Goal: Task Accomplishment & Management: Manage account settings

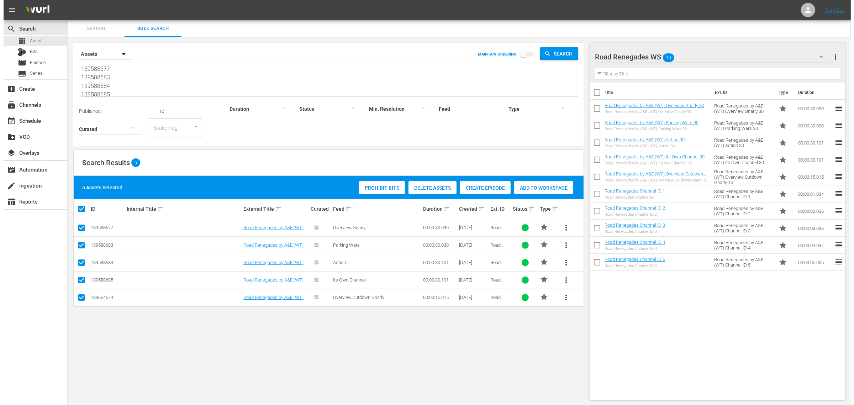
scroll to position [18, 0]
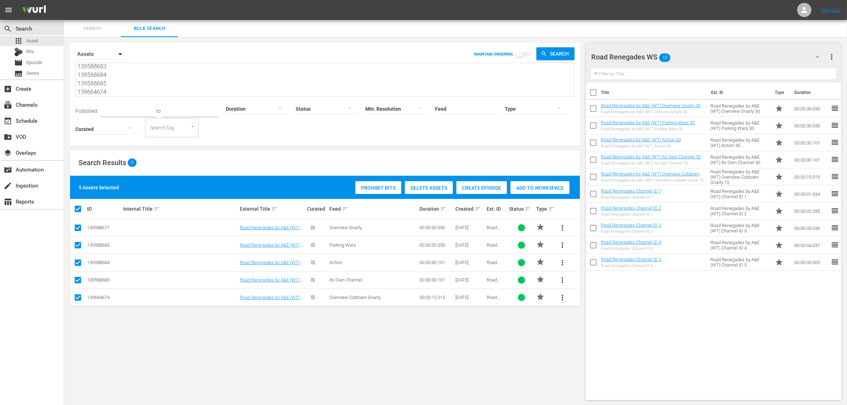
click at [714, 326] on div "Title Ext. ID Type Duration Road Renegades by A&E (WT) Overview Gnarly 30 Road …" at bounding box center [713, 240] width 255 height 315
click at [30, 123] on div "event_available Schedule" at bounding box center [20, 119] width 40 height 6
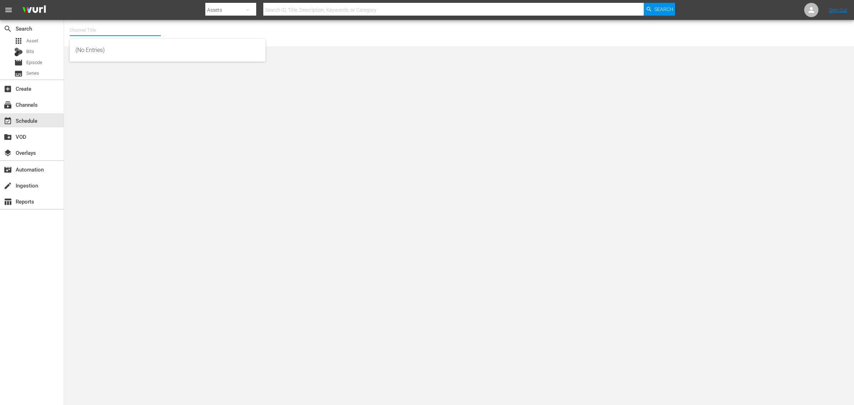
click at [107, 25] on input "text" at bounding box center [115, 30] width 91 height 17
click at [102, 46] on div "Road Renegades (1686 - aenetworks_roadrenegades_1)" at bounding box center [167, 50] width 184 height 17
type input "Road Renegades (1686 - aenetworks_roadrenegades_1)"
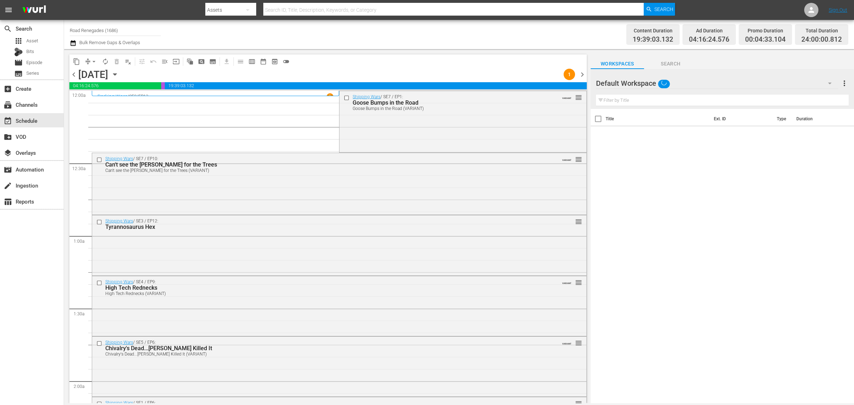
click at [477, 37] on div "Channel Title Road Renegades (1686) Bulk Remove Gaps & Overlaps" at bounding box center [282, 35] width 425 height 26
click at [121, 75] on div "[DATE] [DATE]" at bounding box center [99, 75] width 42 height 12
click at [116, 74] on icon "button" at bounding box center [114, 75] width 3 height 2
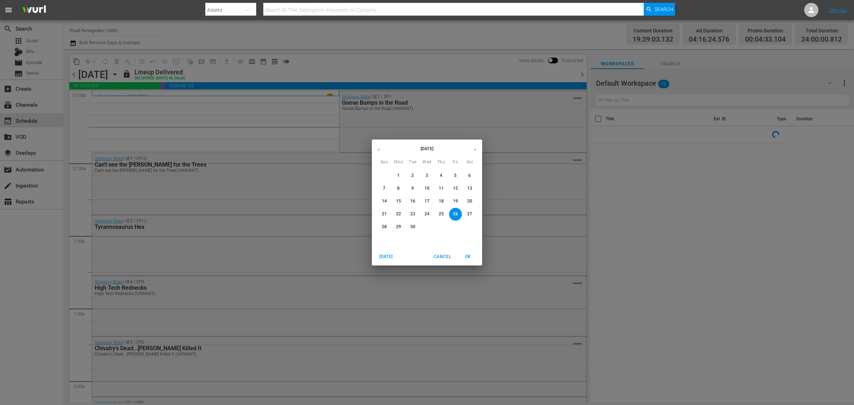
click at [473, 148] on icon "button" at bounding box center [475, 149] width 5 height 5
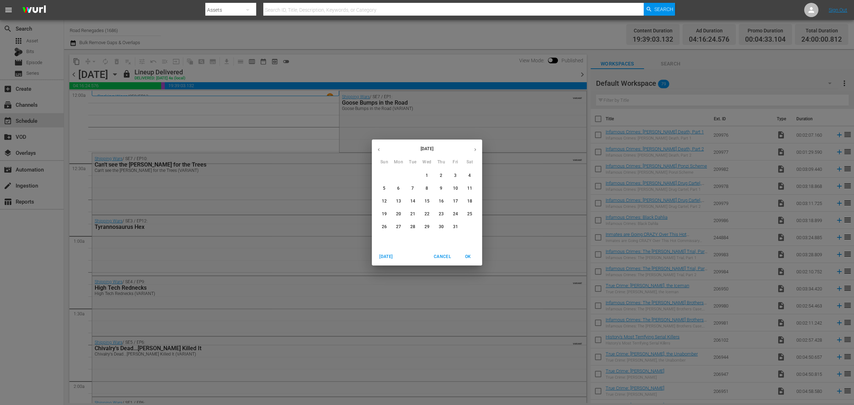
click at [456, 173] on p "3" at bounding box center [455, 176] width 2 height 6
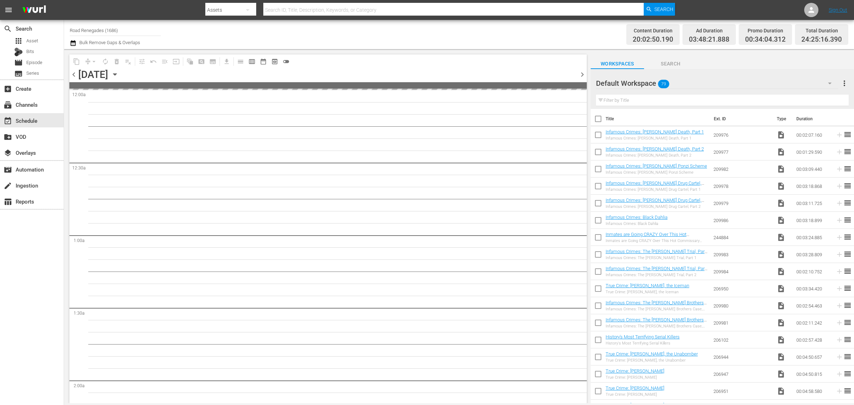
click at [716, 8] on nav "menu Search By Assets Search ID, Title, Description, Keywords, or Category Sear…" at bounding box center [427, 10] width 854 height 20
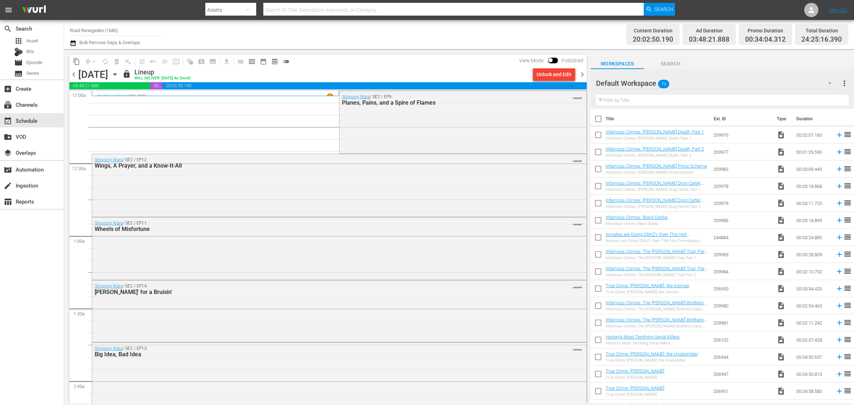
click at [553, 75] on div "Unlock and Edit" at bounding box center [554, 74] width 35 height 13
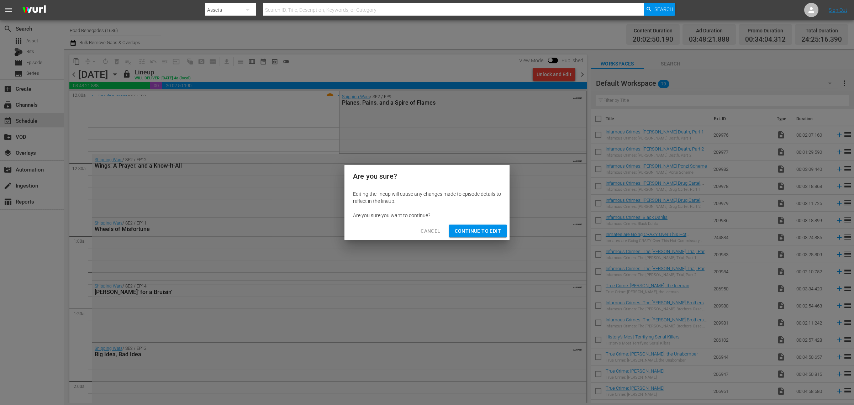
click at [470, 229] on span "Continue to Edit" at bounding box center [478, 231] width 46 height 9
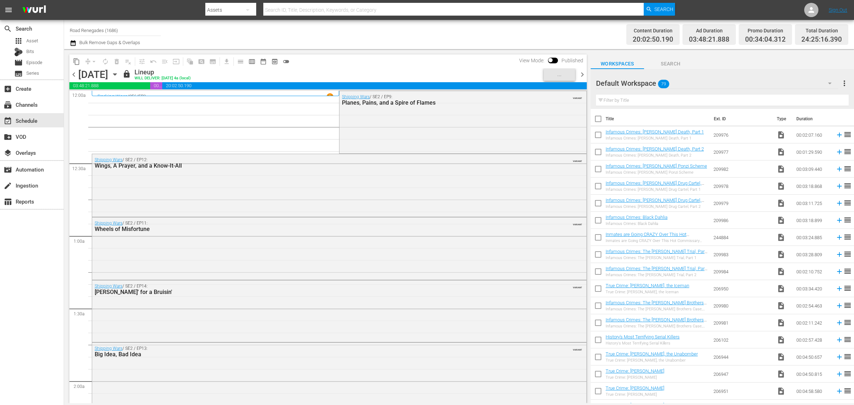
click at [386, 35] on div "Channel Title Road Renegades (1686) Bulk Remove Gaps & Overlaps" at bounding box center [282, 35] width 425 height 26
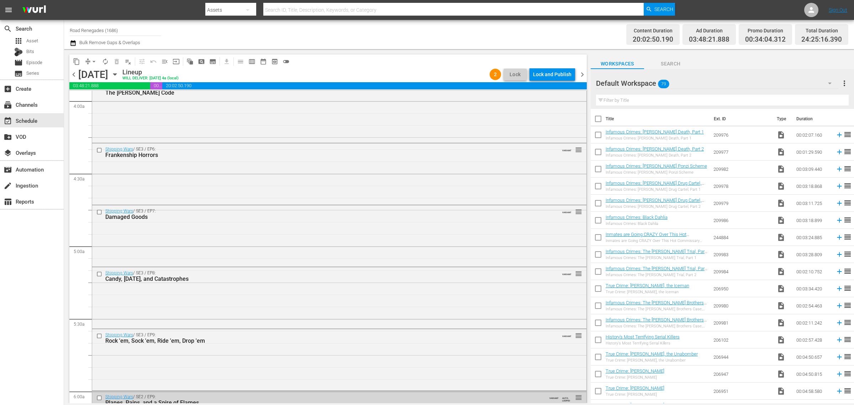
scroll to position [667, 0]
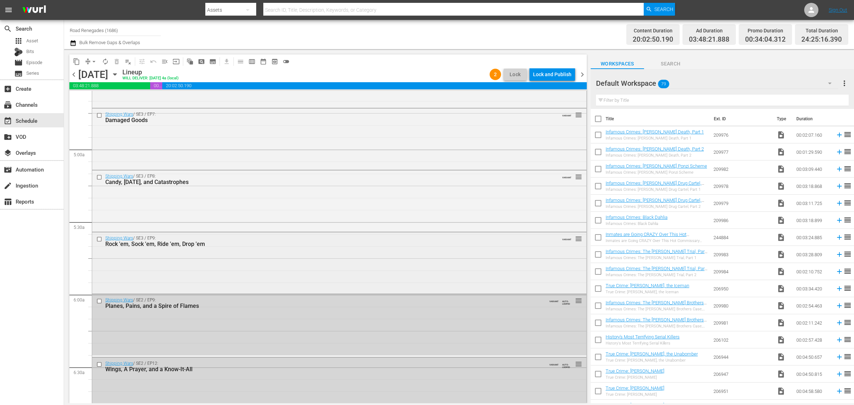
click at [256, 263] on div "Shipping Wars / SE3 / EP9: Rock 'em, Sock 'em, Ride 'em, Drop 'em VARIANT reord…" at bounding box center [339, 262] width 494 height 60
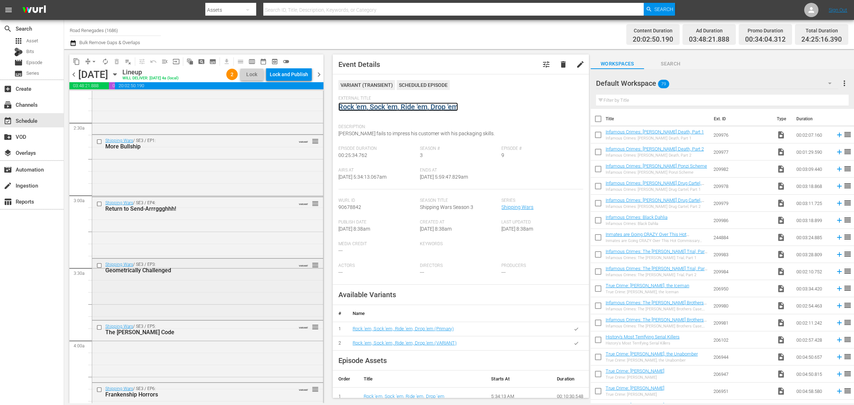
scroll to position [311, 0]
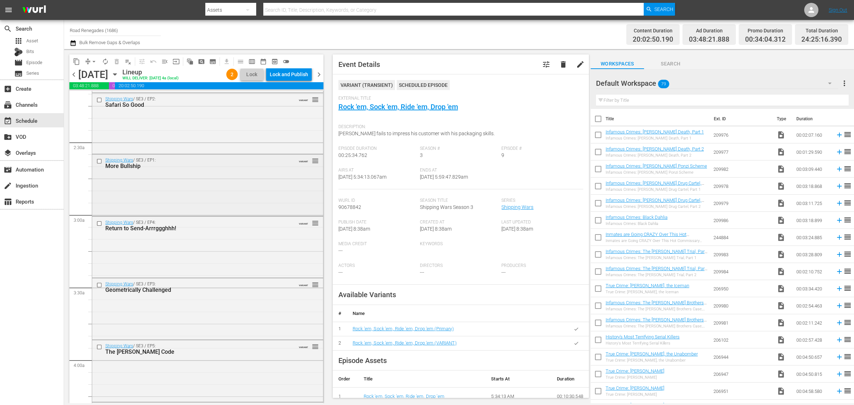
click at [218, 185] on div "Shipping Wars / SE3 / EP1: More Bullship VARIANT reorder" at bounding box center [207, 184] width 231 height 60
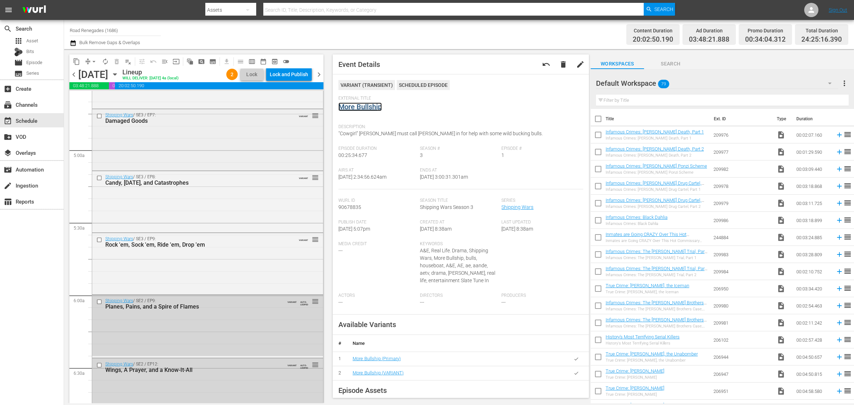
scroll to position [667, 0]
click at [222, 274] on div "Shipping Wars / SE3 / EP9: Rock 'em, Sock 'em, Ride 'em, Drop 'em VARIANT reord…" at bounding box center [207, 262] width 231 height 60
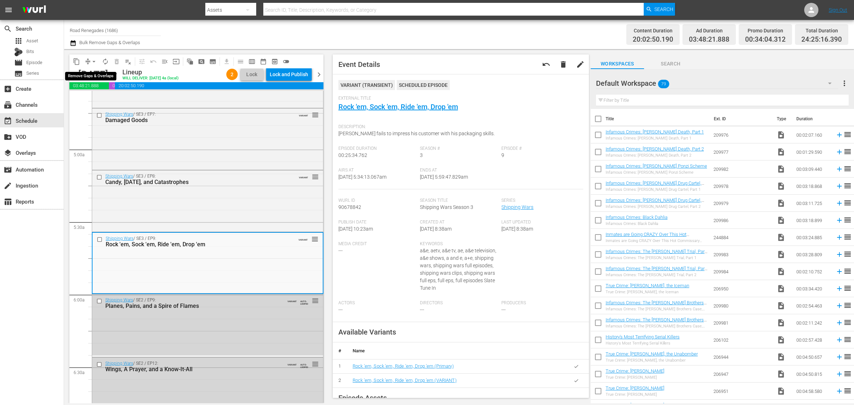
click at [94, 62] on span "arrow_drop_down" at bounding box center [93, 61] width 7 height 7
click at [96, 73] on li "Align to Midnight" at bounding box center [94, 76] width 75 height 12
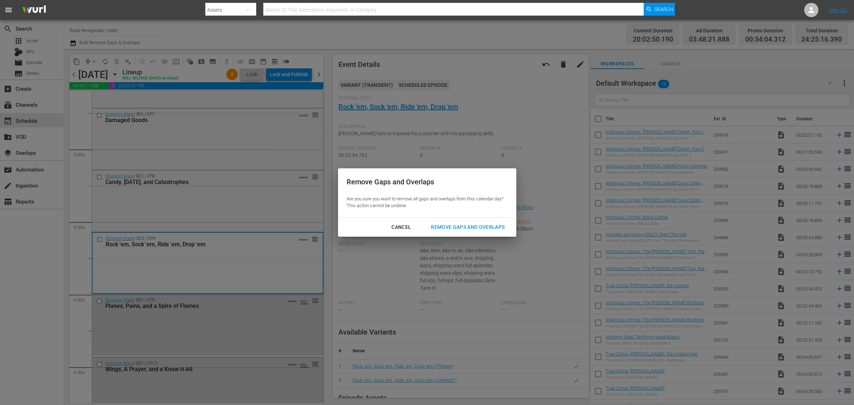
click at [473, 225] on div "Remove Gaps and Overlaps" at bounding box center [467, 227] width 85 height 9
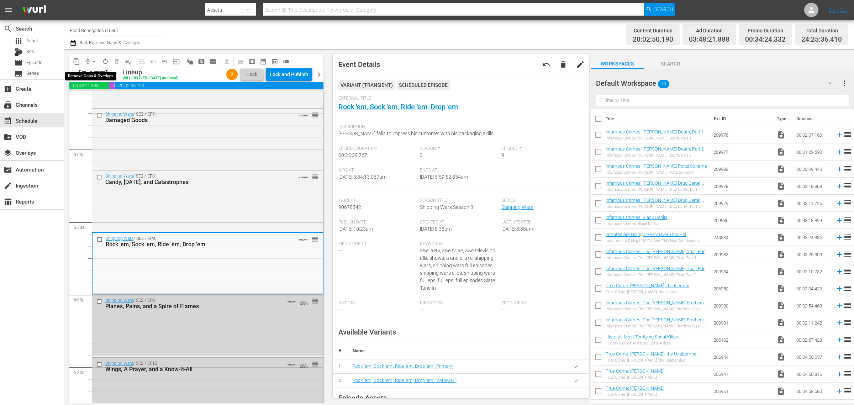
click at [93, 61] on span "arrow_drop_down" at bounding box center [93, 61] width 7 height 7
click at [96, 75] on li "Align to Midnight" at bounding box center [94, 76] width 75 height 12
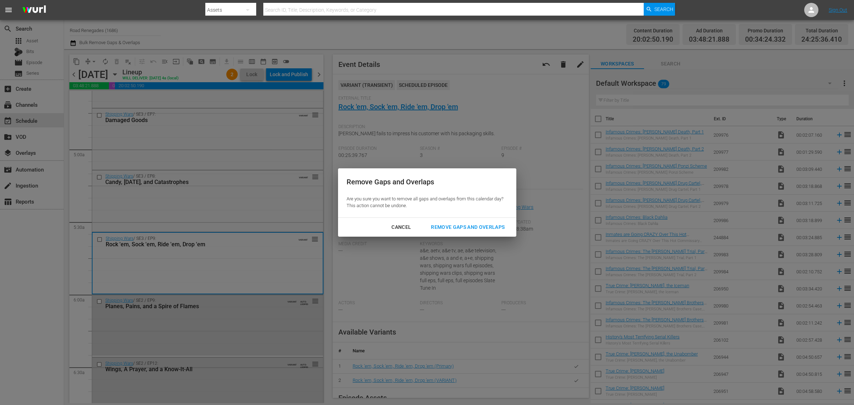
click at [450, 224] on div "Remove Gaps and Overlaps" at bounding box center [467, 227] width 85 height 9
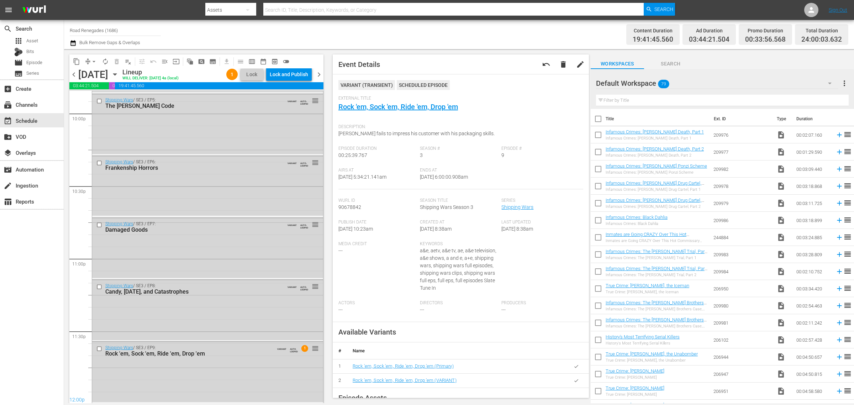
scroll to position [0, 0]
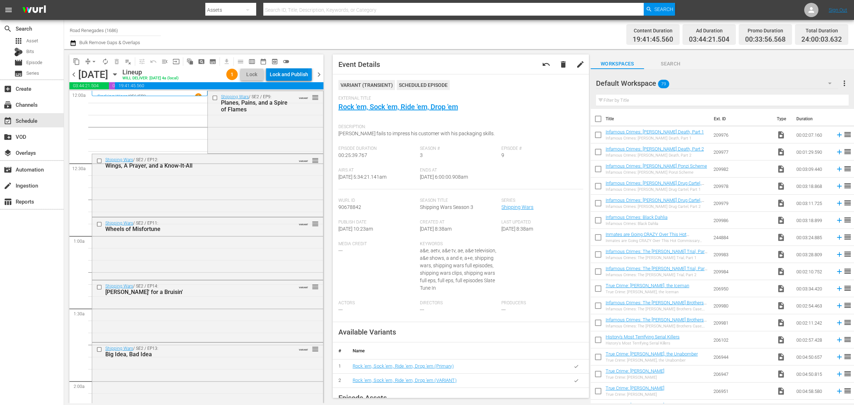
click at [292, 78] on div "Lock and Publish" at bounding box center [289, 74] width 38 height 13
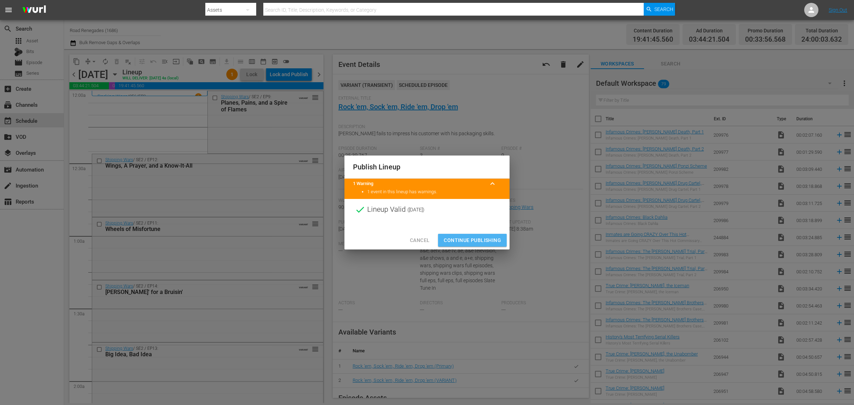
click at [481, 241] on span "Continue Publishing" at bounding box center [472, 240] width 57 height 9
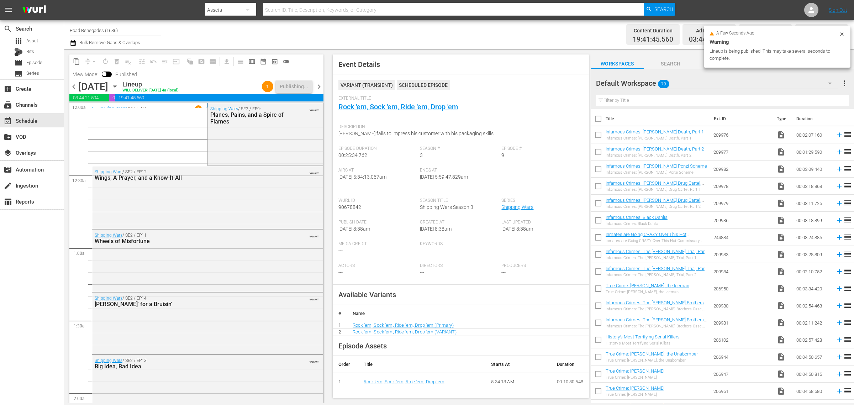
click at [478, 40] on div "Channel Title Road Renegades (1686) Bulk Remove Gaps & Overlaps" at bounding box center [282, 35] width 425 height 26
click at [511, 27] on div "Content Duration 19:41:45.560 Ad Duration 03:44:21.504 Promo Duration 00:33:56.…" at bounding box center [671, 35] width 354 height 26
click at [415, 39] on div "Channel Title Road Renegades (1686) Bulk Remove Gaps & Overlaps" at bounding box center [282, 35] width 425 height 26
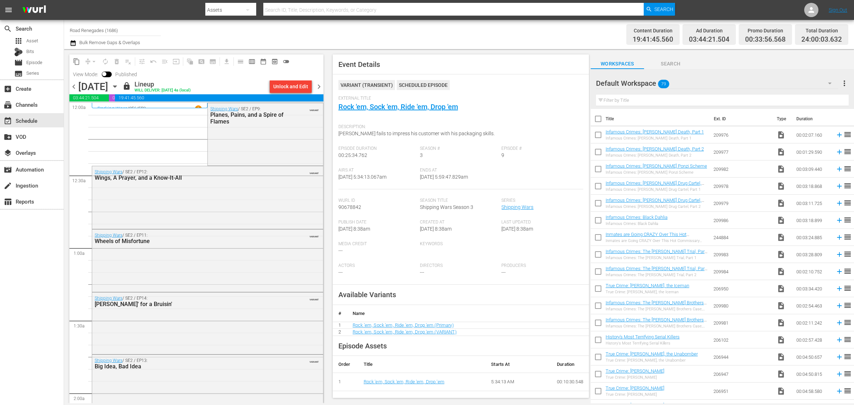
click at [317, 85] on span "chevron_right" at bounding box center [319, 86] width 9 height 9
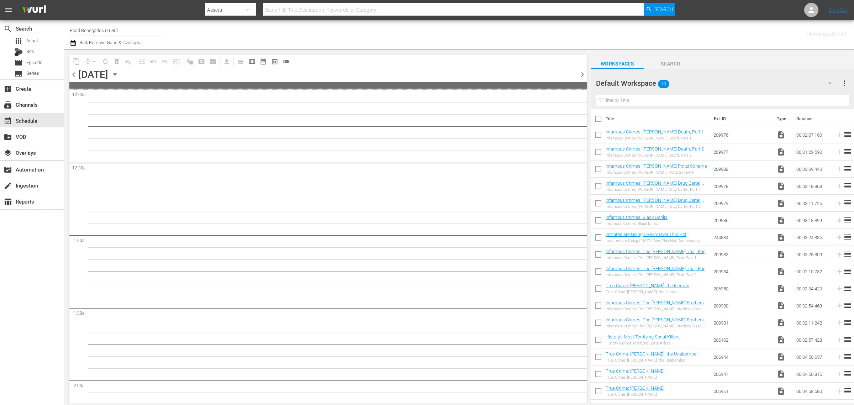
click at [406, 32] on div "Channel Title Road Renegades (1686) Bulk Remove Gaps & Overlaps" at bounding box center [282, 35] width 425 height 26
click at [483, 28] on div "Channel Title Road Renegades (1686) Bulk Remove Gaps & Overlaps" at bounding box center [282, 35] width 425 height 26
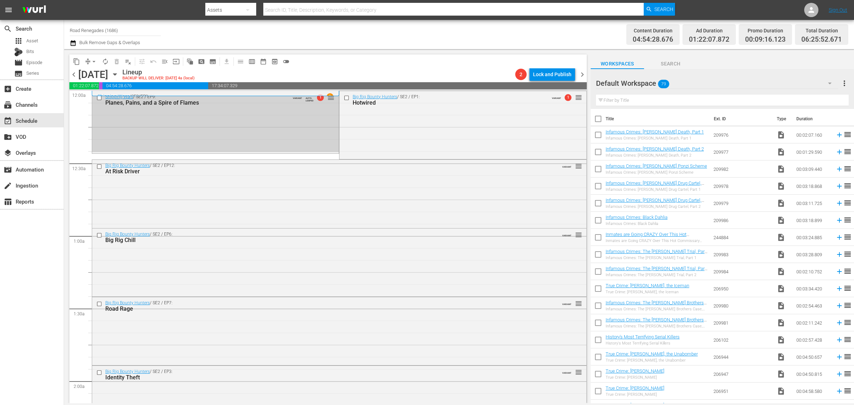
click at [97, 98] on input "checkbox" at bounding box center [99, 98] width 7 height 6
click at [115, 60] on span "delete_forever_outlined" at bounding box center [116, 61] width 7 height 7
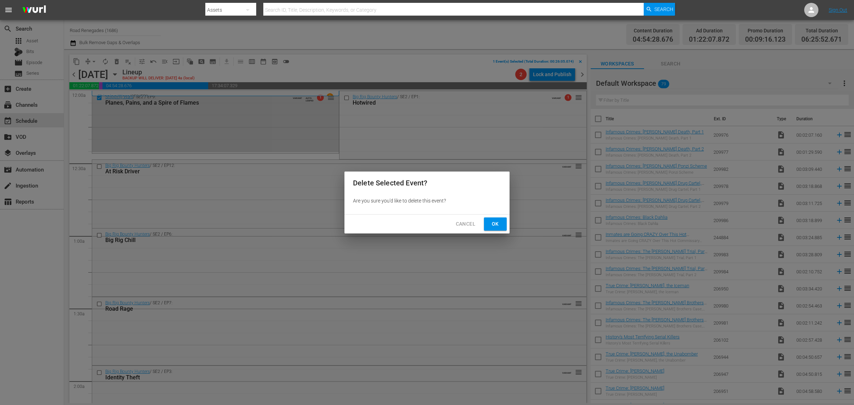
click at [502, 226] on button "Ok" at bounding box center [495, 223] width 23 height 13
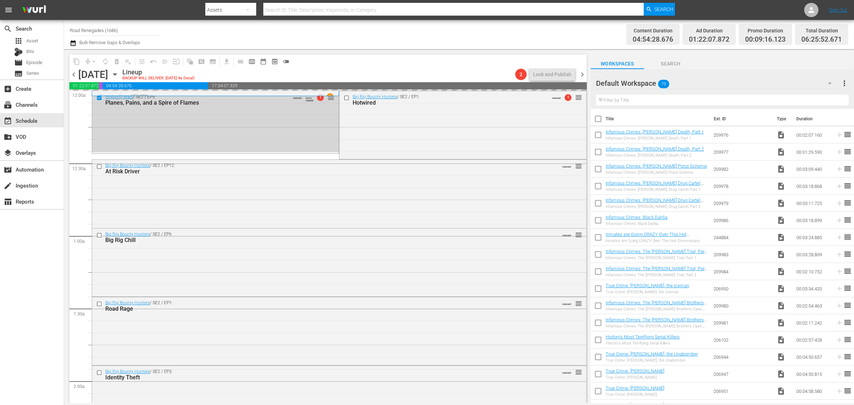
click at [371, 31] on div "Channel Title Road Renegades (1686) Bulk Remove Gaps & Overlaps" at bounding box center [282, 35] width 425 height 26
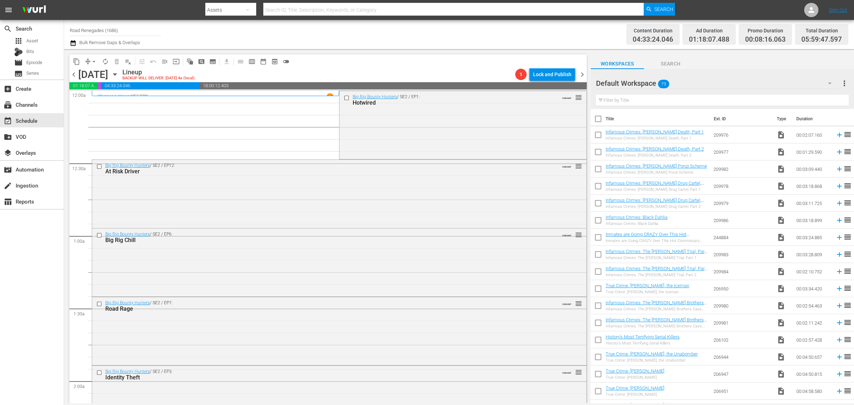
click at [423, 40] on div "Channel Title Road Renegades (1686) Bulk Remove Gaps & Overlaps" at bounding box center [282, 35] width 425 height 26
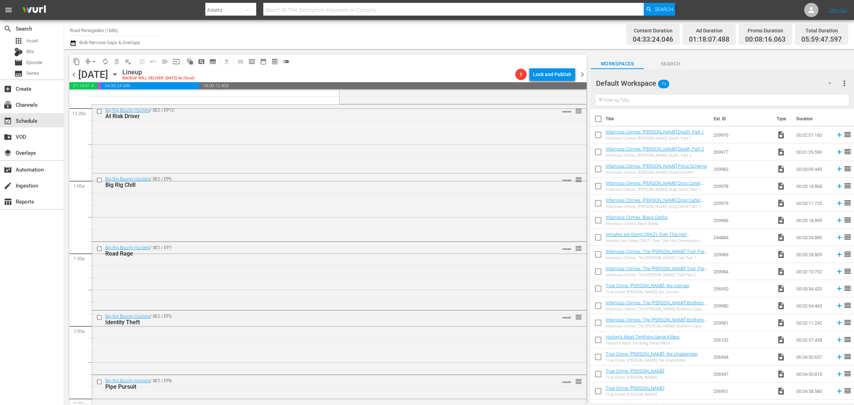
scroll to position [356, 0]
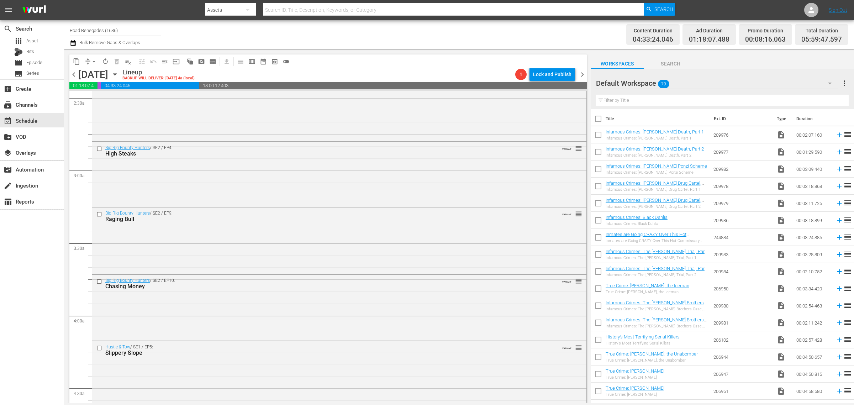
click at [324, 169] on div "Big Rig Bounty Hunters / SE2 / EP4: High Steaks VARIANT reorder" at bounding box center [339, 174] width 494 height 64
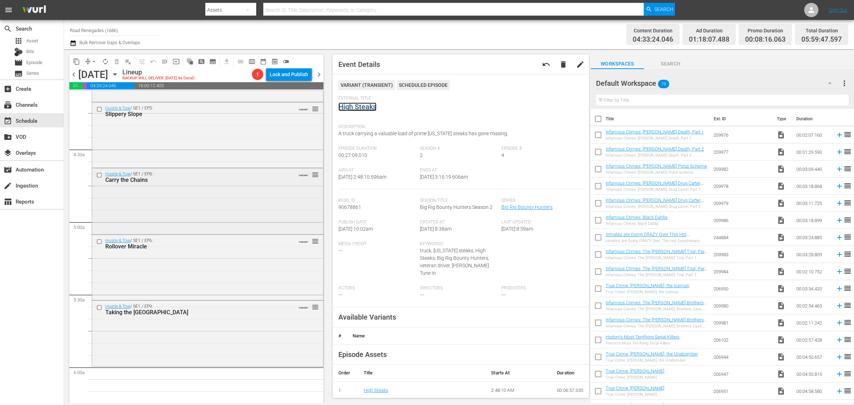
scroll to position [623, 0]
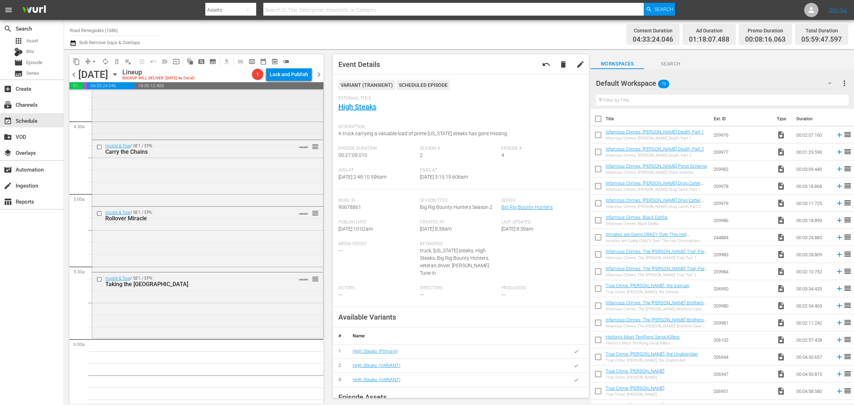
click at [185, 112] on div "Hustle & Tow / SE1 / EP5: Slippery Slope VARIANT reorder" at bounding box center [207, 106] width 231 height 64
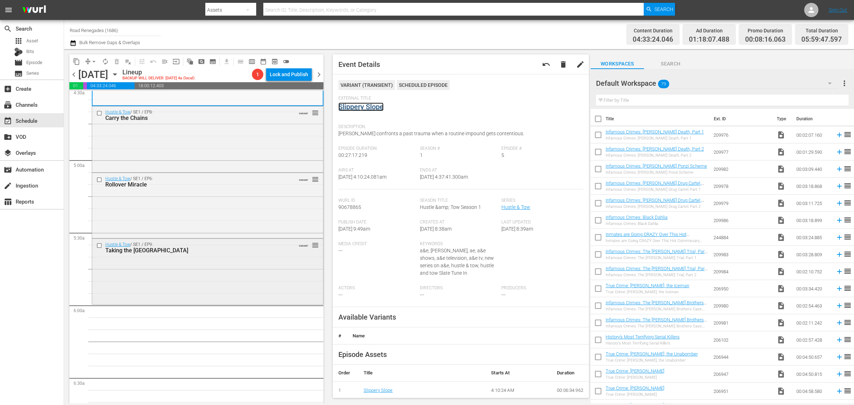
scroll to position [756, 0]
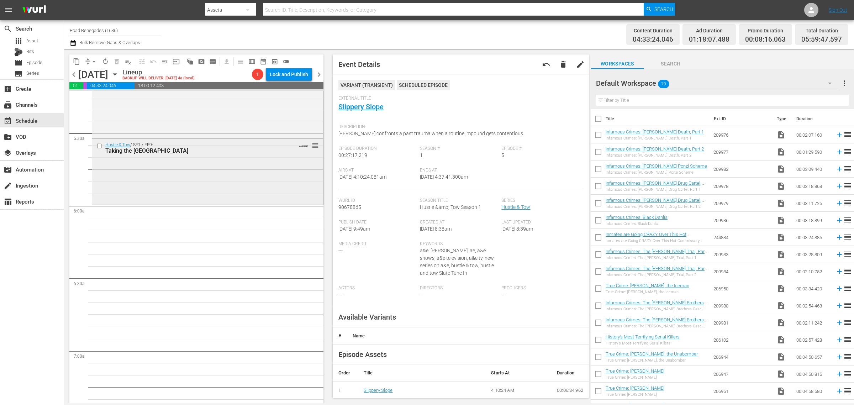
click at [215, 190] on div "Hustle & Tow / SE1 / EP9: Taking the High Road VARIANT reorder" at bounding box center [207, 171] width 231 height 64
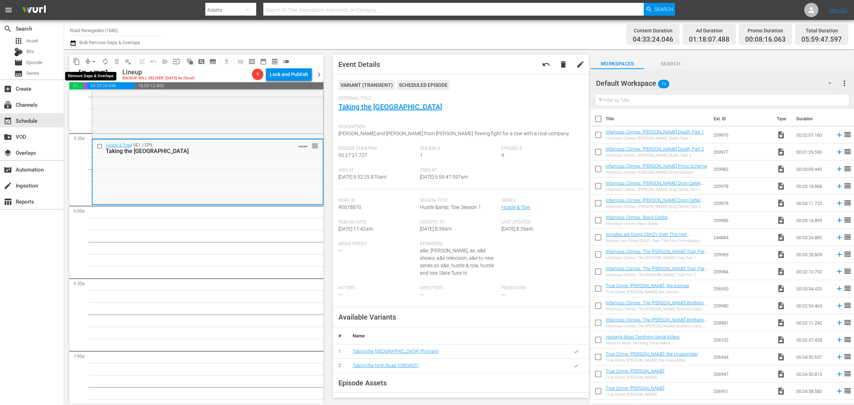
click at [95, 61] on span "arrow_drop_down" at bounding box center [93, 61] width 7 height 7
click at [94, 74] on li "Align to Midnight" at bounding box center [94, 76] width 75 height 12
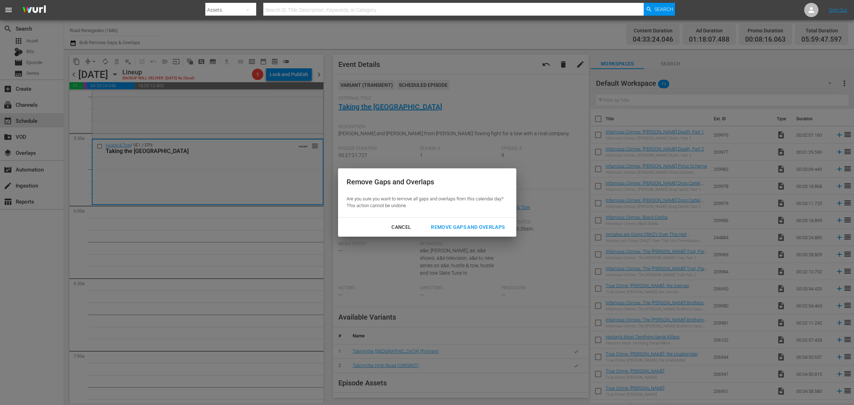
click at [451, 225] on div "Remove Gaps and Overlaps" at bounding box center [467, 227] width 85 height 9
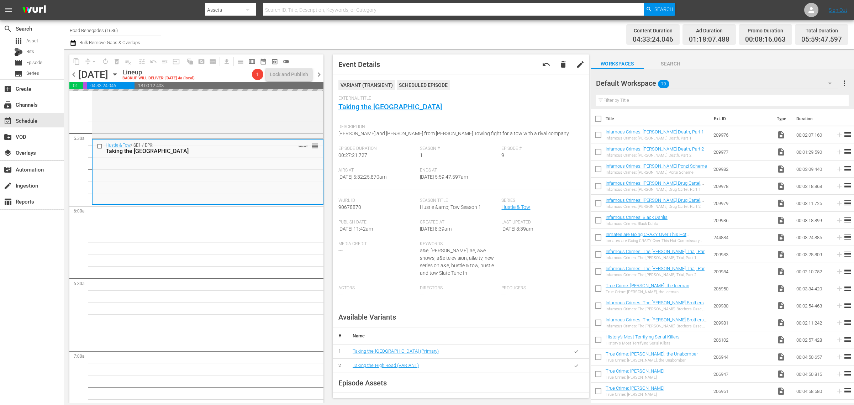
click at [464, 30] on div "Channel Title Road Renegades (1686) Bulk Remove Gaps & Overlaps" at bounding box center [282, 35] width 425 height 26
click at [595, 33] on div "Content Duration 04:33:24.046 Ad Duration 01:18:07.488 Promo Duration 00:08:16.…" at bounding box center [671, 35] width 354 height 26
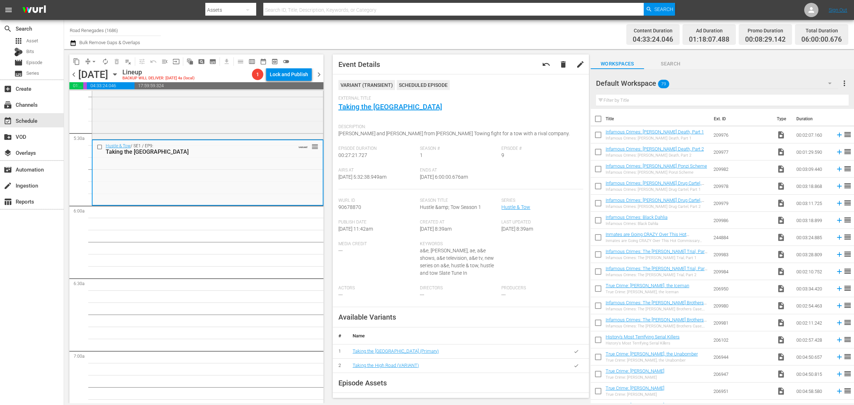
click at [105, 59] on span "autorenew_outlined" at bounding box center [105, 61] width 7 height 7
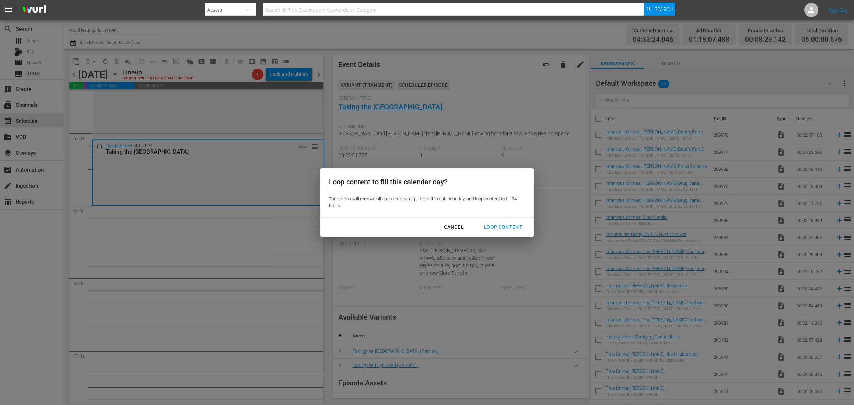
click at [503, 223] on div "Loop Content" at bounding box center [503, 227] width 50 height 9
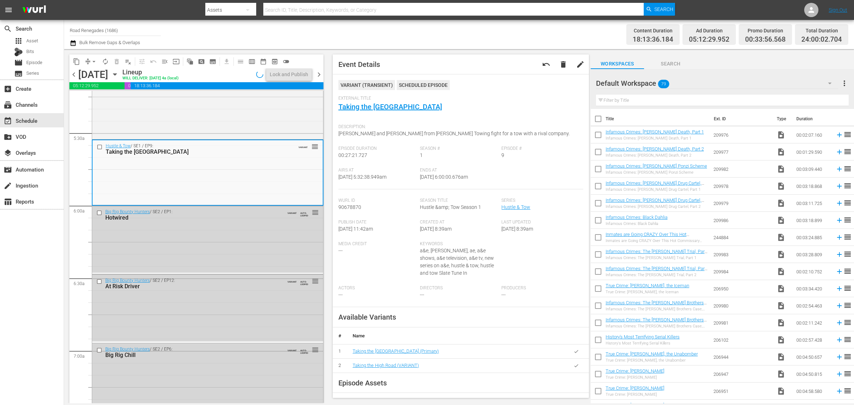
click at [421, 27] on div "Channel Title Road Renegades (1686) Bulk Remove Gaps & Overlaps" at bounding box center [282, 35] width 425 height 26
click at [287, 72] on div "Lock and Publish" at bounding box center [289, 74] width 38 height 13
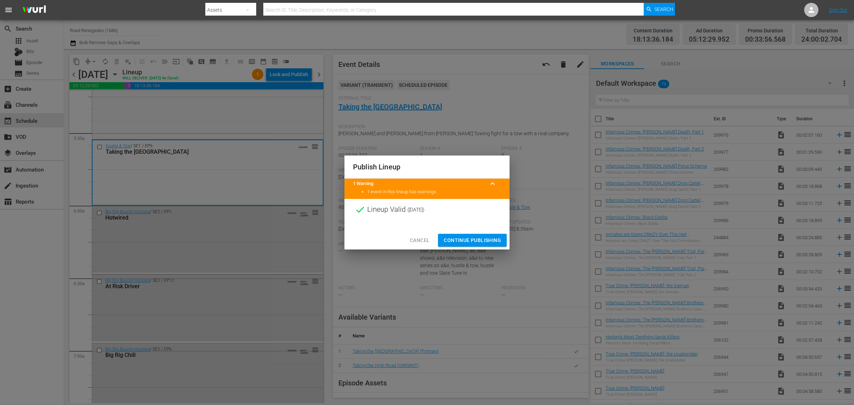
click at [483, 239] on span "Continue Publishing" at bounding box center [472, 240] width 57 height 9
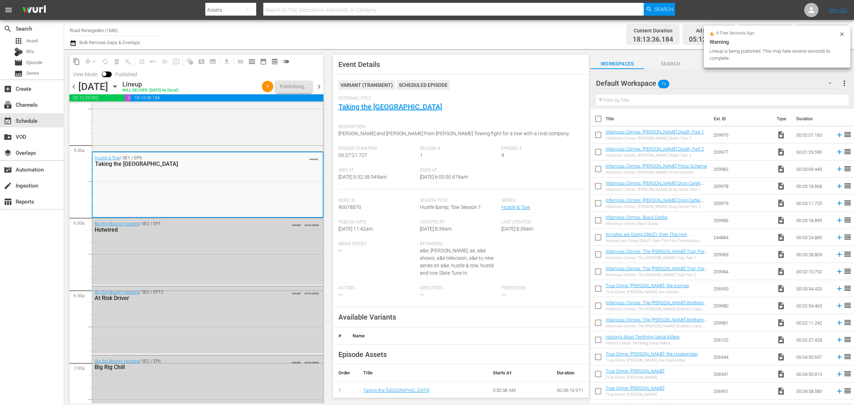
click at [431, 32] on div "Channel Title Road Renegades (1686) Bulk Remove Gaps & Overlaps" at bounding box center [282, 35] width 425 height 26
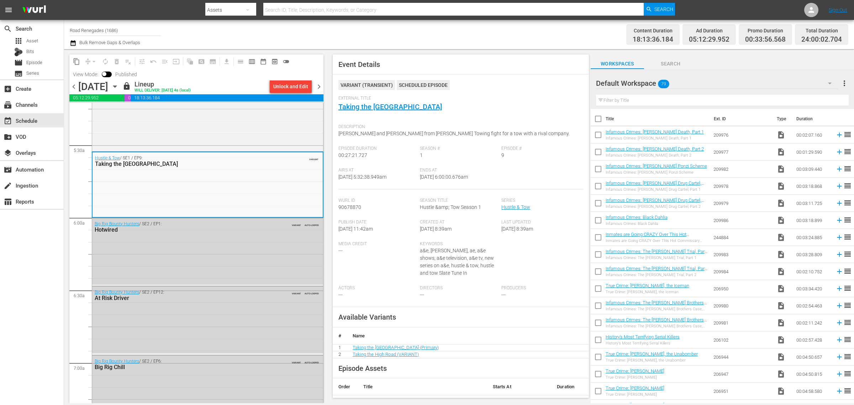
click at [444, 36] on div "Channel Title Road Renegades (1686) Bulk Remove Gaps & Overlaps" at bounding box center [282, 35] width 425 height 26
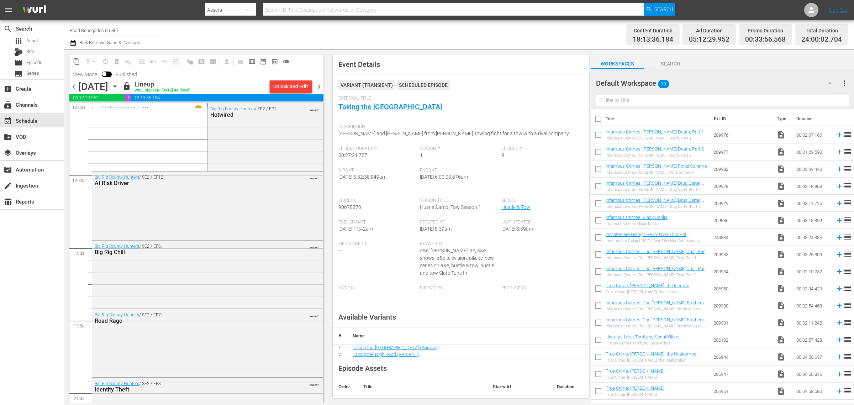
click at [319, 84] on span "chevron_right" at bounding box center [319, 86] width 9 height 9
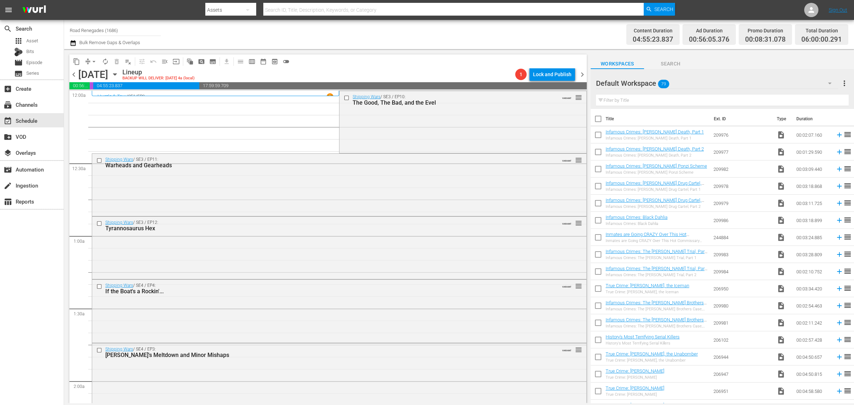
click at [105, 63] on span "autorenew_outlined" at bounding box center [105, 61] width 7 height 7
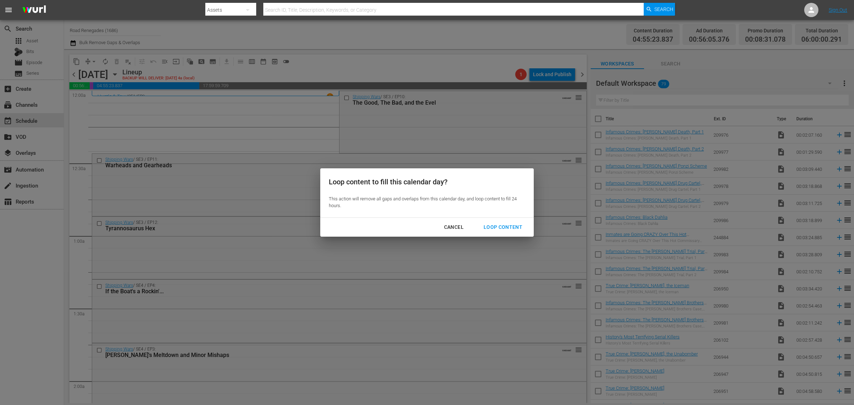
click at [497, 225] on div "Loop Content" at bounding box center [503, 227] width 50 height 9
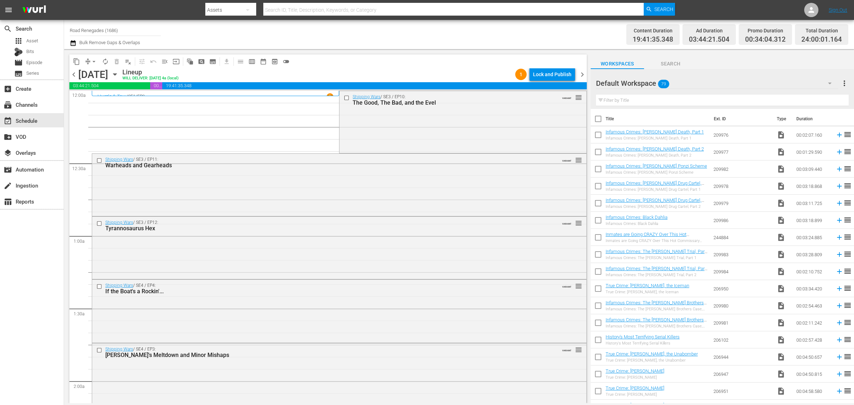
click at [552, 72] on div "Lock and Publish" at bounding box center [552, 74] width 38 height 13
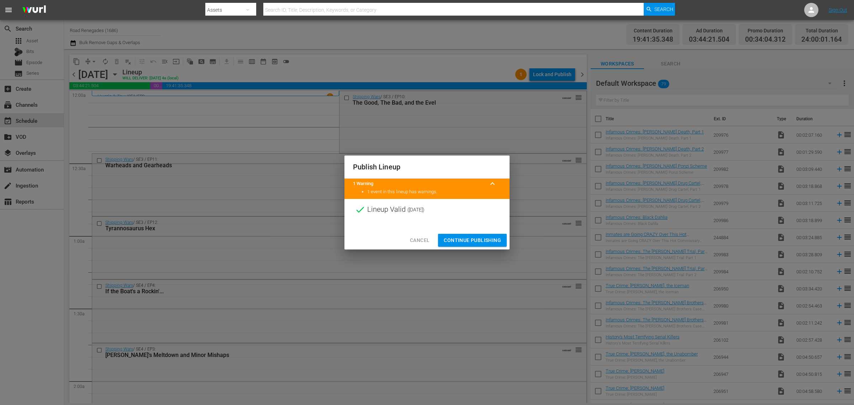
click at [469, 241] on span "Continue Publishing" at bounding box center [472, 240] width 57 height 9
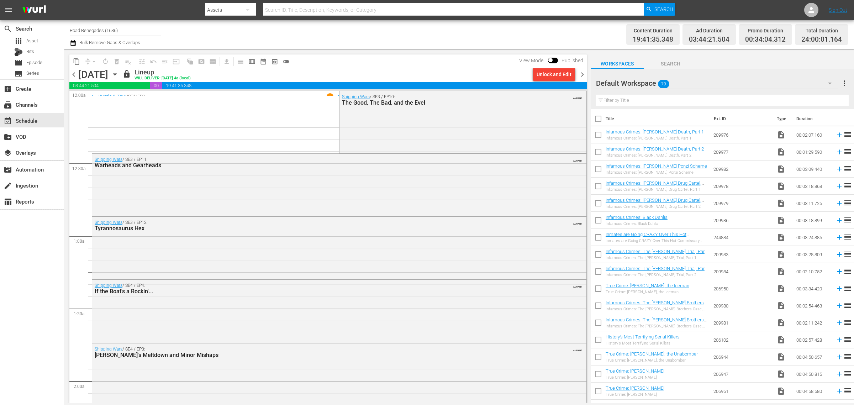
click at [480, 34] on div "Channel Title Road Renegades (1686) Bulk Remove Gaps & Overlaps" at bounding box center [282, 35] width 425 height 26
click at [582, 73] on span "chevron_right" at bounding box center [582, 74] width 9 height 9
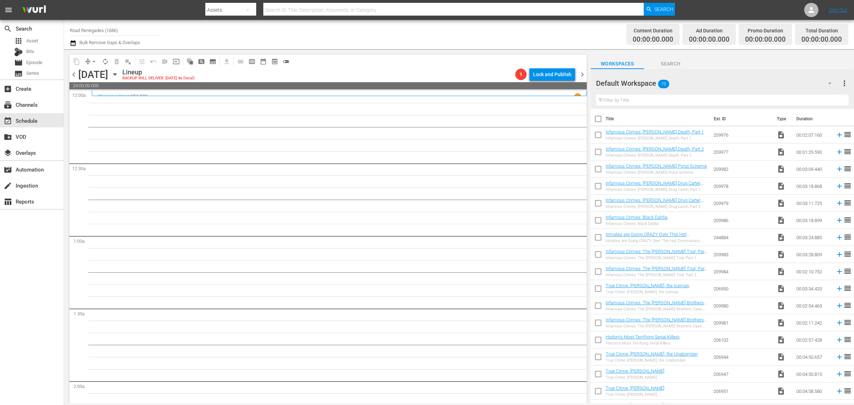
click at [583, 73] on span "chevron_right" at bounding box center [582, 74] width 9 height 9
click at [74, 72] on span "chevron_left" at bounding box center [73, 74] width 9 height 9
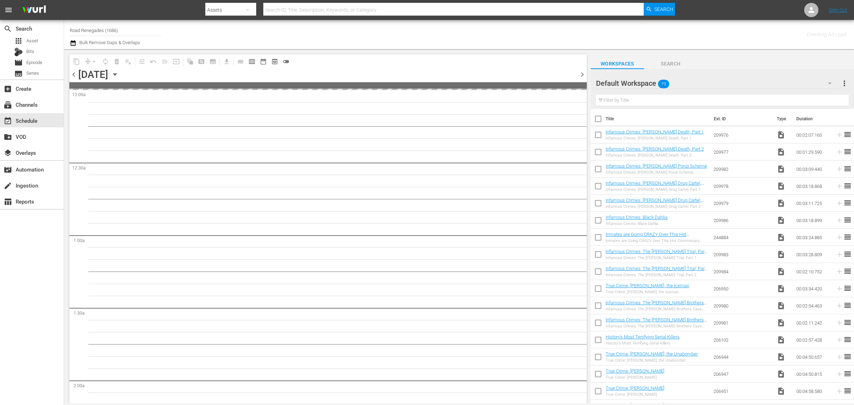
click at [374, 38] on div "Channel Title Road Renegades (1686) Bulk Remove Gaps & Overlaps" at bounding box center [282, 35] width 425 height 26
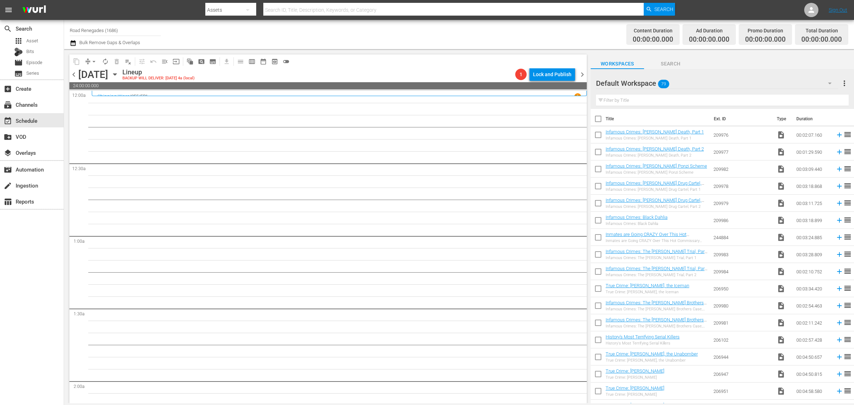
click at [368, 30] on div "Channel Title Road Renegades (1686) Bulk Remove Gaps & Overlaps" at bounding box center [282, 35] width 425 height 26
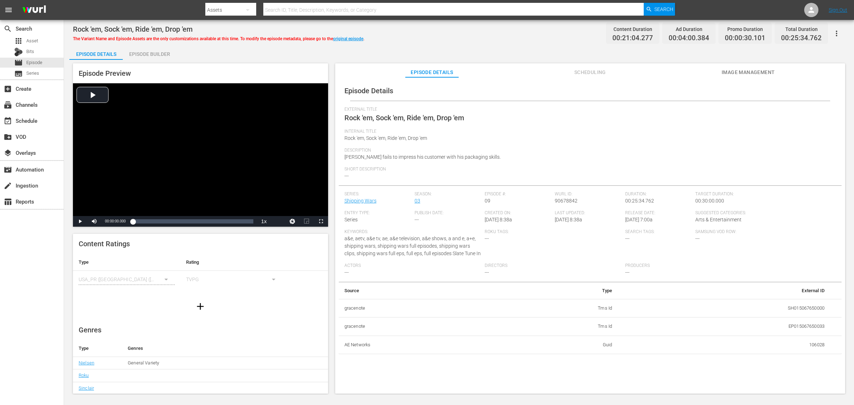
click at [474, 38] on div "Rock 'em, Sock 'em, Ride 'em, Drop 'em The Variant Name and Episode Assets are …" at bounding box center [459, 33] width 772 height 16
click at [144, 53] on div "Episode Builder" at bounding box center [149, 54] width 53 height 17
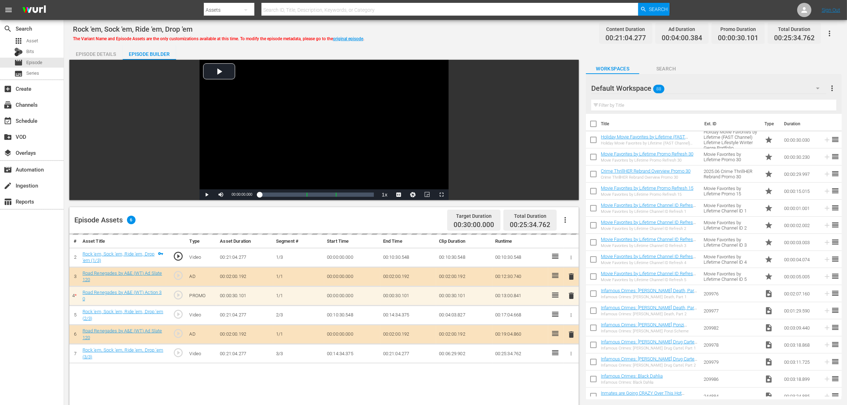
click at [435, 33] on div "Rock 'em, Sock 'em, Ride 'em, Drop 'em The Variant Name and Episode Assets are …" at bounding box center [455, 33] width 765 height 16
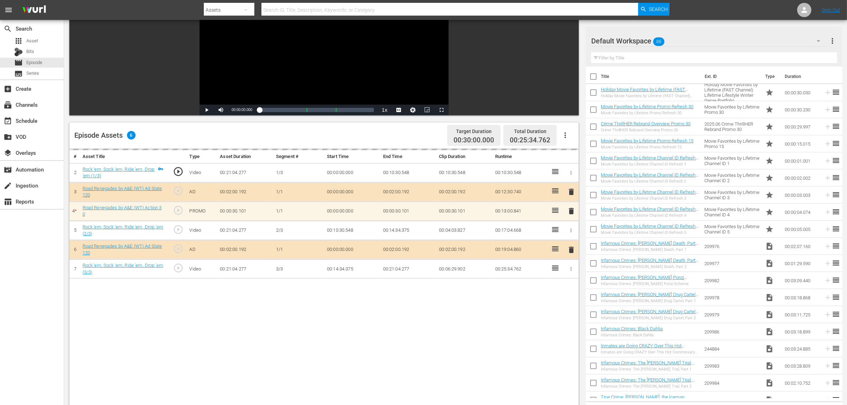
scroll to position [89, 0]
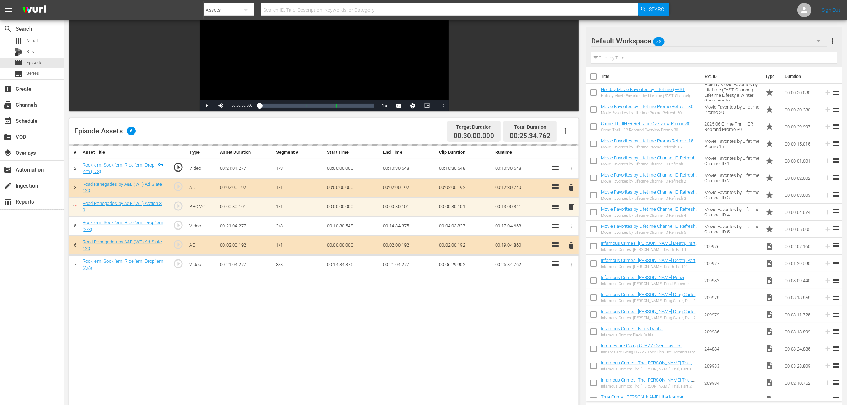
click at [683, 43] on div "Default Workspace 88" at bounding box center [709, 41] width 236 height 20
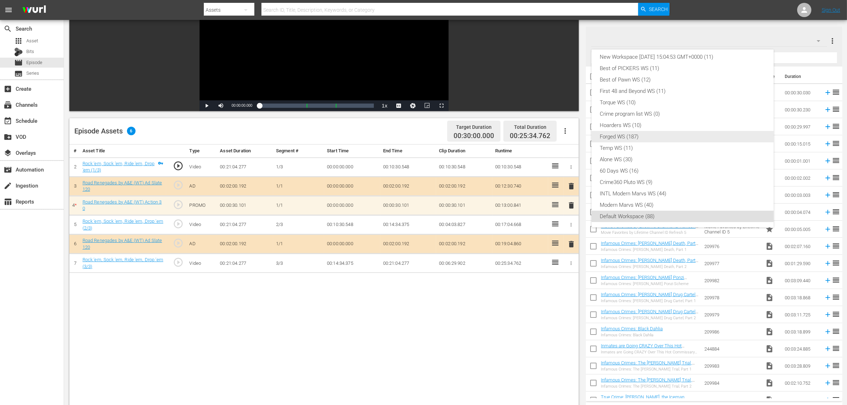
scroll to position [0, 0]
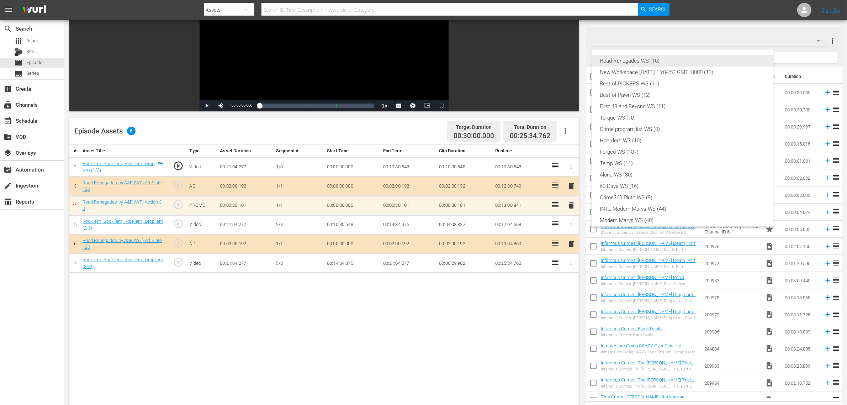
click at [663, 59] on div "Road Renegades WS (10)" at bounding box center [682, 60] width 165 height 11
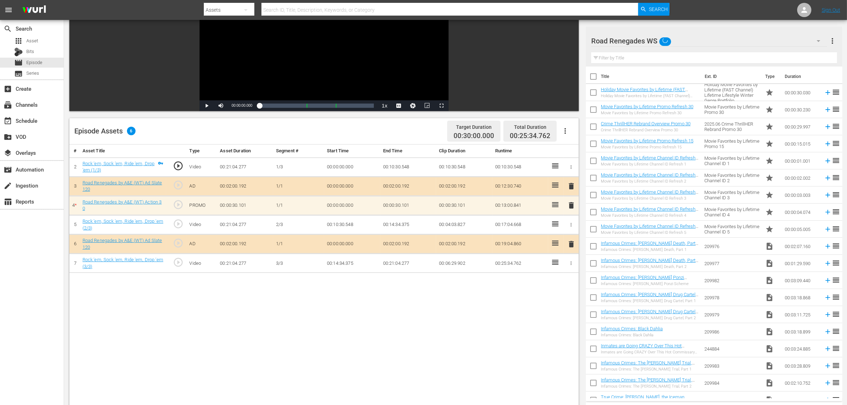
scroll to position [6, 0]
click at [683, 8] on nav "menu Search By Assets Search ID, Title, Description, Keywords, or Category Sear…" at bounding box center [423, 10] width 847 height 20
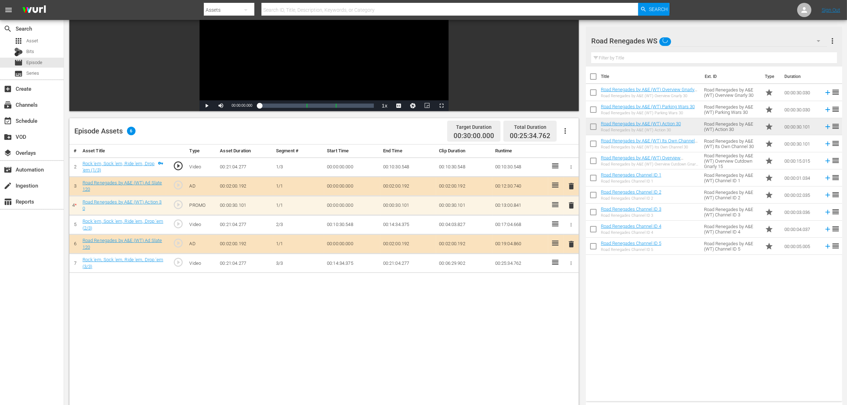
click at [302, 130] on div "Episode Assets 6 Target Duration 00:30:00.000 Total Duration 00:25:34.762" at bounding box center [324, 131] width 510 height 26
click at [646, 293] on div "Title Ext. ID Type Duration Road Renegades by A&E (WT) Overview Gnarly 30 Road …" at bounding box center [714, 233] width 256 height 332
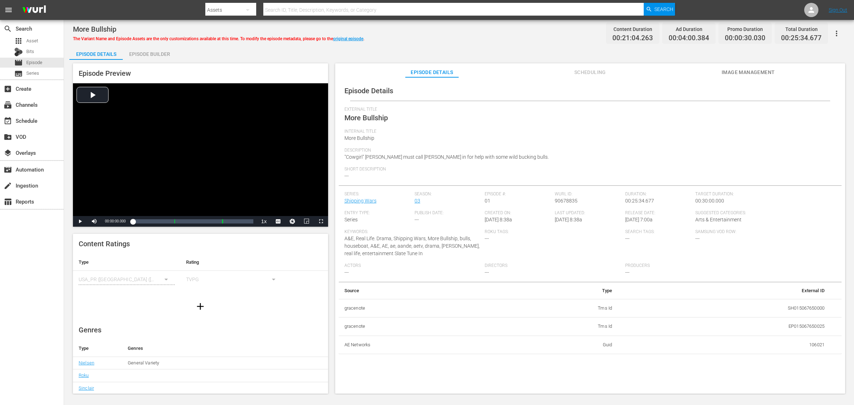
click at [151, 56] on div "Episode Builder" at bounding box center [149, 54] width 53 height 17
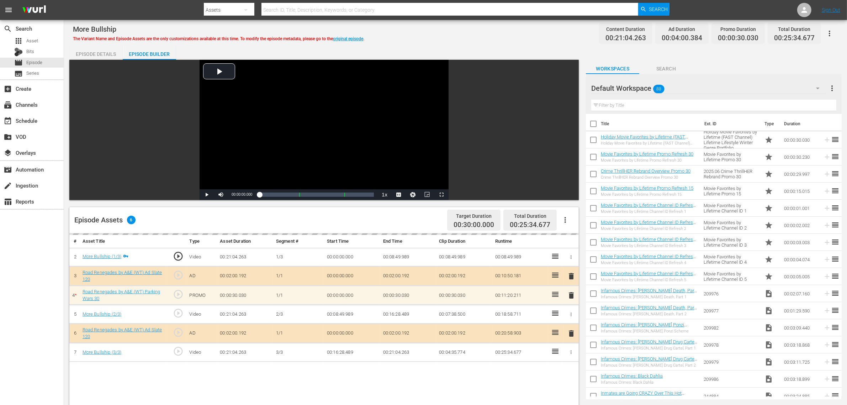
click at [505, 32] on div "More Bullship The Variant Name and Episode Assets are the only customizations a…" at bounding box center [455, 33] width 765 height 16
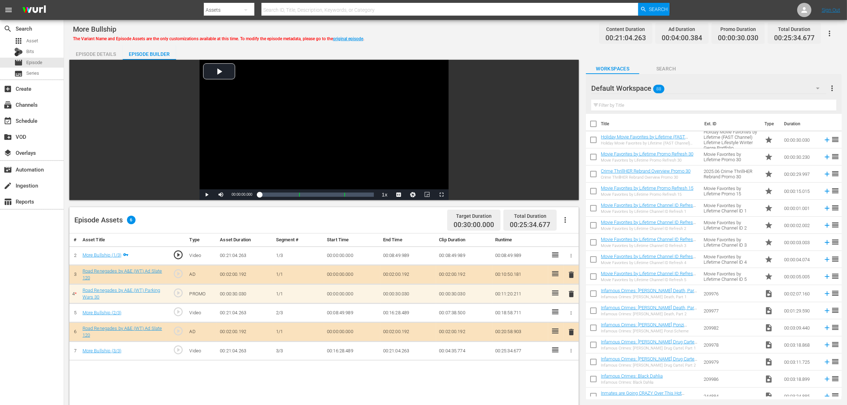
click at [683, 84] on div "Default Workspace 88" at bounding box center [708, 88] width 235 height 20
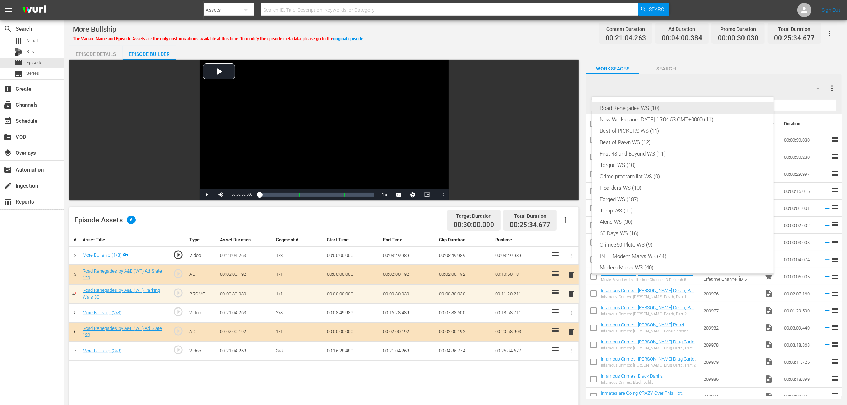
click at [641, 110] on div "Road Renegades WS (10)" at bounding box center [682, 107] width 165 height 11
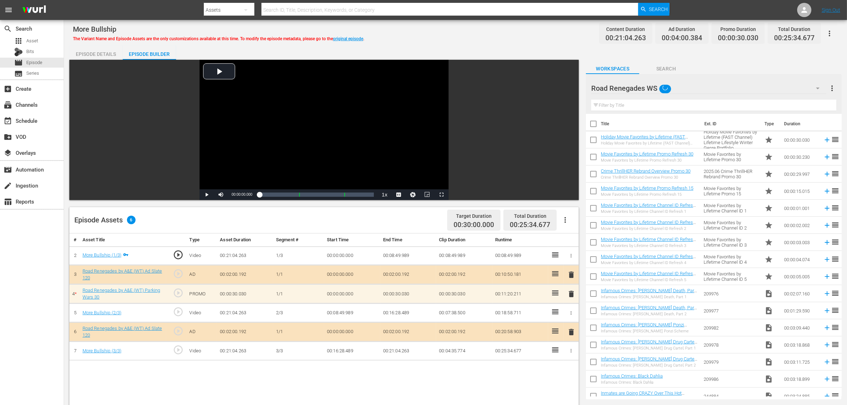
scroll to position [6, 0]
click at [493, 42] on div "Road Renegades WS (10) New Workspace Tue Sep 23 2025 15:04:53 GMT+0000 (11) Bes…" at bounding box center [423, 202] width 847 height 405
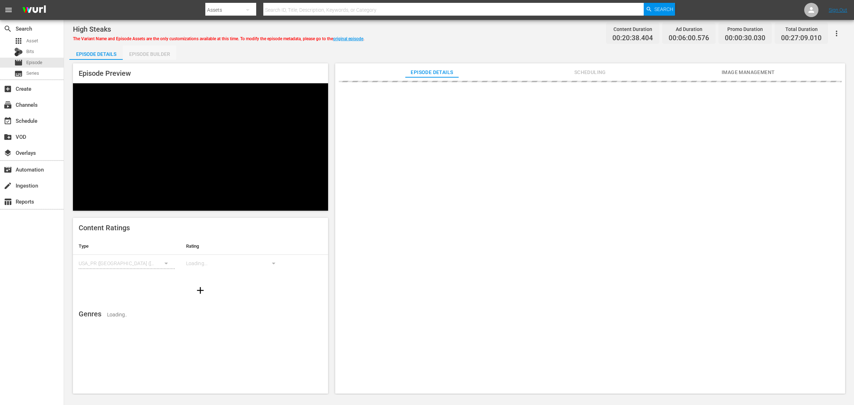
click at [153, 57] on div "Episode Builder" at bounding box center [149, 54] width 53 height 17
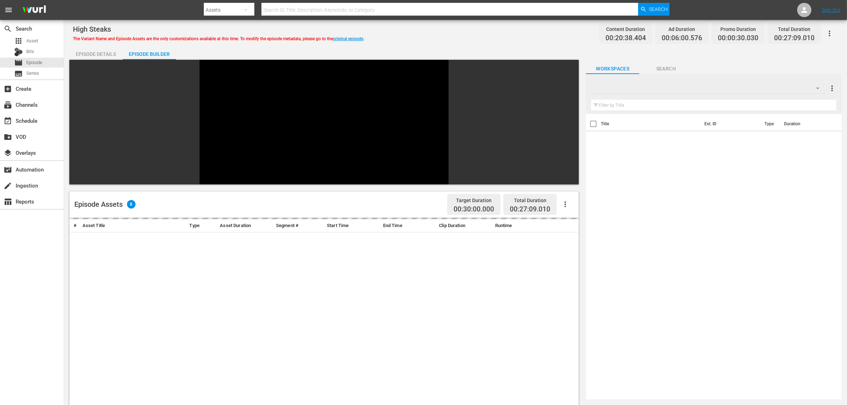
click at [475, 39] on div "High Steaks The Variant Name and Episode Assets are the only customizations ava…" at bounding box center [455, 33] width 765 height 16
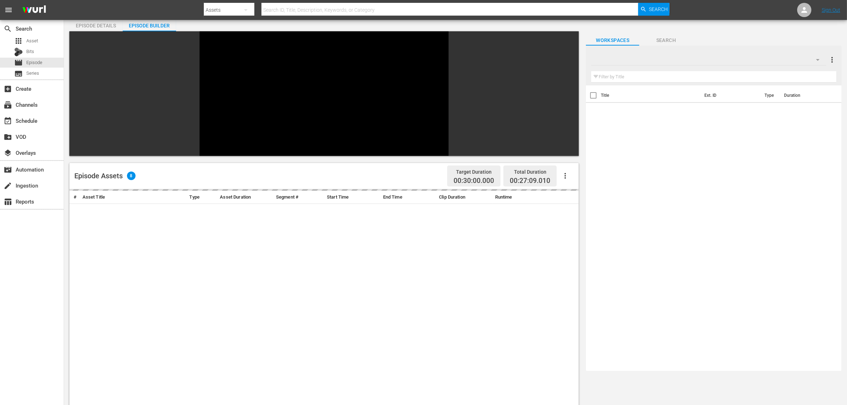
scroll to position [44, 0]
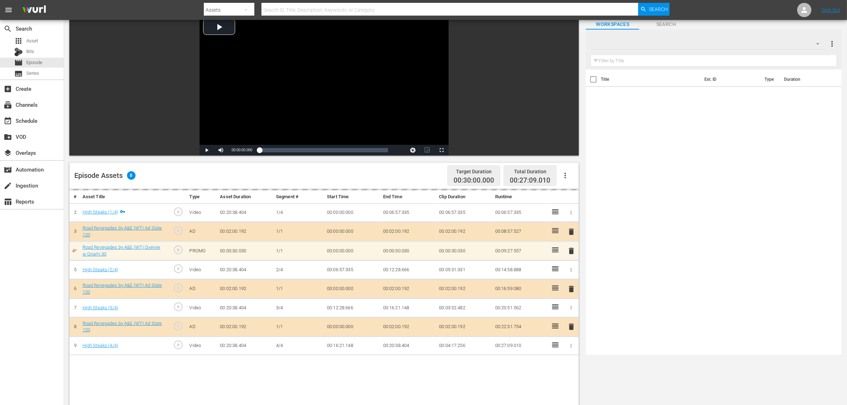
click at [683, 43] on div at bounding box center [708, 44] width 235 height 20
click at [683, 203] on div "Road Renegades WS (10) New Workspace Tue Sep 23 2025 15:04:53 GMT+0000 (11) Bes…" at bounding box center [423, 202] width 847 height 405
click at [683, 47] on div "Default Workspace 88" at bounding box center [708, 44] width 235 height 20
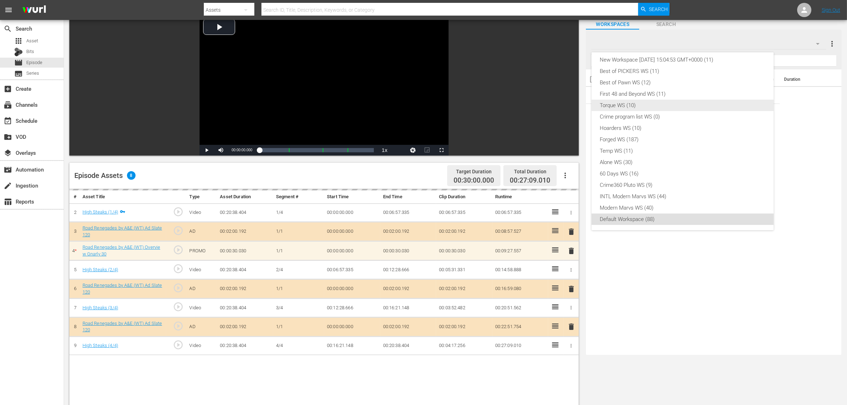
scroll to position [0, 0]
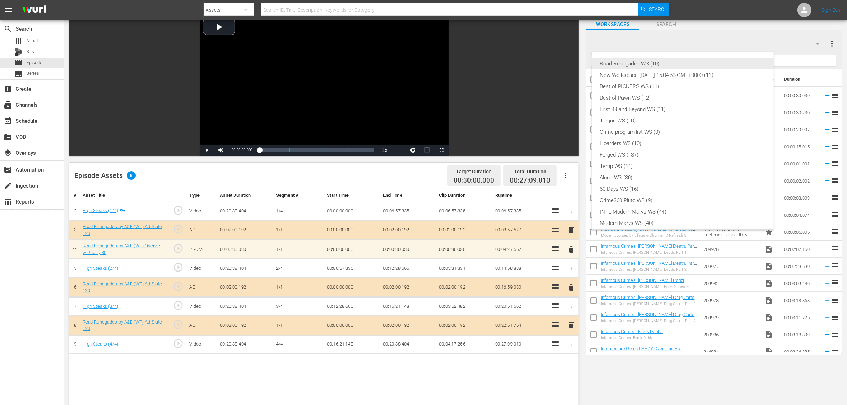
click at [639, 63] on div "Road Renegades WS (10)" at bounding box center [682, 63] width 165 height 11
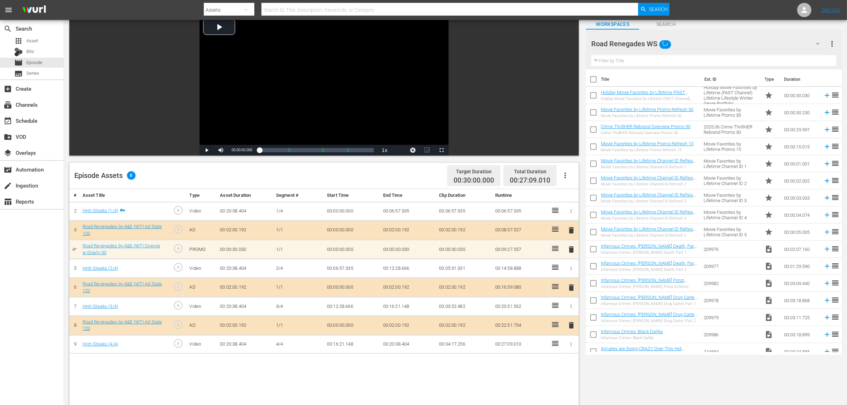
scroll to position [6, 0]
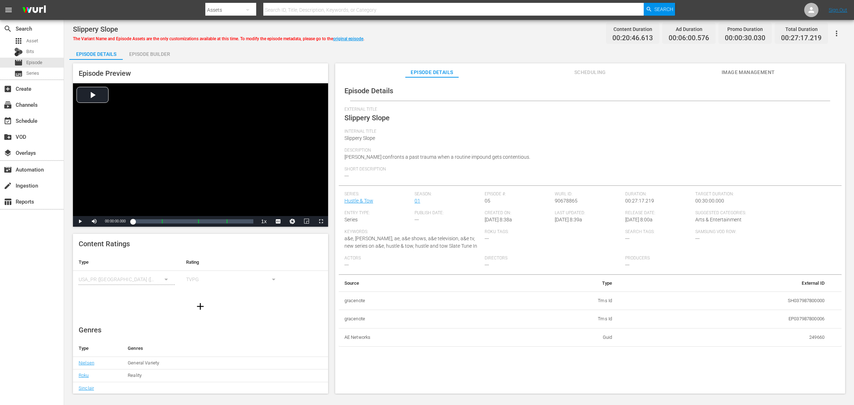
click at [163, 56] on div "Episode Builder" at bounding box center [149, 54] width 53 height 17
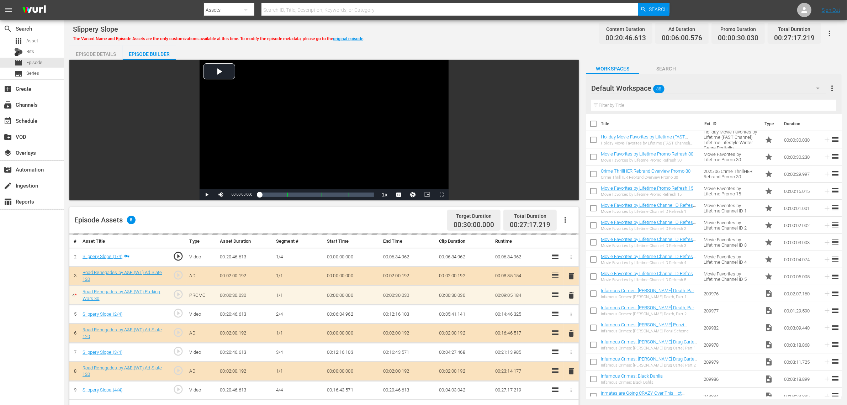
click at [683, 89] on div "Default Workspace 88" at bounding box center [708, 88] width 235 height 20
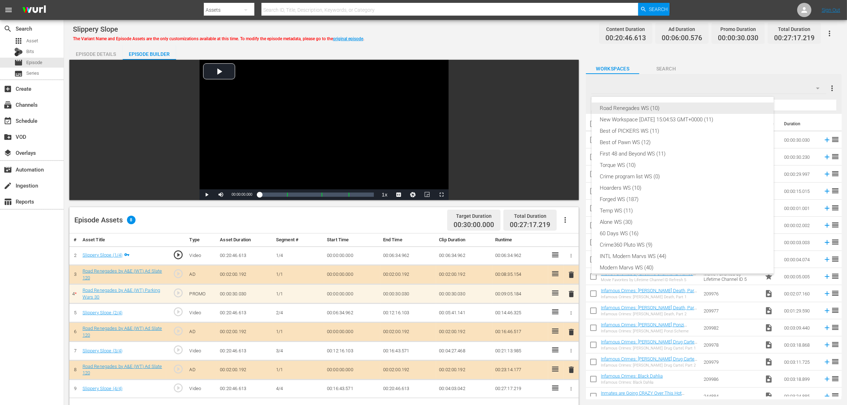
click at [636, 111] on div "Road Renegades WS (10)" at bounding box center [682, 107] width 165 height 11
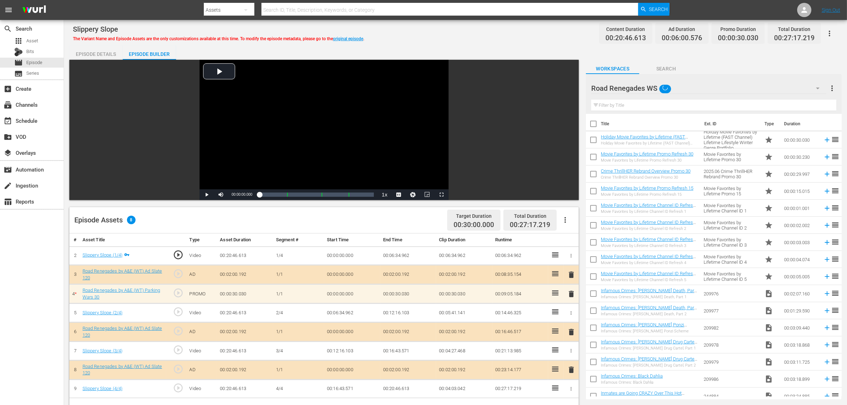
scroll to position [6, 0]
click at [538, 32] on div "Slippery Slope The Variant Name and Episode Assets are the only customizations …" at bounding box center [455, 33] width 765 height 16
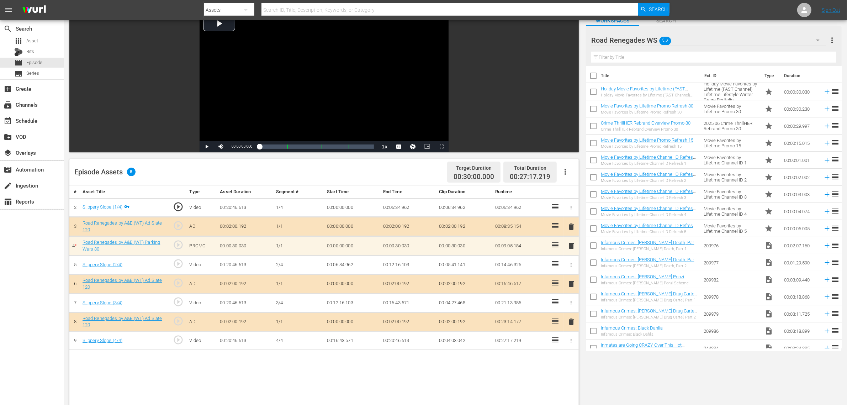
scroll to position [133, 0]
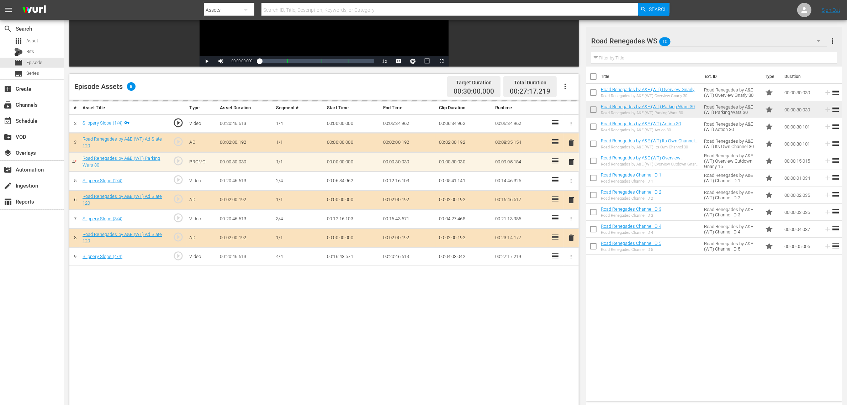
click at [412, 79] on div "Episode Assets 8 Target Duration 00:30:00.000 Total Duration 00:27:17.219" at bounding box center [324, 87] width 510 height 26
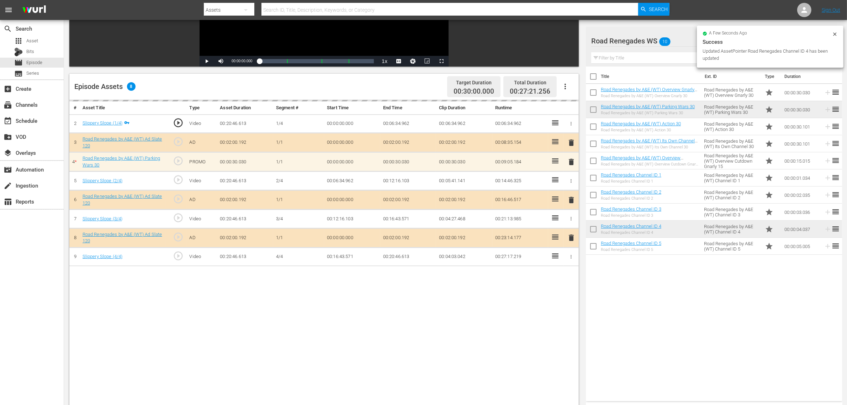
click at [683, 11] on nav "menu Search By Assets Search ID, Title, Description, Keywords, or Category Sear…" at bounding box center [423, 10] width 847 height 20
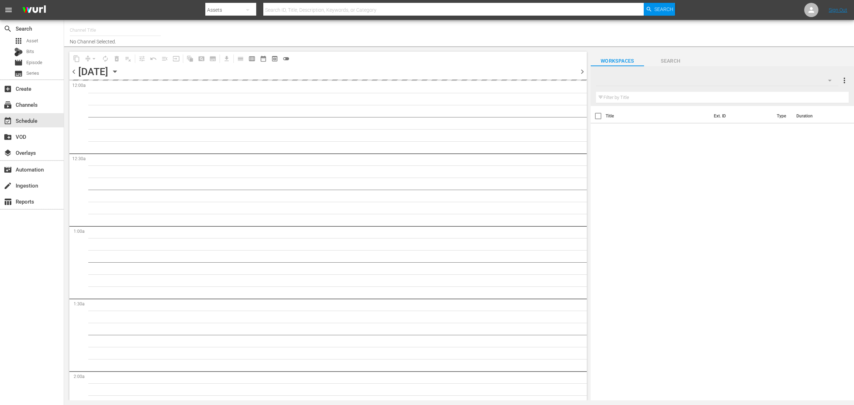
type input "Road Renegades (1686)"
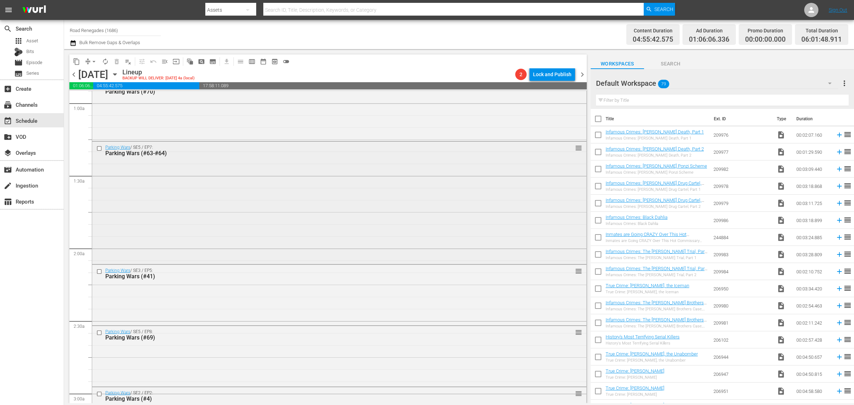
scroll to position [133, 0]
click at [199, 207] on div "Parking Wars / SE5 / EP7: Parking Wars (#63-#64) reorder" at bounding box center [339, 201] width 494 height 121
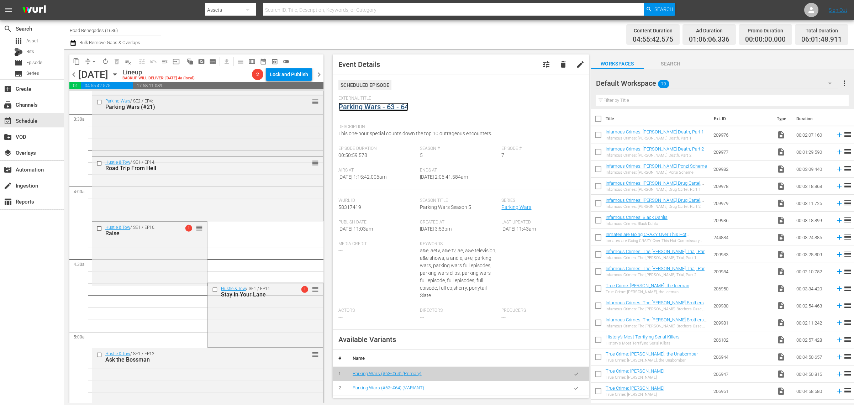
scroll to position [489, 0]
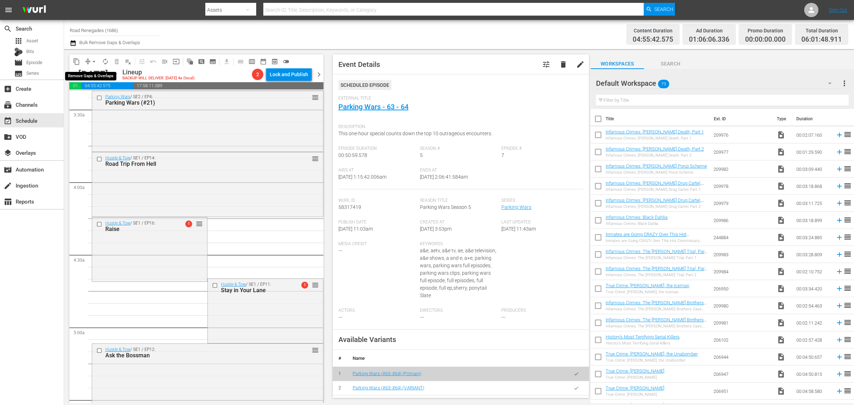
click at [93, 62] on span "arrow_drop_down" at bounding box center [93, 61] width 7 height 7
click at [97, 79] on li "Align to Midnight" at bounding box center [94, 76] width 75 height 12
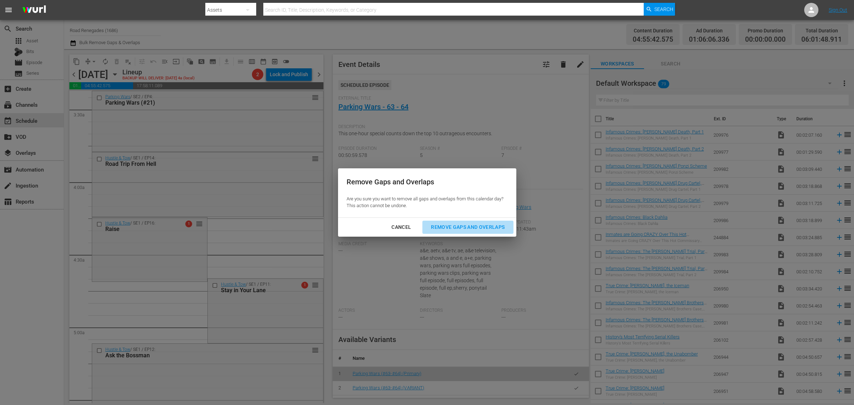
drag, startPoint x: 458, startPoint y: 232, endPoint x: 458, endPoint y: 219, distance: 12.8
click at [458, 230] on button "Remove Gaps and Overlaps" at bounding box center [467, 227] width 91 height 13
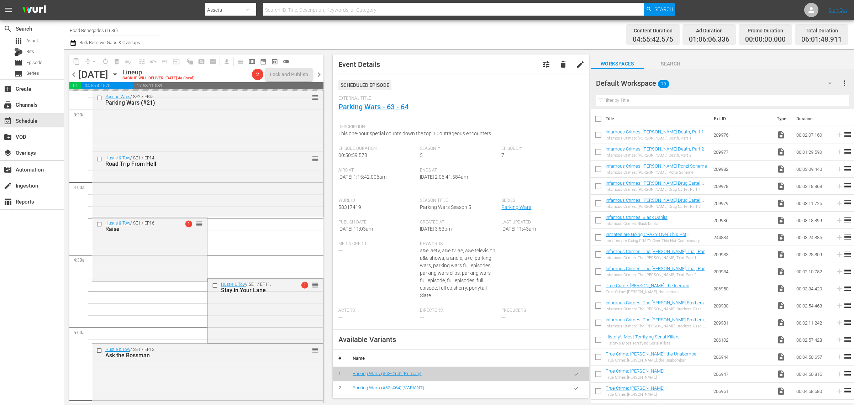
click at [399, 27] on div "Channel Title Road Renegades (1686) Bulk Remove Gaps & Overlaps" at bounding box center [282, 35] width 425 height 26
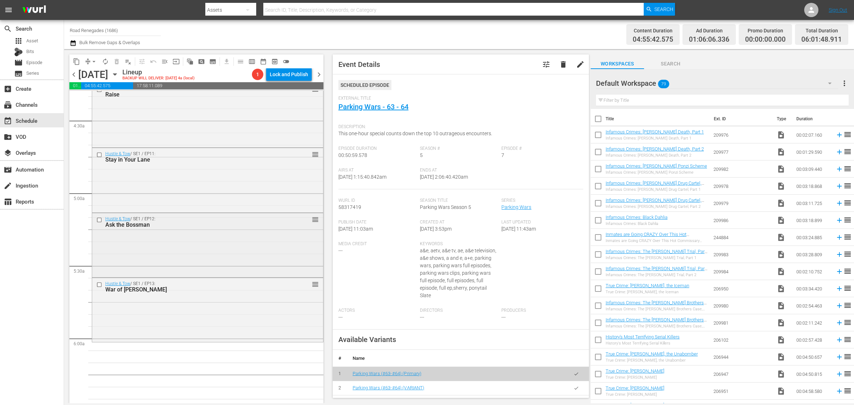
scroll to position [623, 0]
click at [173, 252] on div "Hustle & Tow / SE1 / EP12: Ask the Bossman reorder" at bounding box center [207, 245] width 231 height 63
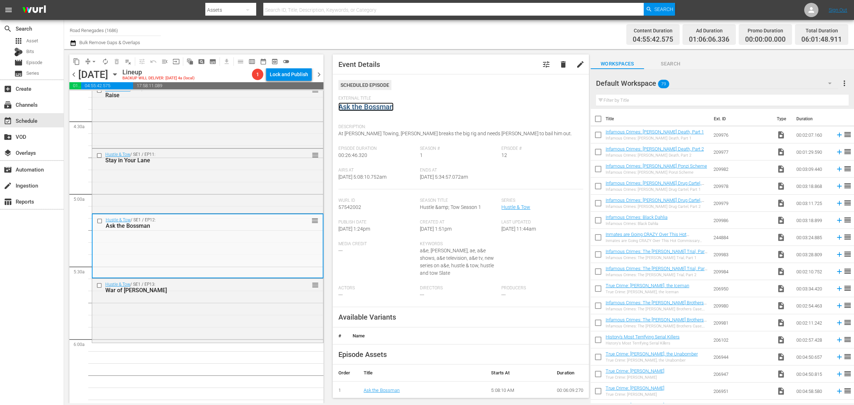
drag, startPoint x: 374, startPoint y: 109, endPoint x: 382, endPoint y: 93, distance: 17.3
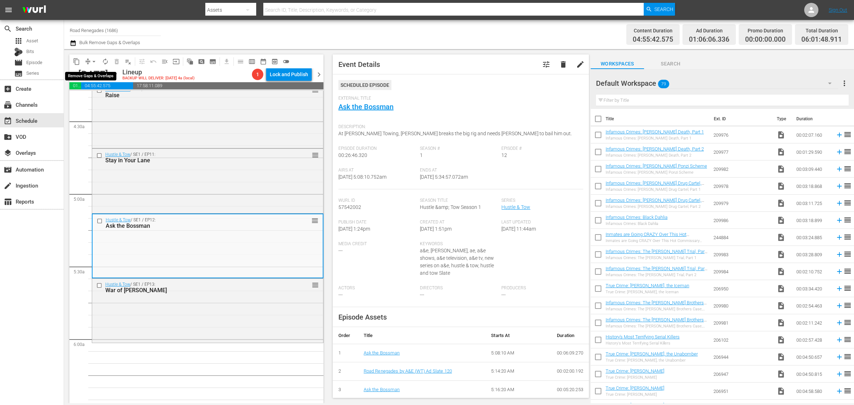
click at [93, 59] on span "arrow_drop_down" at bounding box center [93, 61] width 7 height 7
click at [95, 77] on li "Align to Midnight" at bounding box center [94, 76] width 75 height 12
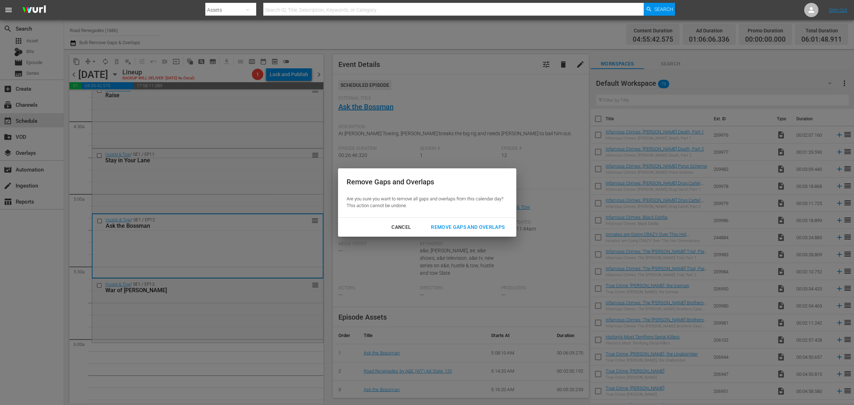
click at [486, 226] on div "Remove Gaps and Overlaps" at bounding box center [467, 227] width 85 height 9
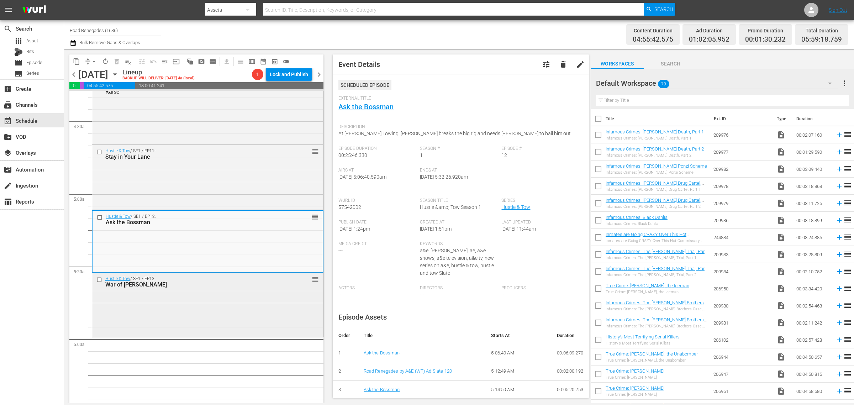
click at [181, 303] on div "Hustle & Tow / SE1 / EP13: War of Wills reorder" at bounding box center [207, 304] width 231 height 63
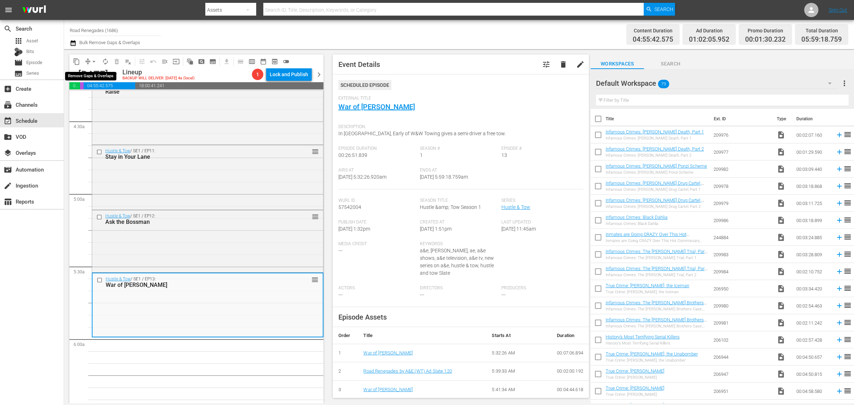
click at [94, 60] on span "arrow_drop_down" at bounding box center [93, 61] width 7 height 7
click at [93, 72] on li "Align to Midnight" at bounding box center [94, 76] width 75 height 12
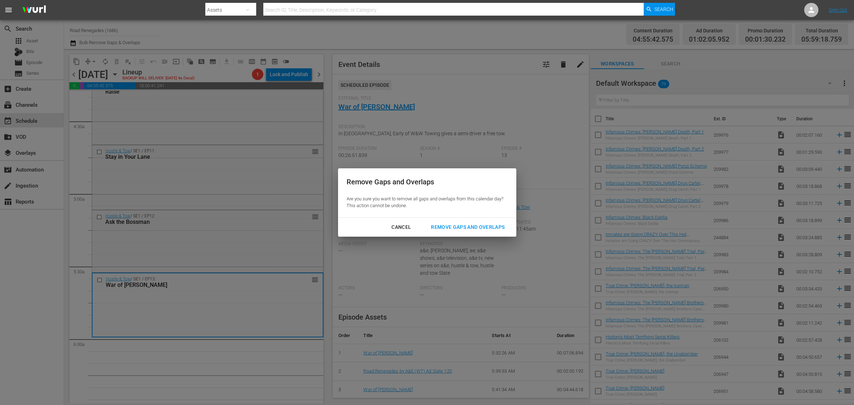
click at [493, 227] on div "Remove Gaps and Overlaps" at bounding box center [467, 227] width 85 height 9
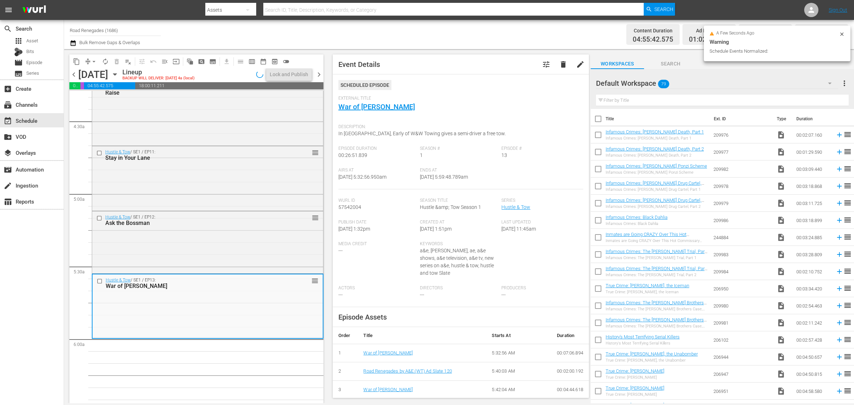
scroll to position [598, 0]
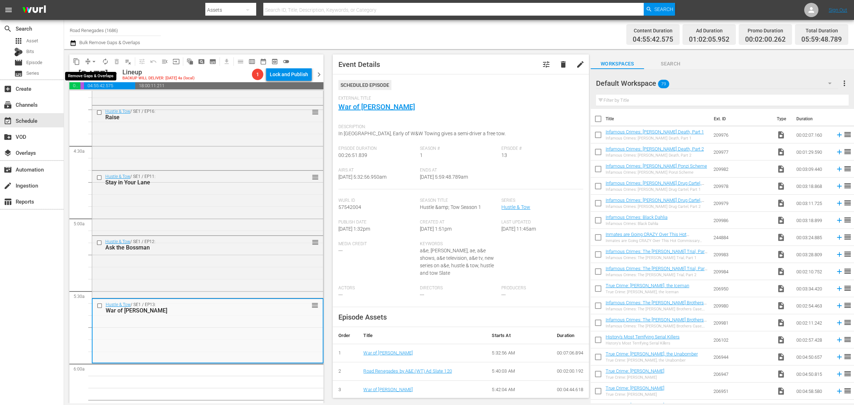
click at [93, 61] on span "arrow_drop_down" at bounding box center [93, 61] width 7 height 7
click at [100, 74] on li "Align to Midnight" at bounding box center [94, 76] width 75 height 12
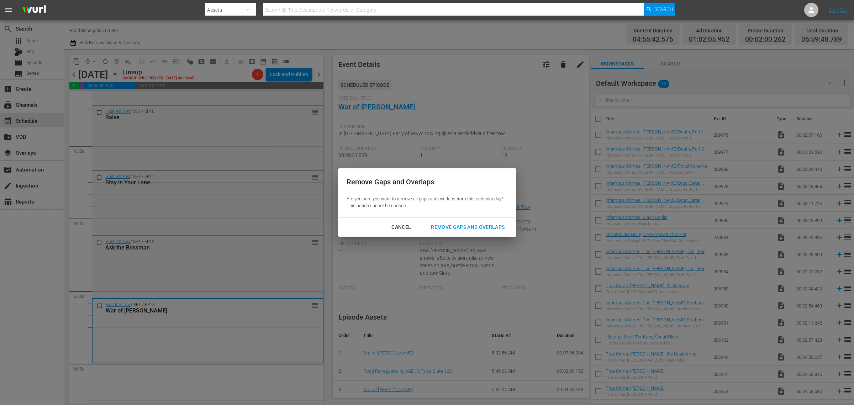
click at [466, 225] on div "Remove Gaps and Overlaps" at bounding box center [467, 227] width 85 height 9
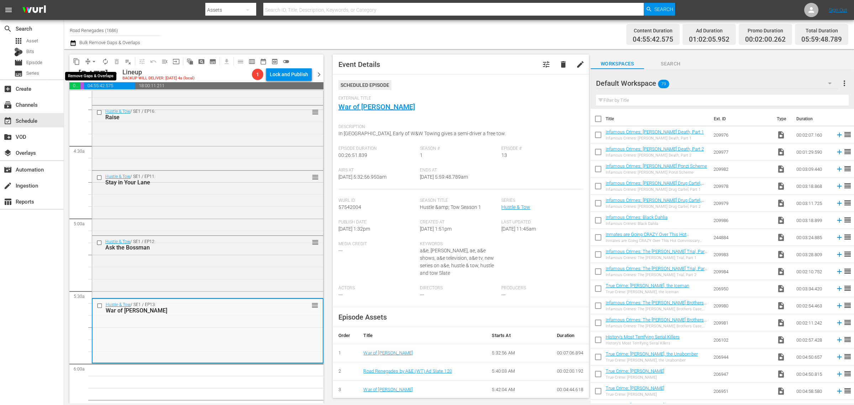
click at [94, 62] on span "arrow_drop_down" at bounding box center [93, 61] width 7 height 7
click at [91, 73] on li "Align to Midnight" at bounding box center [94, 76] width 75 height 12
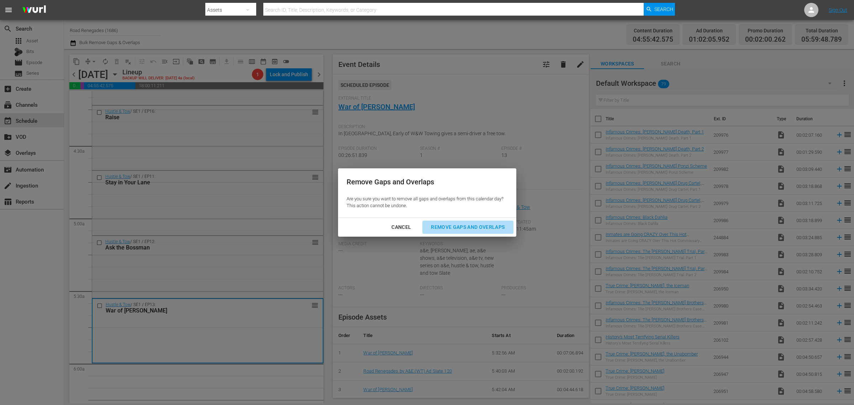
click at [470, 228] on div "Remove Gaps and Overlaps" at bounding box center [467, 227] width 85 height 9
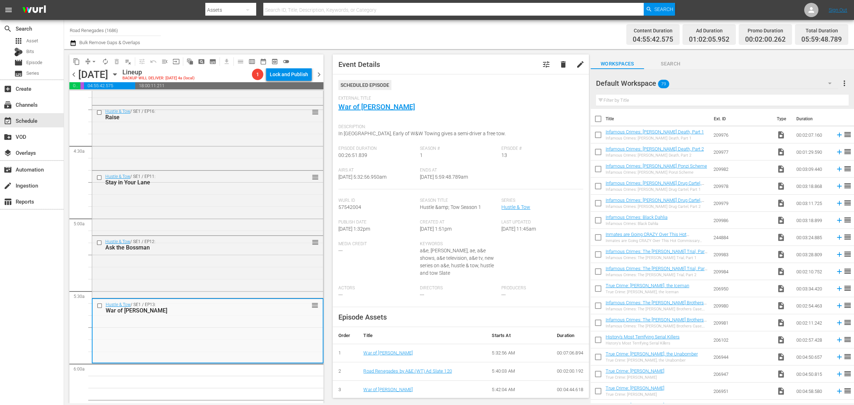
click at [372, 38] on div "Channel Title Road Renegades (1686) Bulk Remove Gaps & Overlaps" at bounding box center [282, 35] width 425 height 26
click at [94, 63] on span "arrow_drop_down" at bounding box center [93, 61] width 7 height 7
click at [93, 75] on li "Align to Midnight" at bounding box center [94, 76] width 75 height 12
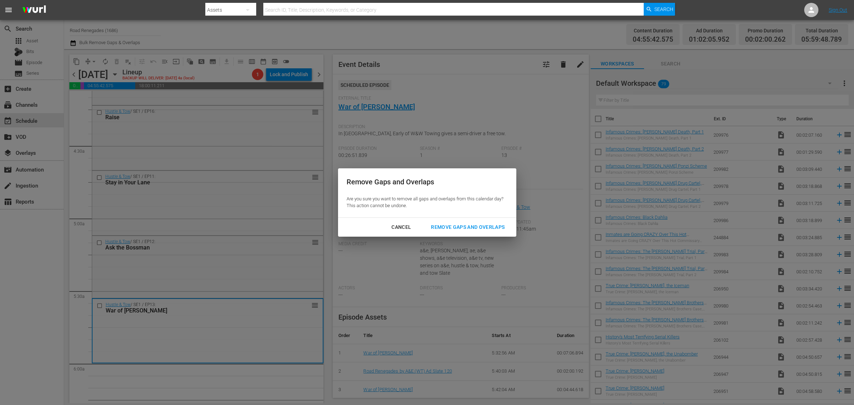
drag, startPoint x: 465, startPoint y: 224, endPoint x: 461, endPoint y: 179, distance: 45.7
click at [465, 224] on div "Remove Gaps and Overlaps" at bounding box center [467, 227] width 85 height 9
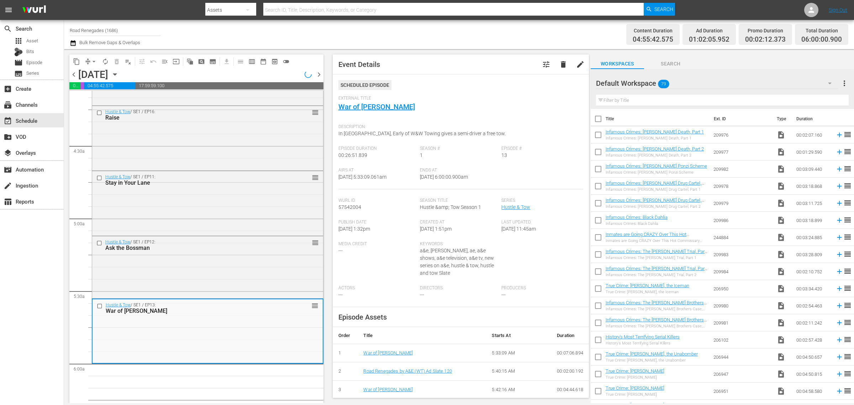
scroll to position [586, 0]
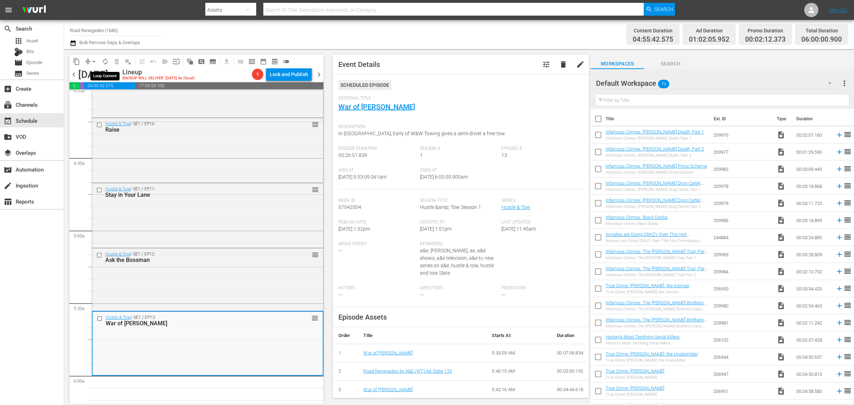
click at [104, 61] on span "autorenew_outlined" at bounding box center [105, 61] width 7 height 7
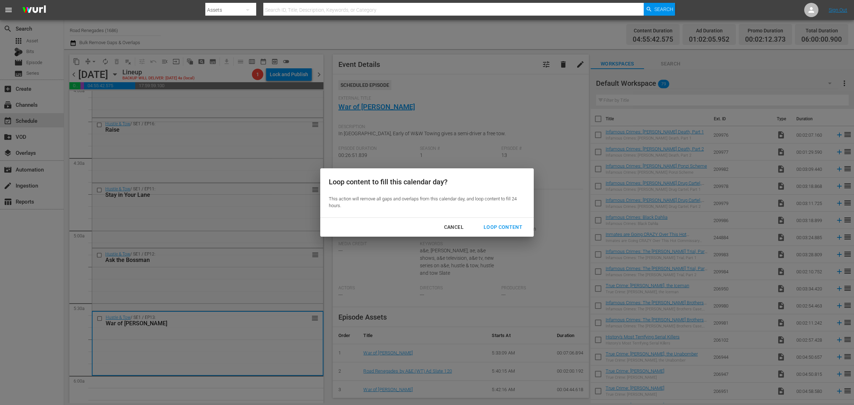
click at [491, 230] on div "Loop Content" at bounding box center [503, 227] width 50 height 9
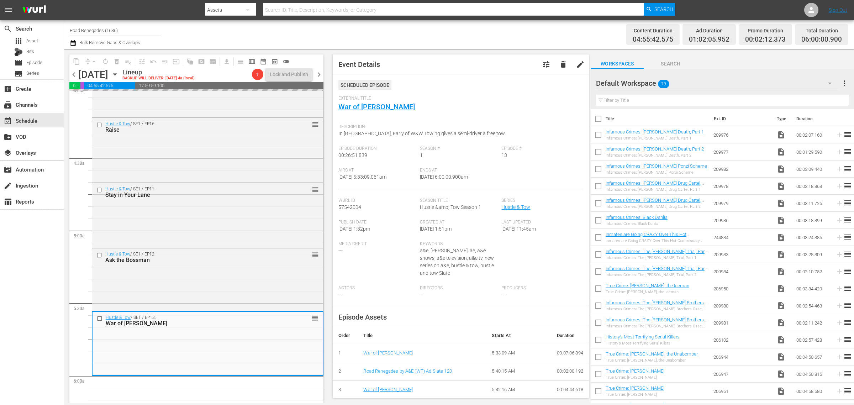
click at [523, 31] on div "Content Duration 04:55:42.575 Ad Duration 01:02:05.952 Promo Duration 00:02:12.…" at bounding box center [671, 35] width 354 height 26
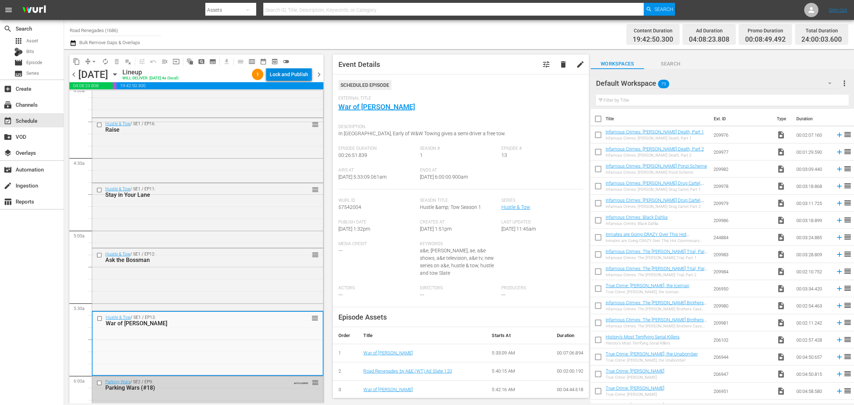
click at [289, 75] on div "Lock and Publish" at bounding box center [289, 74] width 38 height 13
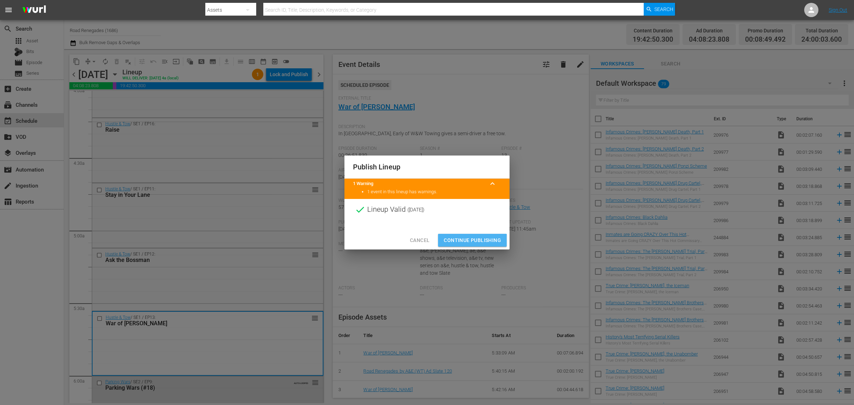
click at [472, 241] on span "Continue Publishing" at bounding box center [472, 240] width 57 height 9
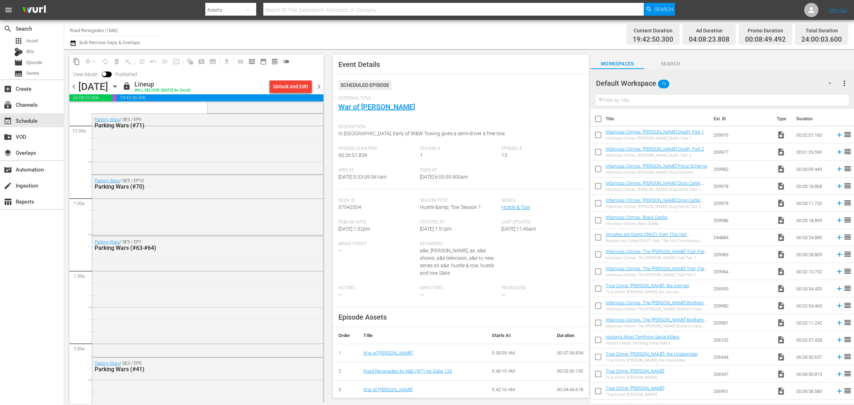
scroll to position [0, 0]
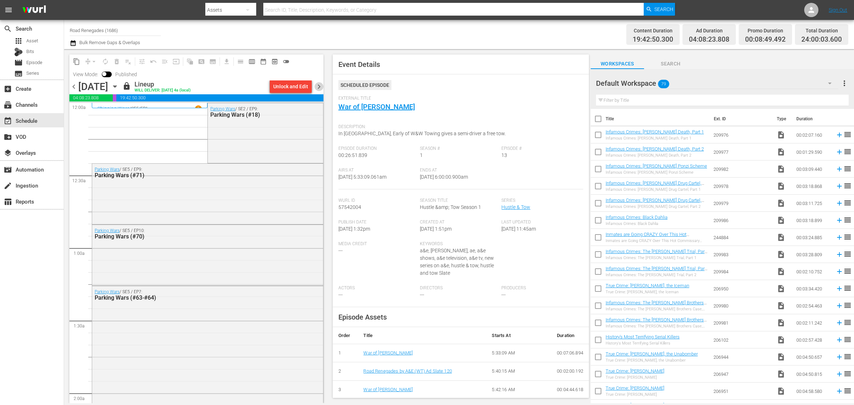
click at [318, 84] on span "chevron_right" at bounding box center [319, 86] width 9 height 9
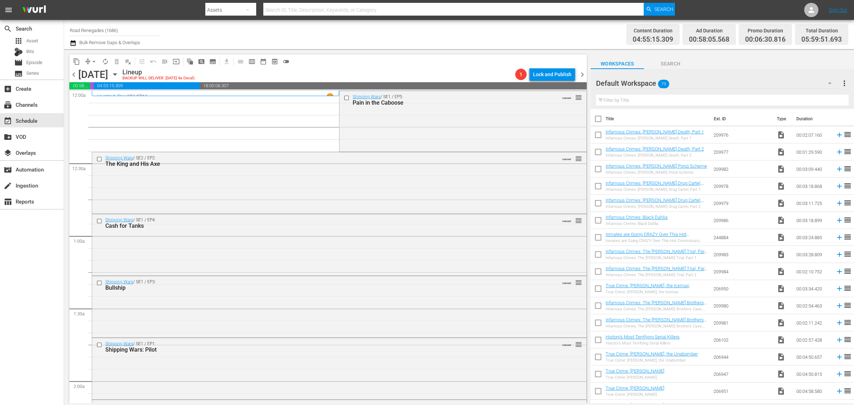
click at [446, 41] on div "Channel Title Road Renegades (1686) Bulk Remove Gaps & Overlaps" at bounding box center [282, 35] width 425 height 26
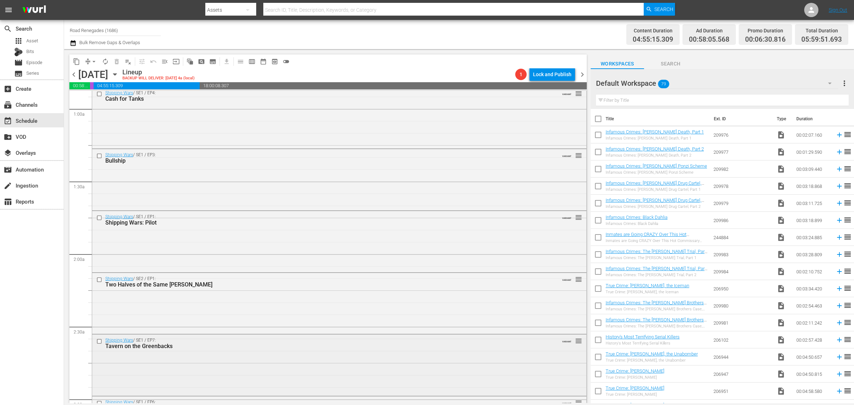
scroll to position [267, 0]
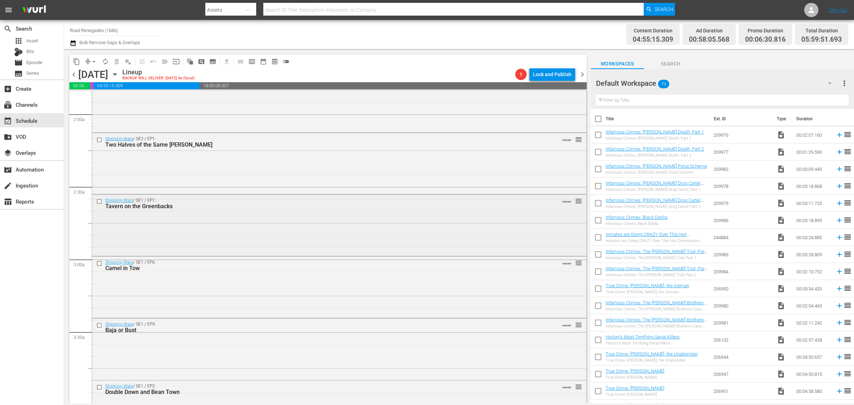
click at [312, 236] on div "Shipping Wars / SE1 / EP7: Tavern on the Greenbacks VARIANT reorder" at bounding box center [339, 225] width 494 height 60
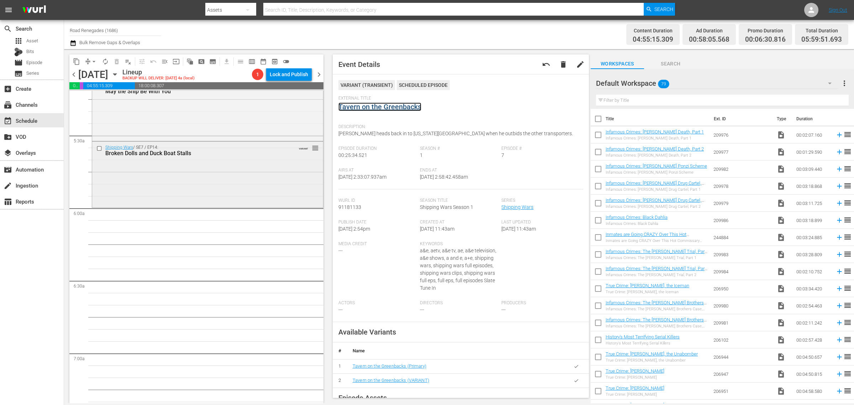
scroll to position [756, 0]
click at [183, 174] on div "Shipping Wars / SE7 / EP14: Broken Dolls and Duck Boat Stalls VARIANT reorder" at bounding box center [207, 171] width 231 height 64
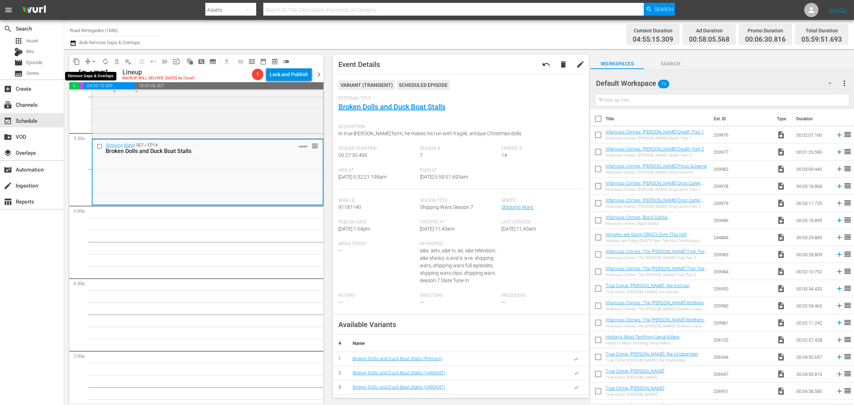
click at [93, 63] on span "arrow_drop_down" at bounding box center [93, 61] width 7 height 7
click at [98, 75] on li "Align to Midnight" at bounding box center [94, 76] width 75 height 12
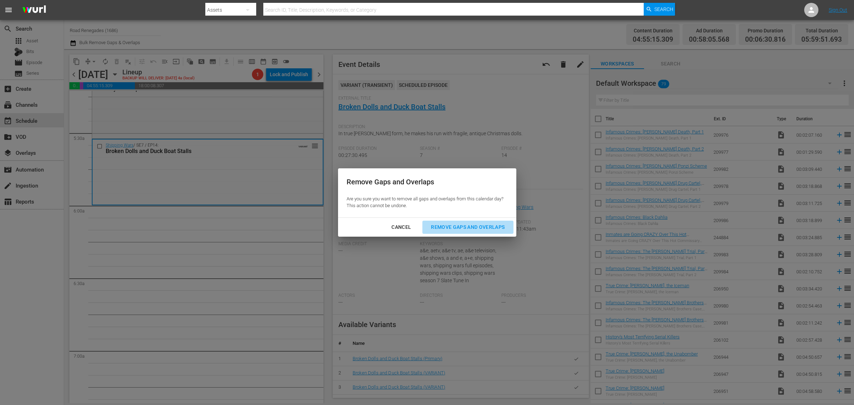
click at [459, 233] on button "Remove Gaps and Overlaps" at bounding box center [467, 227] width 91 height 13
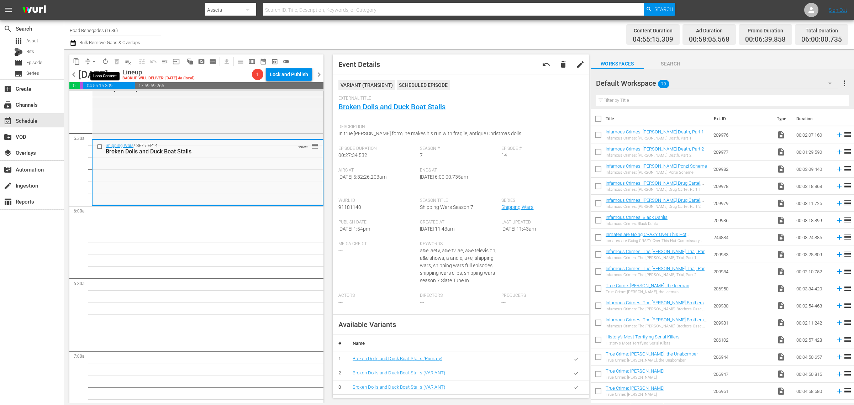
click at [104, 60] on span "autorenew_outlined" at bounding box center [105, 61] width 7 height 7
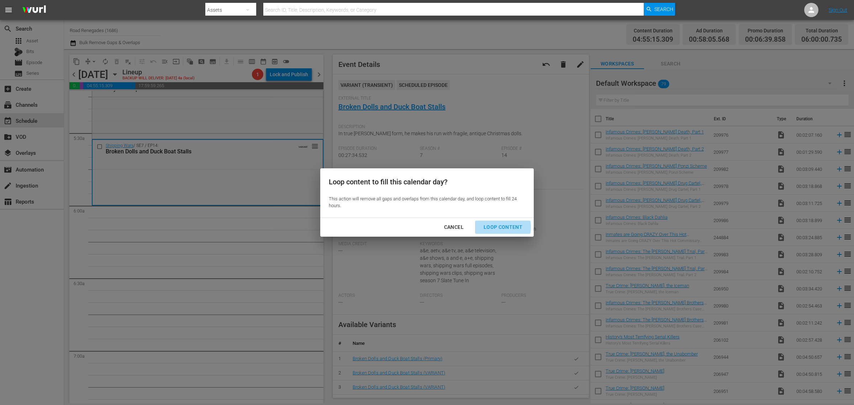
click at [495, 227] on div "Loop Content" at bounding box center [503, 227] width 50 height 9
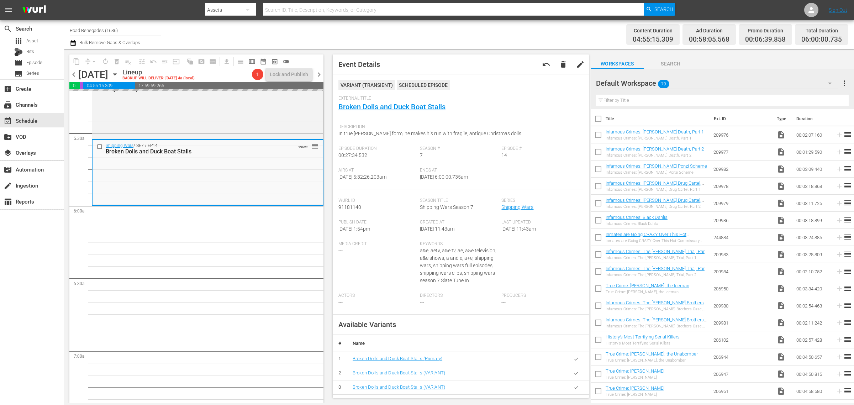
click at [408, 26] on div "Channel Title Road Renegades (1686) Bulk Remove Gaps & Overlaps" at bounding box center [282, 35] width 425 height 26
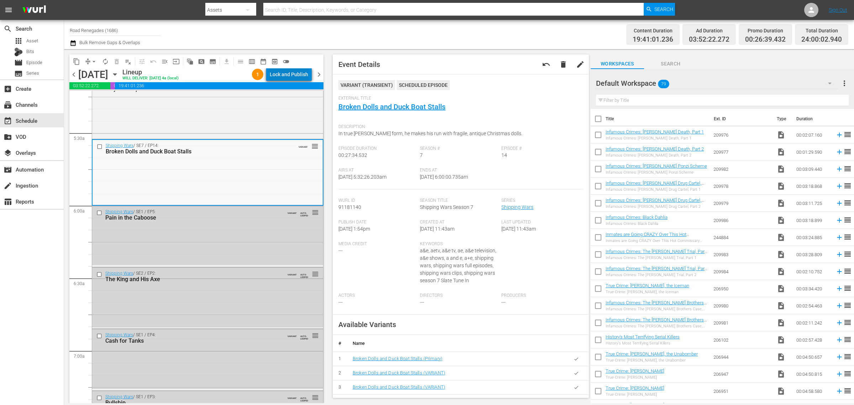
click at [298, 73] on div "Lock and Publish" at bounding box center [289, 74] width 38 height 13
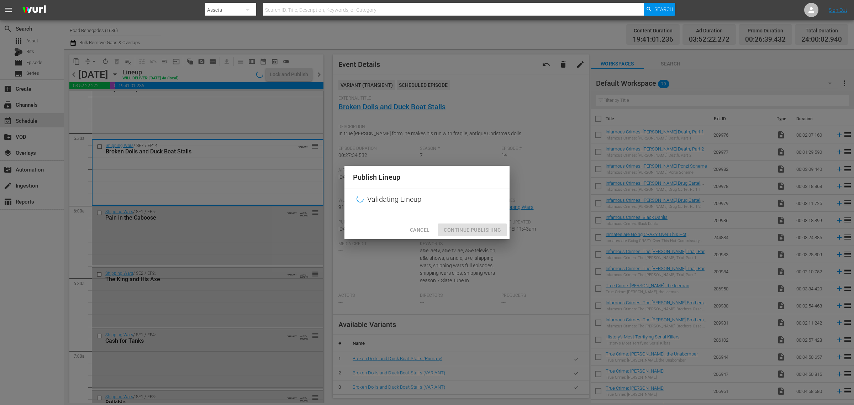
click at [440, 34] on div "Publish Lineup Validating Lineup Cancel Continue Publishing" at bounding box center [427, 202] width 854 height 405
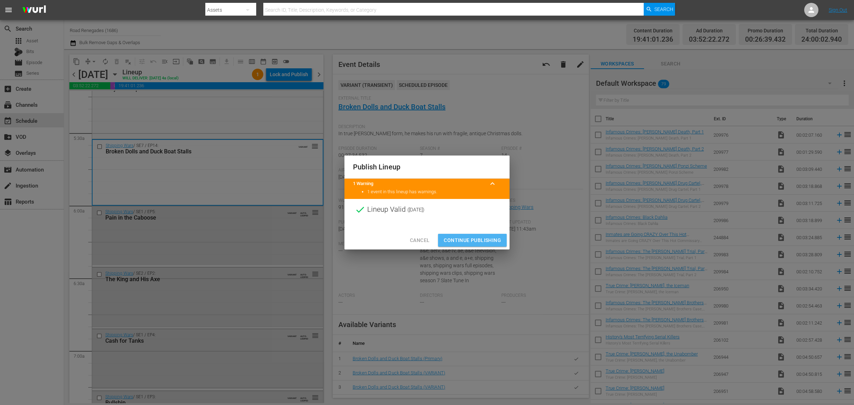
click at [480, 241] on span "Continue Publishing" at bounding box center [472, 240] width 57 height 9
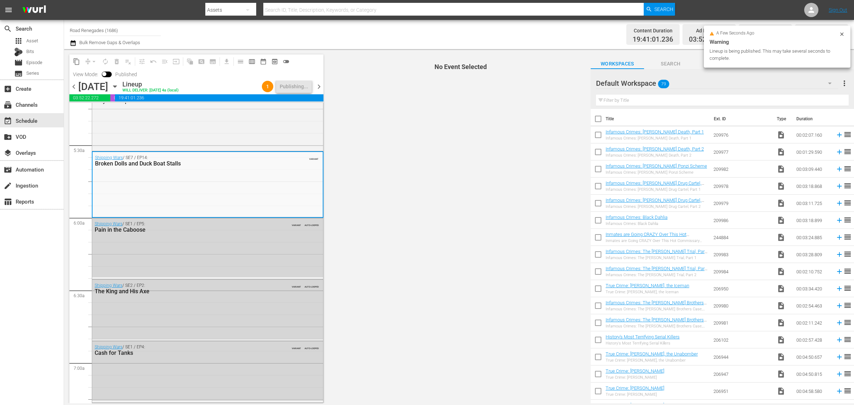
click at [383, 25] on div "Channel Title Road Renegades (1686) Bulk Remove Gaps & Overlaps" at bounding box center [282, 35] width 425 height 26
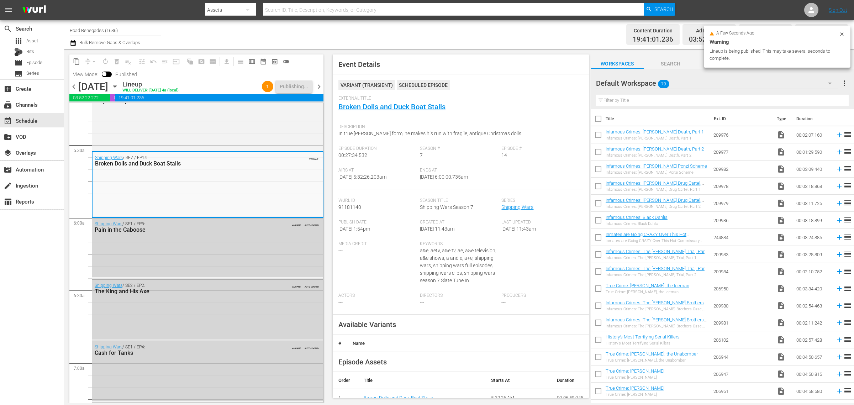
scroll to position [0, 0]
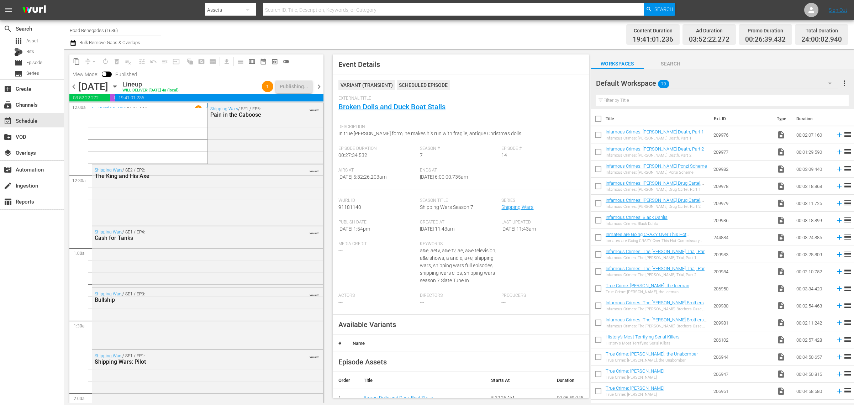
click at [381, 32] on div "Channel Title Road Renegades (1686) Bulk Remove Gaps & Overlaps" at bounding box center [282, 35] width 425 height 26
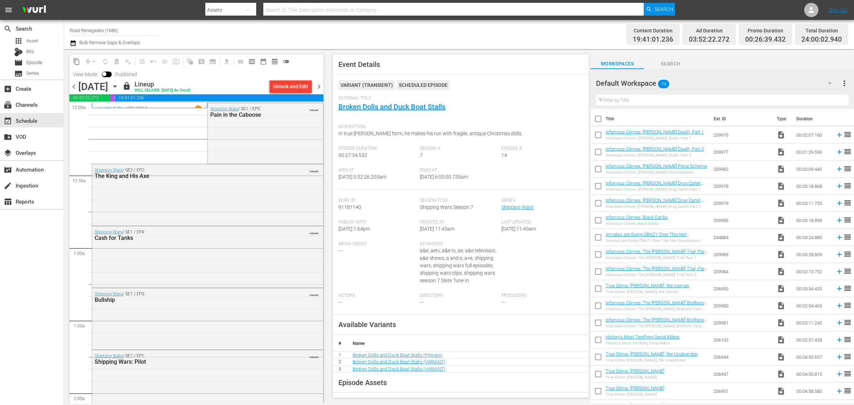
click at [424, 36] on div "Channel Title Road Renegades (1686) Bulk Remove Gaps & Overlaps" at bounding box center [282, 35] width 425 height 26
drag, startPoint x: 320, startPoint y: 85, endPoint x: 469, endPoint y: 21, distance: 161.9
click at [320, 85] on span "chevron_right" at bounding box center [319, 86] width 9 height 9
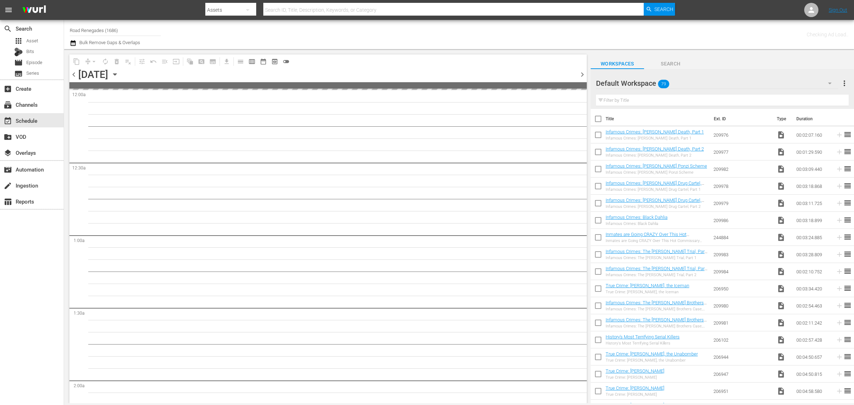
click at [461, 29] on div "Channel Title Road Renegades (1686) Bulk Remove Gaps & Overlaps" at bounding box center [282, 35] width 425 height 26
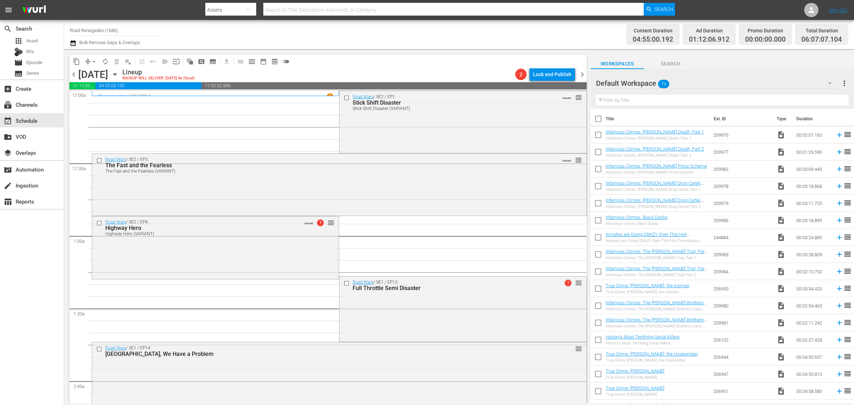
click at [436, 34] on div "Channel Title Road Renegades (1686) Bulk Remove Gaps & Overlaps" at bounding box center [282, 35] width 425 height 26
click at [93, 59] on span "arrow_drop_down" at bounding box center [93, 61] width 7 height 7
click at [97, 72] on li "Align to Midnight" at bounding box center [94, 76] width 75 height 12
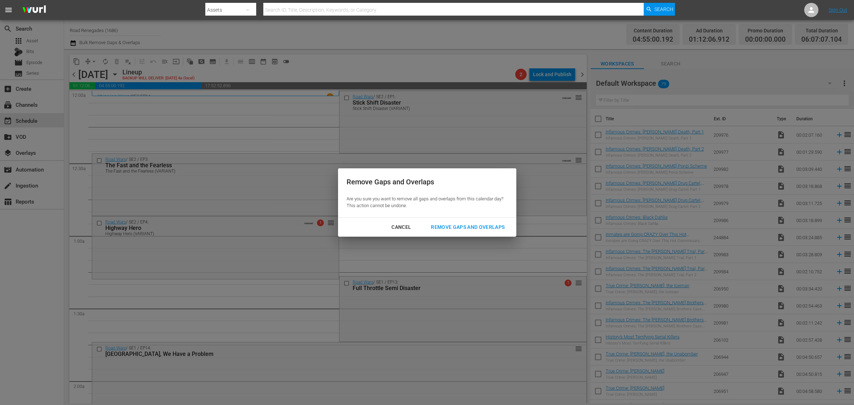
click at [468, 223] on button "Remove Gaps and Overlaps" at bounding box center [467, 227] width 91 height 13
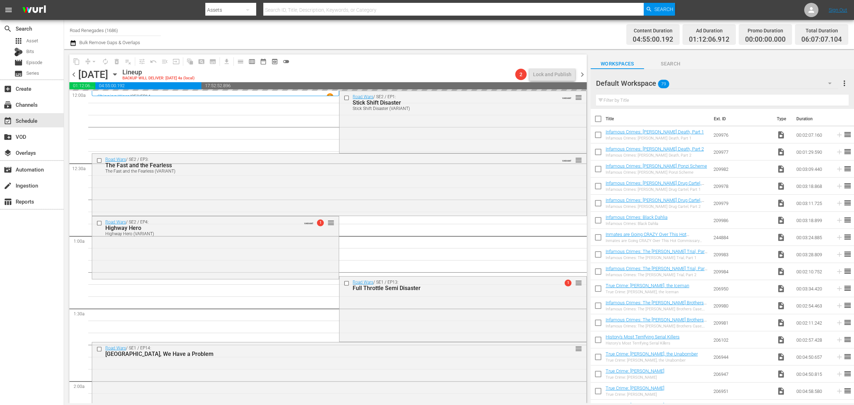
click at [465, 36] on div "Channel Title Road Renegades (1686) Bulk Remove Gaps & Overlaps" at bounding box center [282, 35] width 425 height 26
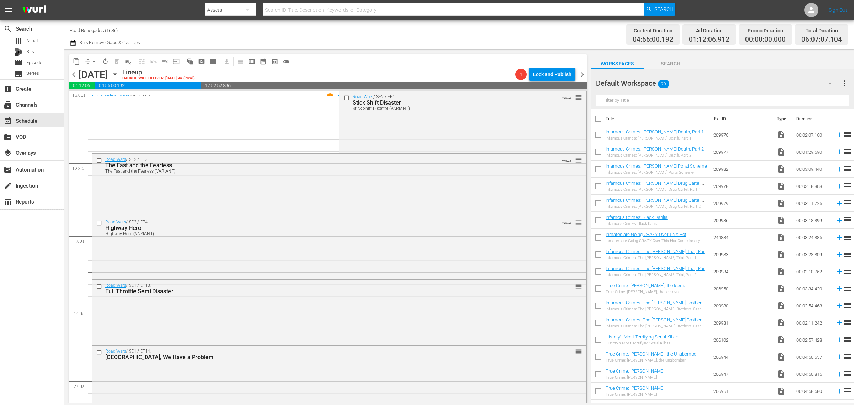
click at [426, 40] on div "Channel Title Road Renegades (1686) Bulk Remove Gaps & Overlaps" at bounding box center [282, 35] width 425 height 26
click at [361, 41] on div "Channel Title Road Renegades (1686) Bulk Remove Gaps & Overlaps" at bounding box center [282, 35] width 425 height 26
click at [479, 32] on div "Channel Title Road Renegades (1686) Bulk Remove Gaps & Overlaps" at bounding box center [282, 35] width 425 height 26
click at [419, 38] on div "Channel Title Road Renegades (1686) Bulk Remove Gaps & Overlaps" at bounding box center [282, 35] width 425 height 26
click at [374, 116] on div "Road Wars / SE2 / EP1: Stick Shift Disaster Stick Shift Disaster (VARIANT) VARI…" at bounding box center [462, 121] width 247 height 60
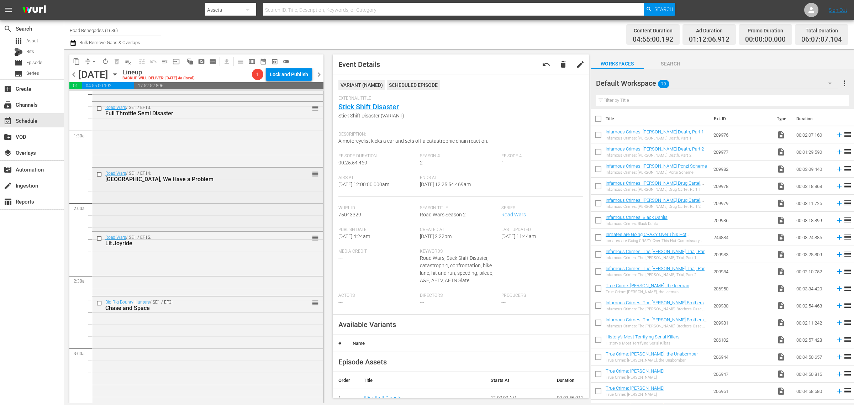
click at [189, 217] on div "Road Wars / SE1 / EP14: Houston, We Have a Problem reorder" at bounding box center [207, 199] width 231 height 62
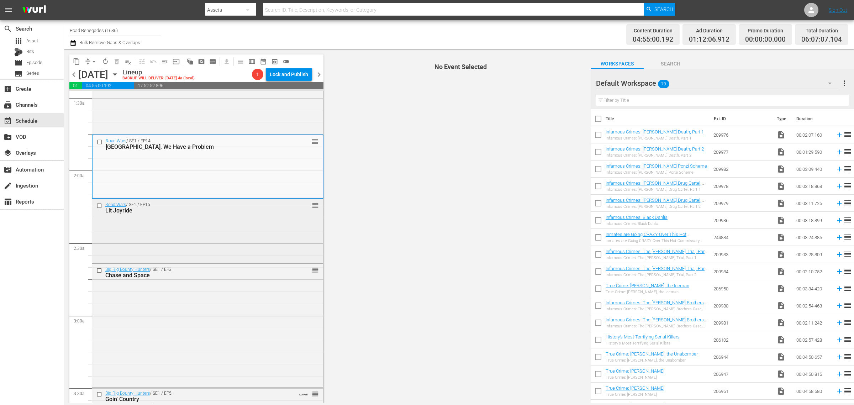
scroll to position [267, 0]
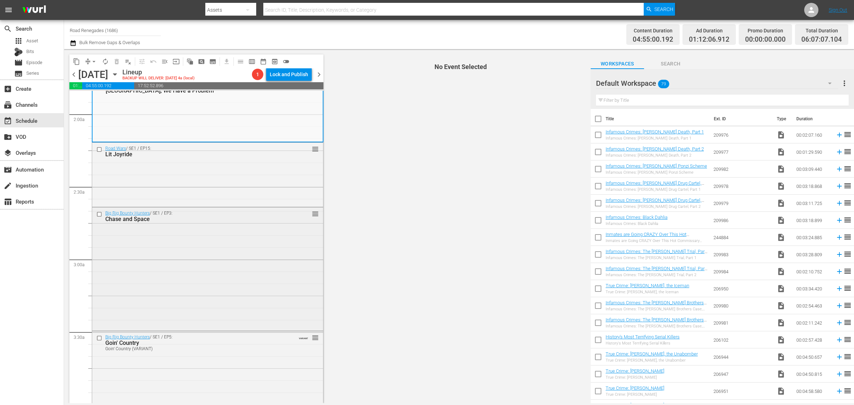
click at [201, 217] on div "Chase and Space" at bounding box center [195, 219] width 180 height 7
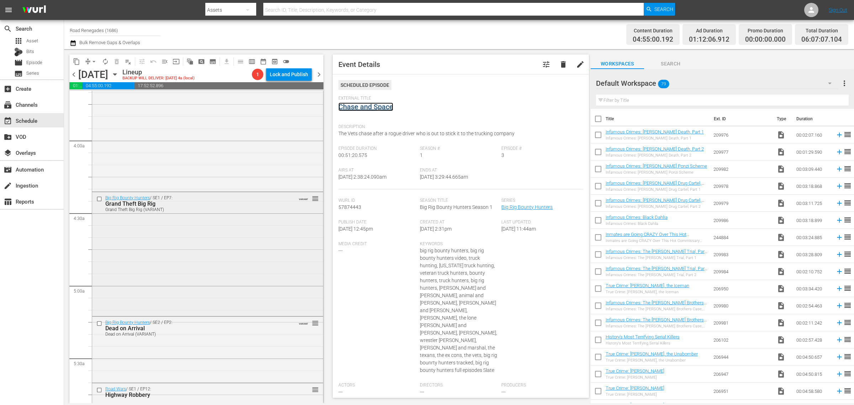
scroll to position [578, 0]
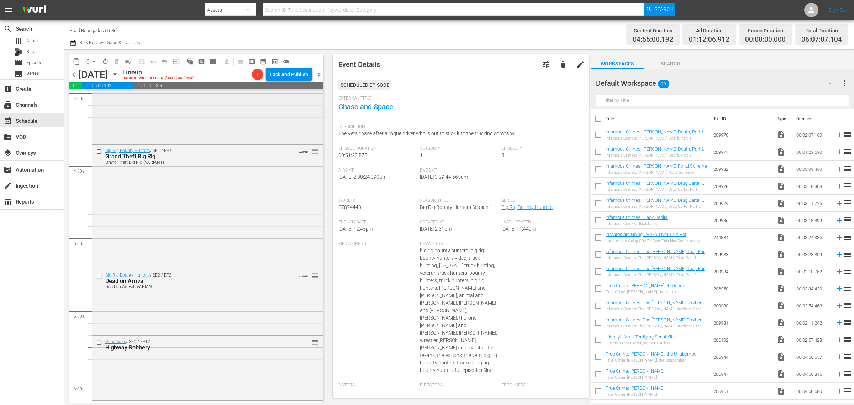
click at [180, 123] on div "Big Rig Bounty Hunters / SE1 / EP5: Goin' Country Goin' Country (VARIANT) VARIA…" at bounding box center [207, 81] width 231 height 122
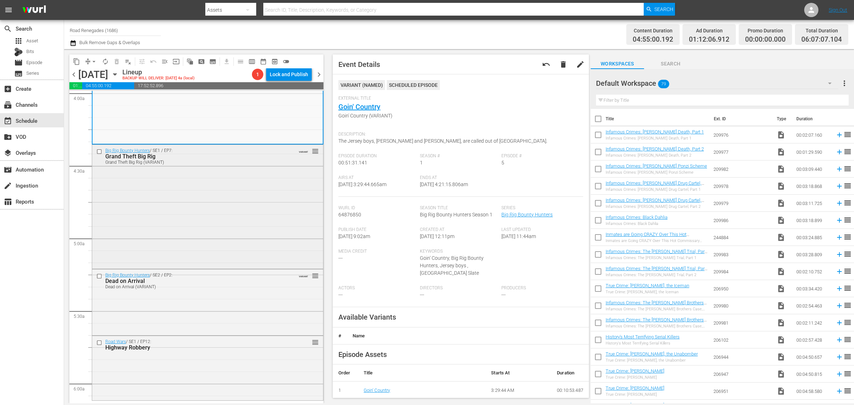
click at [234, 227] on div "Big Rig Bounty Hunters / SE1 / EP7: Grand Theft Big Rig Grand Theft Big Rig (VA…" at bounding box center [207, 206] width 231 height 122
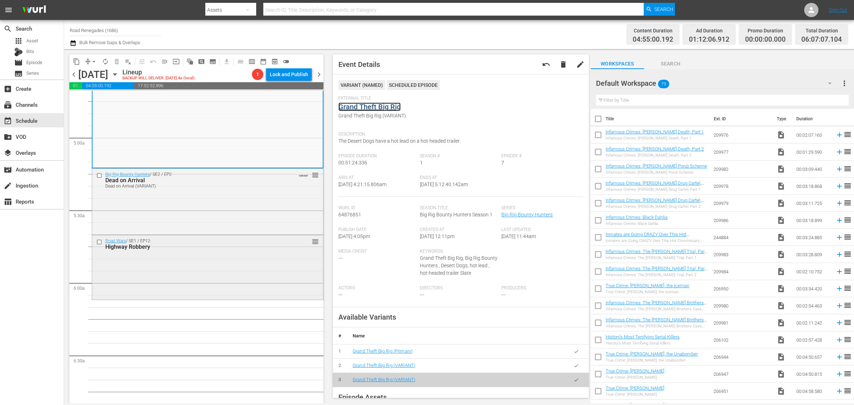
scroll to position [712, 0]
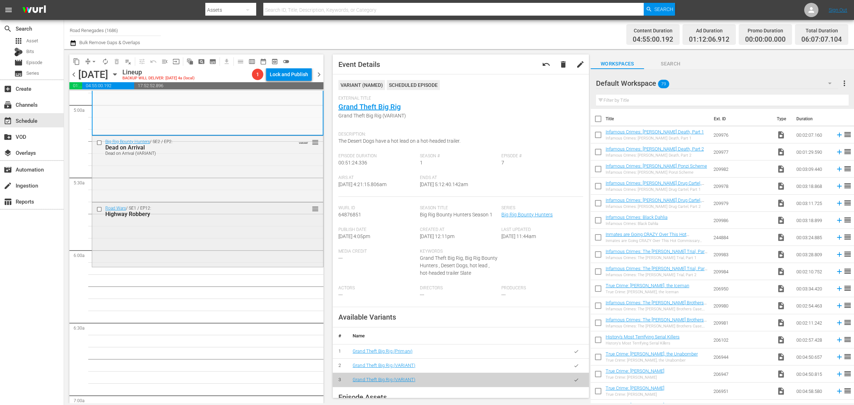
click at [173, 224] on div "Road Wars / SE1 / EP12: Highway Robbery reorder" at bounding box center [207, 233] width 231 height 63
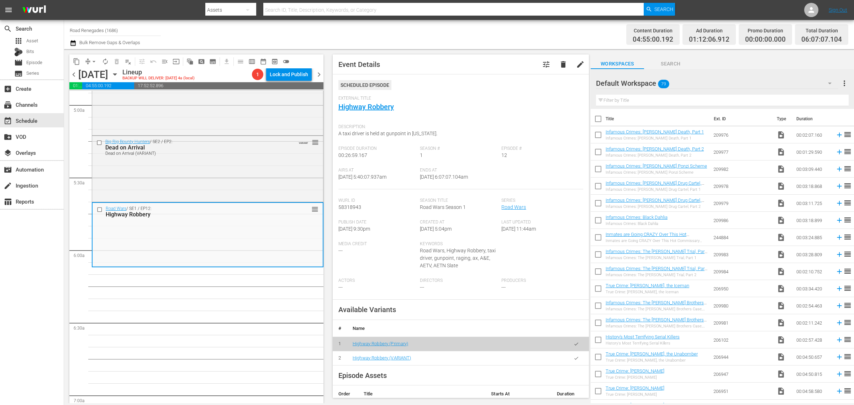
click at [434, 36] on div "Channel Title Road Renegades (1686) Bulk Remove Gaps & Overlaps" at bounding box center [282, 35] width 425 height 26
click at [91, 62] on span "arrow_drop_down" at bounding box center [93, 61] width 7 height 7
click at [92, 77] on li "Align to Midnight" at bounding box center [94, 76] width 75 height 12
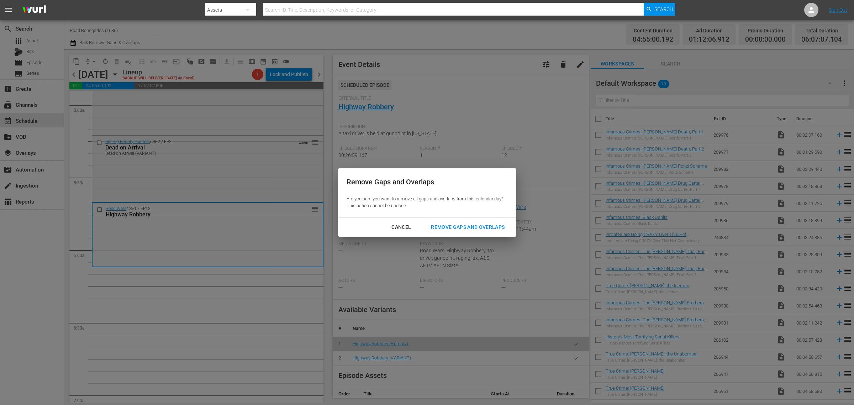
click at [458, 228] on div "Remove Gaps and Overlaps" at bounding box center [467, 227] width 85 height 9
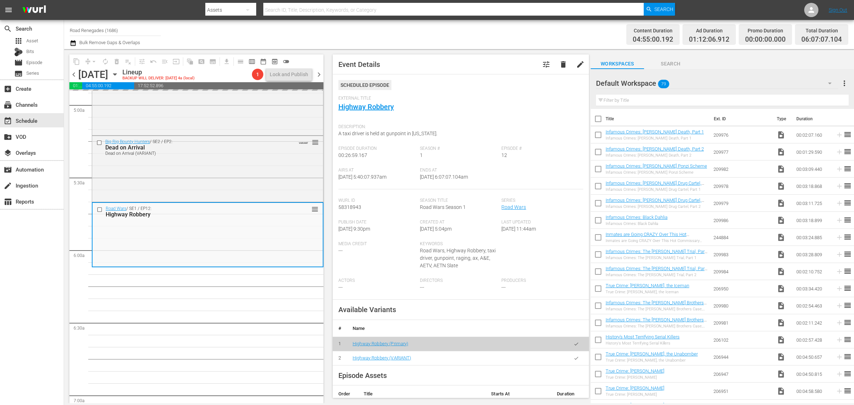
click at [455, 36] on div "Channel Title Road Renegades (1686) Bulk Remove Gaps & Overlaps" at bounding box center [282, 35] width 425 height 26
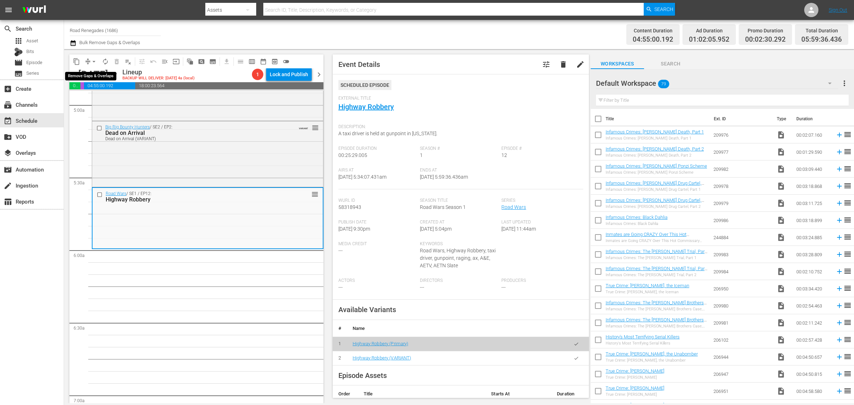
click at [92, 60] on span "arrow_drop_down" at bounding box center [93, 61] width 7 height 7
click at [92, 70] on li "Align to Midnight" at bounding box center [94, 76] width 75 height 12
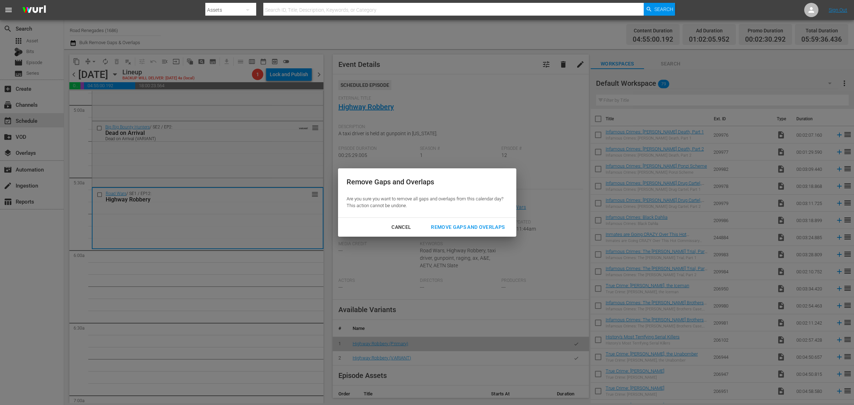
click at [474, 225] on div "Remove Gaps and Overlaps" at bounding box center [467, 227] width 85 height 9
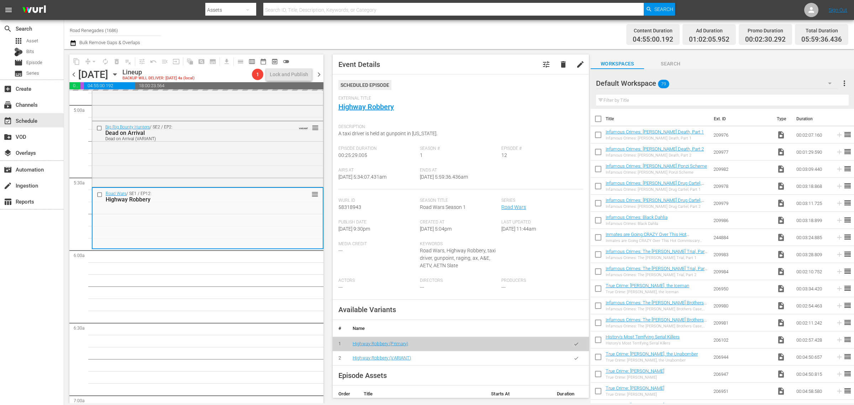
click at [490, 34] on div "Channel Title Road Renegades (1686) Bulk Remove Gaps & Overlaps" at bounding box center [282, 35] width 425 height 26
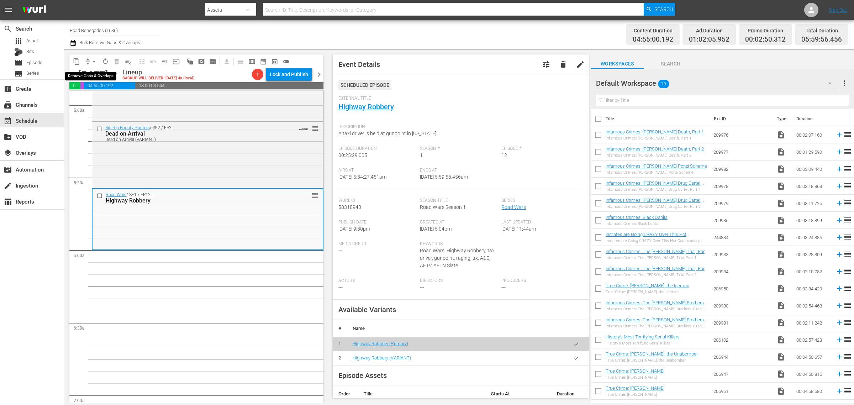
click at [90, 58] on span "arrow_drop_down" at bounding box center [93, 61] width 7 height 7
click at [93, 78] on li "Align to Midnight" at bounding box center [94, 76] width 75 height 12
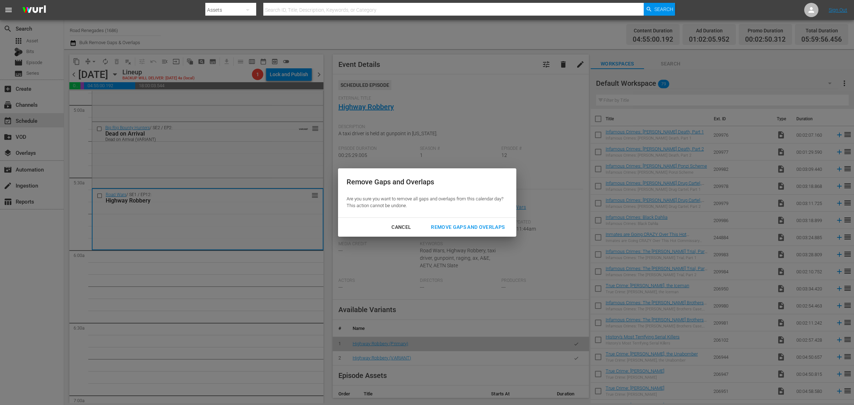
click at [462, 228] on div "Remove Gaps and Overlaps" at bounding box center [467, 227] width 85 height 9
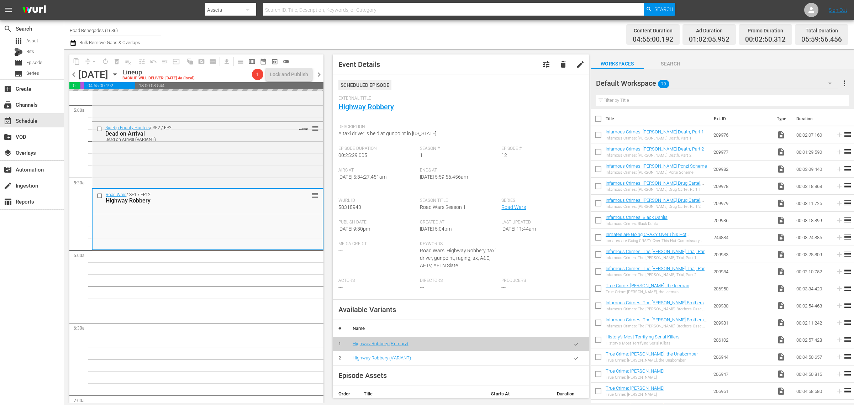
click at [443, 33] on div "Channel Title Road Renegades (1686) Bulk Remove Gaps & Overlaps" at bounding box center [282, 35] width 425 height 26
click at [484, 46] on div "Channel Title Road Renegades (1686) Bulk Remove Gaps & Overlaps" at bounding box center [282, 35] width 425 height 26
click at [104, 59] on span "autorenew_outlined" at bounding box center [105, 61] width 7 height 7
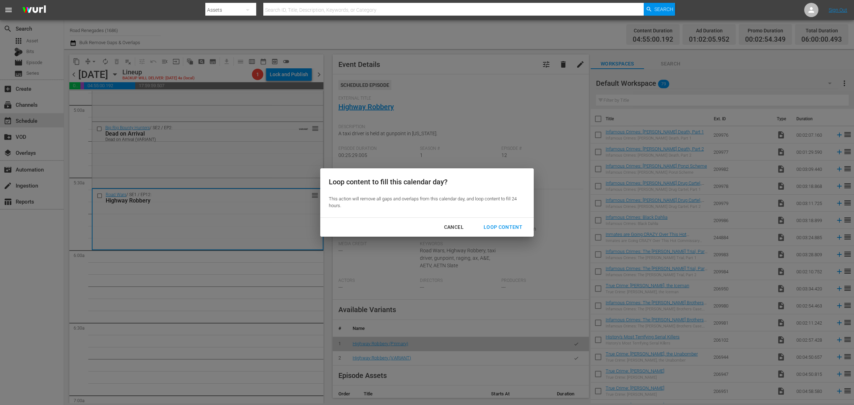
click at [496, 223] on button "Loop Content" at bounding box center [503, 227] width 56 height 13
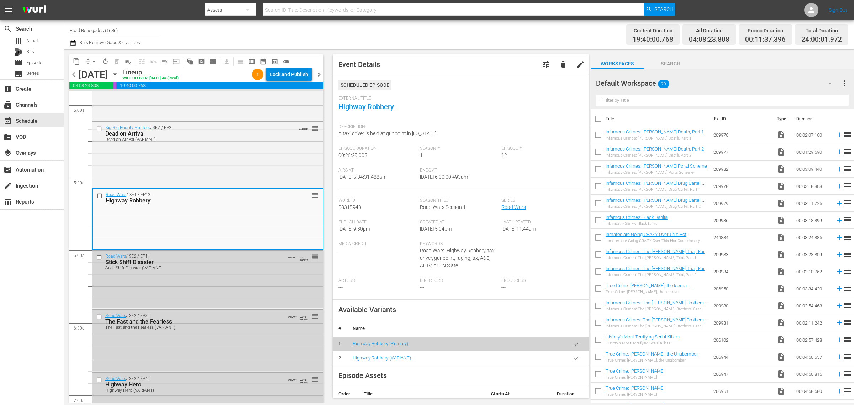
click at [299, 74] on div "Lock and Publish" at bounding box center [289, 74] width 38 height 13
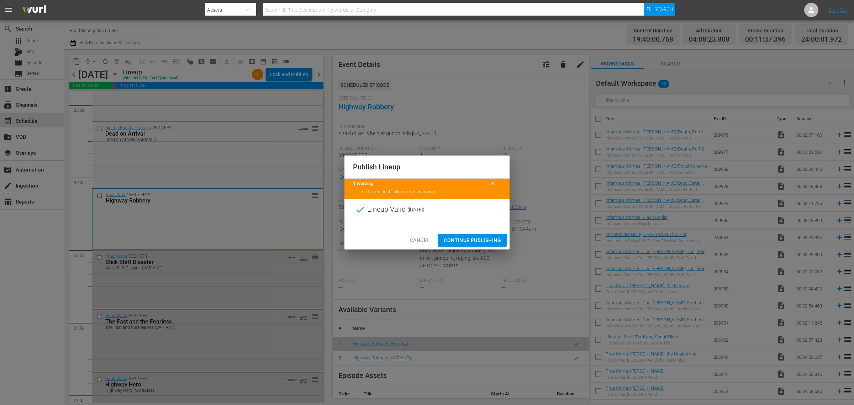
click at [479, 243] on span "Continue Publishing" at bounding box center [472, 240] width 57 height 9
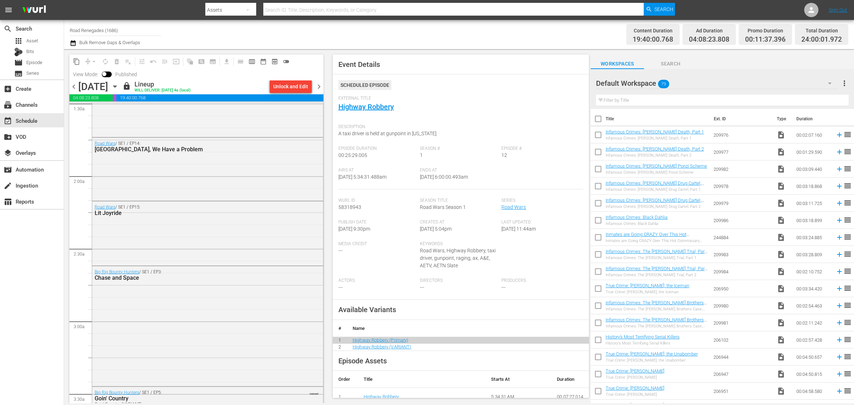
scroll to position [0, 0]
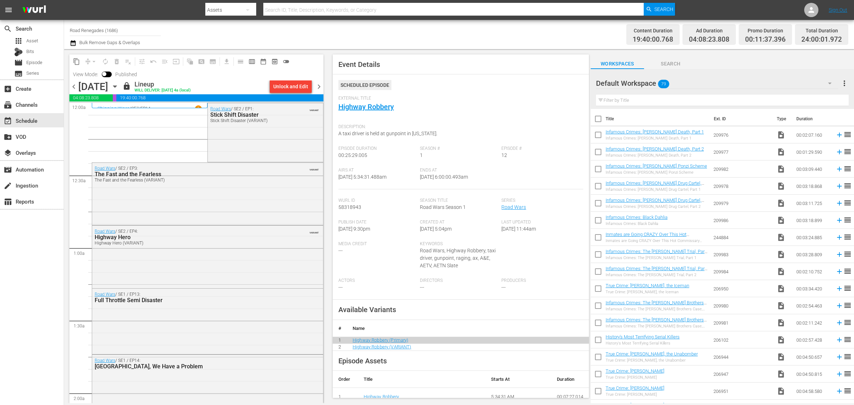
click at [317, 85] on span "chevron_right" at bounding box center [319, 86] width 9 height 9
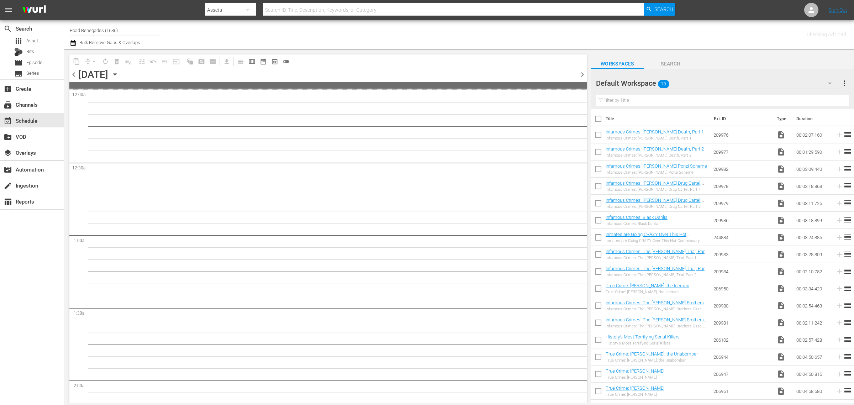
click at [457, 33] on div "Channel Title Road Renegades (1686) Bulk Remove Gaps & Overlaps" at bounding box center [282, 35] width 425 height 26
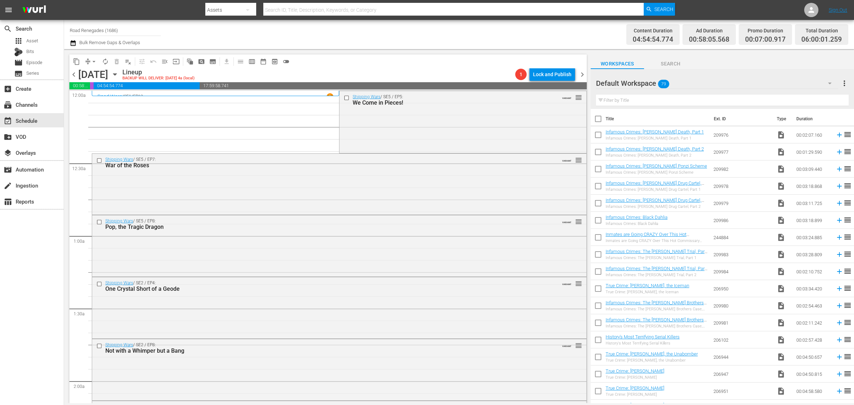
click at [257, 37] on div "Channel Title Road Renegades (1686) Bulk Remove Gaps & Overlaps" at bounding box center [282, 35] width 425 height 26
click at [401, 137] on div "Shipping Wars / SE5 / EP5: We Come in Pieces! VARIANT reorder" at bounding box center [462, 121] width 247 height 60
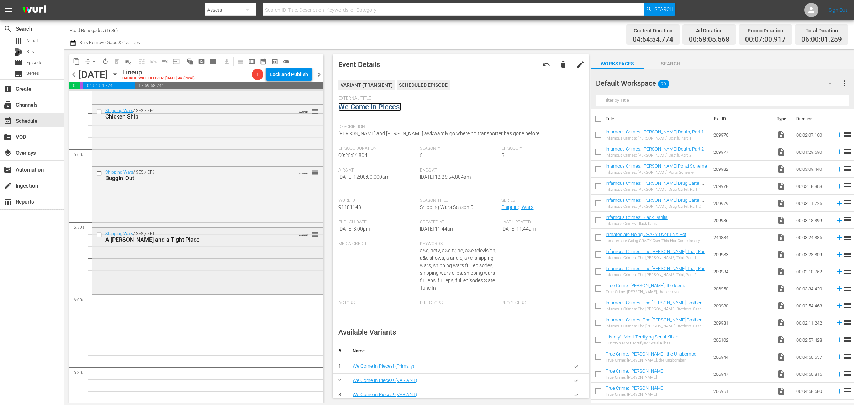
scroll to position [712, 0]
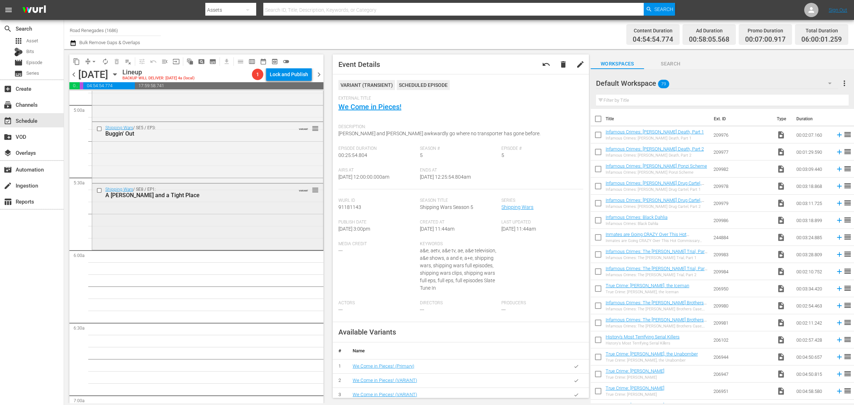
click at [172, 227] on div "Shipping Wars / SE8 / EP1: A Tiger Chase and a Tight Place VARIANT reorder" at bounding box center [207, 216] width 231 height 65
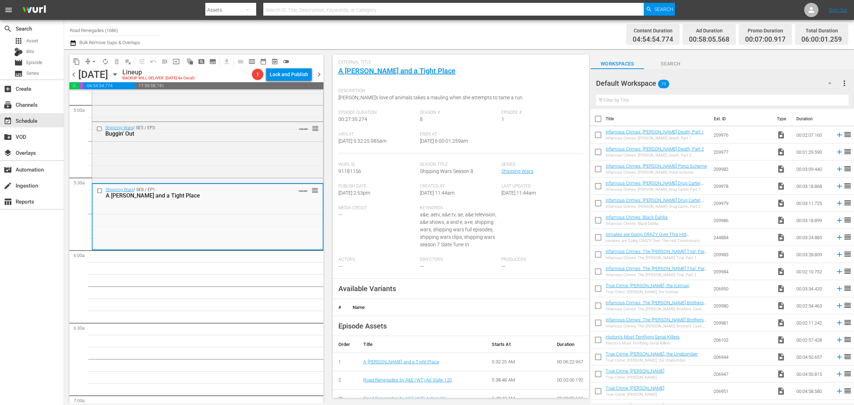
scroll to position [0, 0]
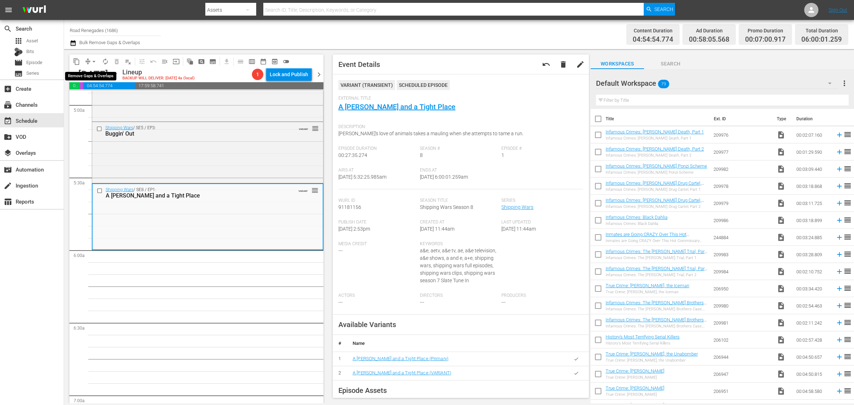
click at [95, 61] on span "arrow_drop_down" at bounding box center [93, 61] width 7 height 7
click at [93, 74] on li "Align to Midnight" at bounding box center [94, 76] width 75 height 12
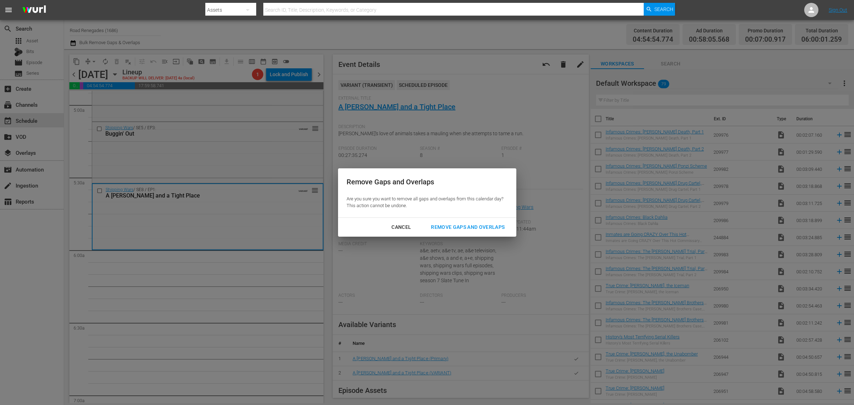
click at [470, 228] on div "Remove Gaps and Overlaps" at bounding box center [467, 227] width 85 height 9
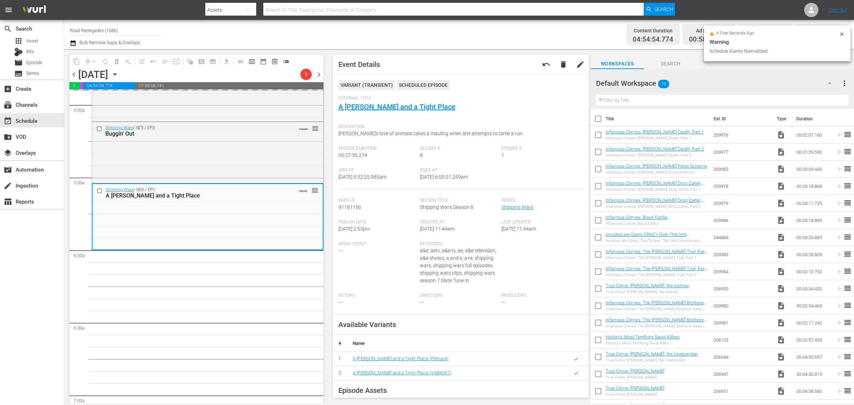
click at [434, 31] on div "Channel Title Road Renegades (1686) Bulk Remove Gaps & Overlaps" at bounding box center [282, 35] width 425 height 26
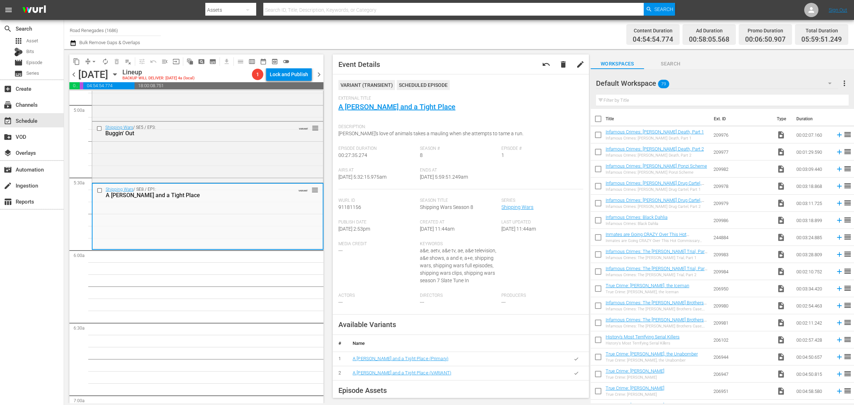
click at [412, 29] on div "Channel Title Road Renegades (1686) Bulk Remove Gaps & Overlaps" at bounding box center [282, 35] width 425 height 26
click at [94, 60] on span "arrow_drop_down" at bounding box center [93, 61] width 7 height 7
click at [96, 75] on li "Align to Midnight" at bounding box center [94, 76] width 75 height 12
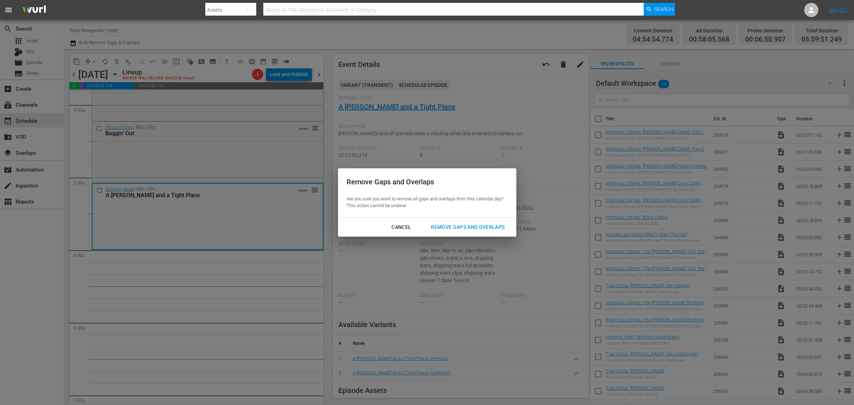
click at [443, 225] on div "Remove Gaps and Overlaps" at bounding box center [467, 227] width 85 height 9
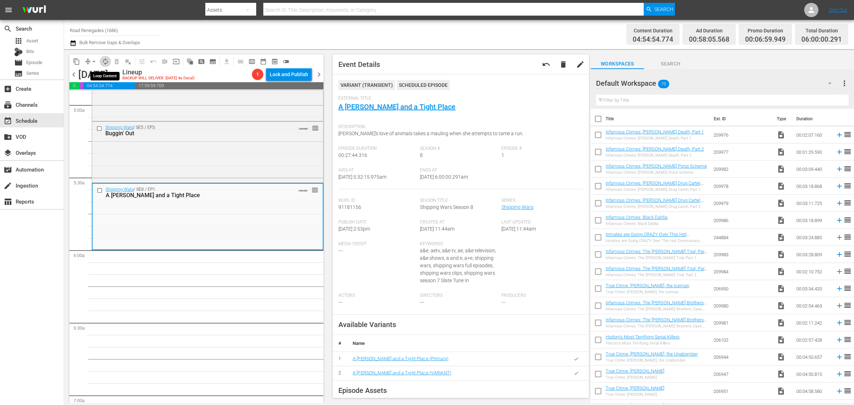
click at [104, 62] on span "autorenew_outlined" at bounding box center [105, 61] width 7 height 7
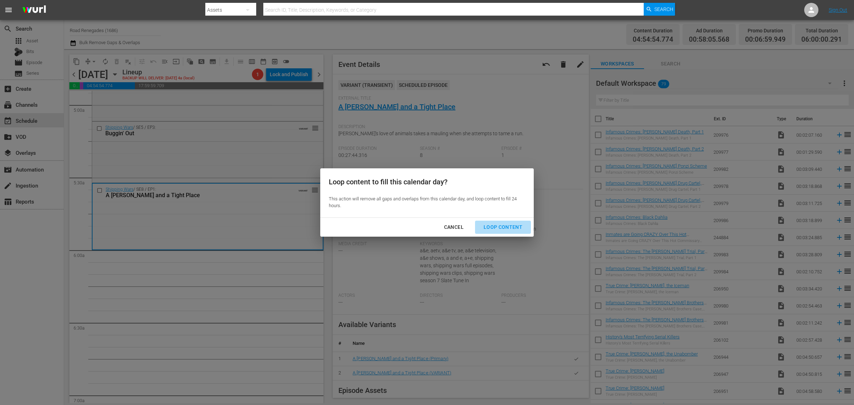
click at [506, 223] on div "Loop Content" at bounding box center [503, 227] width 50 height 9
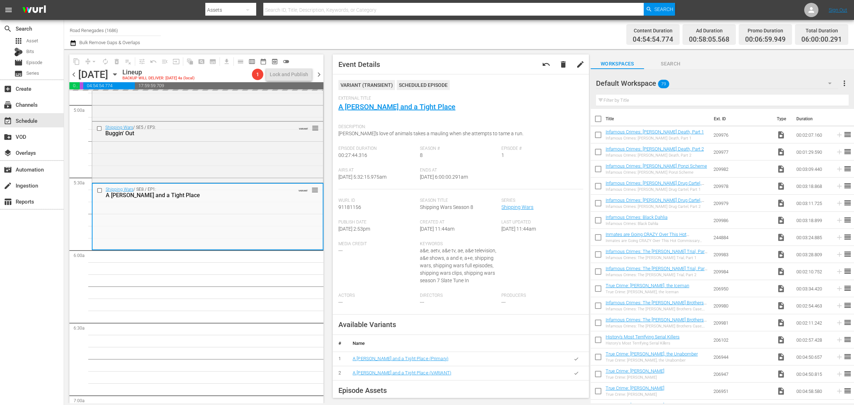
click at [511, 36] on div "Content Duration 04:54:54.774 Ad Duration 00:58:05.568 Promo Duration 00:06:59.…" at bounding box center [671, 35] width 354 height 26
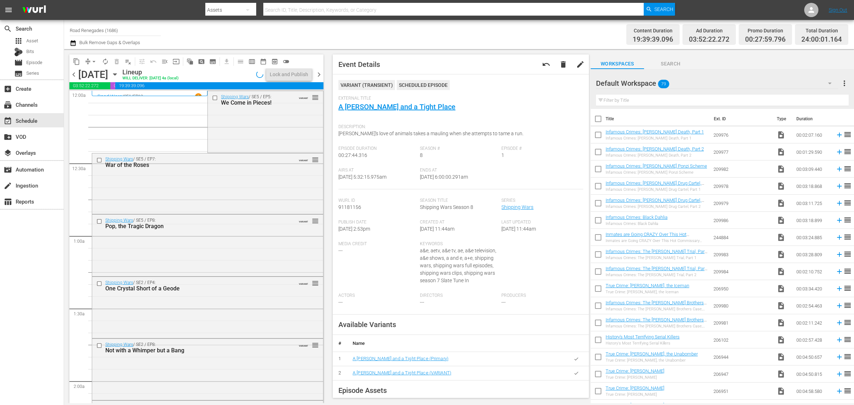
click at [432, 29] on div "Channel Title Road Renegades (1686) Bulk Remove Gaps & Overlaps" at bounding box center [282, 35] width 425 height 26
click at [463, 40] on div "Channel Title Road Renegades (1686) Bulk Remove Gaps & Overlaps" at bounding box center [282, 35] width 425 height 26
click at [495, 39] on div "Content Duration 19:39:39.096 Ad Duration 03:52:22.272 Promo Duration 00:27:59.…" at bounding box center [671, 35] width 354 height 26
click at [279, 27] on div "Channel Title Road Renegades (1686) Bulk Remove Gaps & Overlaps" at bounding box center [282, 35] width 425 height 26
click at [291, 72] on div "Lock and Publish" at bounding box center [289, 74] width 38 height 13
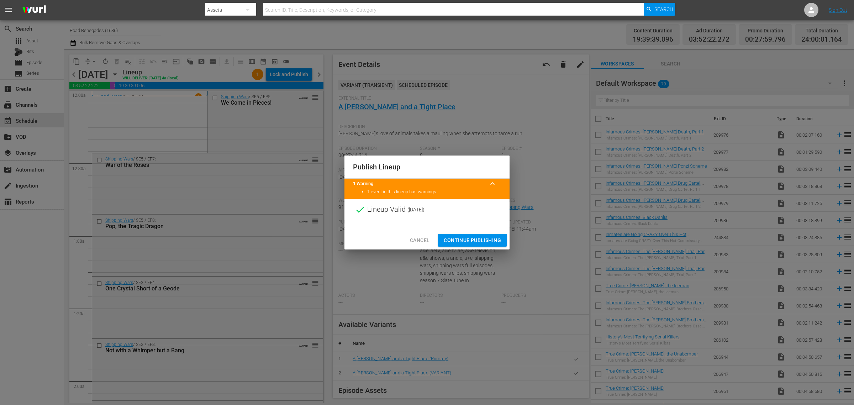
click at [474, 242] on span "Continue Publishing" at bounding box center [472, 240] width 57 height 9
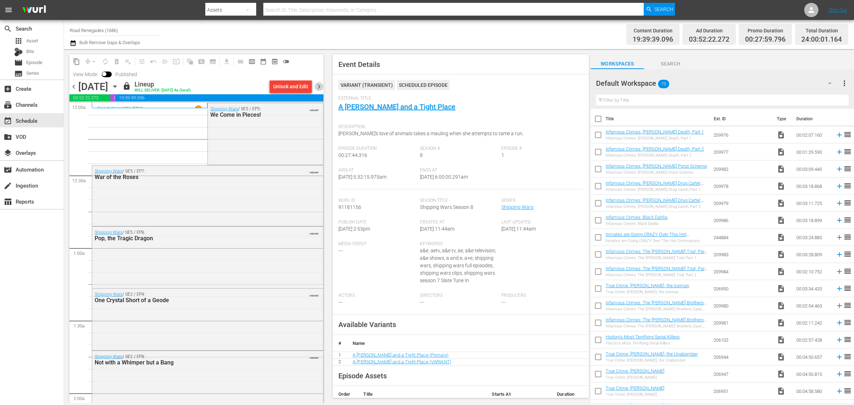
click at [315, 84] on span "chevron_right" at bounding box center [319, 86] width 9 height 9
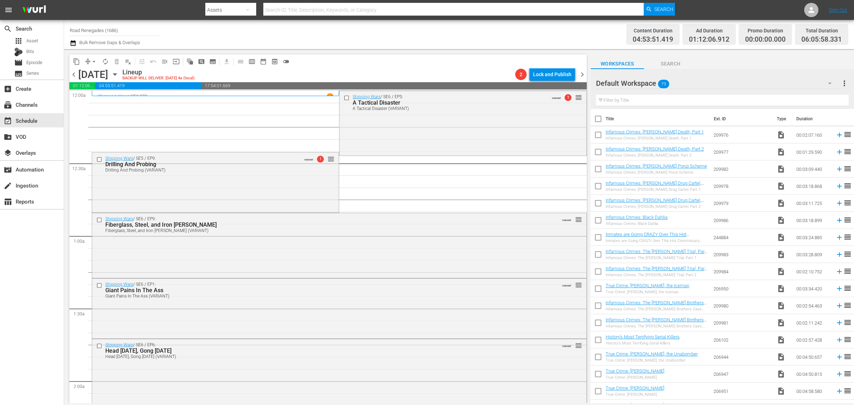
click at [418, 34] on div "Channel Title Road Renegades (1686) Bulk Remove Gaps & Overlaps" at bounding box center [282, 35] width 425 height 26
click at [337, 45] on div "Channel Title Road Renegades (1686) Bulk Remove Gaps & Overlaps" at bounding box center [282, 35] width 425 height 26
click at [456, 35] on div "Channel Title Road Renegades (1686) Bulk Remove Gaps & Overlaps" at bounding box center [282, 35] width 425 height 26
click at [93, 62] on span "arrow_drop_down" at bounding box center [93, 61] width 7 height 7
click at [95, 76] on li "Align to Midnight" at bounding box center [94, 76] width 75 height 12
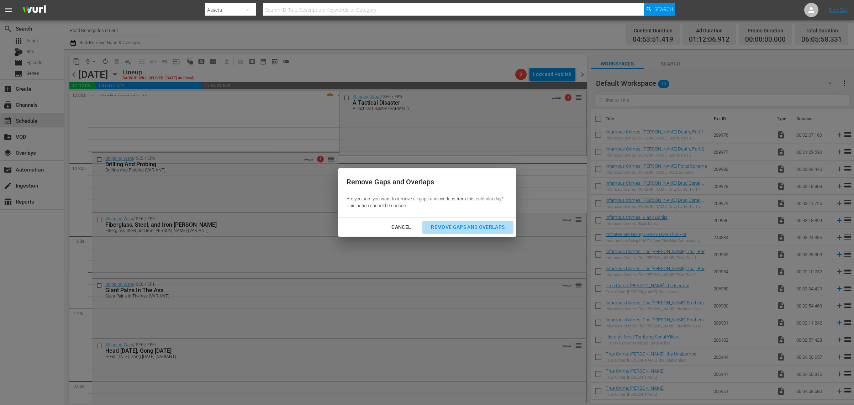
click at [467, 224] on div "Remove Gaps and Overlaps" at bounding box center [467, 227] width 85 height 9
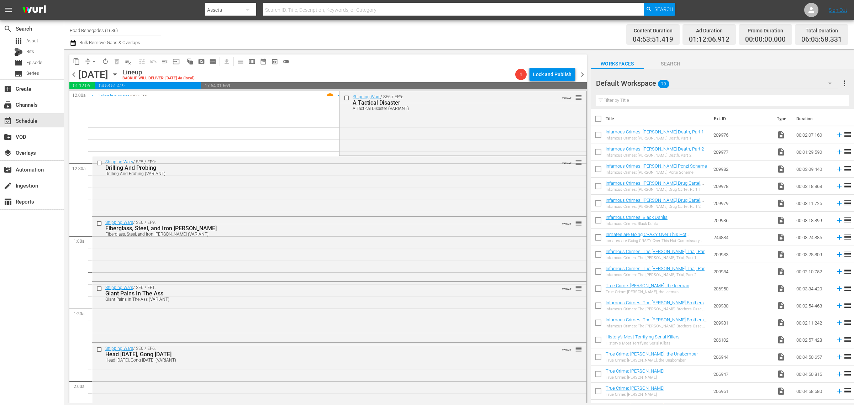
click at [450, 34] on div "Channel Title Road Renegades (1686) Bulk Remove Gaps & Overlaps" at bounding box center [282, 35] width 425 height 26
click at [410, 128] on div "Shipping Wars / SE6 / EP5: A Tactical Disaster A Tactical Disaster (VARIANT) VA…" at bounding box center [462, 122] width 247 height 63
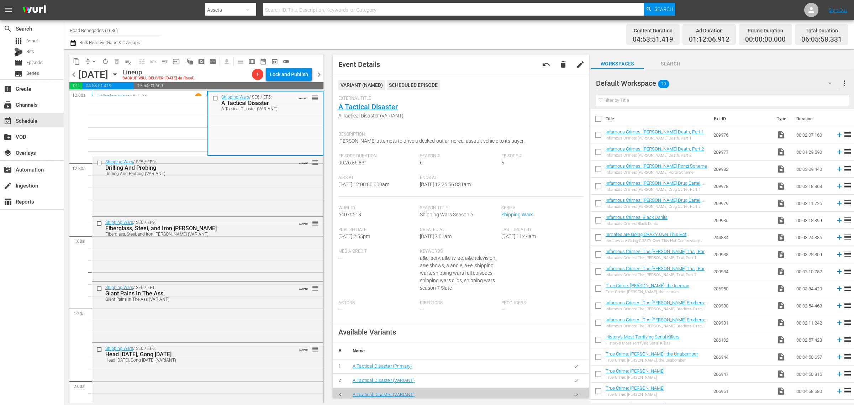
click at [463, 33] on div "Channel Title Road Renegades (1686) Bulk Remove Gaps & Overlaps" at bounding box center [282, 35] width 425 height 26
click at [165, 317] on div "Shipping Wars / SE6 / EP1: Giant Pains In The Ass Giant Pains In The Ass (VARIA…" at bounding box center [207, 311] width 231 height 58
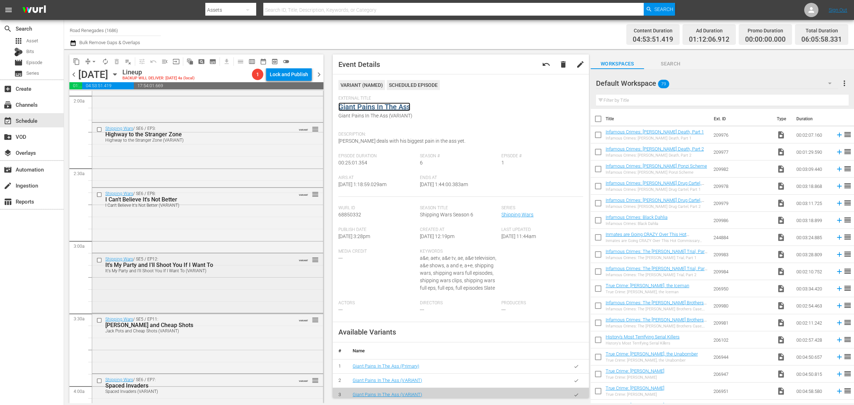
scroll to position [311, 0]
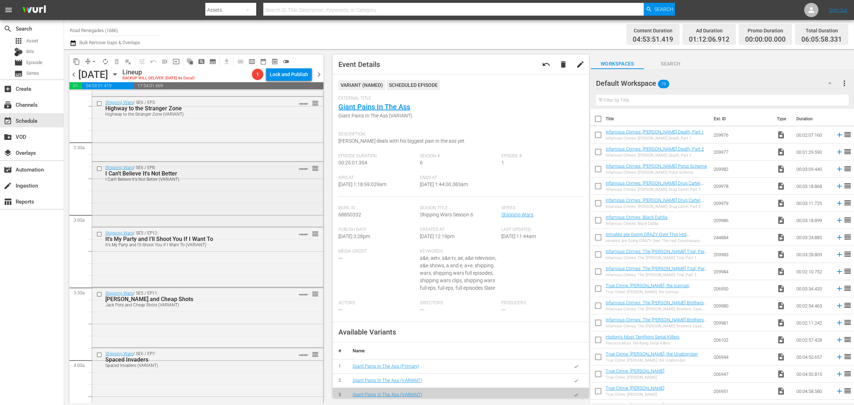
click at [210, 207] on div "Shipping Wars / SE6 / EP8: I Can't Believe It's Not Better I Can't Believe It's…" at bounding box center [207, 193] width 231 height 63
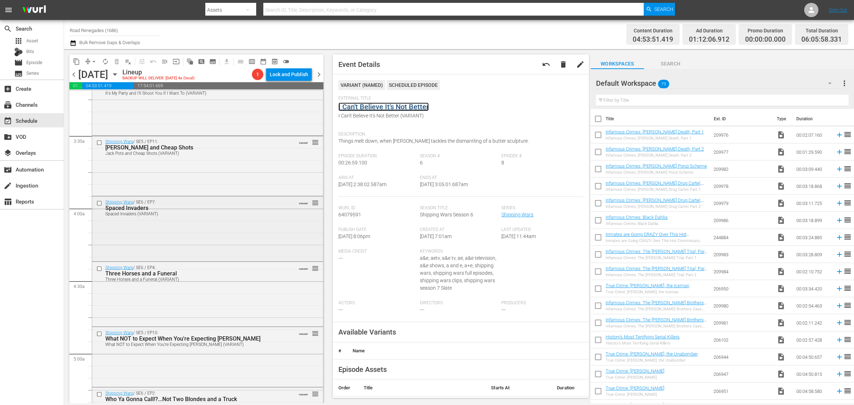
scroll to position [489, 0]
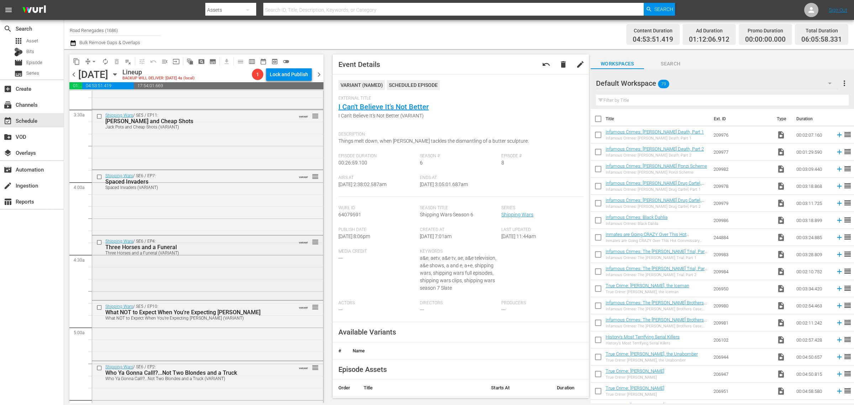
click at [173, 262] on div "Shipping Wars / SE6 / EP4: Three Horses and a Funeral Three Horses and a Funera…" at bounding box center [207, 267] width 231 height 63
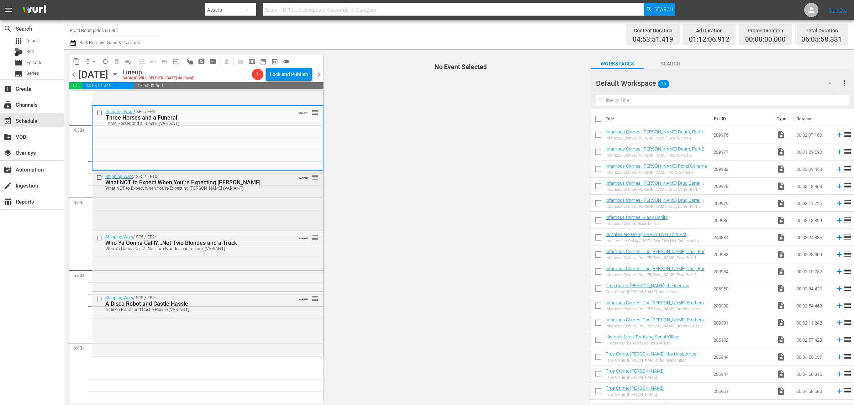
scroll to position [623, 0]
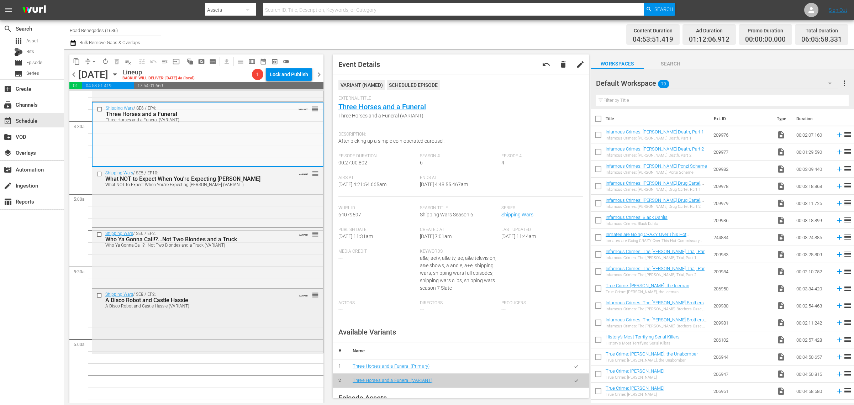
click at [156, 328] on div "Shipping Wars / SE8 / EP2: A Disco Robot and Castle Hassle A Disco Robot and Ca…" at bounding box center [207, 320] width 231 height 63
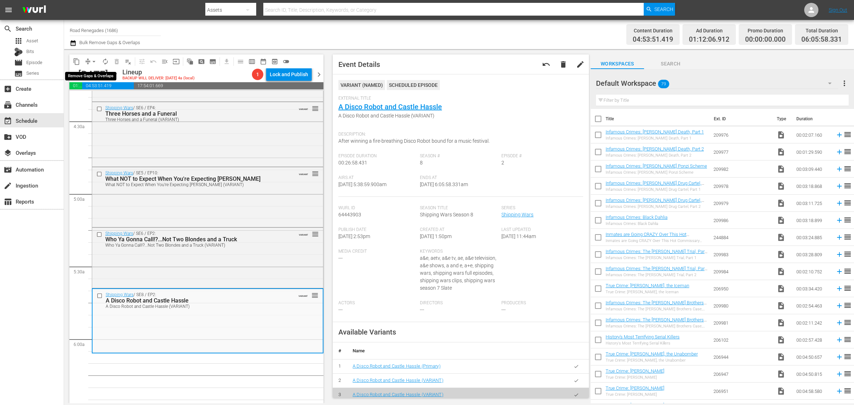
click at [90, 56] on button "arrow_drop_down" at bounding box center [93, 61] width 11 height 11
click at [97, 79] on li "Align to Midnight" at bounding box center [94, 76] width 75 height 12
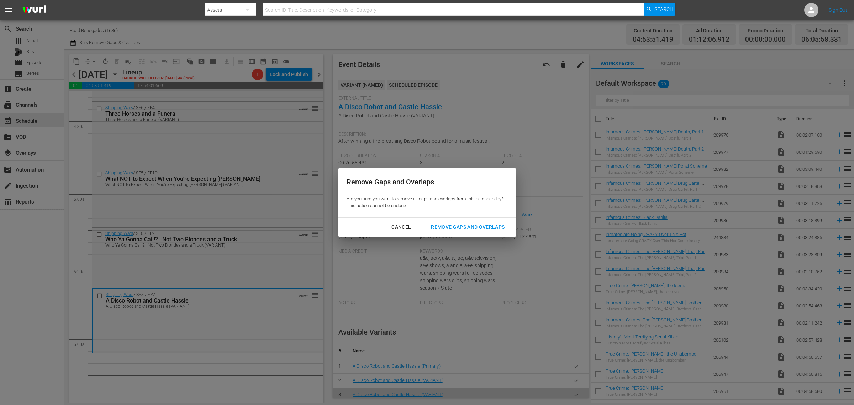
click at [483, 225] on div "Remove Gaps and Overlaps" at bounding box center [467, 227] width 85 height 9
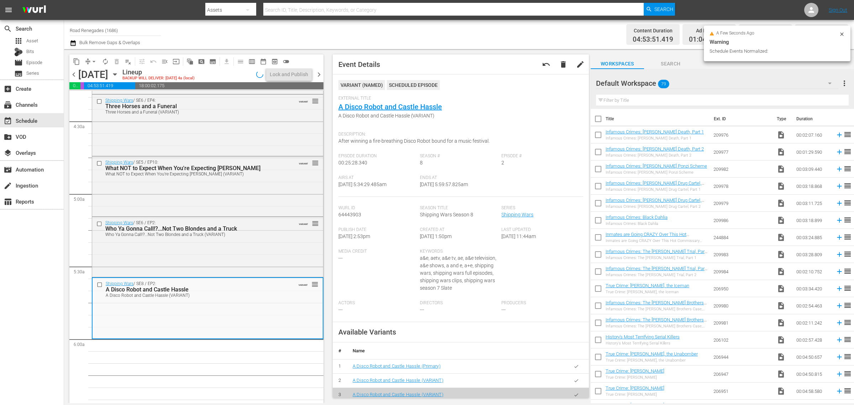
scroll to position [598, 0]
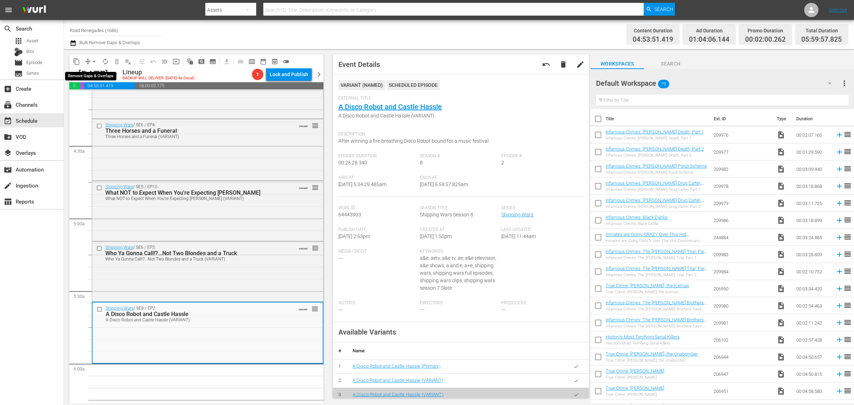
click at [95, 60] on span "arrow_drop_down" at bounding box center [93, 61] width 7 height 7
click at [93, 77] on li "Align to Midnight" at bounding box center [94, 76] width 75 height 12
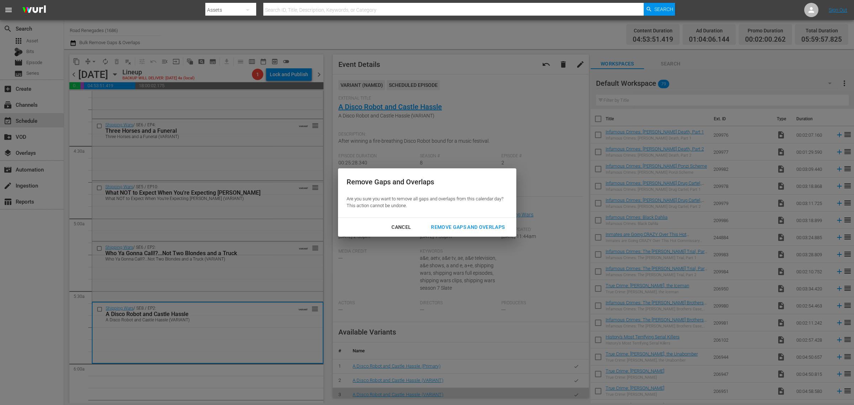
click at [469, 226] on div "Remove Gaps and Overlaps" at bounding box center [467, 227] width 85 height 9
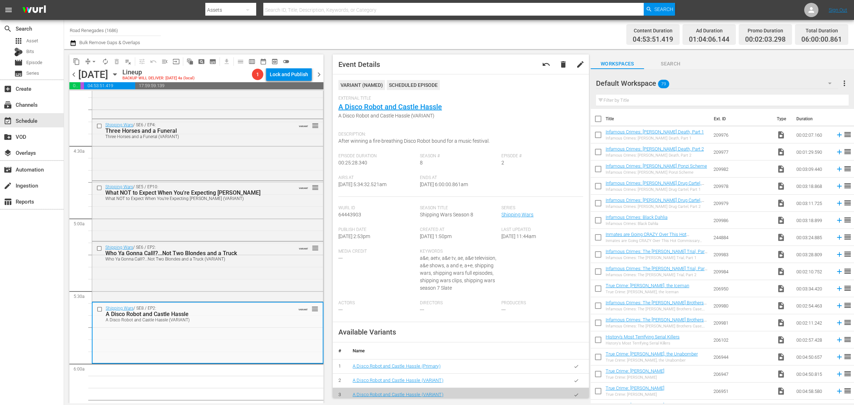
click at [458, 44] on div "Channel Title Road Renegades (1686) Bulk Remove Gaps & Overlaps" at bounding box center [282, 35] width 425 height 26
click at [276, 31] on div "Channel Title Road Renegades (1686) Bulk Remove Gaps & Overlaps" at bounding box center [282, 35] width 425 height 26
click at [381, 29] on div "Channel Title Road Renegades (1686) Bulk Remove Gaps & Overlaps" at bounding box center [282, 35] width 425 height 26
click at [248, 31] on div "Channel Title Road Renegades (1686) Bulk Remove Gaps & Overlaps" at bounding box center [282, 35] width 425 height 26
click at [105, 61] on span "autorenew_outlined" at bounding box center [105, 61] width 7 height 7
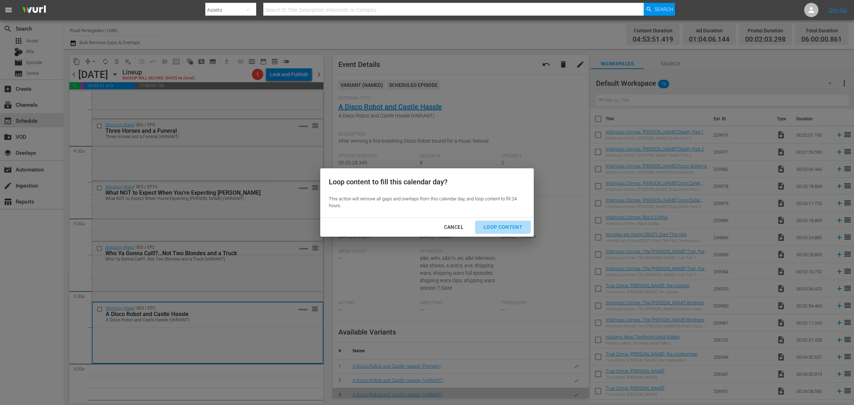
click at [495, 223] on div "Loop Content" at bounding box center [503, 227] width 50 height 9
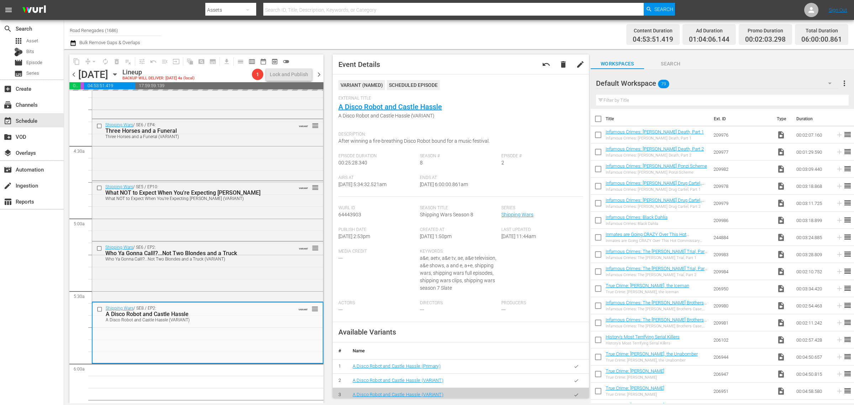
click at [515, 24] on div "Content Duration 04:53:51.419 Ad Duration 01:04:06.144 Promo Duration 00:02:03.…" at bounding box center [671, 35] width 354 height 26
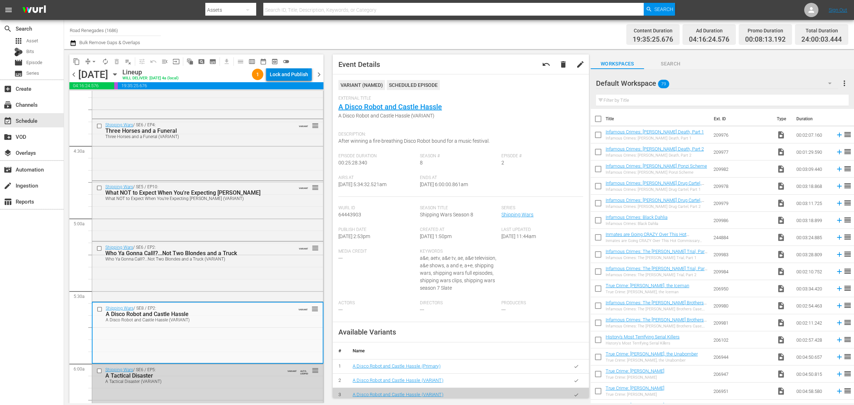
click at [276, 75] on div "Lock and Publish" at bounding box center [289, 74] width 38 height 13
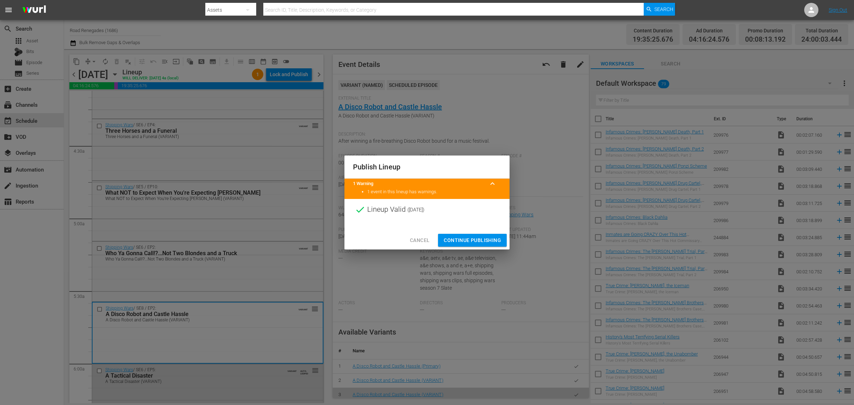
click at [480, 241] on span "Continue Publishing" at bounding box center [472, 240] width 57 height 9
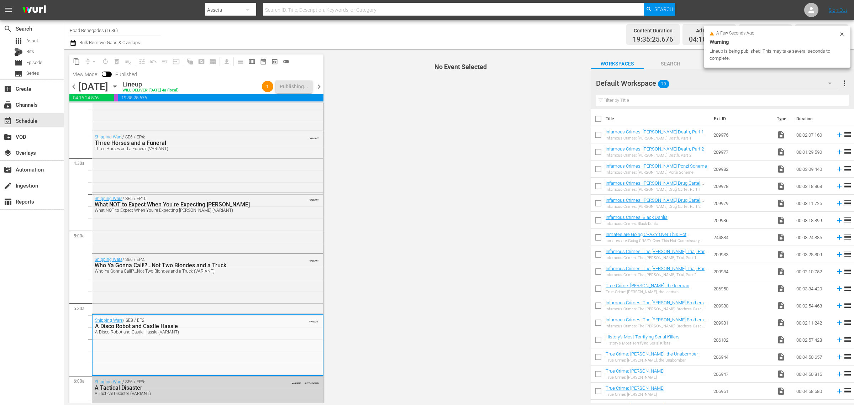
click at [528, 31] on div "Content Duration 19:35:25.676 Ad Duration 04:16:24.576 Promo Duration 00:08:13.…" at bounding box center [671, 35] width 354 height 26
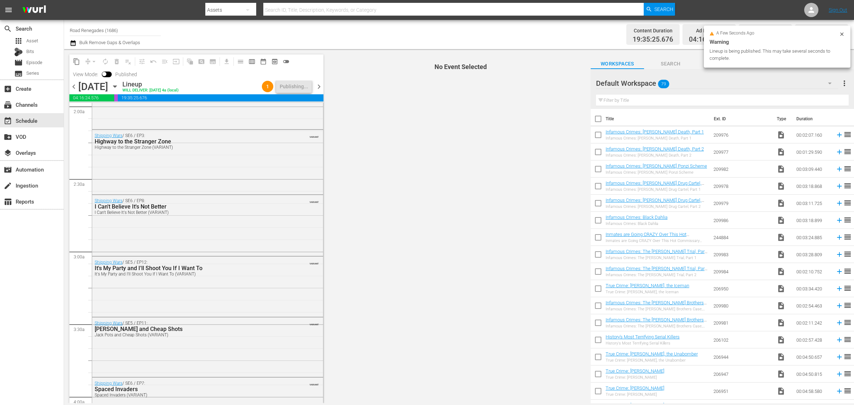
scroll to position [0, 0]
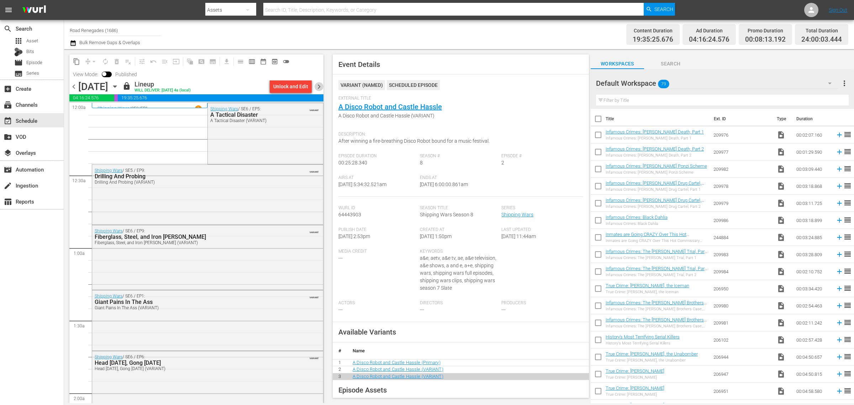
click at [318, 85] on span "chevron_right" at bounding box center [319, 86] width 9 height 9
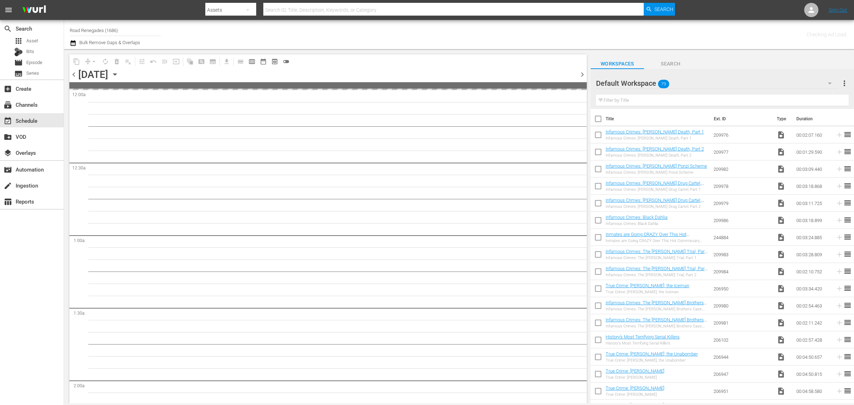
click at [421, 28] on div "Channel Title Road Renegades (1686) Bulk Remove Gaps & Overlaps" at bounding box center [282, 35] width 425 height 26
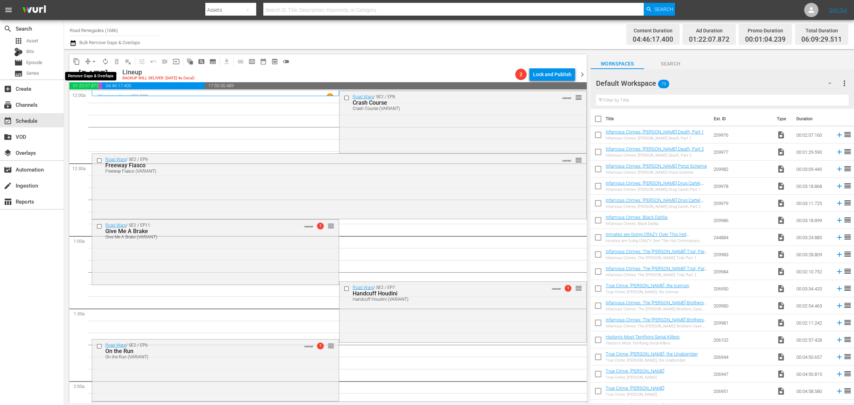
click at [94, 60] on span "arrow_drop_down" at bounding box center [93, 61] width 7 height 7
click at [95, 75] on li "Align to Midnight" at bounding box center [94, 76] width 75 height 12
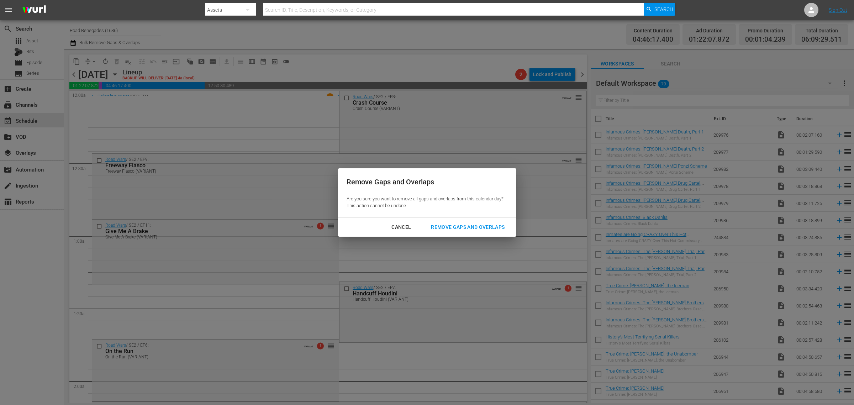
click at [470, 226] on div "Remove Gaps and Overlaps" at bounding box center [467, 227] width 85 height 9
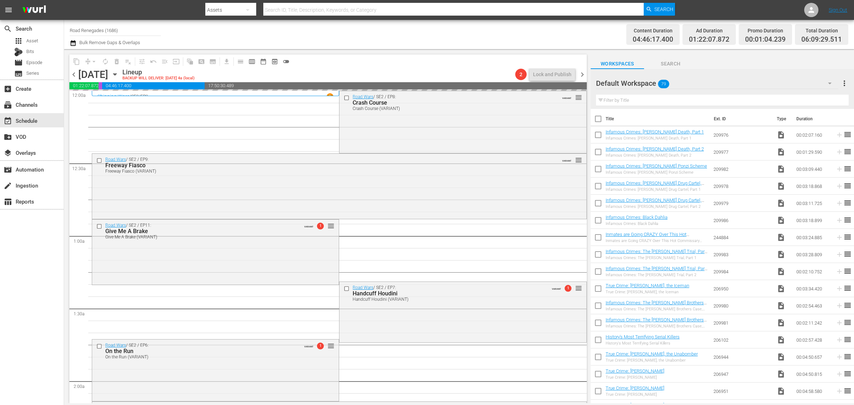
click at [449, 27] on div "Channel Title Road Renegades (1686) Bulk Remove Gaps & Overlaps" at bounding box center [282, 35] width 425 height 26
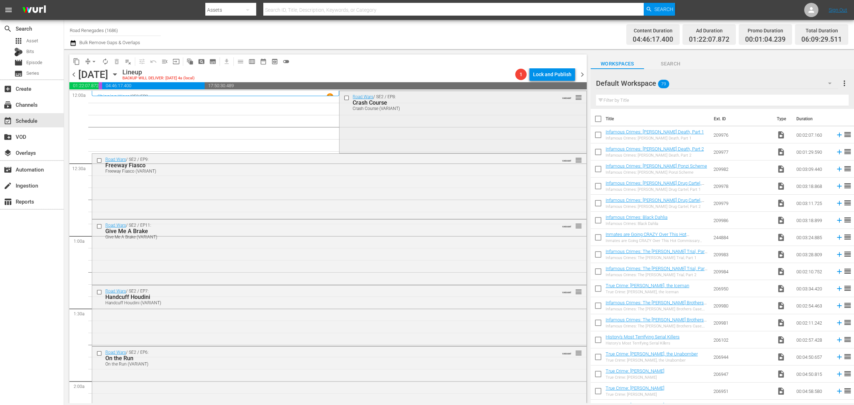
click at [390, 124] on div "Road Wars / SE2 / EP8: Crash Course Crash Course (VARIANT) VARIANT reorder" at bounding box center [462, 121] width 247 height 60
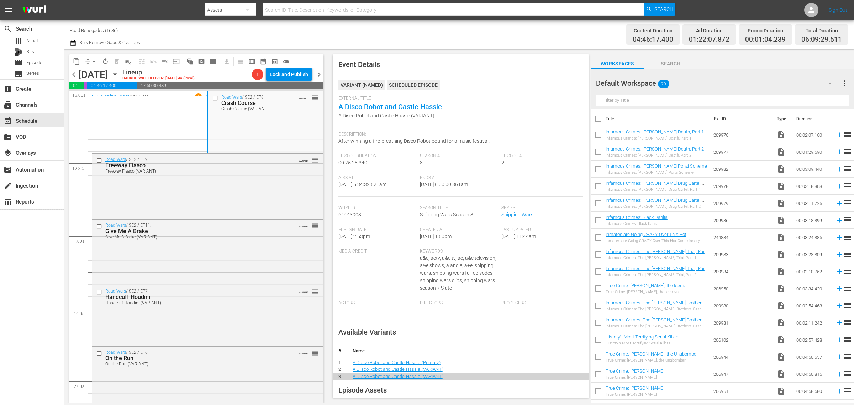
click at [465, 41] on div "Channel Title Road Renegades (1686) Bulk Remove Gaps & Overlaps" at bounding box center [282, 35] width 425 height 26
click at [423, 38] on div "Channel Title Road Renegades (1686) Bulk Remove Gaps & Overlaps" at bounding box center [282, 35] width 425 height 26
drag, startPoint x: 384, startPoint y: 109, endPoint x: 380, endPoint y: 111, distance: 4.1
click at [257, 196] on div "Road Wars / SE2 / EP9: Freeway Fiasco Freeway Fiasco (VARIANT) VARIANT reorder" at bounding box center [207, 186] width 231 height 64
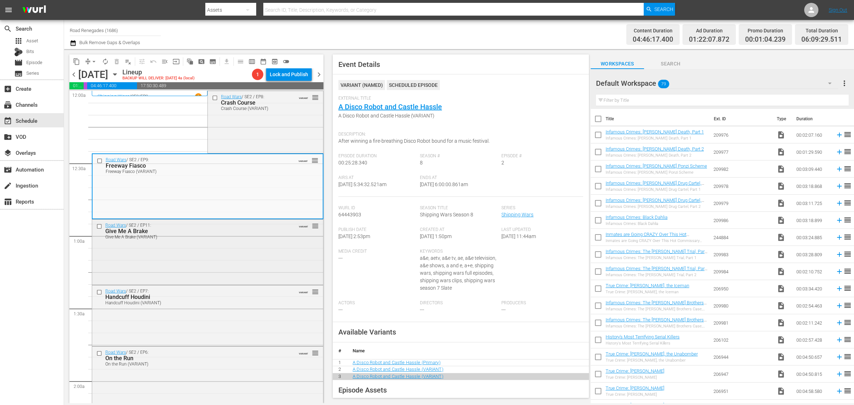
click at [242, 257] on div "Road Wars / SE2 / EP11: Give Me A Brake Give Me A Brake (VARIANT) VARIANT reord…" at bounding box center [207, 252] width 231 height 64
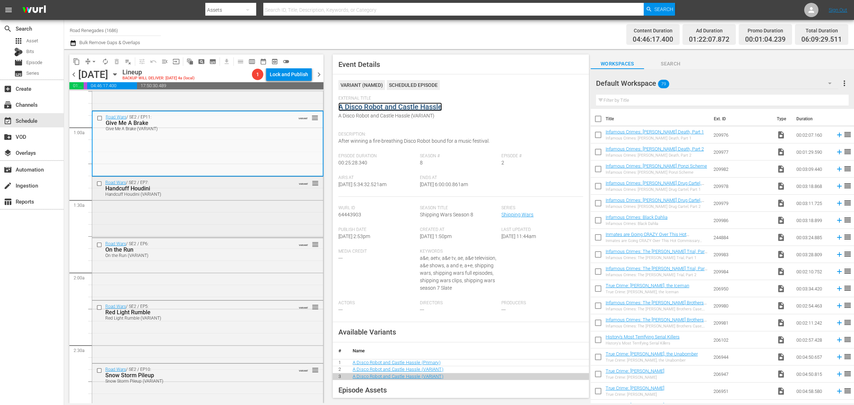
scroll to position [133, 0]
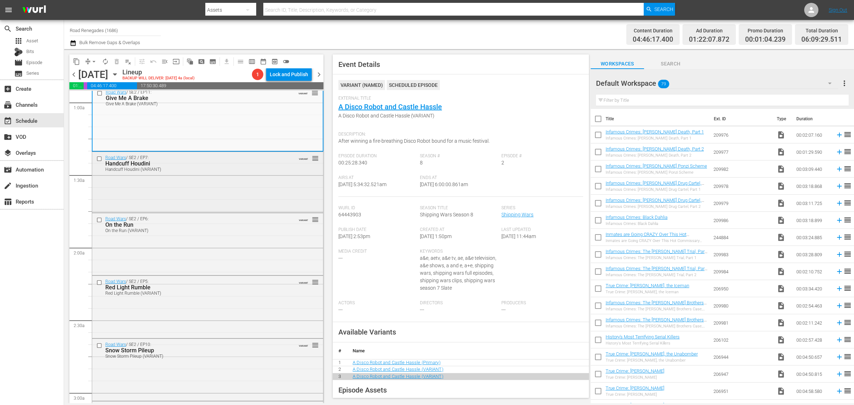
click at [177, 180] on div "Road Wars / SE2 / EP7: Handcuff Houdini Handcuff Houdini (VARIANT) VARIANT reor…" at bounding box center [207, 181] width 231 height 59
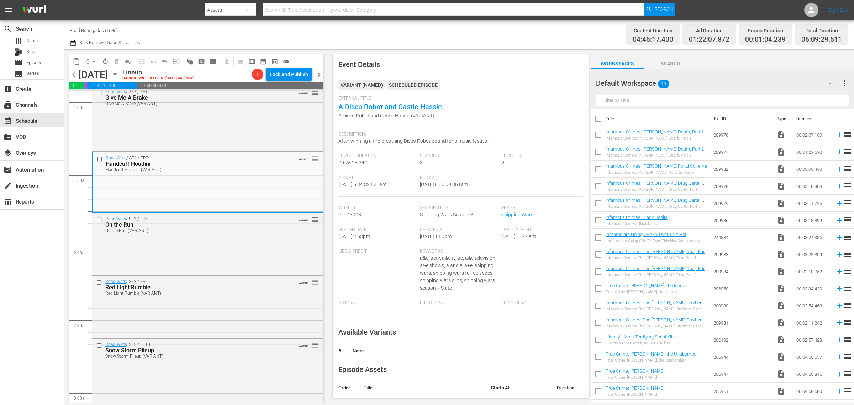
click at [378, 28] on div "Channel Title Road Renegades (1686) Bulk Remove Gaps & Overlaps" at bounding box center [282, 35] width 425 height 26
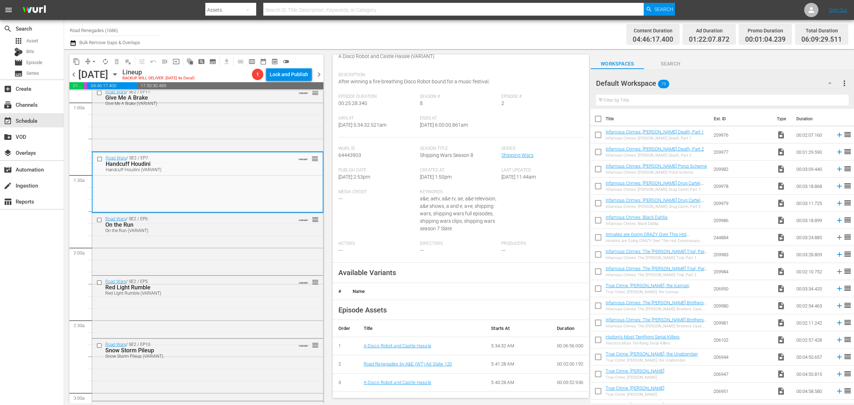
scroll to position [0, 0]
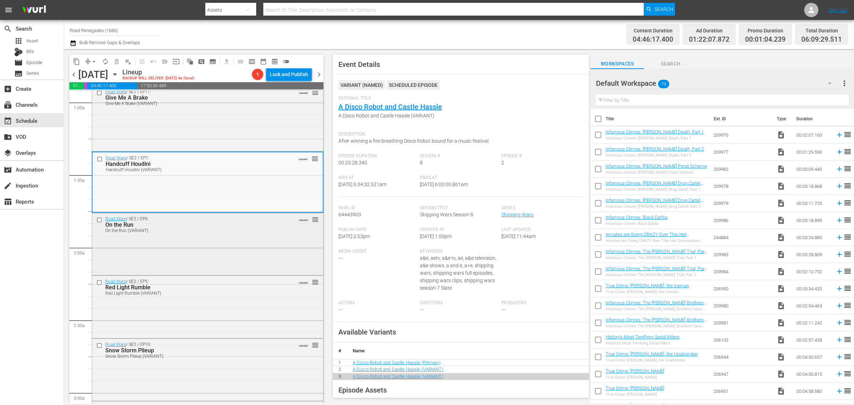
click at [220, 238] on div "Road Wars / SE2 / EP6: On the Run On the Run (VARIANT) VARIANT reorder" at bounding box center [207, 243] width 231 height 60
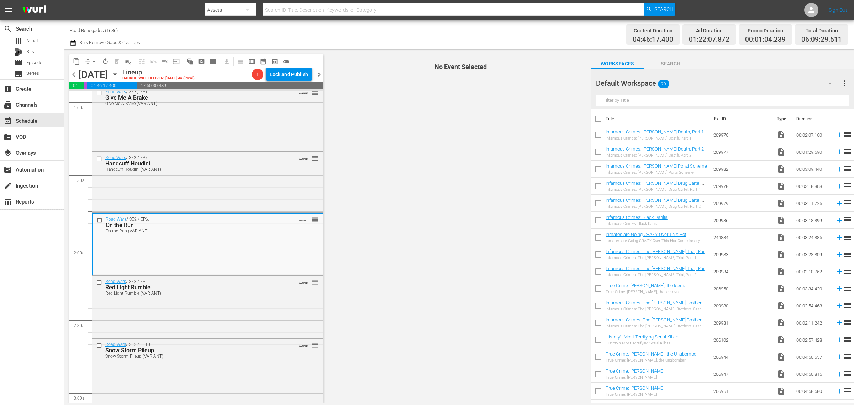
click at [262, 247] on div "Road Wars / SE2 / EP6: On the Run On the Run (VARIANT) VARIANT reorder" at bounding box center [208, 243] width 230 height 60
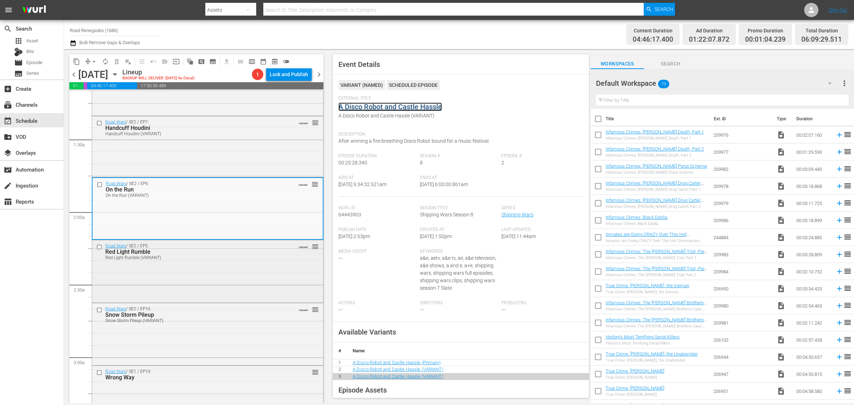
scroll to position [222, 0]
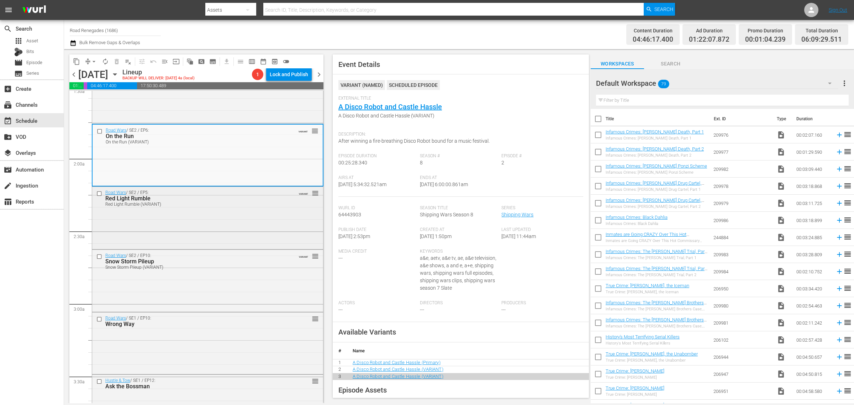
click at [180, 215] on div "Road Wars / SE2 / EP5: Red Light Rumble Red Light Rumble (VARIANT) VARIANT reor…" at bounding box center [207, 217] width 231 height 61
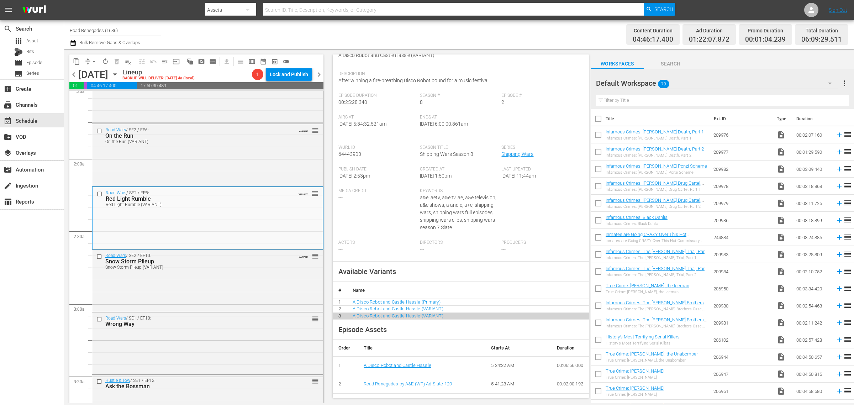
scroll to position [0, 0]
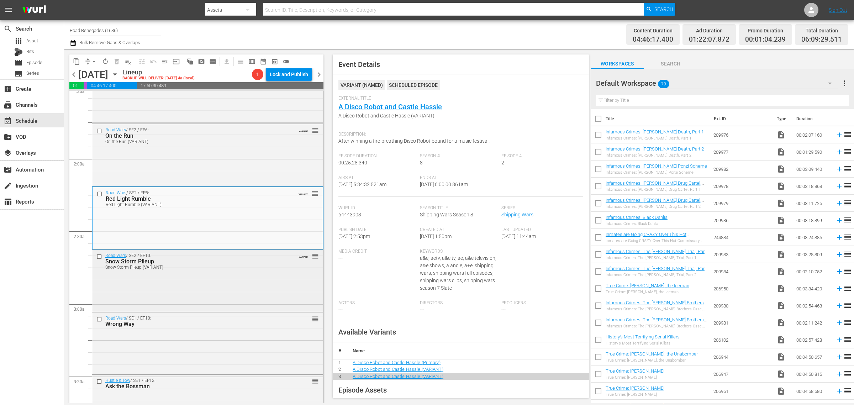
click at [221, 285] on div "Road Wars / SE2 / EP10: Snow Storm Pileup Snow Storm Pileup (VARIANT) VARIANT r…" at bounding box center [207, 280] width 231 height 60
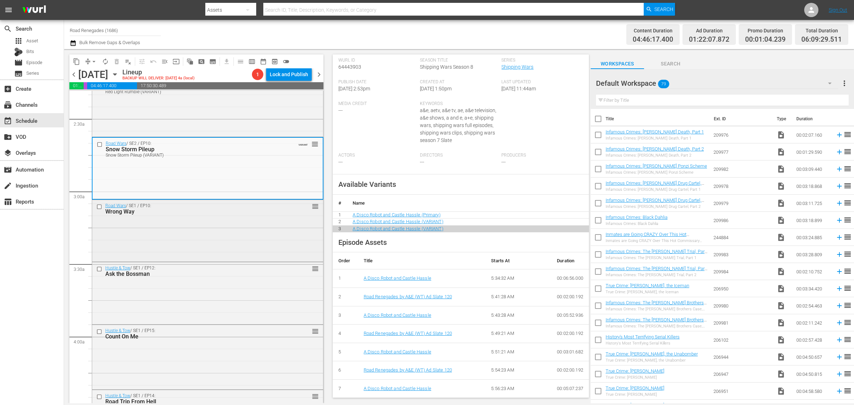
scroll to position [400, 0]
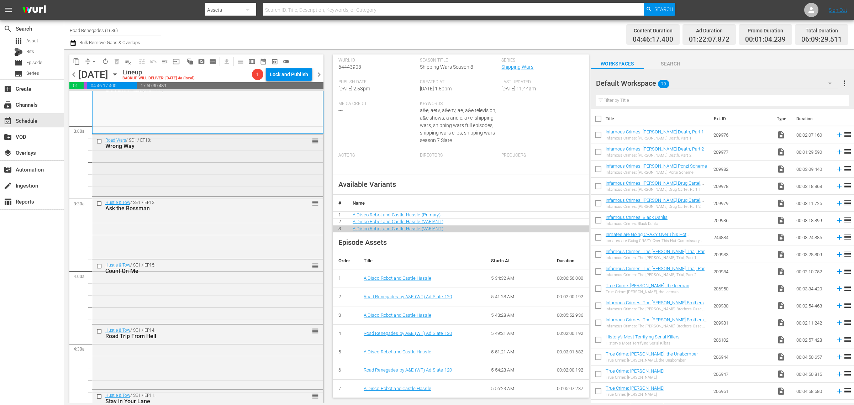
click at [180, 184] on div "Road Wars / SE1 / EP10: Wrong Way reorder" at bounding box center [207, 165] width 231 height 60
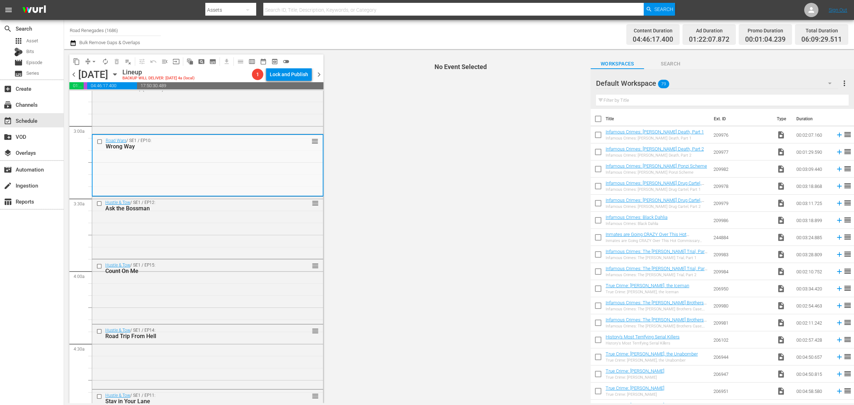
click at [400, 31] on div "Channel Title Road Renegades (1686) Bulk Remove Gaps & Overlaps" at bounding box center [282, 35] width 425 height 26
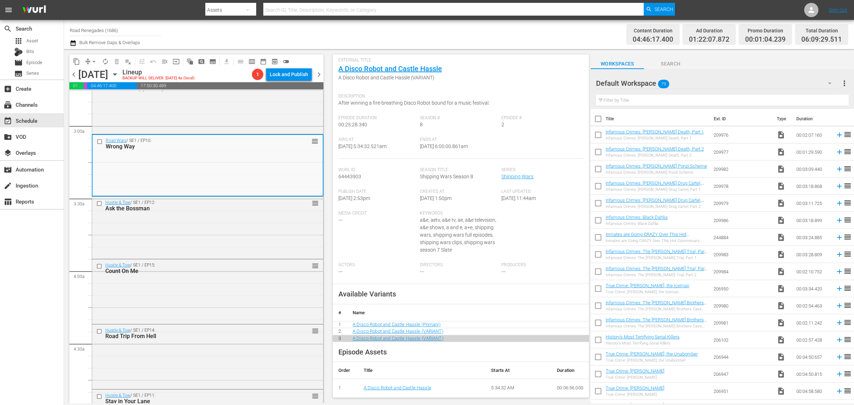
scroll to position [0, 0]
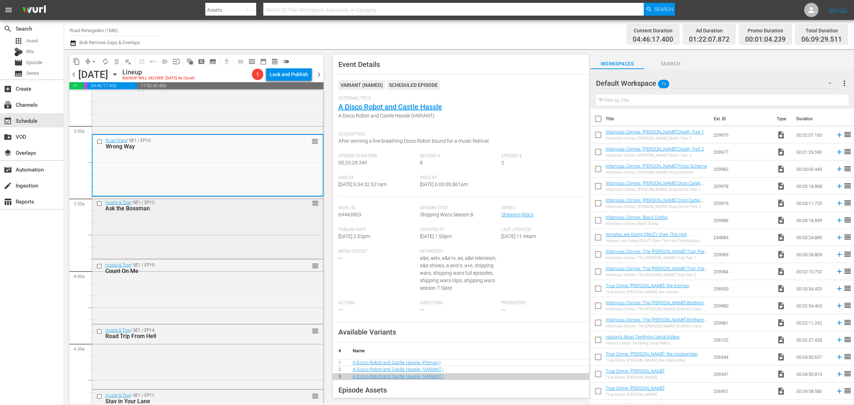
click at [230, 243] on div "Hustle & Tow / SE1 / EP12: Ask the Bossman reorder" at bounding box center [207, 227] width 231 height 60
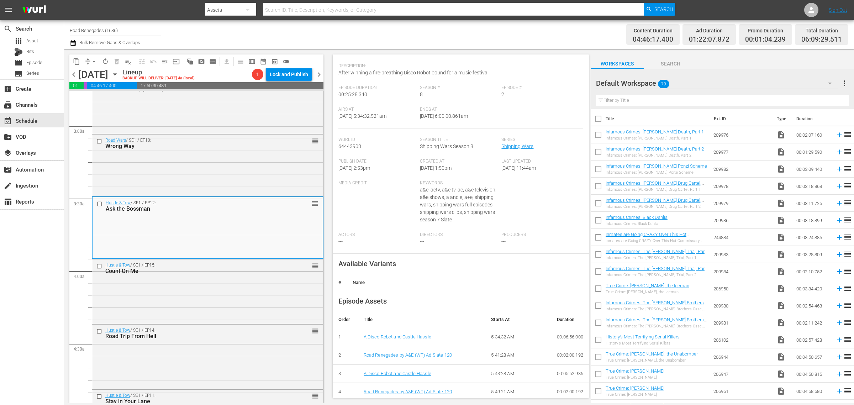
scroll to position [127, 0]
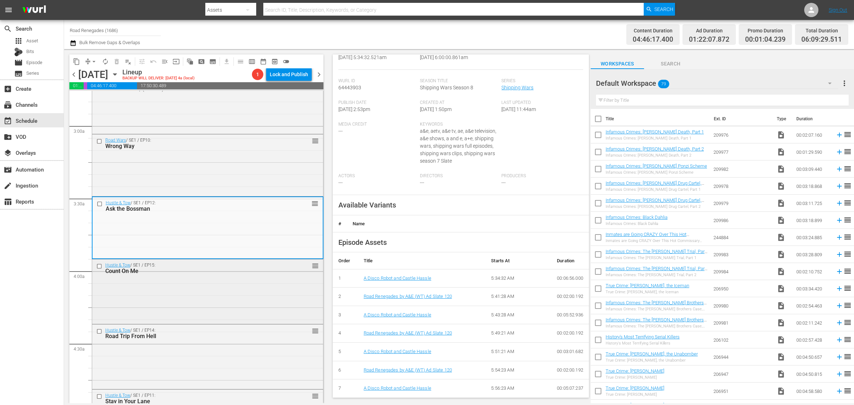
click at [230, 290] on div "Hustle & Tow / SE1 / EP15: Count On Me reorder" at bounding box center [207, 290] width 231 height 63
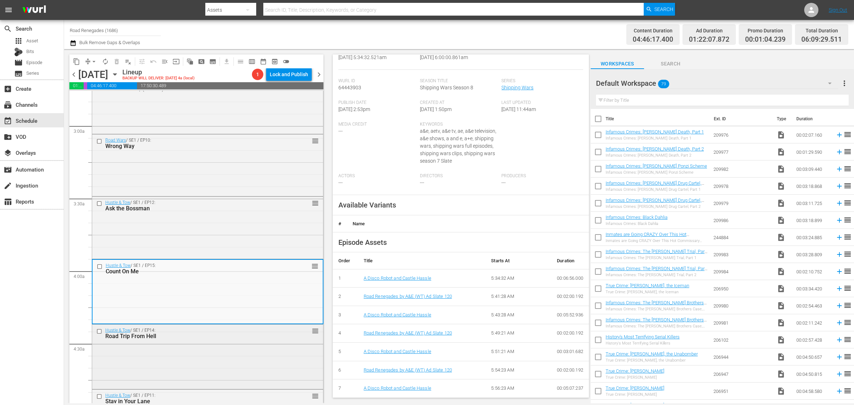
click at [241, 333] on div "Road Trip From Hell" at bounding box center [195, 336] width 180 height 7
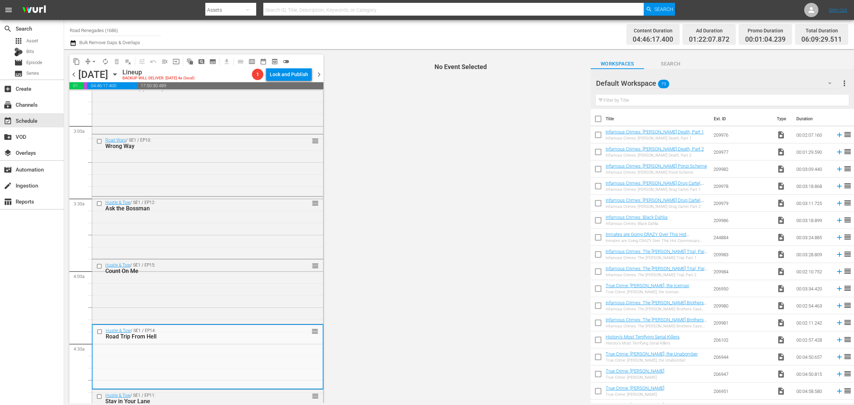
click at [501, 39] on div "Content Duration 04:46:17.400 Ad Duration 01:22:07.872 Promo Duration 00:01:04.…" at bounding box center [671, 35] width 354 height 26
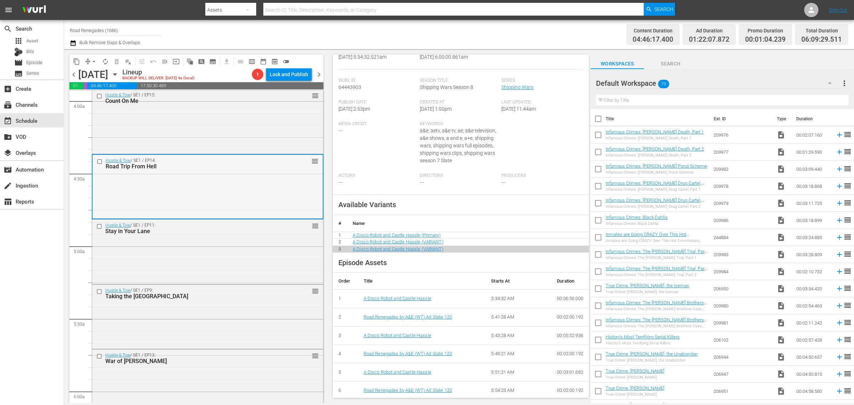
scroll to position [578, 0]
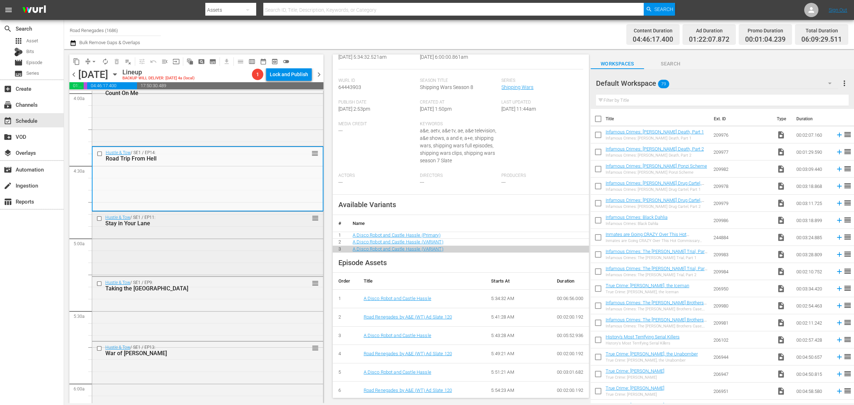
click at [200, 243] on div "Hustle & Tow / SE1 / EP11: Stay in Your Lane reorder" at bounding box center [207, 243] width 231 height 63
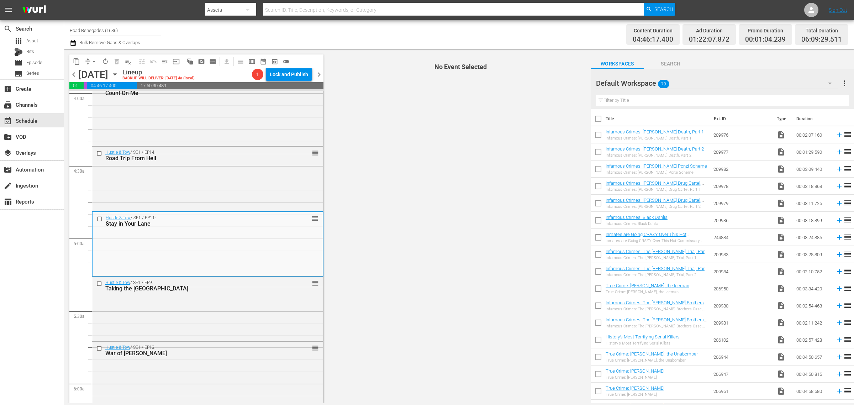
click at [541, 35] on div "Content Duration 04:46:17.400 Ad Duration 01:22:07.872 Promo Duration 00:01:04.…" at bounding box center [671, 35] width 354 height 26
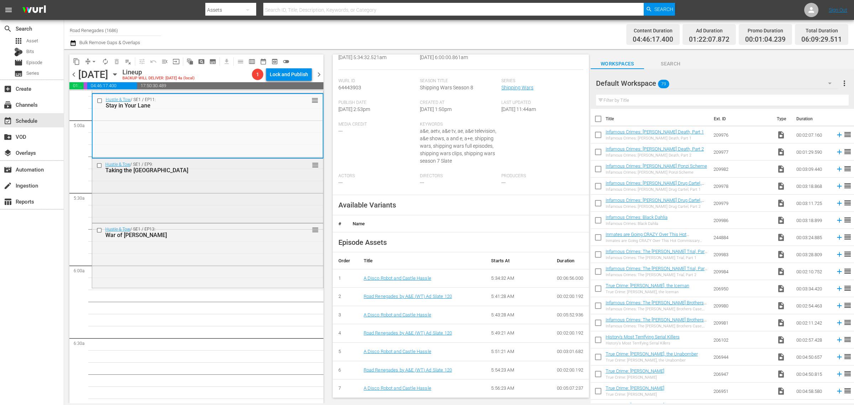
scroll to position [712, 0]
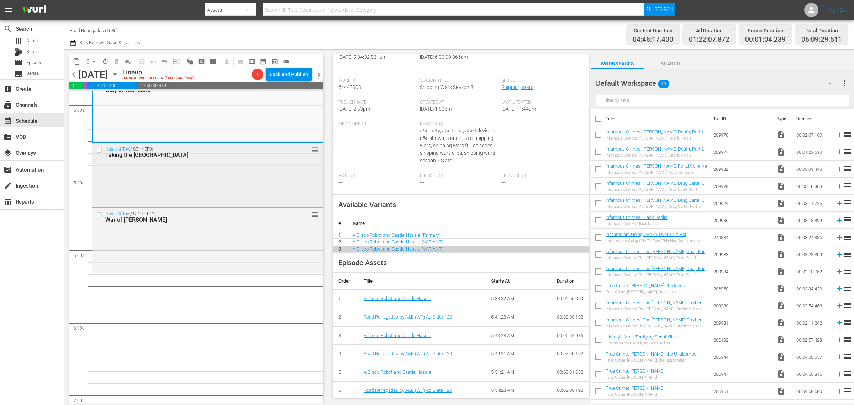
click at [232, 179] on div "Hustle & Tow / SE1 / EP9: Taking the High Road reorder" at bounding box center [207, 174] width 231 height 63
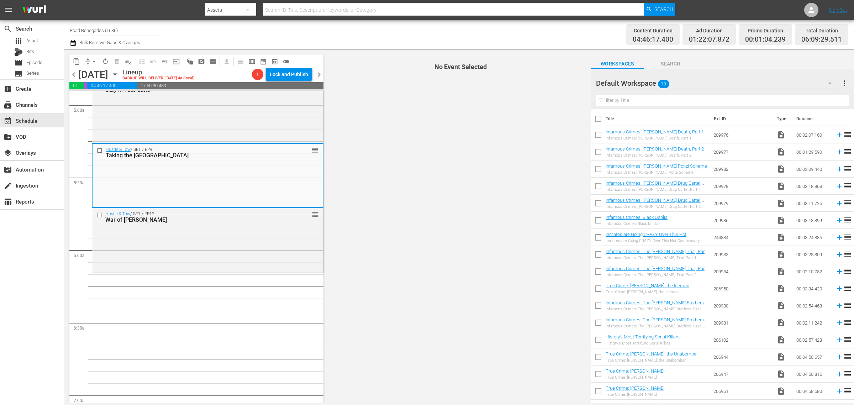
click at [510, 36] on div "Content Duration 04:46:17.400 Ad Duration 01:22:07.872 Promo Duration 00:01:04.…" at bounding box center [671, 35] width 354 height 26
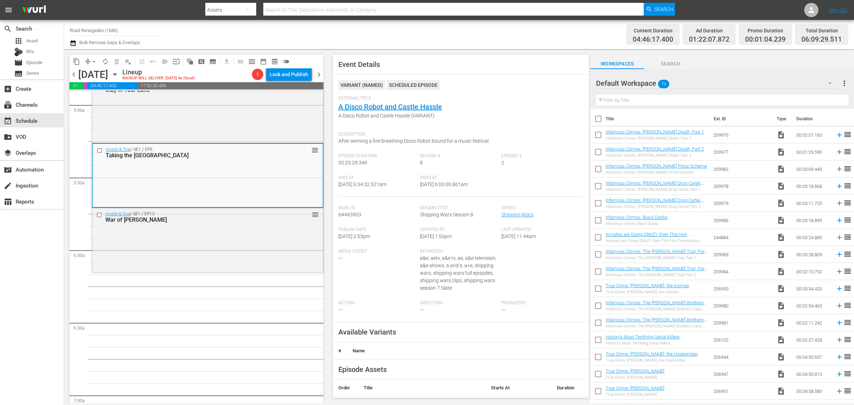
scroll to position [127, 0]
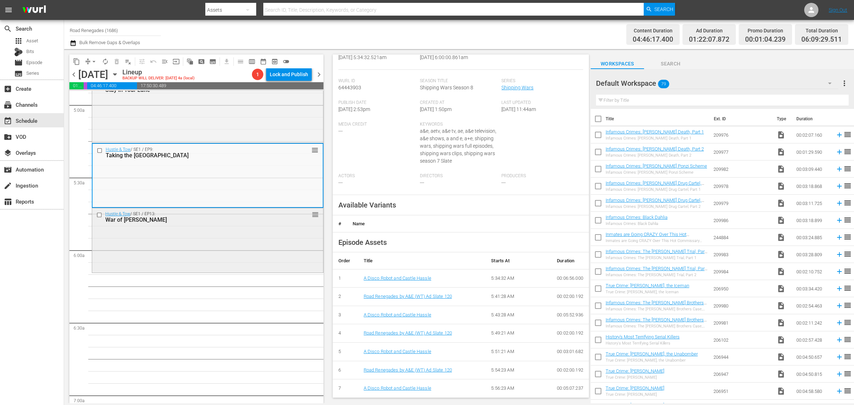
click at [213, 233] on div "Hustle & Tow / SE1 / EP13: War of Wills reorder" at bounding box center [207, 239] width 231 height 63
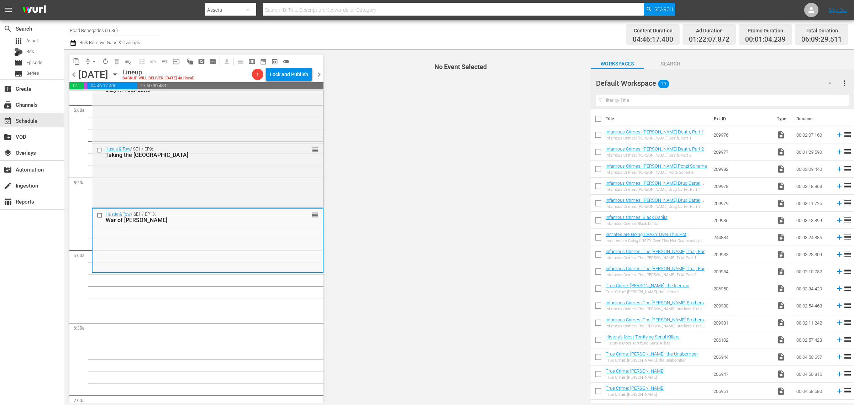
drag, startPoint x: 508, startPoint y: 30, endPoint x: 463, endPoint y: 38, distance: 46.3
click at [508, 30] on div "Content Duration 04:46:17.400 Ad Duration 01:22:07.872 Promo Duration 00:01:04.…" at bounding box center [671, 35] width 354 height 26
click at [367, 35] on div "Channel Title Road Renegades (1686) Bulk Remove Gaps & Overlaps" at bounding box center [282, 35] width 425 height 26
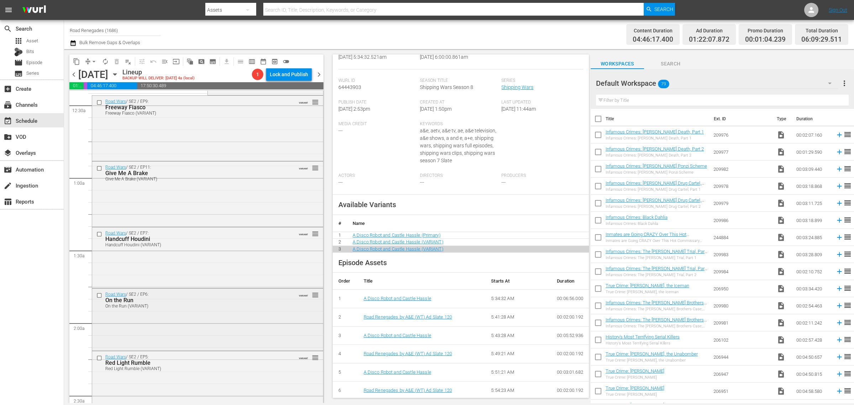
scroll to position [0, 0]
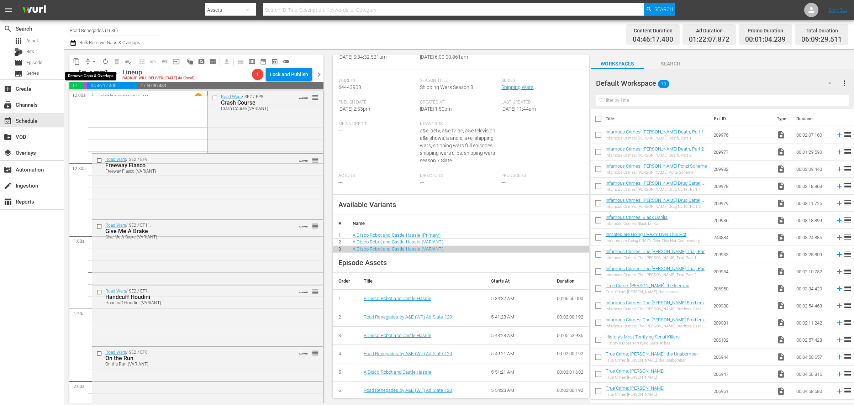
click at [95, 60] on span "arrow_drop_down" at bounding box center [93, 61] width 7 height 7
click at [99, 74] on li "Align to Midnight" at bounding box center [94, 76] width 75 height 12
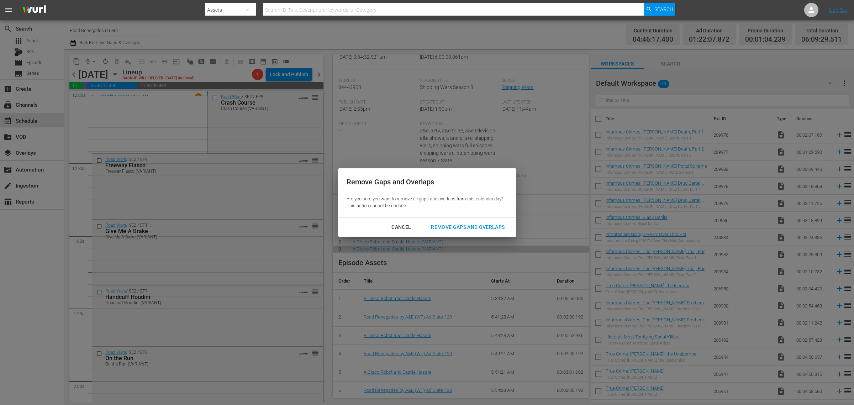
click at [461, 228] on div "Remove Gaps and Overlaps" at bounding box center [467, 227] width 85 height 9
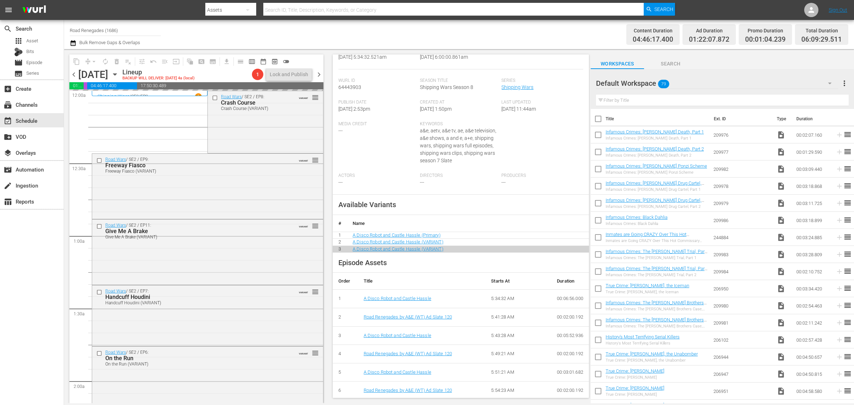
click at [450, 34] on div "Channel Title Road Renegades (1686) Bulk Remove Gaps & Overlaps" at bounding box center [282, 35] width 425 height 26
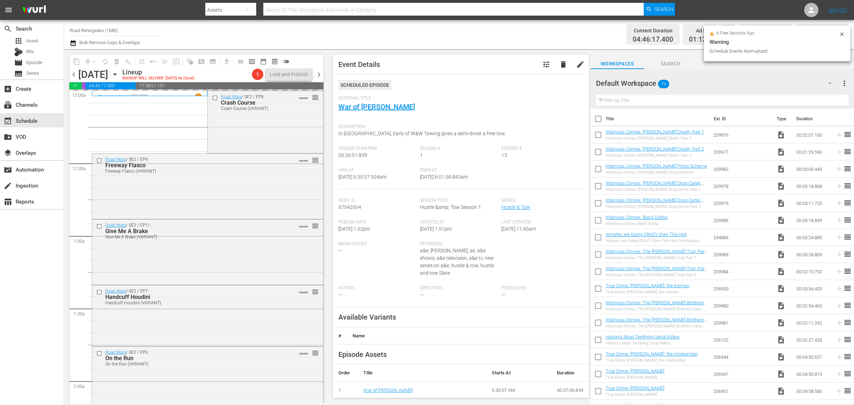
click at [422, 32] on div "Channel Title Road Renegades (1686) Bulk Remove Gaps & Overlaps" at bounding box center [282, 35] width 425 height 26
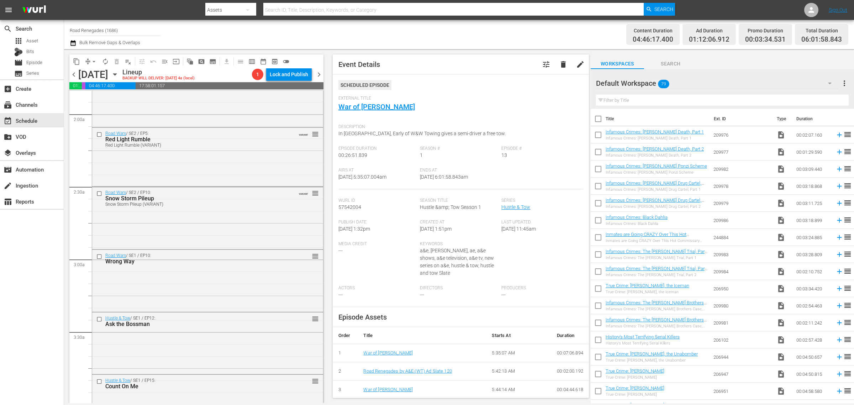
scroll to position [445, 0]
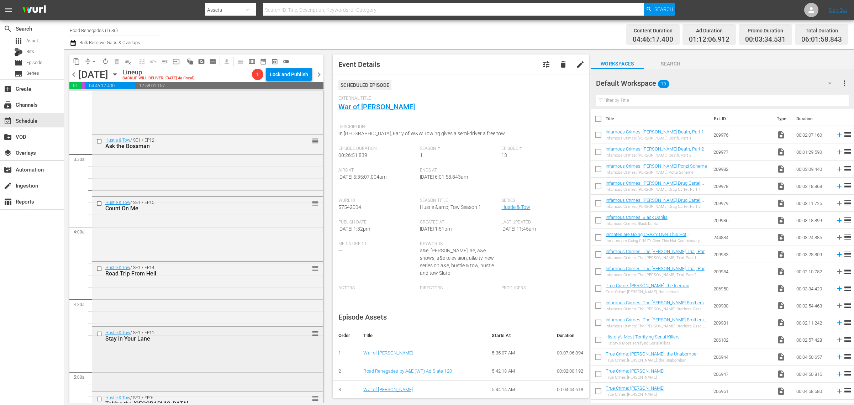
click at [195, 336] on div "Stay in Your Lane" at bounding box center [195, 338] width 180 height 7
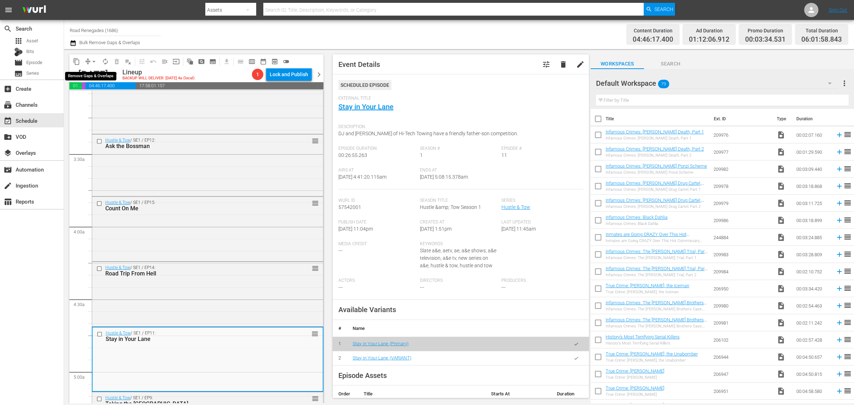
click at [92, 60] on span "arrow_drop_down" at bounding box center [93, 61] width 7 height 7
click at [93, 74] on li "Align to Midnight" at bounding box center [94, 76] width 75 height 12
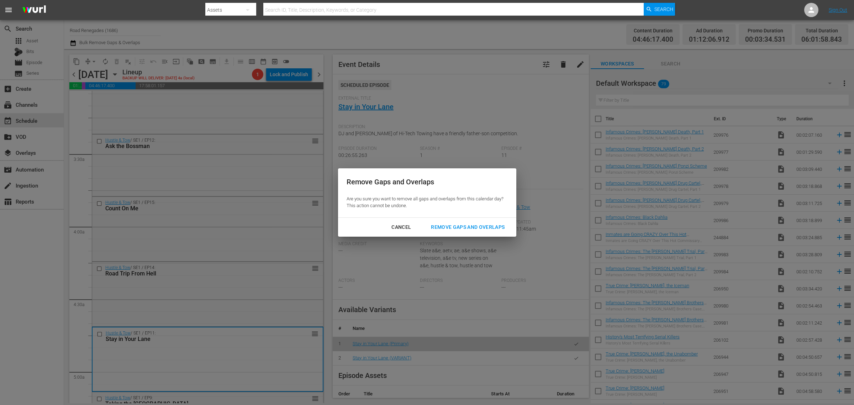
click at [483, 227] on div "Remove Gaps and Overlaps" at bounding box center [467, 227] width 85 height 9
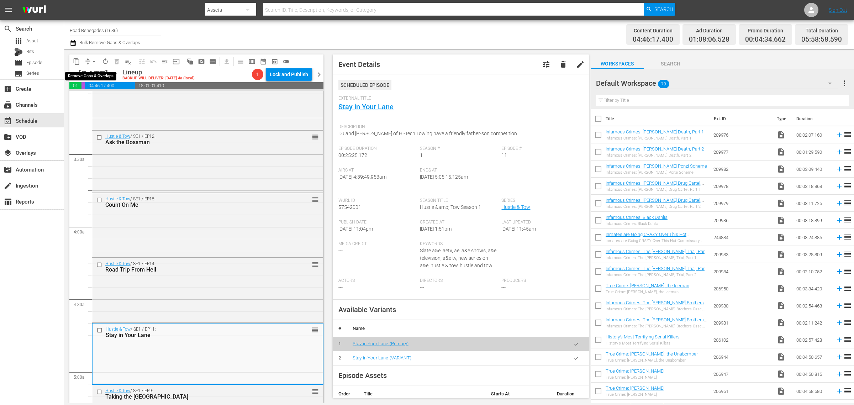
click at [93, 62] on span "arrow_drop_down" at bounding box center [93, 61] width 7 height 7
click at [105, 74] on li "Align to Midnight" at bounding box center [94, 76] width 75 height 12
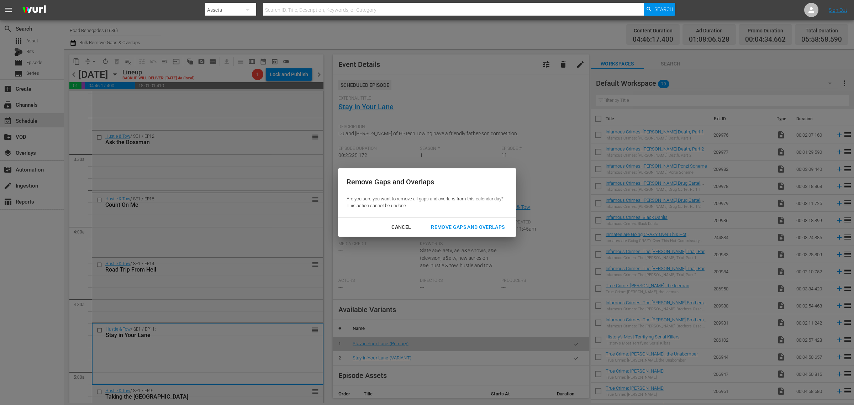
click at [455, 230] on div "Remove Gaps and Overlaps" at bounding box center [467, 227] width 85 height 9
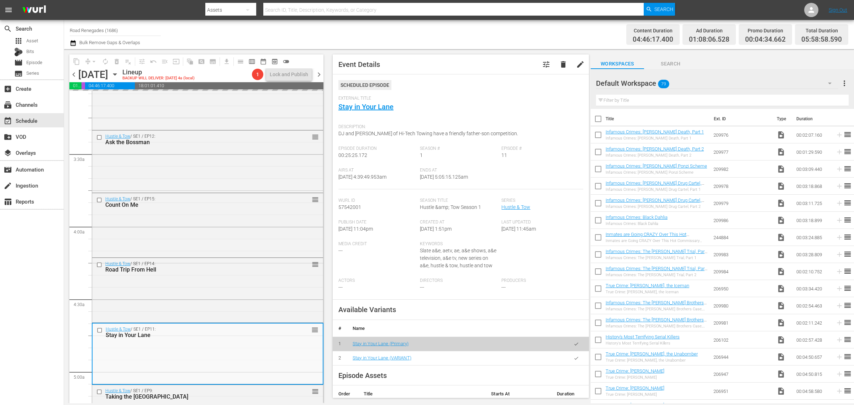
click at [450, 35] on div "Channel Title Road Renegades (1686) Bulk Remove Gaps & Overlaps" at bounding box center [282, 35] width 425 height 26
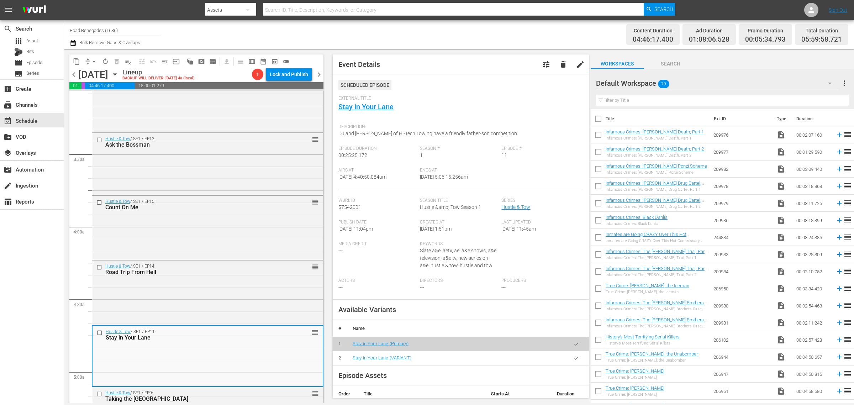
scroll to position [420, 0]
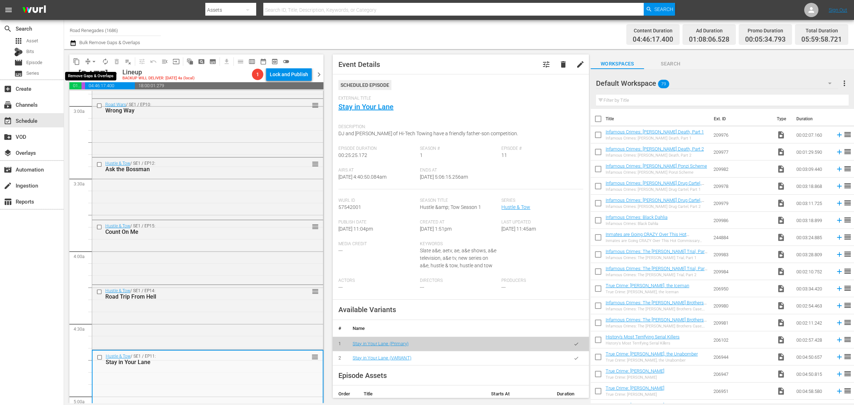
click at [93, 60] on span "arrow_drop_down" at bounding box center [93, 61] width 7 height 7
click at [96, 76] on li "Align to Midnight" at bounding box center [94, 76] width 75 height 12
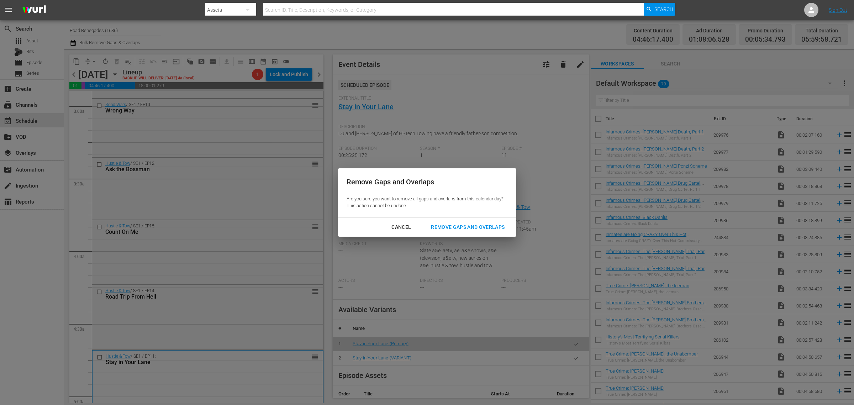
click at [484, 226] on div "Remove Gaps and Overlaps" at bounding box center [467, 227] width 85 height 9
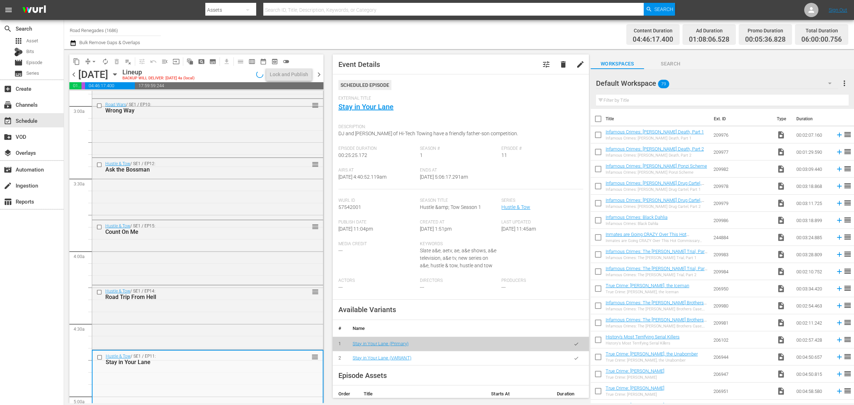
scroll to position [408, 0]
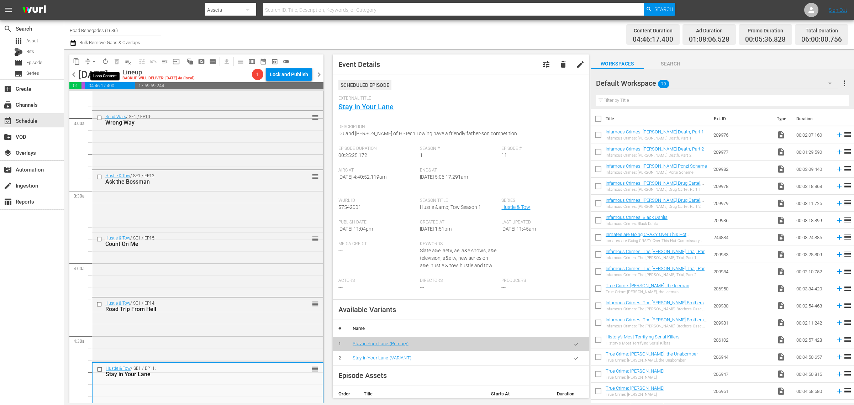
click at [104, 62] on span "autorenew_outlined" at bounding box center [105, 61] width 7 height 7
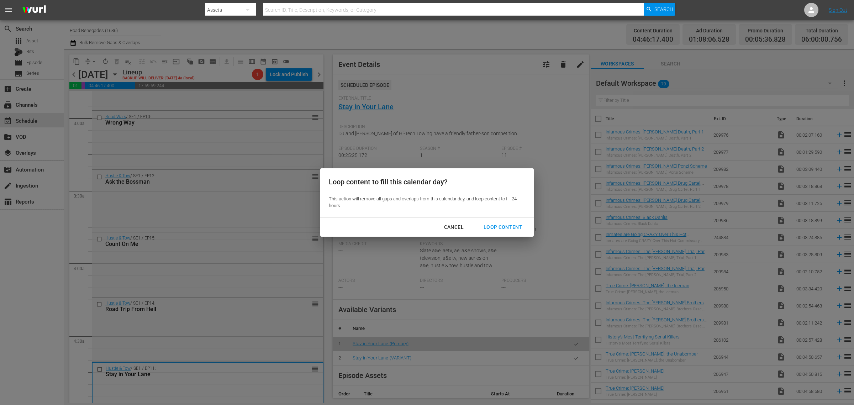
click at [515, 223] on button "Loop Content" at bounding box center [503, 227] width 56 height 13
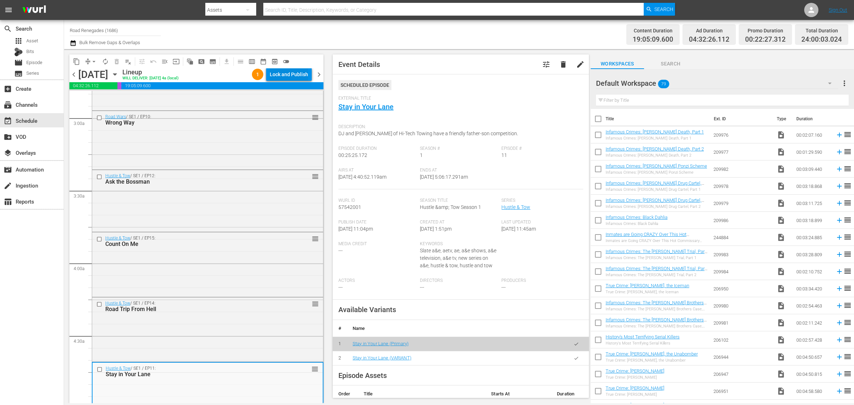
click at [284, 68] on div "Lock and Publish" at bounding box center [289, 74] width 38 height 13
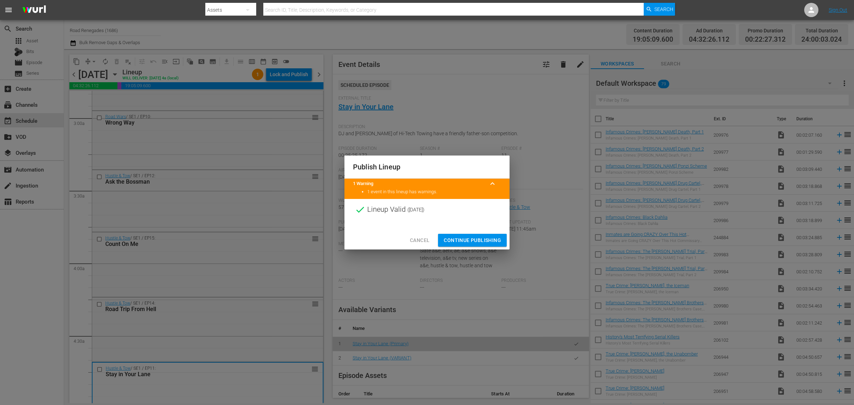
click at [479, 243] on span "Continue Publishing" at bounding box center [472, 240] width 57 height 9
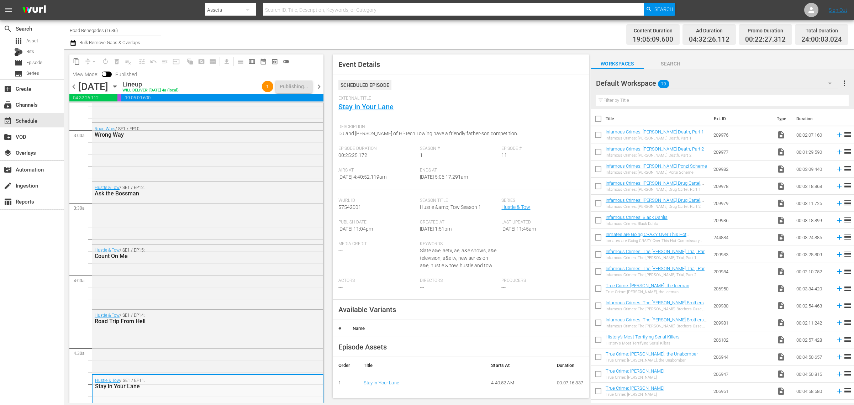
click at [486, 36] on div "Channel Title Road Renegades (1686) Bulk Remove Gaps & Overlaps" at bounding box center [282, 35] width 425 height 26
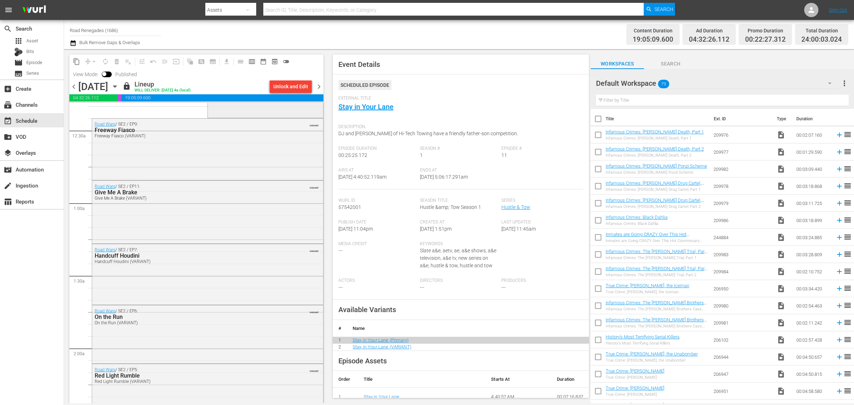
scroll to position [0, 0]
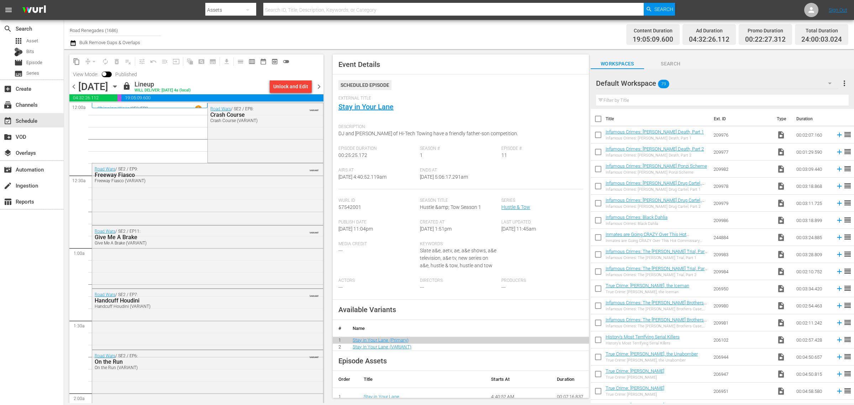
click at [319, 85] on span "chevron_right" at bounding box center [319, 86] width 9 height 9
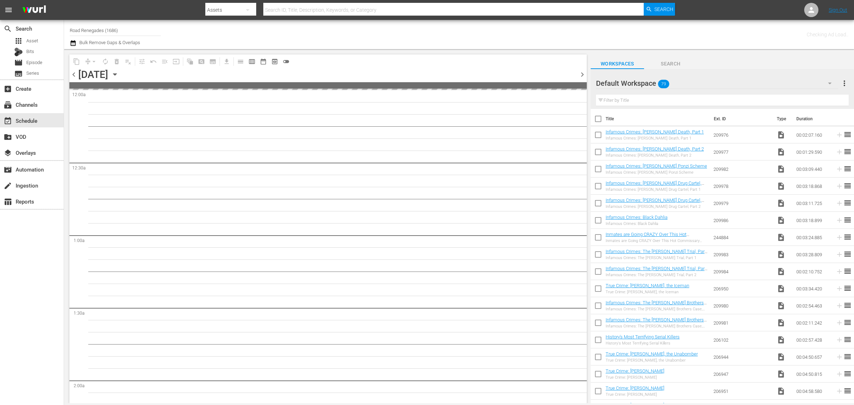
click at [469, 25] on div "Channel Title Road Renegades (1686) Bulk Remove Gaps & Overlaps" at bounding box center [282, 35] width 425 height 26
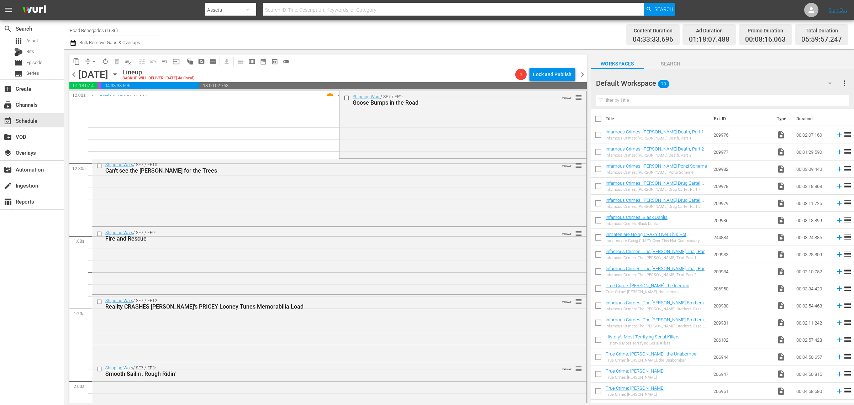
click at [502, 31] on div "Content Duration 04:33:33.696 Ad Duration 01:18:07.488 Promo Duration 00:08:16.…" at bounding box center [671, 35] width 354 height 26
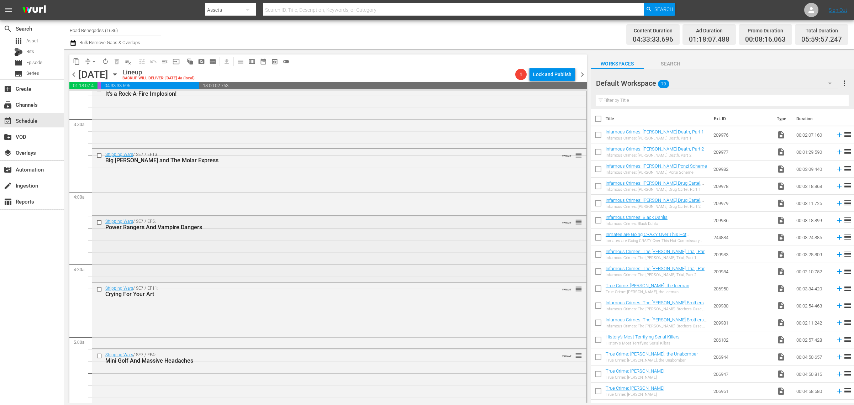
scroll to position [578, 0]
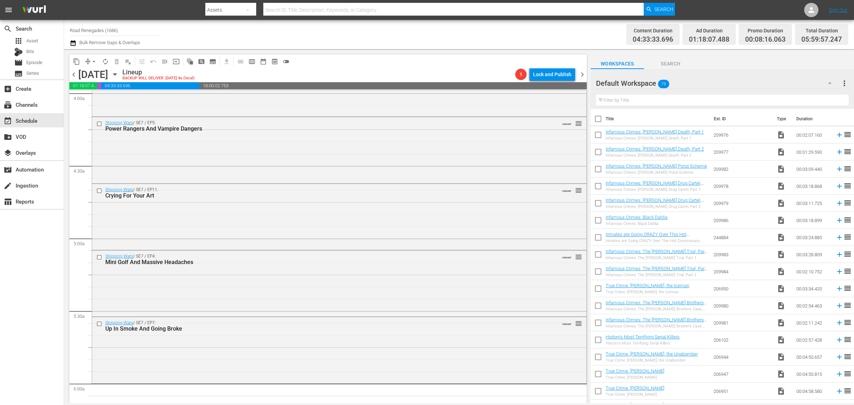
click at [340, 271] on div "Shipping Wars / SE7 / EP4: Mini Golf And Massive Headaches VARIANT reorder" at bounding box center [339, 283] width 494 height 64
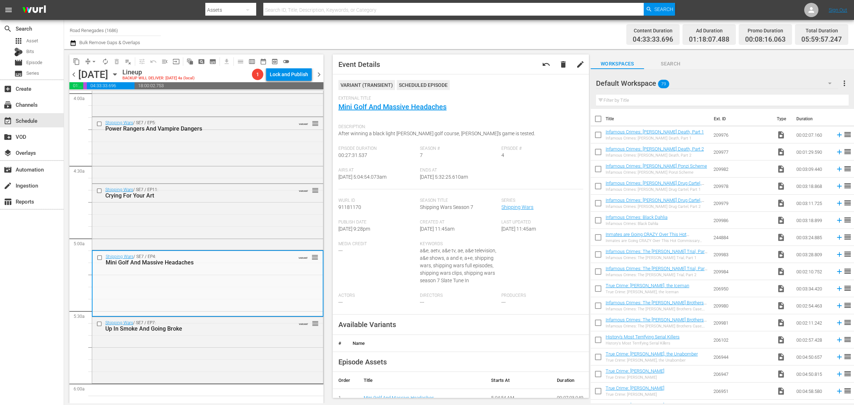
click at [702, 6] on nav "menu Search By Assets Search ID, Title, Description, Keywords, or Category Sear…" at bounding box center [427, 10] width 854 height 20
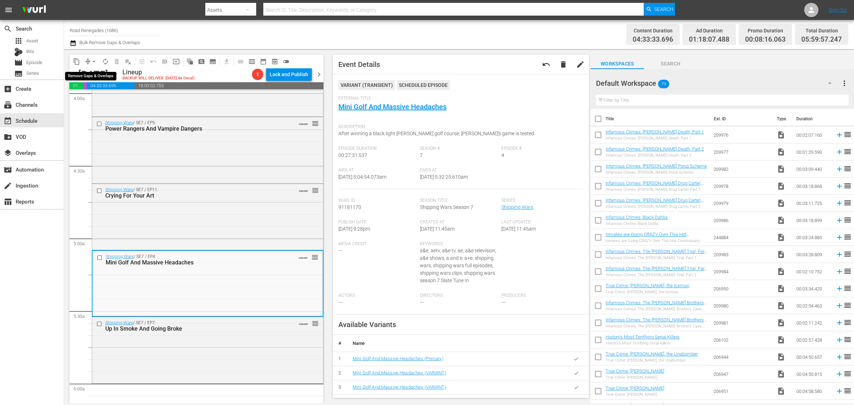
click at [90, 63] on span "arrow_drop_down" at bounding box center [93, 61] width 7 height 7
click at [95, 75] on li "Align to Midnight" at bounding box center [94, 76] width 75 height 12
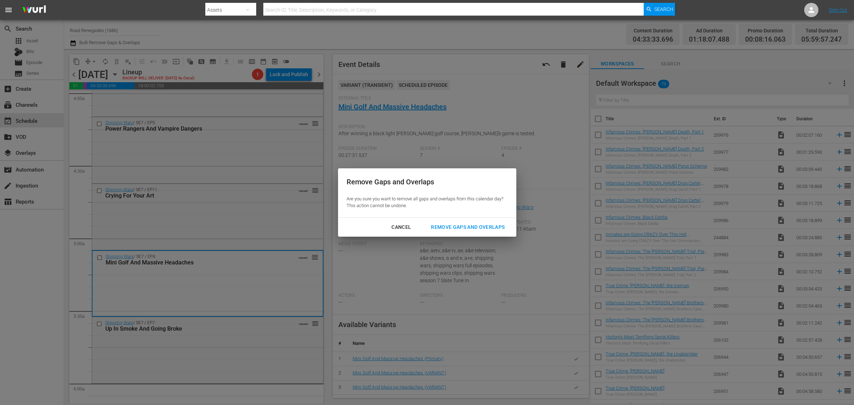
drag, startPoint x: 447, startPoint y: 225, endPoint x: 457, endPoint y: 162, distance: 63.9
click at [447, 225] on div "Remove Gaps and Overlaps" at bounding box center [467, 227] width 85 height 9
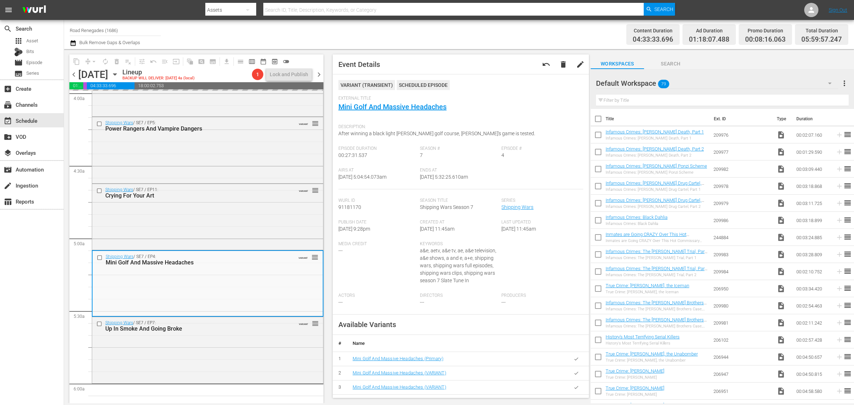
click at [447, 31] on div "Channel Title Road Renegades (1686) Bulk Remove Gaps & Overlaps" at bounding box center [282, 35] width 425 height 26
click at [105, 63] on span "autorenew_outlined" at bounding box center [105, 61] width 7 height 7
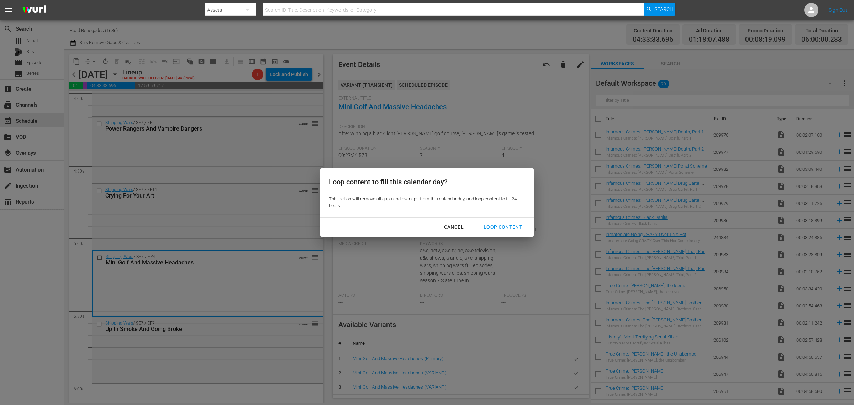
click at [505, 225] on div "Loop Content" at bounding box center [503, 227] width 50 height 9
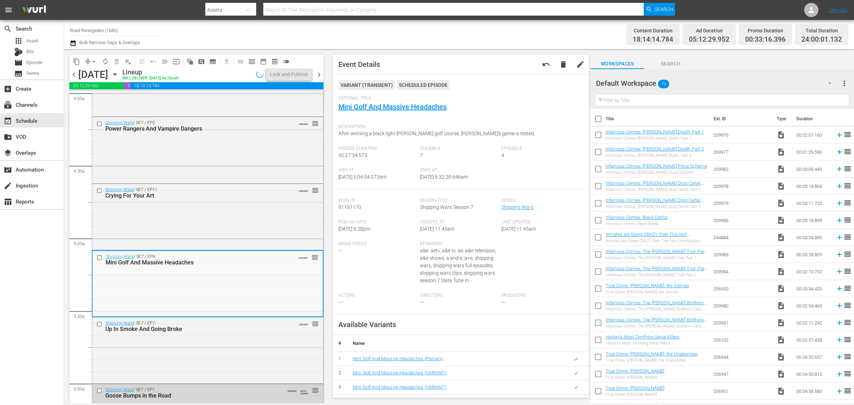
click at [457, 34] on div "Channel Title Road Renegades (1686) Bulk Remove Gaps & Overlaps" at bounding box center [282, 35] width 425 height 26
click at [288, 79] on div "Lock and Publish" at bounding box center [289, 74] width 38 height 13
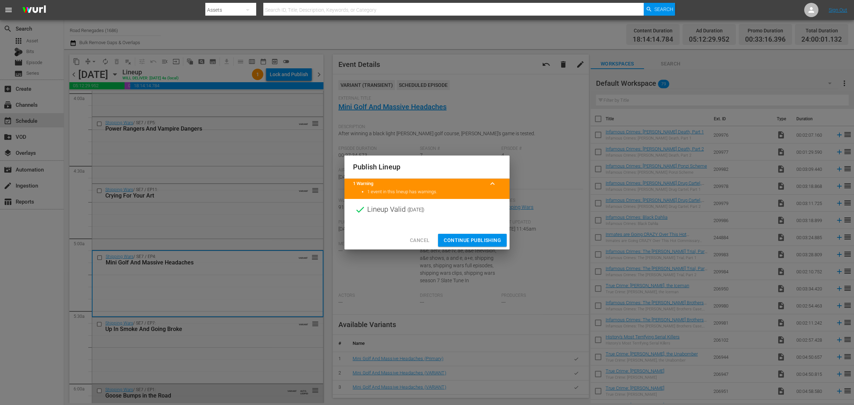
click at [479, 232] on div "Cancel Continue Publishing" at bounding box center [426, 240] width 165 height 19
click at [479, 237] on span "Continue Publishing" at bounding box center [472, 240] width 57 height 9
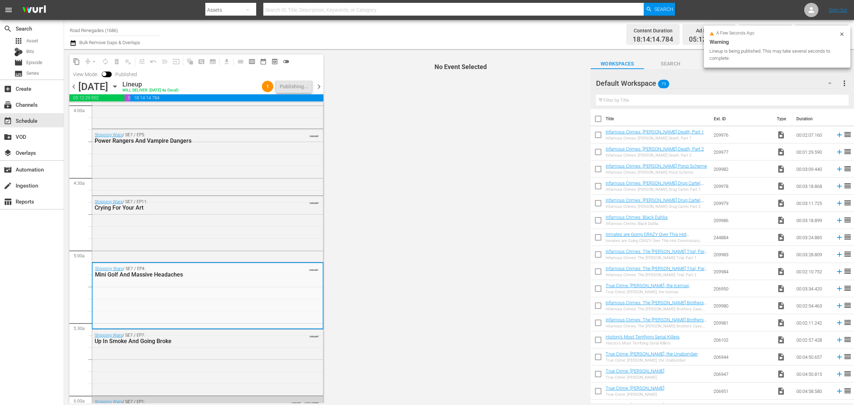
click at [471, 34] on div "Channel Title Road Renegades (1686) Bulk Remove Gaps & Overlaps" at bounding box center [282, 35] width 425 height 26
click at [365, 31] on div "Channel Title Road Renegades (1686) Bulk Remove Gaps & Overlaps" at bounding box center [282, 35] width 425 height 26
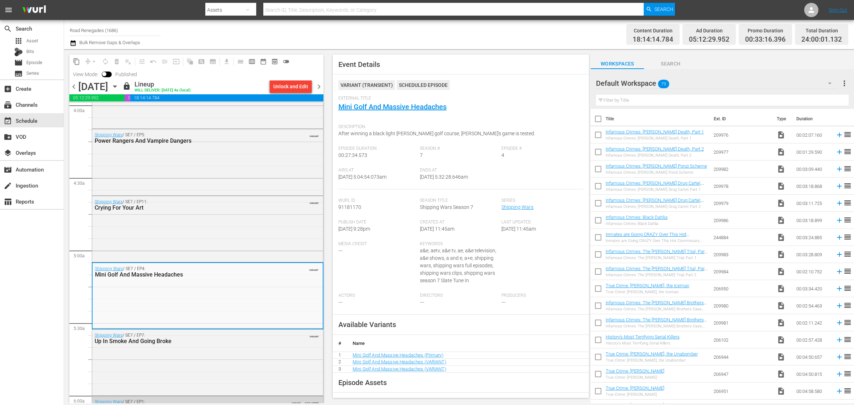
click at [481, 40] on div "Channel Title Road Renegades (1686) Bulk Remove Gaps & Overlaps" at bounding box center [282, 35] width 425 height 26
drag, startPoint x: 134, startPoint y: 31, endPoint x: -125, endPoint y: 17, distance: 259.4
click at [0, 17] on html "menu Search By Assets Search ID, Title, Description, Keywords, or Category Sear…" at bounding box center [427, 202] width 854 height 405
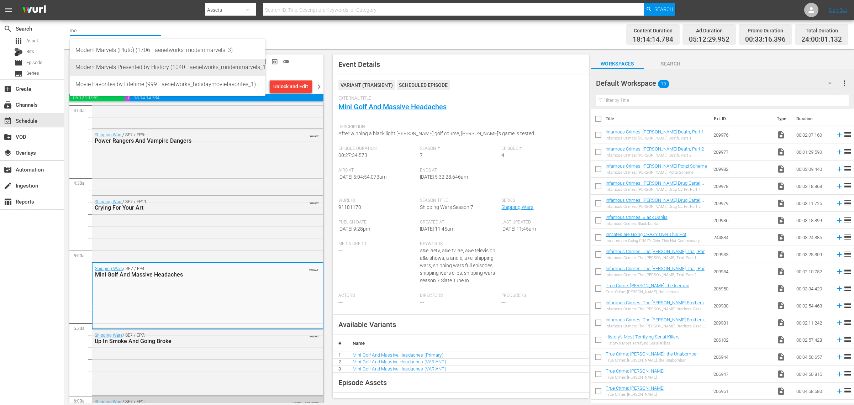
click at [194, 69] on div "Modern Marvels Presented by History (1040 - aenetworks_modernmarvels_1)" at bounding box center [167, 67] width 184 height 17
type input "Modern Marvels Presented by History (1040 - aenetworks_modernmarvels_1)"
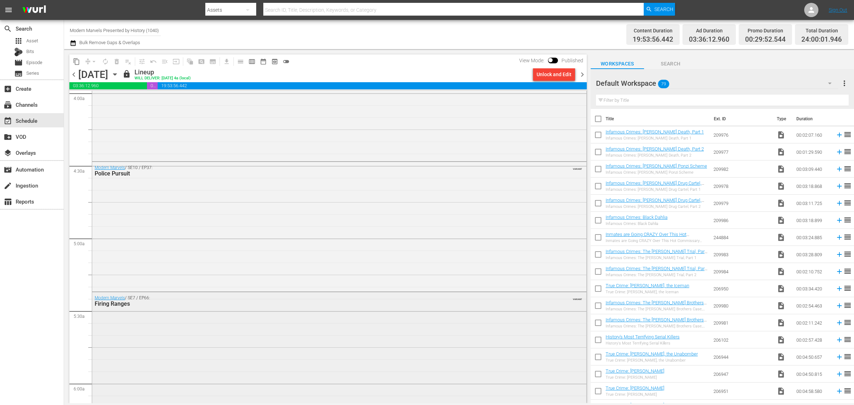
scroll to position [602, 0]
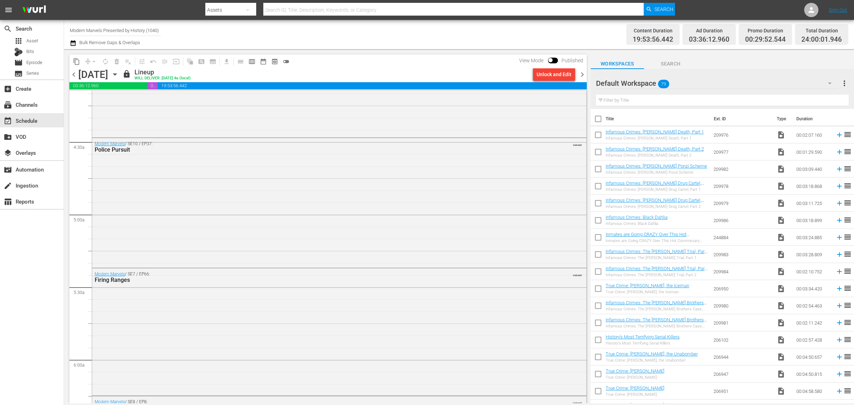
click at [450, 28] on div "Channel Title Modern Marvels Presented by History (1040) Bulk Remove Gaps & Ove…" at bounding box center [282, 35] width 425 height 26
click at [428, 36] on div "Channel Title Modern Marvels Presented by History (1040) Bulk Remove Gaps & Ove…" at bounding box center [282, 35] width 425 height 26
click at [582, 74] on span "chevron_right" at bounding box center [582, 74] width 9 height 9
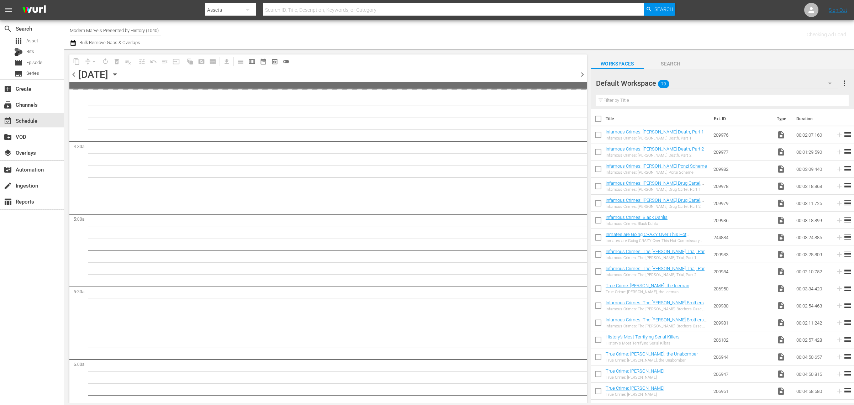
scroll to position [650, 0]
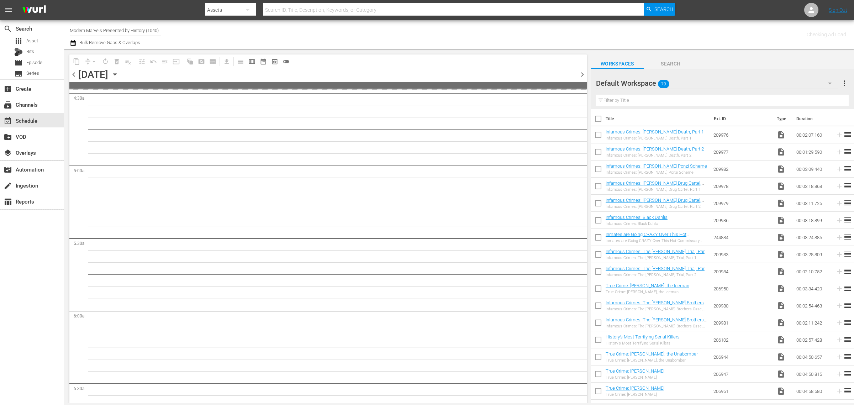
click at [418, 29] on div "Channel Title Modern Marvels Presented by History (1040) Bulk Remove Gaps & Ove…" at bounding box center [282, 35] width 425 height 26
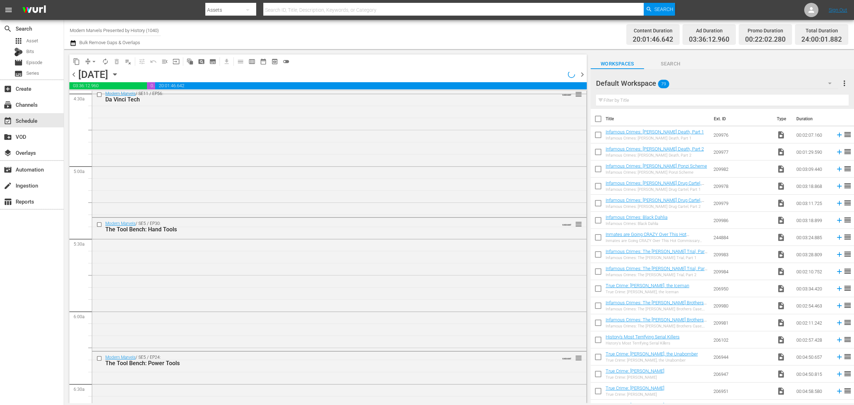
scroll to position [614, 0]
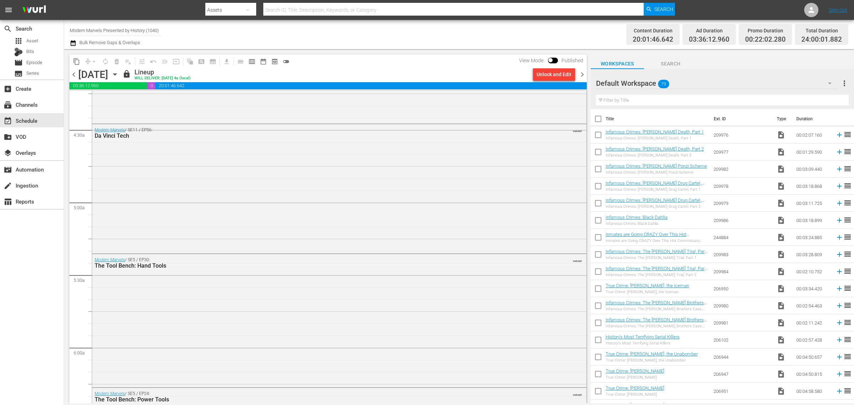
click at [582, 72] on span "chevron_right" at bounding box center [582, 74] width 9 height 9
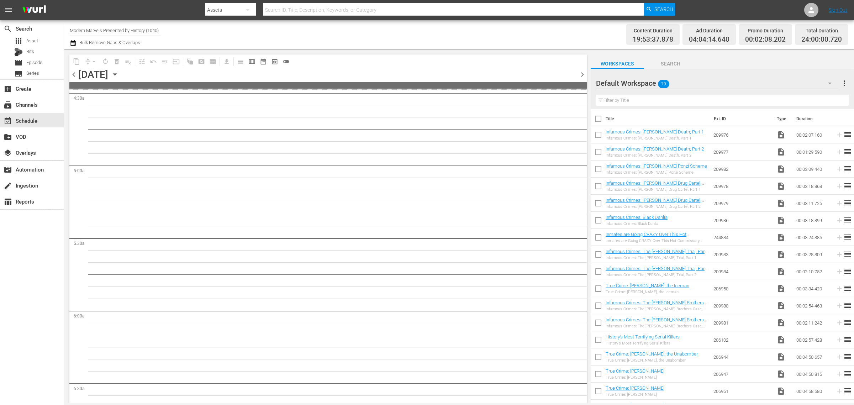
scroll to position [602, 0]
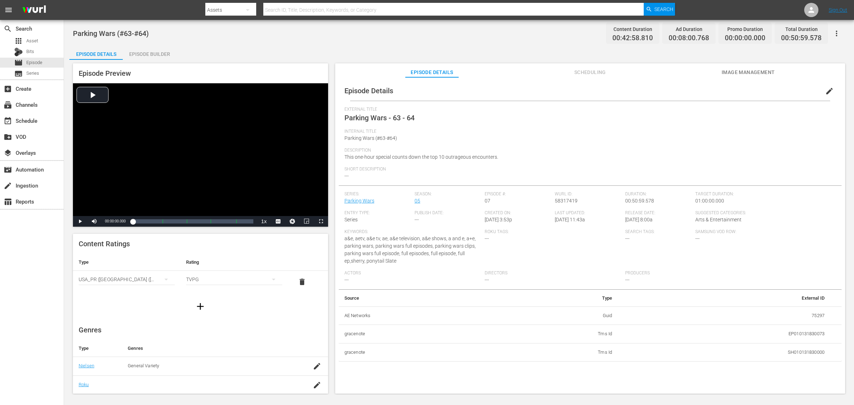
click at [142, 52] on div "Episode Builder" at bounding box center [149, 54] width 53 height 17
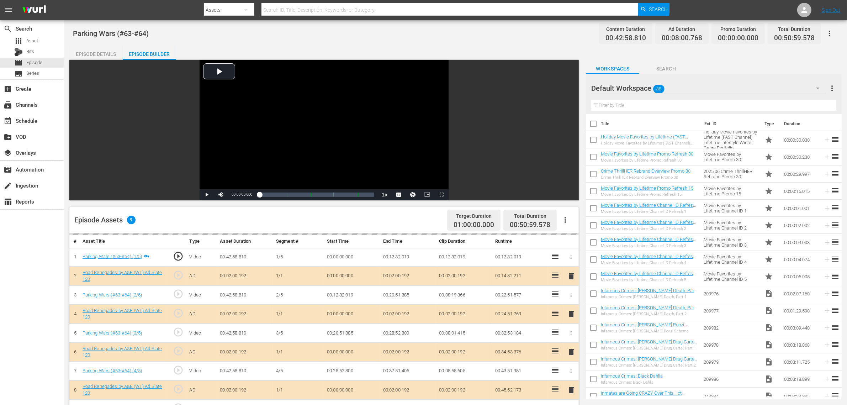
click at [396, 35] on div "Parking Wars (#63-#64) Content Duration 00:42:58.810 Ad Duration 00:08:00.768 P…" at bounding box center [455, 33] width 765 height 16
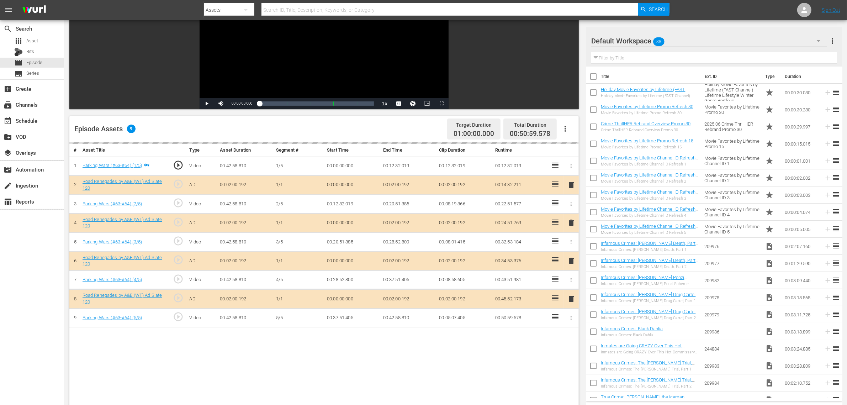
scroll to position [133, 0]
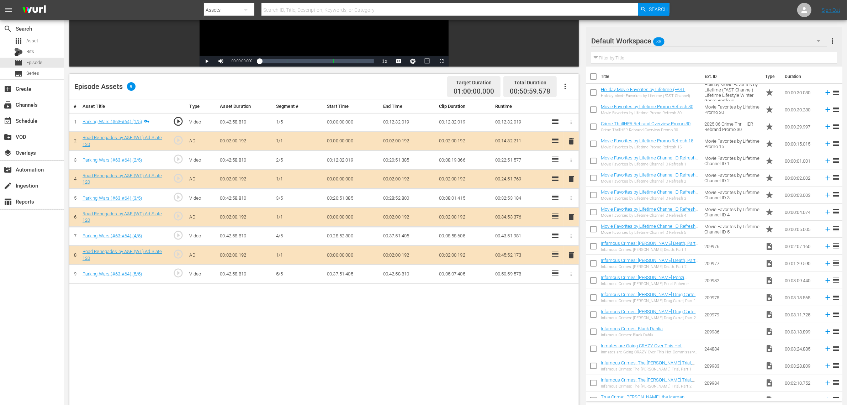
click at [568, 219] on span "delete" at bounding box center [571, 217] width 9 height 9
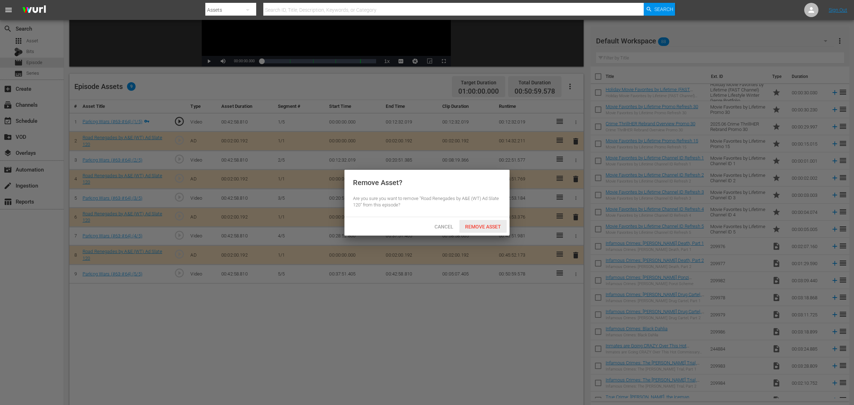
click at [490, 224] on span "Remove Asset" at bounding box center [482, 227] width 47 height 6
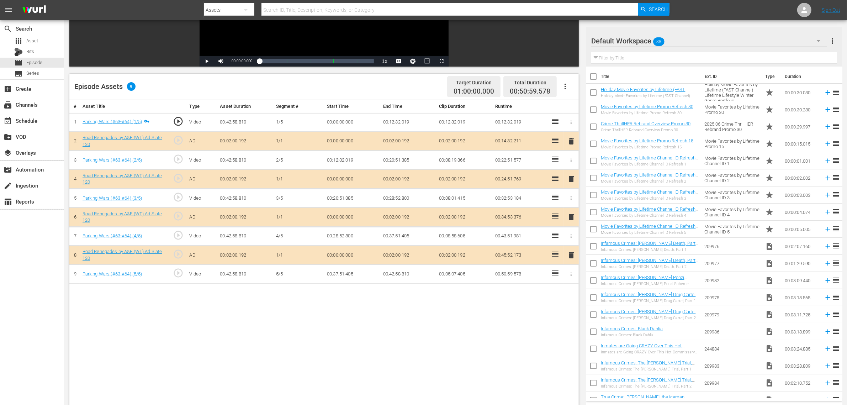
click at [681, 37] on div "Default Workspace 88" at bounding box center [709, 41] width 236 height 20
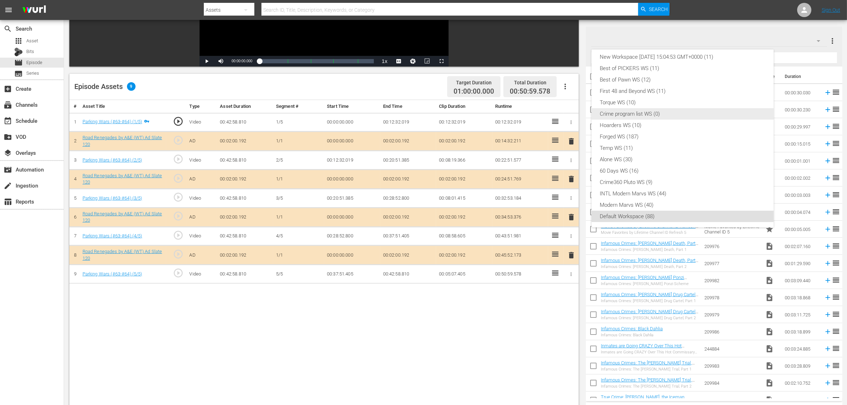
scroll to position [0, 0]
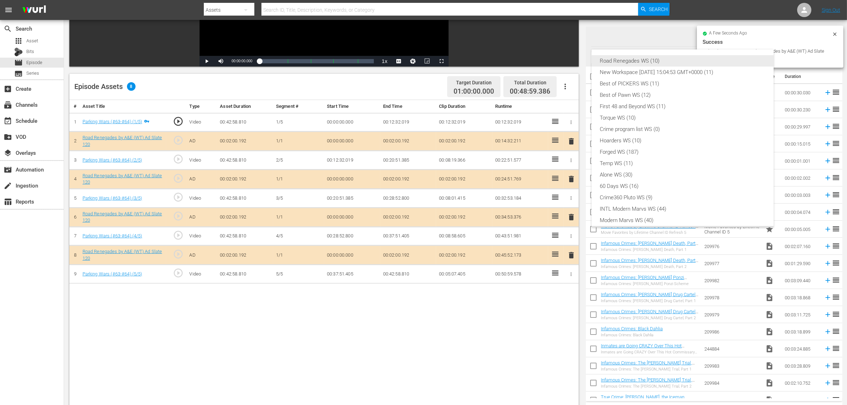
click at [633, 62] on div "Road Renegades WS (10)" at bounding box center [682, 60] width 165 height 11
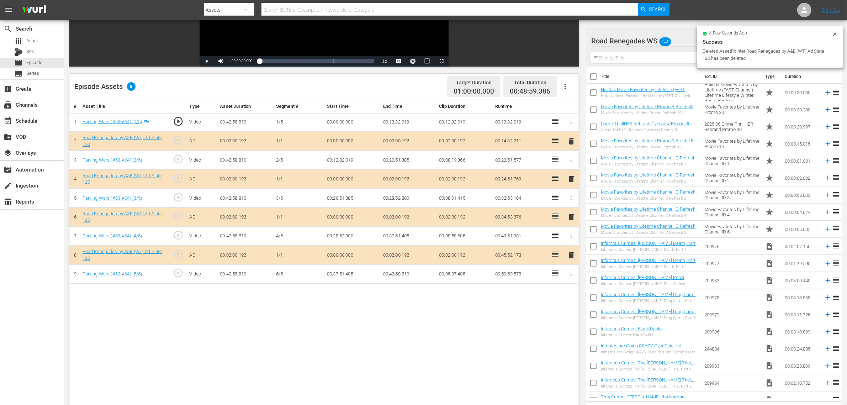
scroll to position [6, 0]
click at [683, 4] on nav "menu Search By Assets Search ID, Title, Description, Keywords, or Category Sear…" at bounding box center [423, 10] width 847 height 20
click at [331, 88] on div "Episode Assets 8 Target Duration 01:00:00.000 Total Duration 00:48:59.386" at bounding box center [324, 87] width 510 height 26
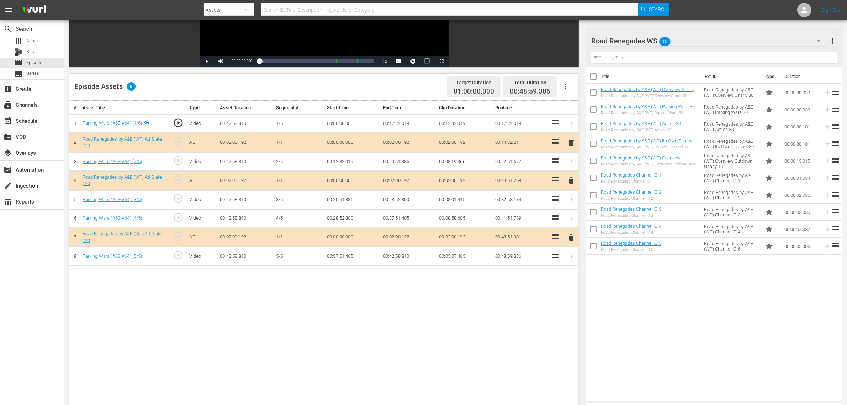
click at [373, 82] on div "Episode Assets 8 Target Duration 01:00:00.000 Total Duration 00:48:59.386" at bounding box center [324, 87] width 510 height 26
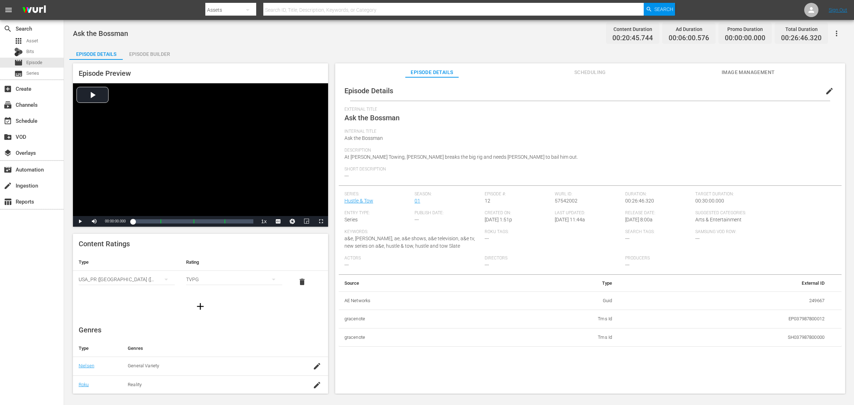
click at [218, 52] on div "Episode Details Episode Builder Episode Preview Video Player is loading. Play V…" at bounding box center [458, 223] width 779 height 354
drag, startPoint x: 151, startPoint y: 52, endPoint x: 278, endPoint y: 50, distance: 127.4
click at [150, 52] on div "Episode Builder" at bounding box center [149, 54] width 53 height 17
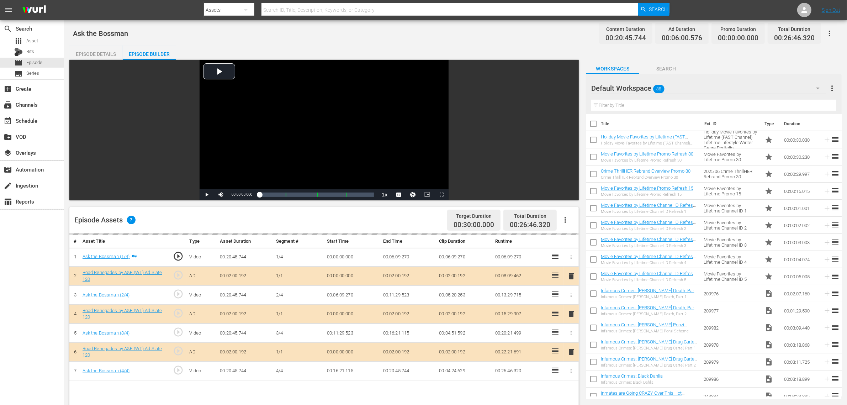
click at [422, 34] on div "Ask the Bossman Content Duration 00:20:45.744 Ad Duration 00:06:00.576 Promo Du…" at bounding box center [455, 33] width 765 height 16
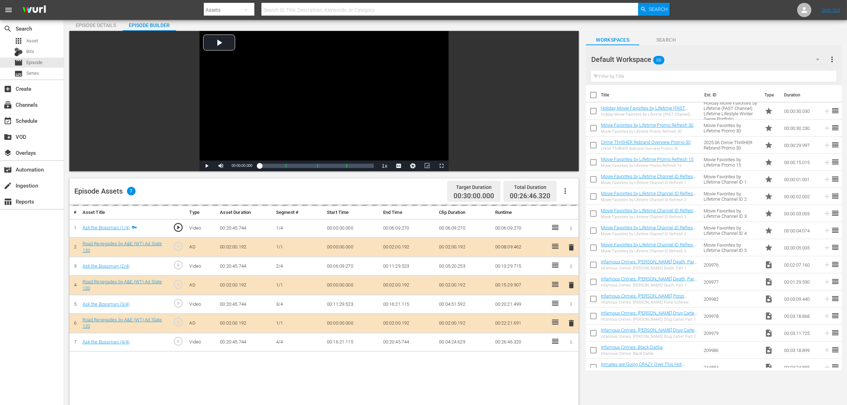
scroll to position [44, 0]
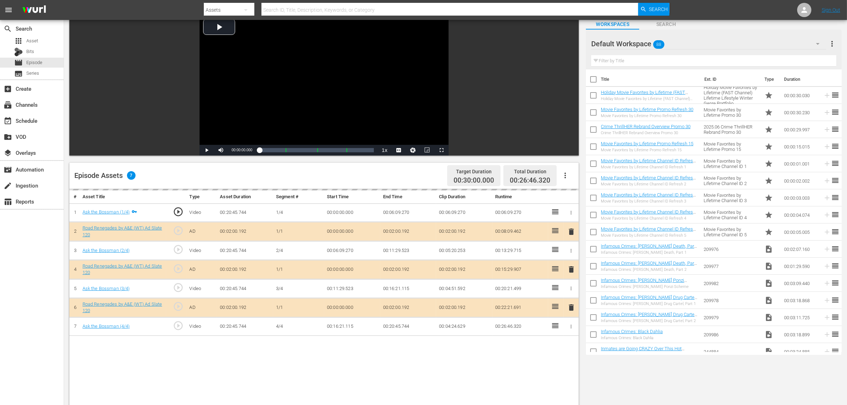
click at [570, 270] on span "delete" at bounding box center [571, 269] width 9 height 9
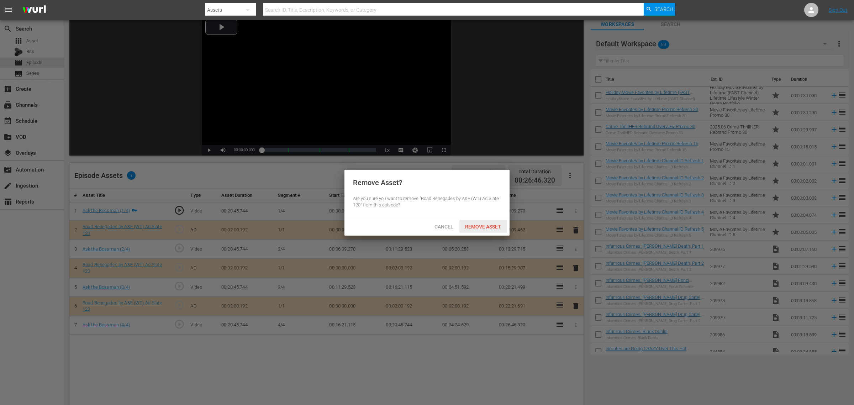
click at [495, 229] on span "Remove Asset" at bounding box center [482, 227] width 47 height 6
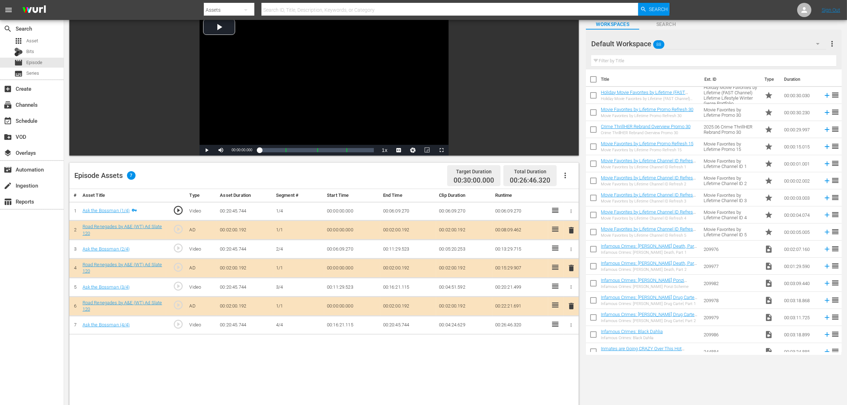
click at [681, 45] on div "Default Workspace 88" at bounding box center [708, 44] width 235 height 20
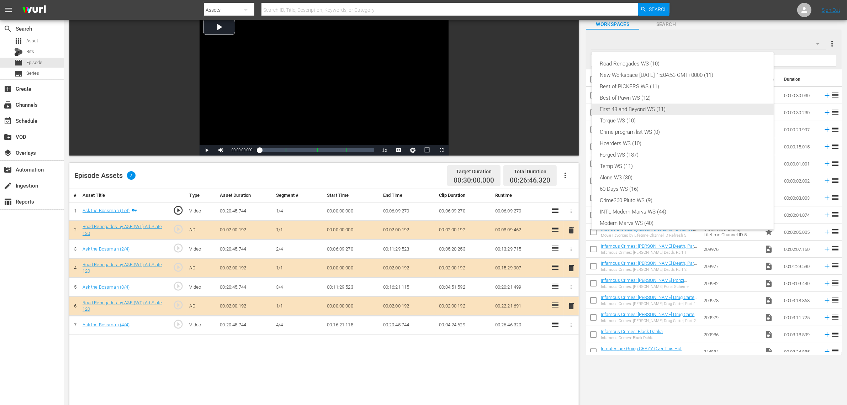
scroll to position [0, 0]
click at [644, 65] on div "Road Renegades WS (10)" at bounding box center [682, 63] width 165 height 11
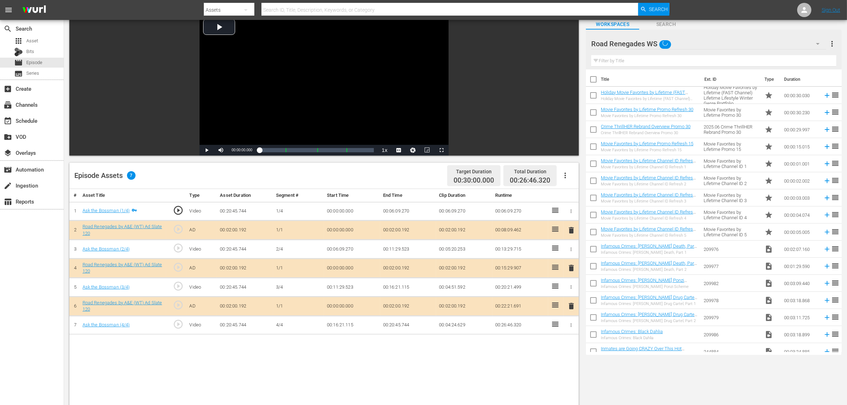
scroll to position [6, 0]
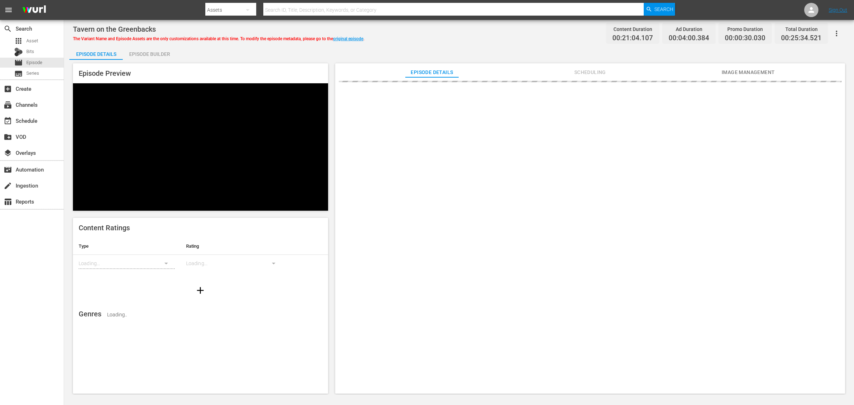
click at [140, 53] on div "Episode Builder" at bounding box center [149, 54] width 53 height 17
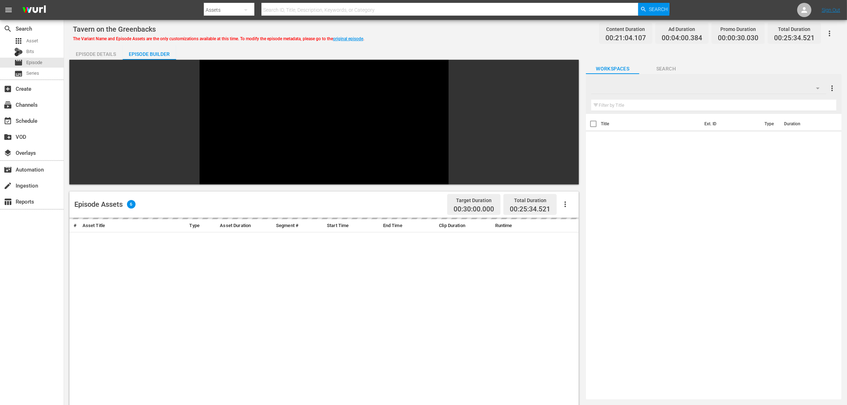
click at [445, 29] on div "Tavern on the Greenbacks The Variant Name and Episode Assets are the only custo…" at bounding box center [455, 33] width 765 height 16
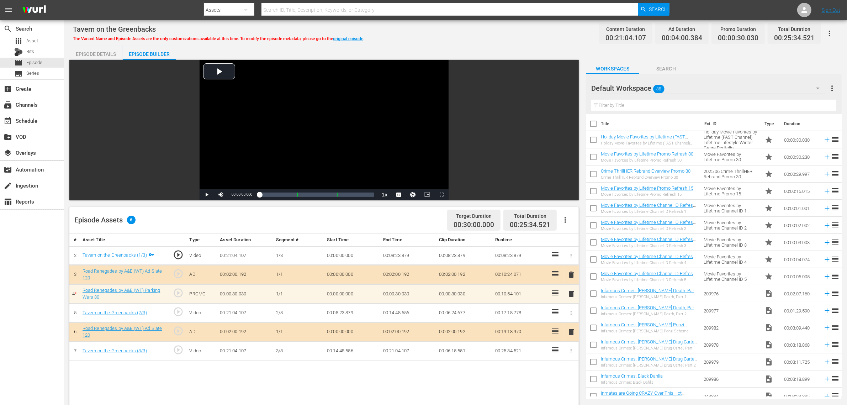
click at [678, 84] on div "Default Workspace 88" at bounding box center [708, 88] width 235 height 20
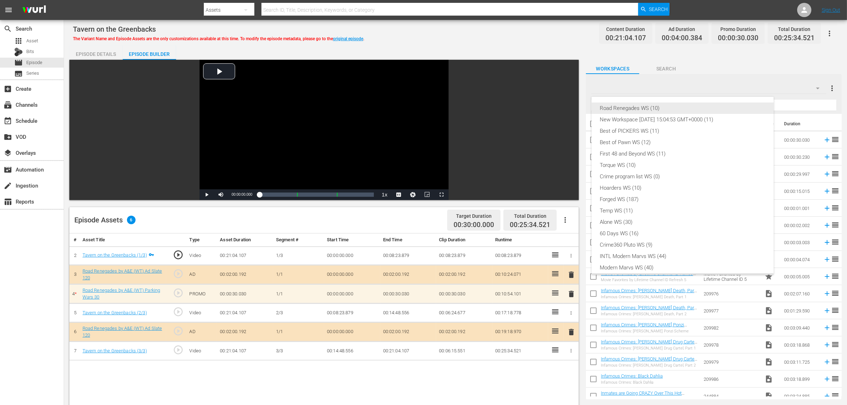
click at [641, 108] on div "Road Renegades WS (10)" at bounding box center [682, 107] width 165 height 11
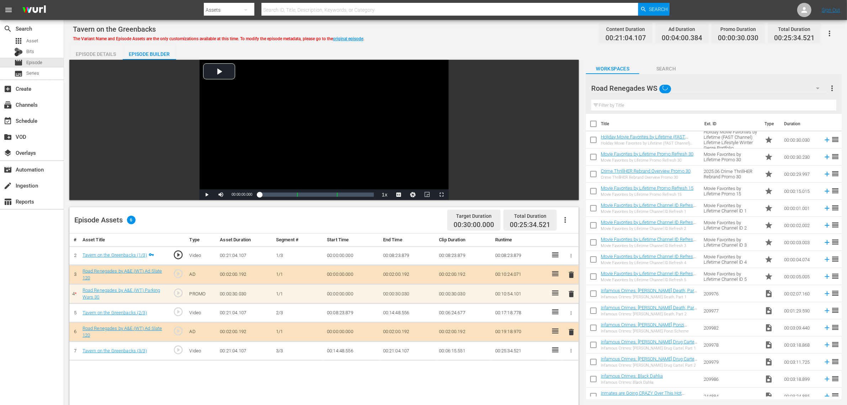
scroll to position [6, 0]
click at [536, 50] on div "Road Renegades WS (10) New Workspace [DATE] 15:04:53 GMT+0000 (11) Best of PICK…" at bounding box center [423, 202] width 847 height 405
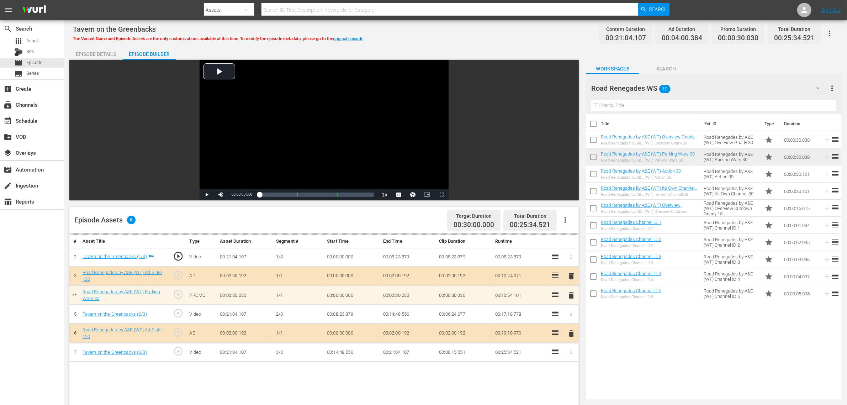
click at [514, 29] on div "Tavern on the Greenbacks The Variant Name and Episode Assets are the only custo…" at bounding box center [455, 33] width 765 height 16
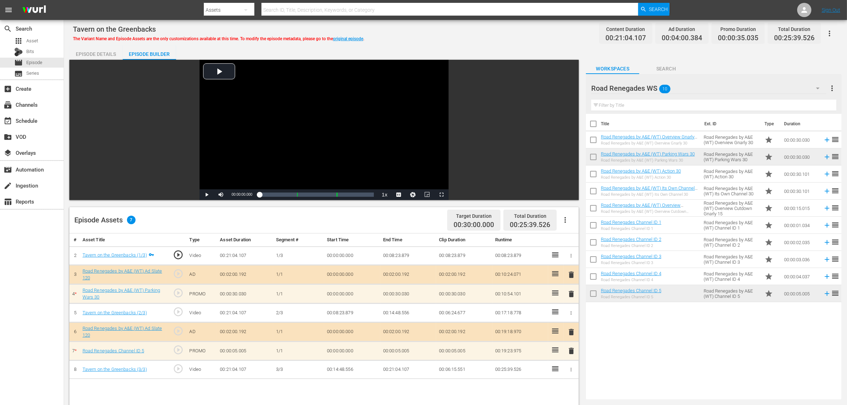
click at [513, 43] on div "Tavern on the Greenbacks The Variant Name and Episode Assets are the only custo…" at bounding box center [455, 305] width 783 height 570
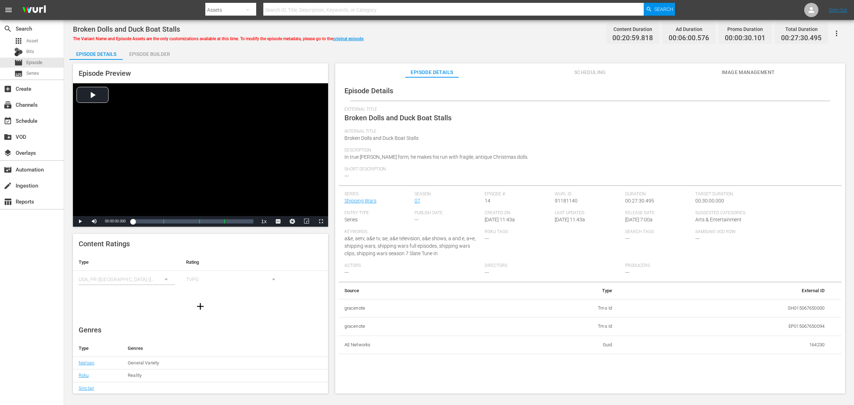
drag, startPoint x: 152, startPoint y: 56, endPoint x: 451, endPoint y: 35, distance: 300.3
click at [152, 55] on div "Episode Builder" at bounding box center [149, 54] width 53 height 17
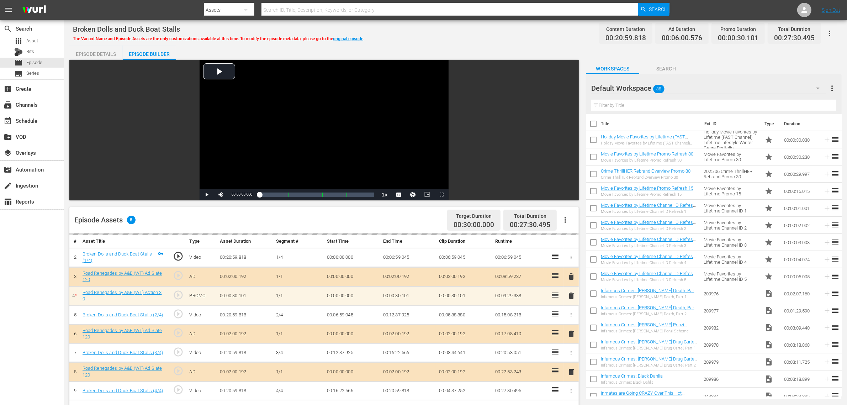
click at [459, 32] on div "Broken Dolls and Duck Boat Stalls The Variant Name and Episode Assets are the o…" at bounding box center [455, 33] width 765 height 16
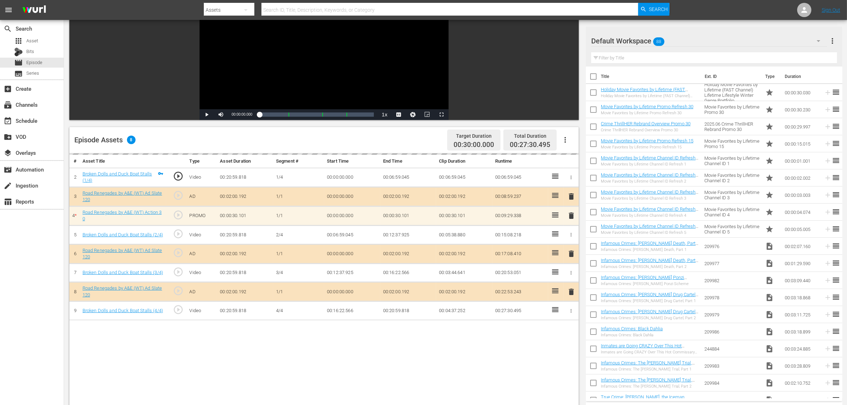
scroll to position [133, 0]
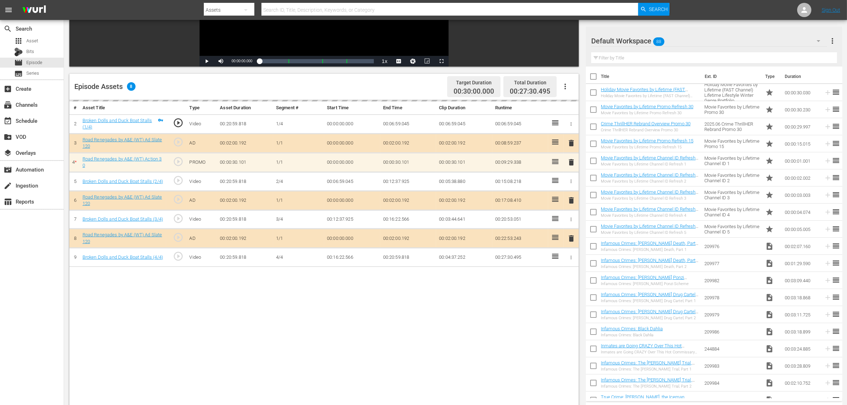
click at [683, 47] on div "Default Workspace 88" at bounding box center [709, 41] width 236 height 20
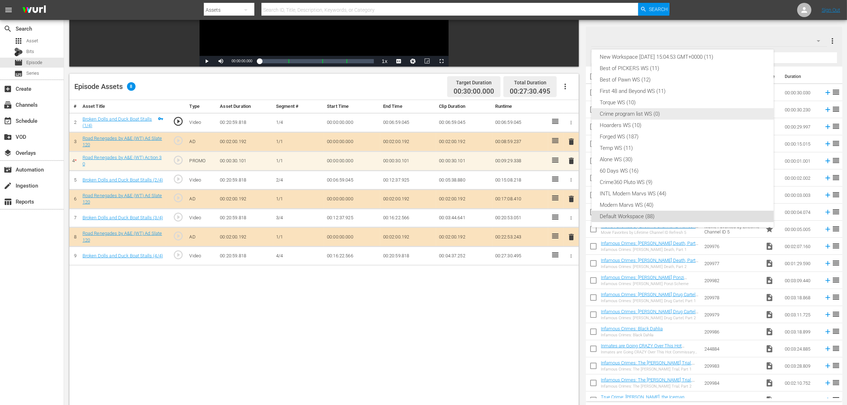
scroll to position [0, 0]
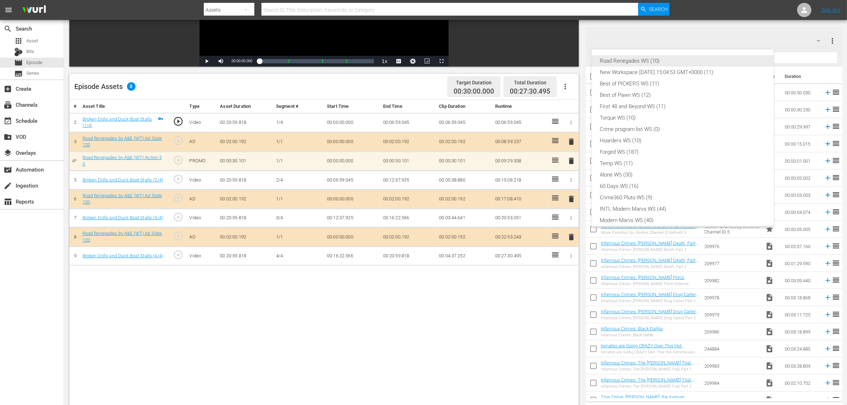
click at [648, 59] on div "Road Renegades WS (10)" at bounding box center [682, 60] width 165 height 11
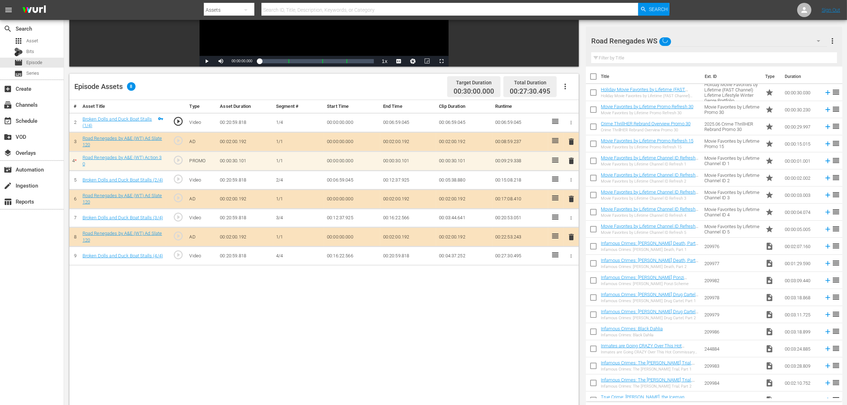
scroll to position [6, 0]
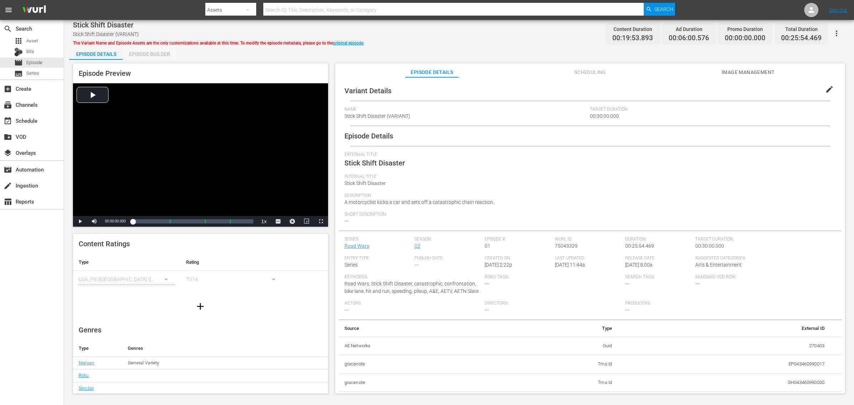
click at [163, 56] on div "Episode Builder" at bounding box center [149, 54] width 53 height 17
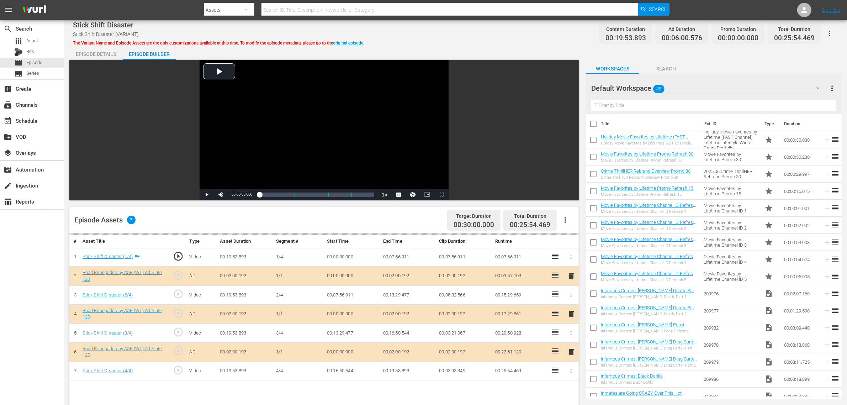
click at [480, 42] on div "Stick Shift Disaster Stick Shift Disaster (VARIANT) The Variant Name and Episod…" at bounding box center [455, 305] width 783 height 570
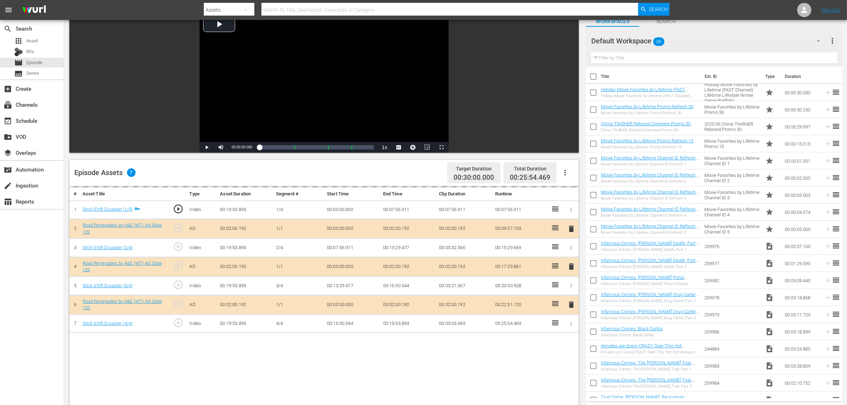
scroll to position [89, 0]
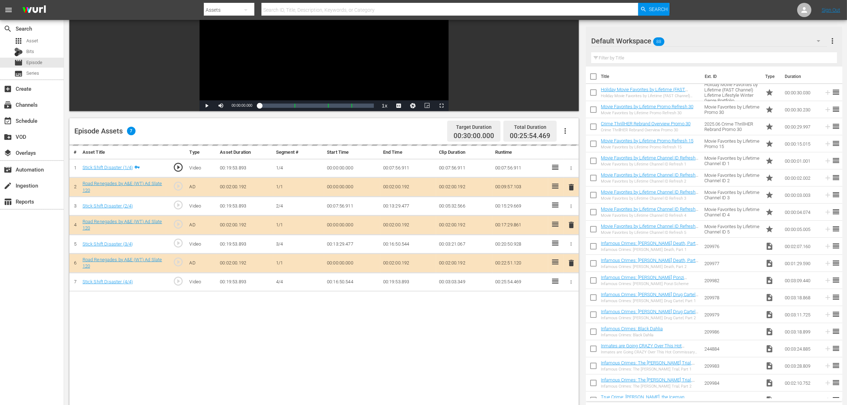
click at [683, 38] on div "Default Workspace 88" at bounding box center [709, 41] width 236 height 20
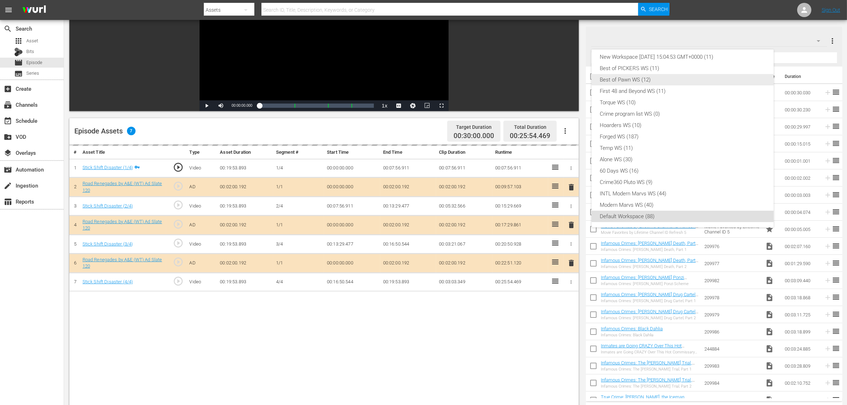
scroll to position [0, 0]
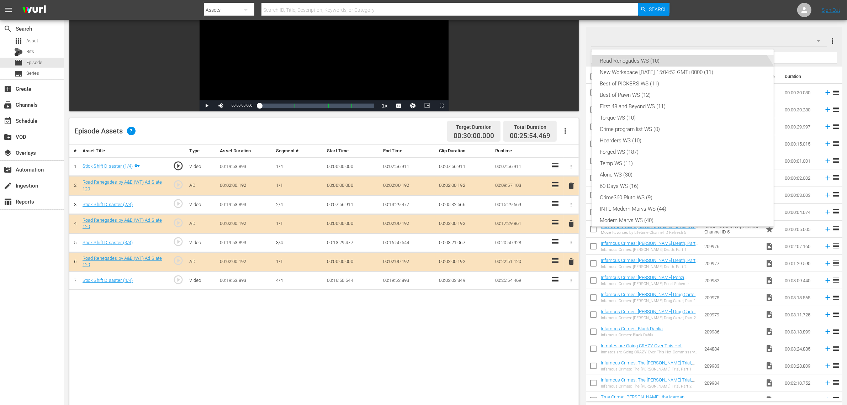
click at [634, 57] on div "Road Renegades WS (10)" at bounding box center [682, 60] width 165 height 11
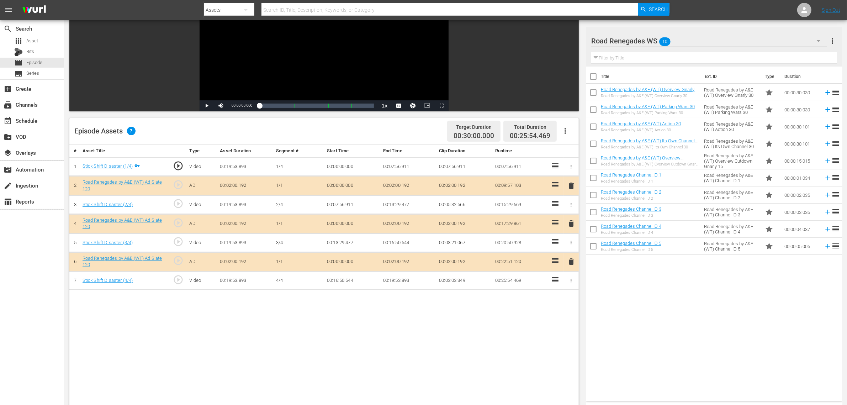
click at [571, 225] on span "delete" at bounding box center [571, 223] width 9 height 9
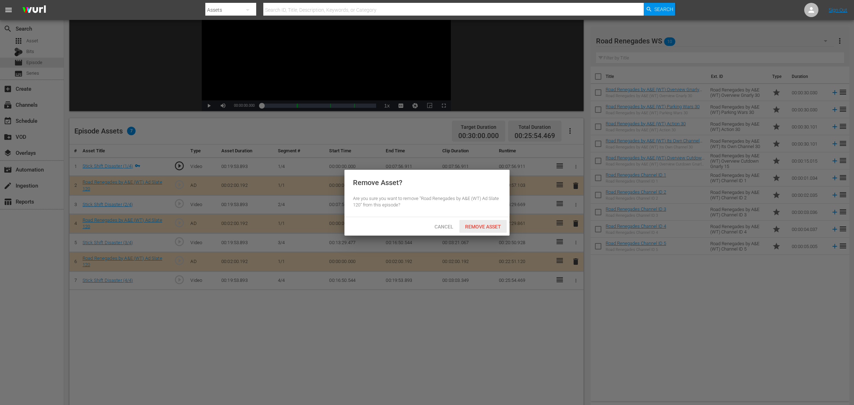
click at [482, 223] on div "Remove Asset" at bounding box center [482, 226] width 47 height 13
click at [482, 223] on div "Cancel Remove Asset" at bounding box center [426, 226] width 165 height 19
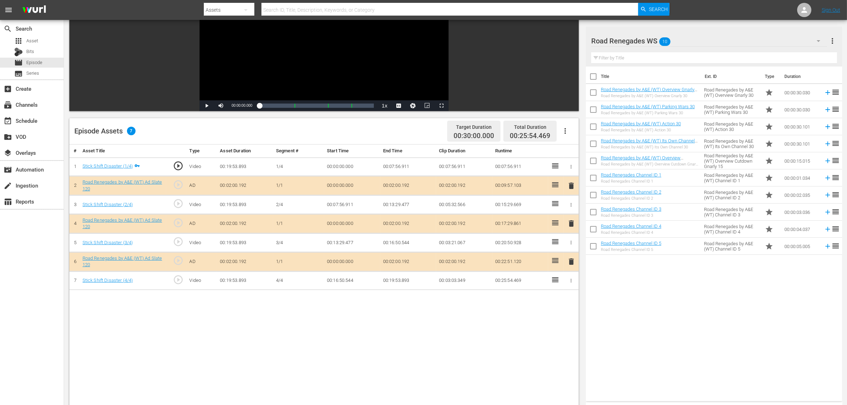
click at [665, 278] on div "Title Ext. ID Type Duration Road Renegades by A&E (WT) Overview Gnarly 30 Road …" at bounding box center [714, 233] width 256 height 332
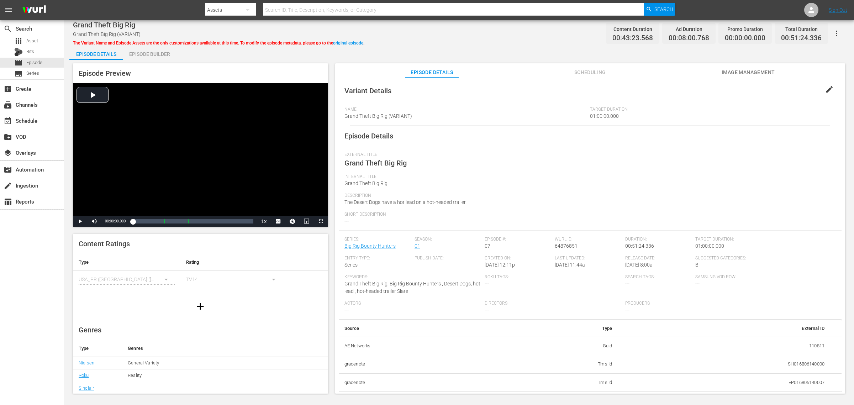
click at [158, 54] on div "Episode Builder" at bounding box center [149, 54] width 53 height 17
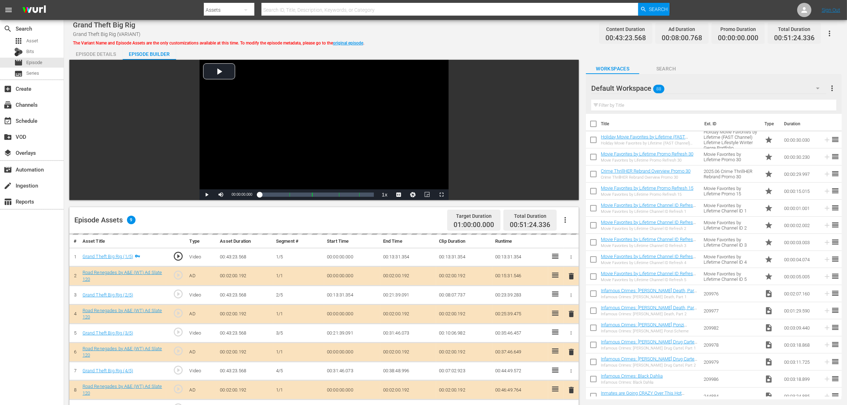
click at [392, 36] on div "Grand Theft Big Rig Grand Theft Big Rig (VARIANT) The Variant Name and Episode …" at bounding box center [455, 33] width 765 height 16
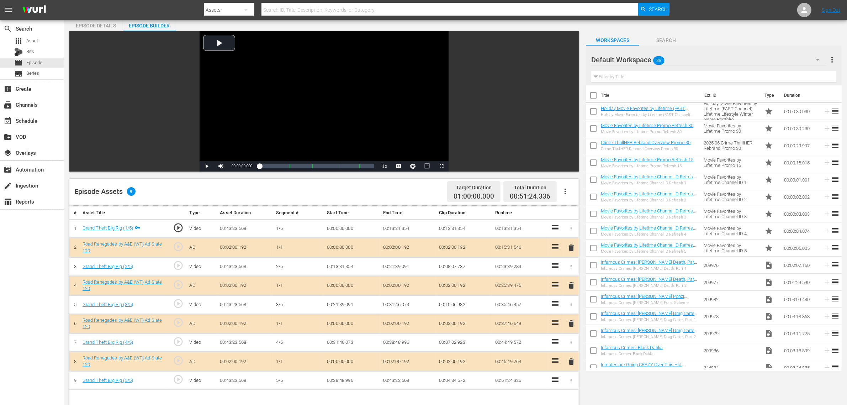
scroll to position [44, 0]
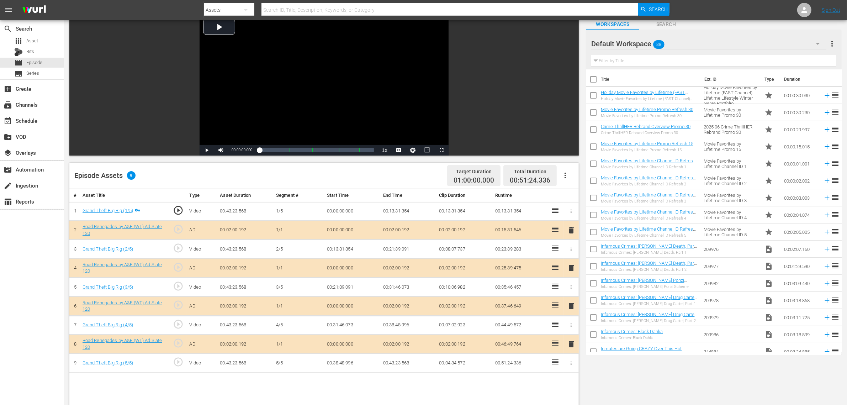
click at [572, 306] on span "delete" at bounding box center [571, 306] width 9 height 9
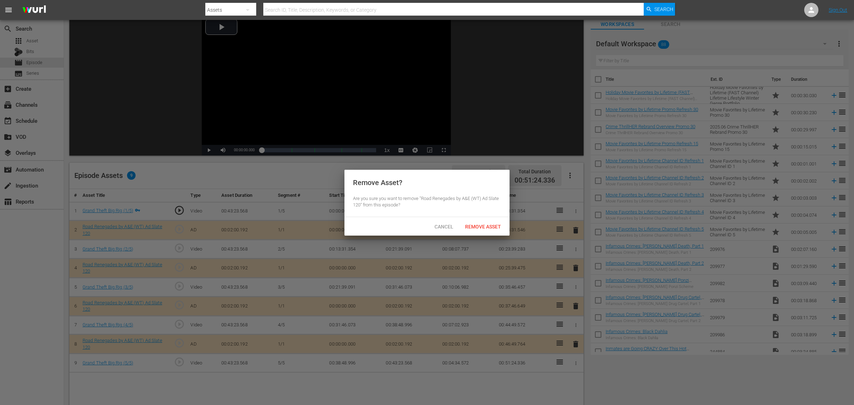
click at [488, 228] on span "Remove Asset" at bounding box center [482, 227] width 47 height 6
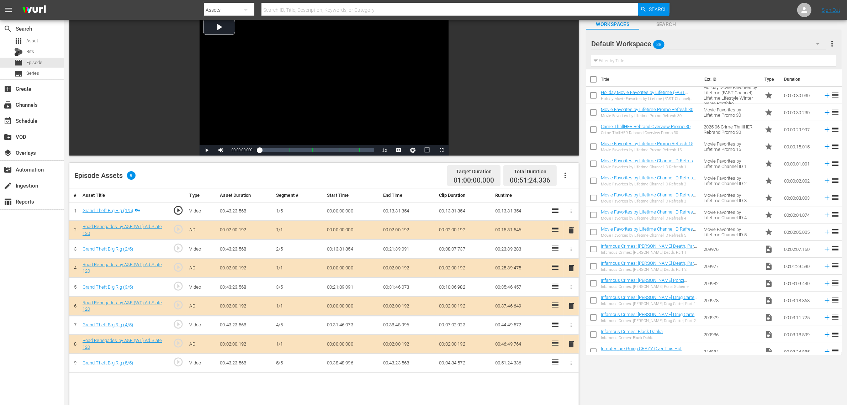
click at [683, 44] on div "Default Workspace 88" at bounding box center [708, 44] width 235 height 20
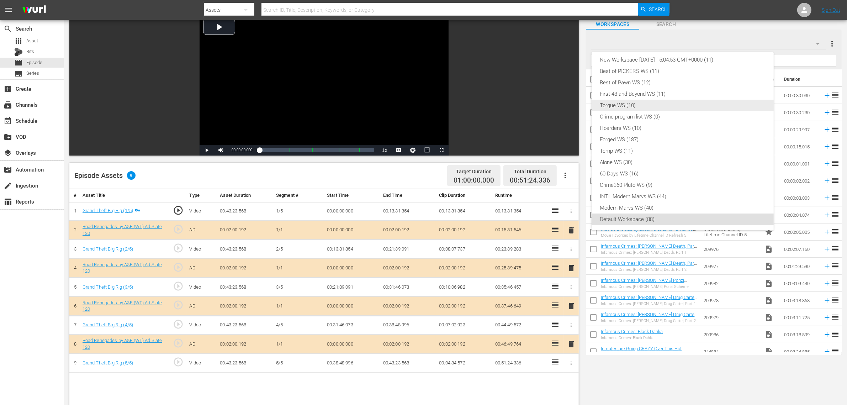
scroll to position [0, 0]
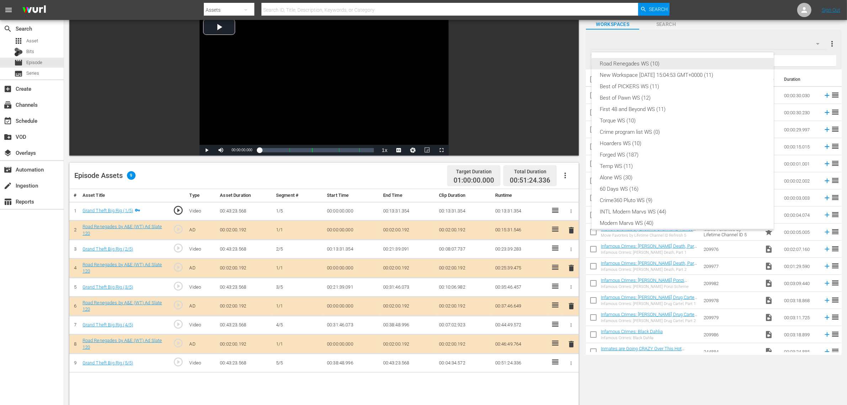
click at [634, 66] on div "Road Renegades WS (10)" at bounding box center [682, 63] width 165 height 11
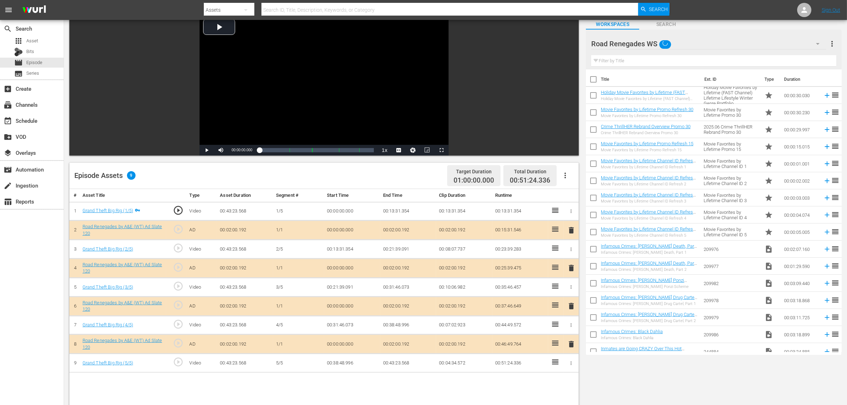
scroll to position [6, 0]
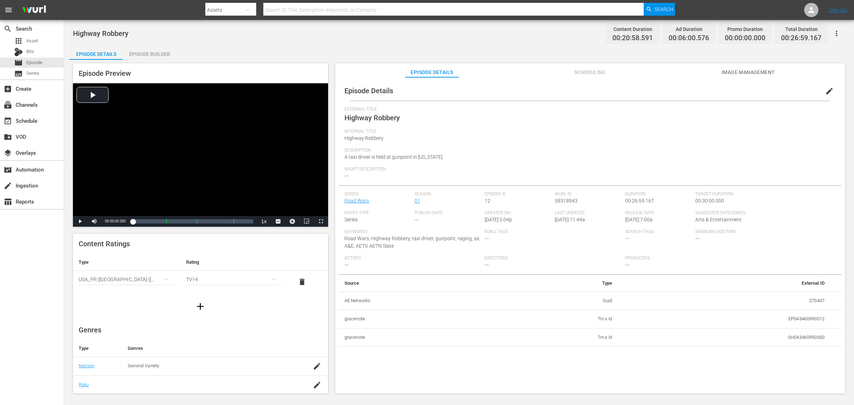
click at [167, 59] on div "Episode Builder" at bounding box center [149, 54] width 53 height 17
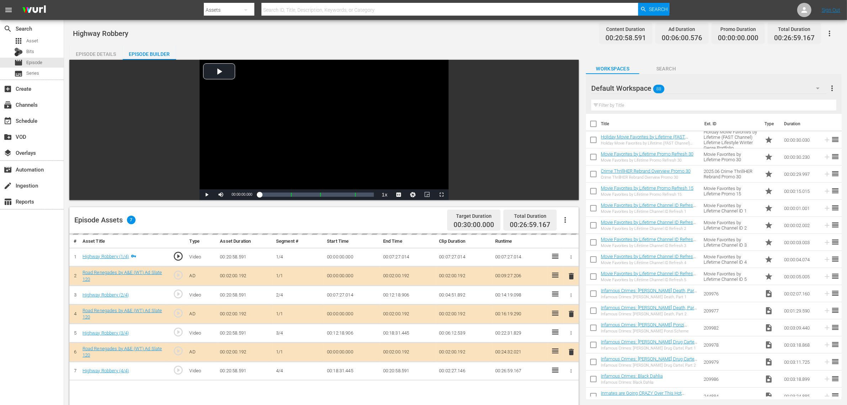
click at [399, 38] on div "Highway Robbery Content Duration 00:20:58.591 Ad Duration 00:06:00.576 Promo Du…" at bounding box center [455, 33] width 765 height 16
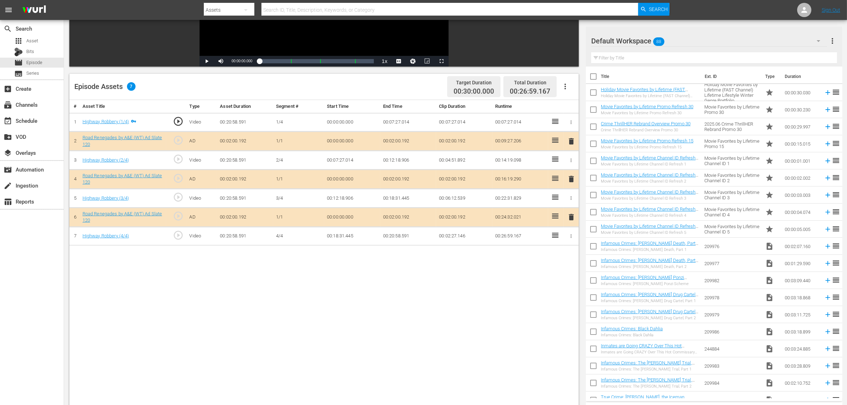
click at [570, 182] on span "delete" at bounding box center [571, 179] width 9 height 9
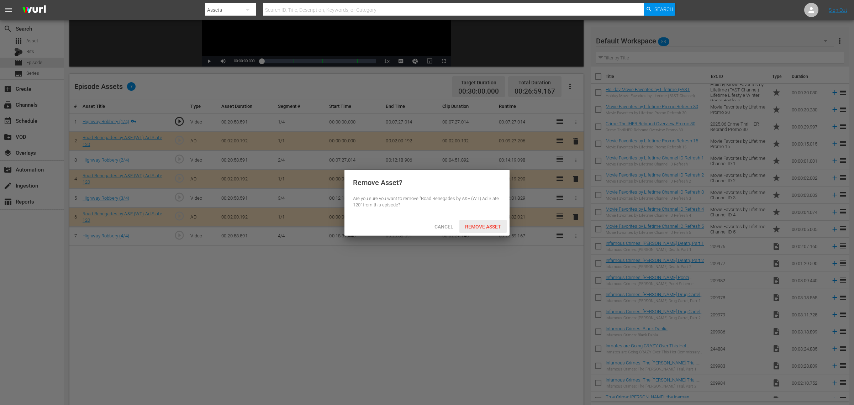
click at [496, 225] on span "Remove Asset" at bounding box center [482, 227] width 47 height 6
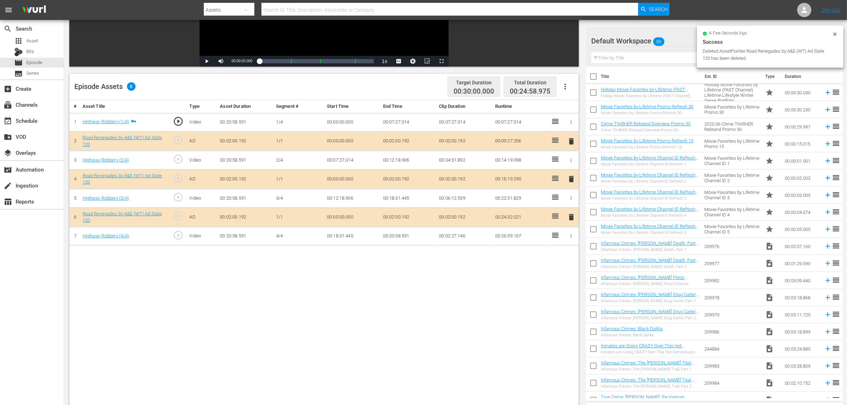
click at [675, 43] on div "Default Workspace 88" at bounding box center [709, 41] width 236 height 20
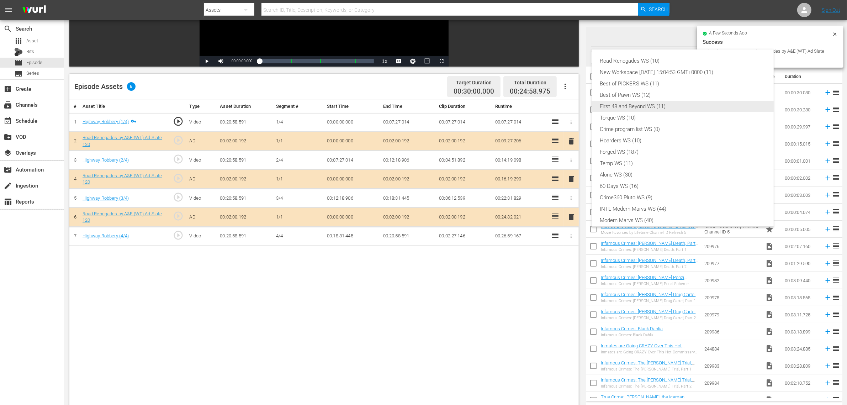
scroll to position [0, 0]
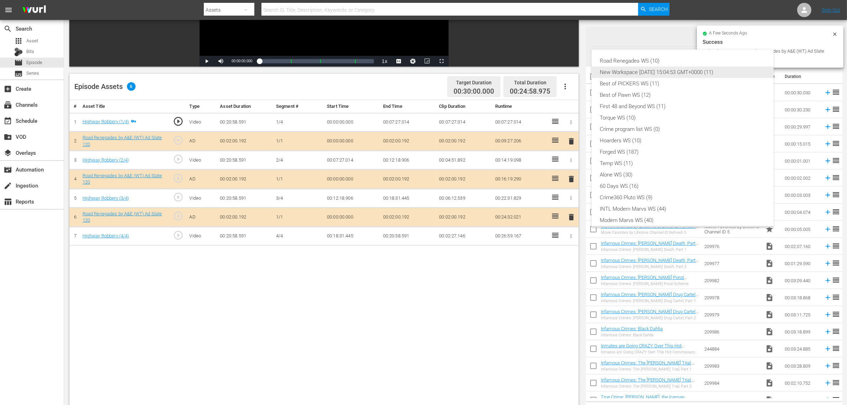
click at [637, 58] on div "Road Renegades WS (10)" at bounding box center [682, 60] width 165 height 11
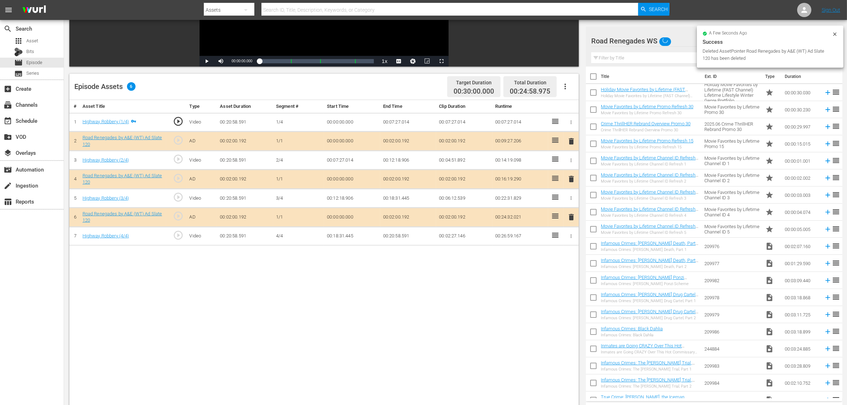
scroll to position [6, 0]
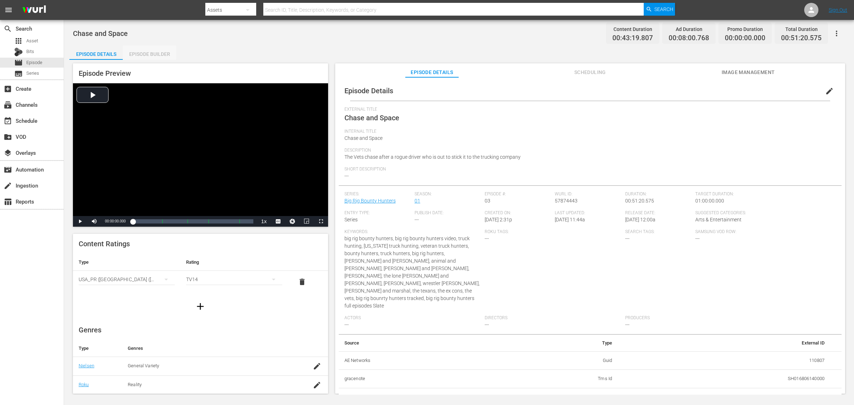
click at [164, 53] on div "Episode Builder" at bounding box center [149, 54] width 53 height 17
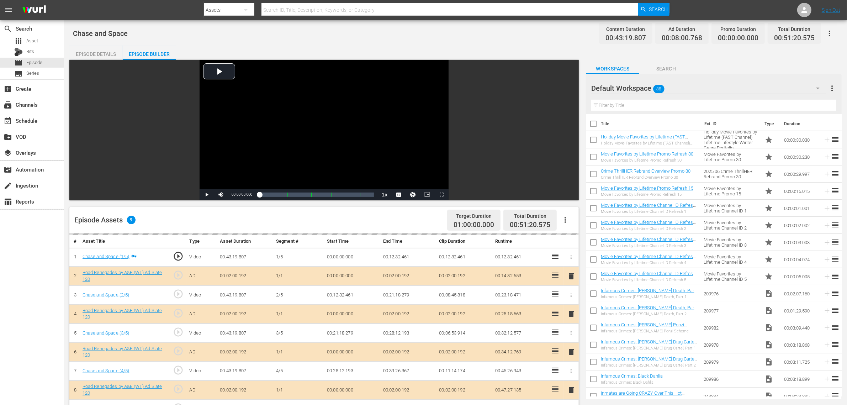
click at [358, 32] on div "Chase and Space Content Duration 00:43:19.807 Ad Duration 00:08:00.768 Promo Du…" at bounding box center [455, 33] width 765 height 16
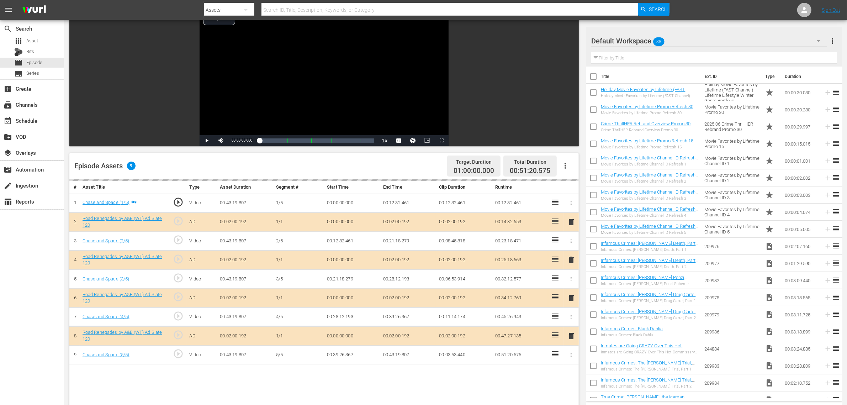
scroll to position [133, 0]
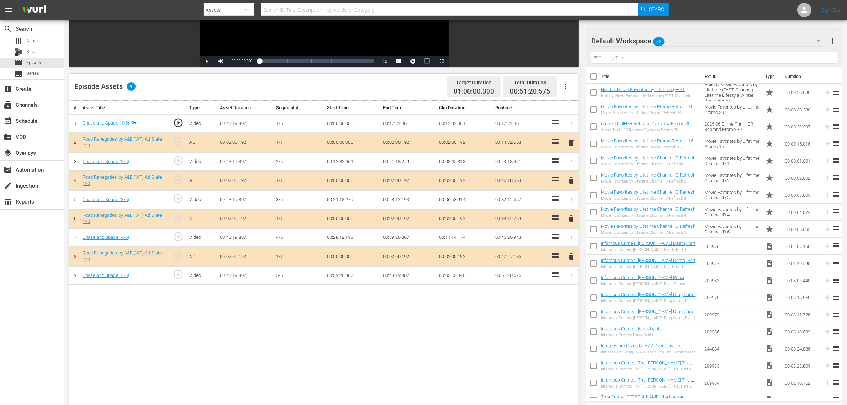
click at [682, 44] on div "Default Workspace 88" at bounding box center [709, 41] width 236 height 20
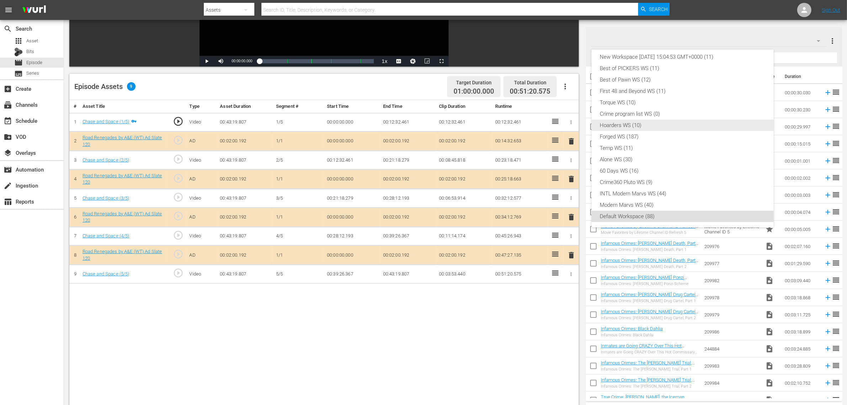
scroll to position [0, 0]
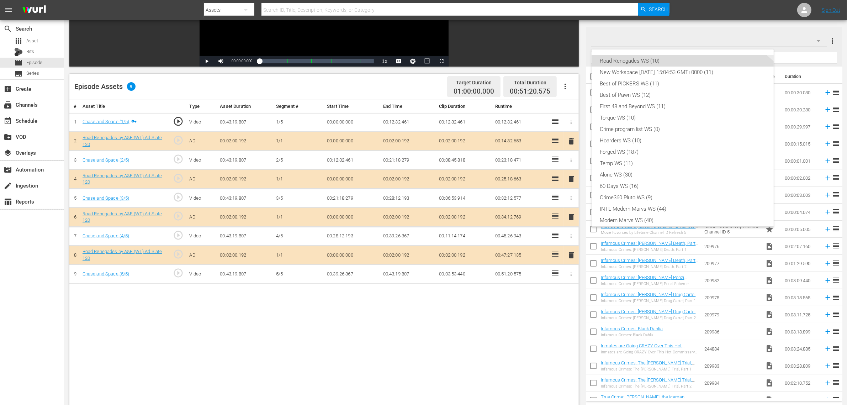
click at [648, 62] on div "Road Renegades WS (10)" at bounding box center [682, 60] width 165 height 11
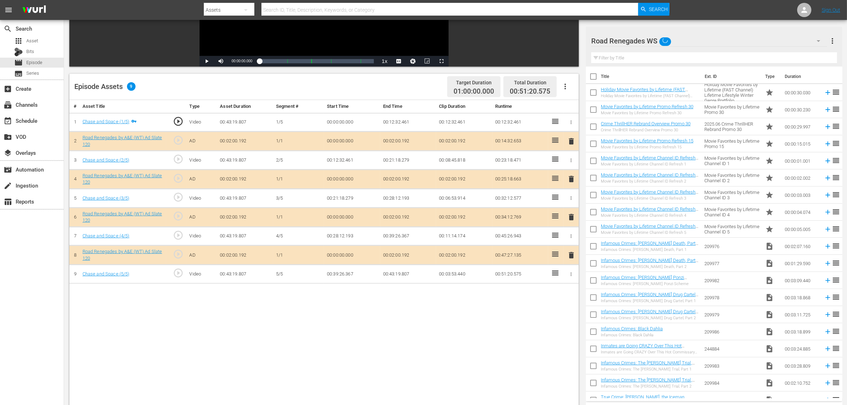
click at [387, 88] on div "Episode Assets 9 Target Duration 01:00:00.000 Total Duration 00:51:20.575" at bounding box center [324, 87] width 510 height 26
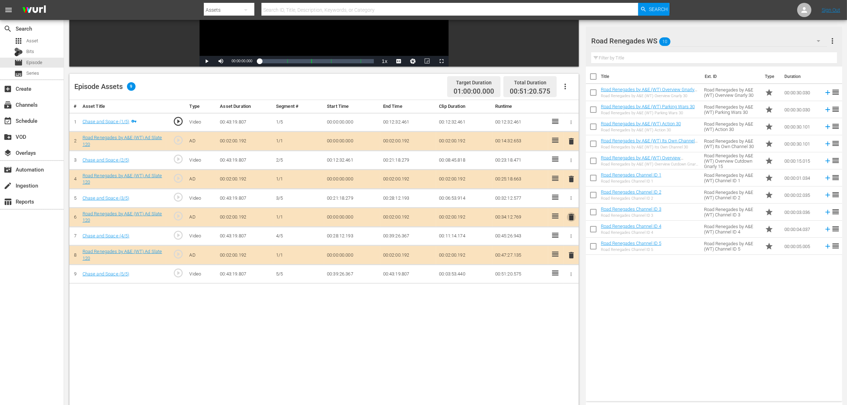
click at [572, 221] on span "delete" at bounding box center [571, 217] width 9 height 9
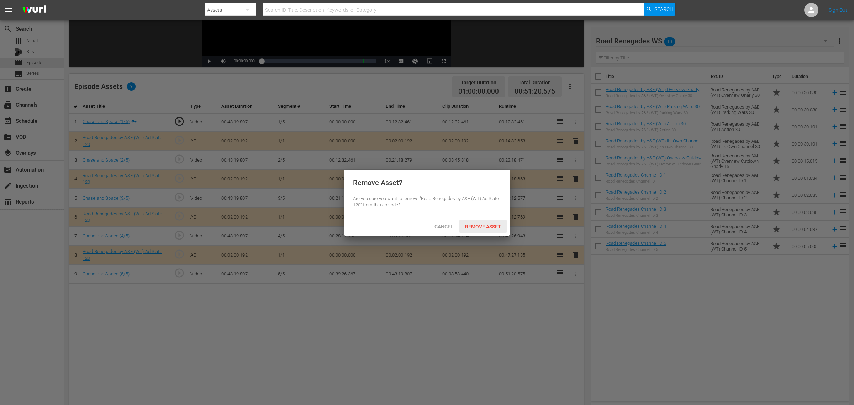
click at [488, 228] on span "Remove Asset" at bounding box center [482, 227] width 47 height 6
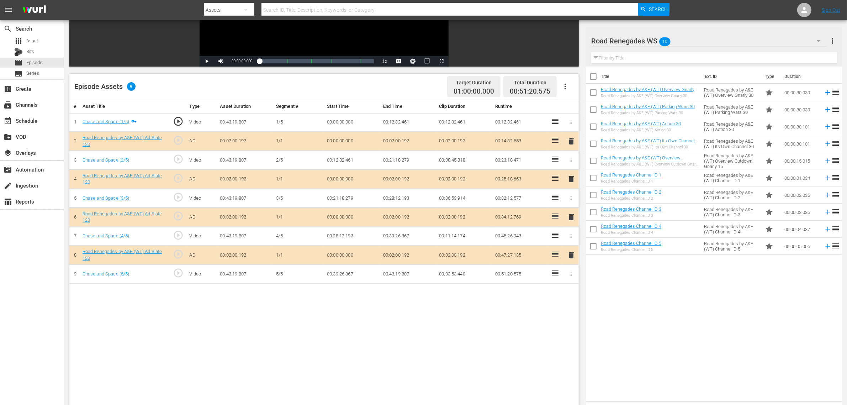
click at [702, 374] on div "Title Ext. ID Type Duration Road Renegades by A&E (WT) Overview Gnarly 30 Road …" at bounding box center [714, 233] width 256 height 332
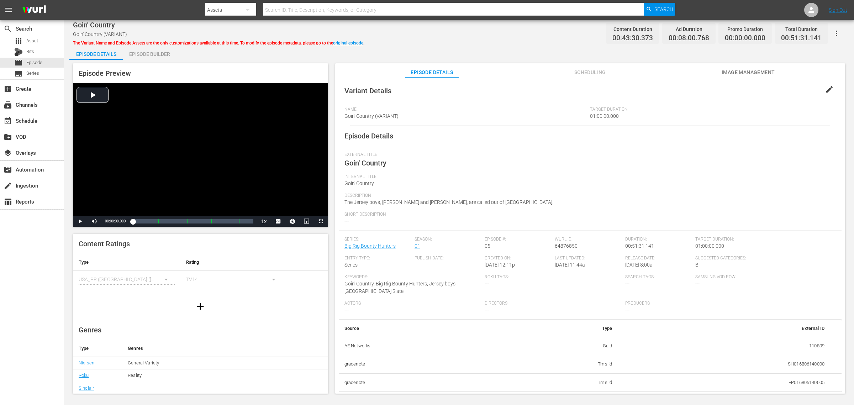
click at [153, 52] on div "Episode Builder" at bounding box center [149, 54] width 53 height 17
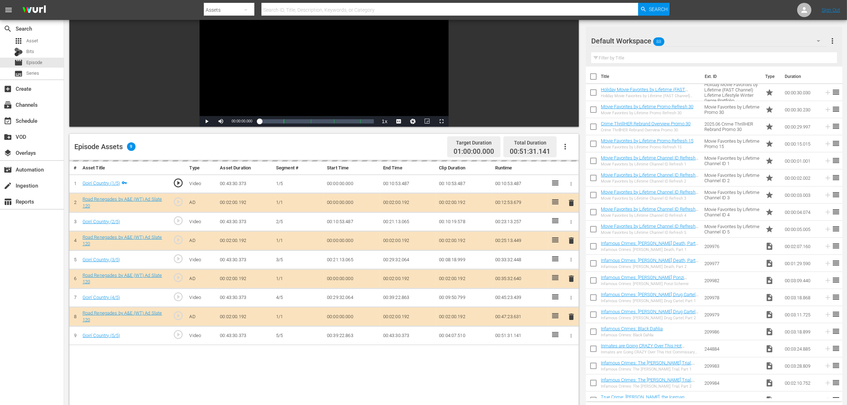
scroll to position [89, 0]
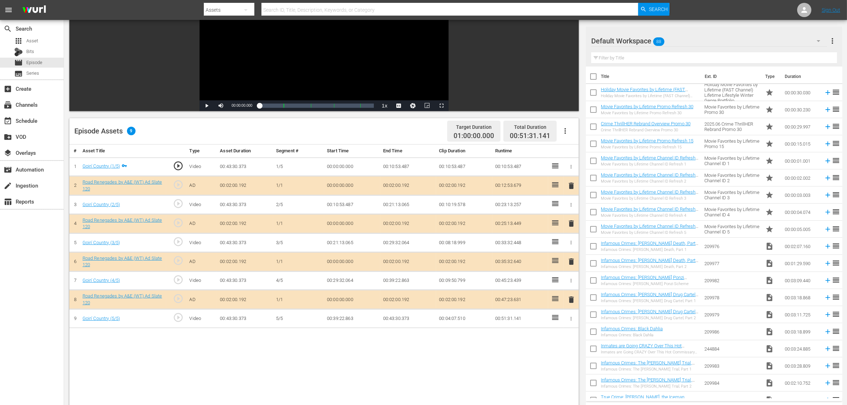
click at [570, 261] on span "delete" at bounding box center [571, 261] width 9 height 9
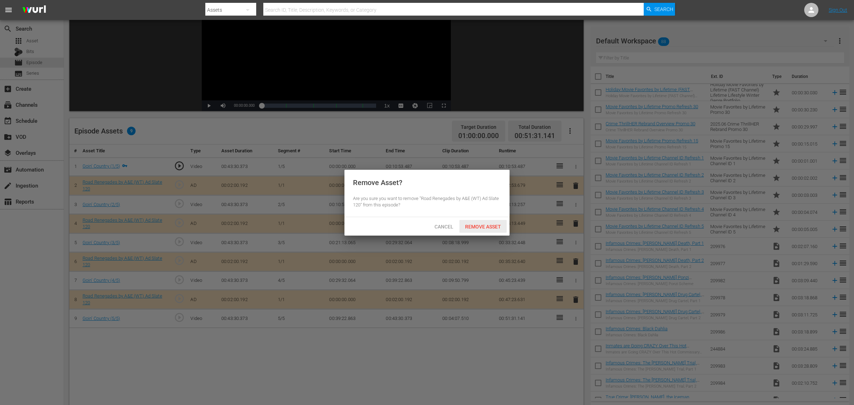
click at [485, 230] on span "Remove Asset" at bounding box center [482, 227] width 47 height 6
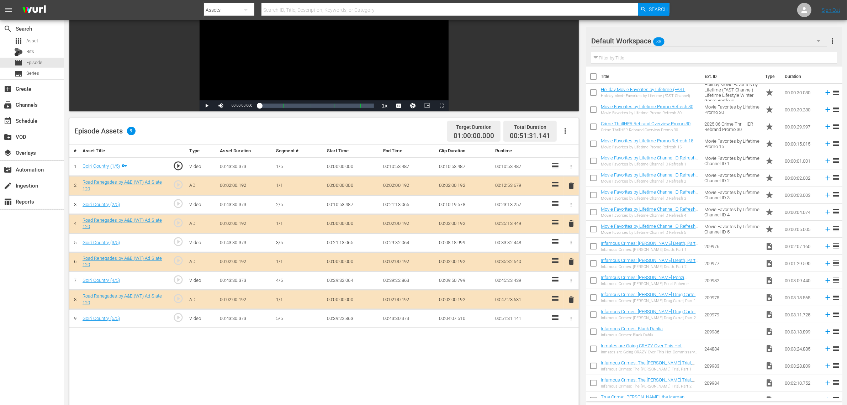
click at [698, 40] on div "Default Workspace 88" at bounding box center [709, 41] width 236 height 20
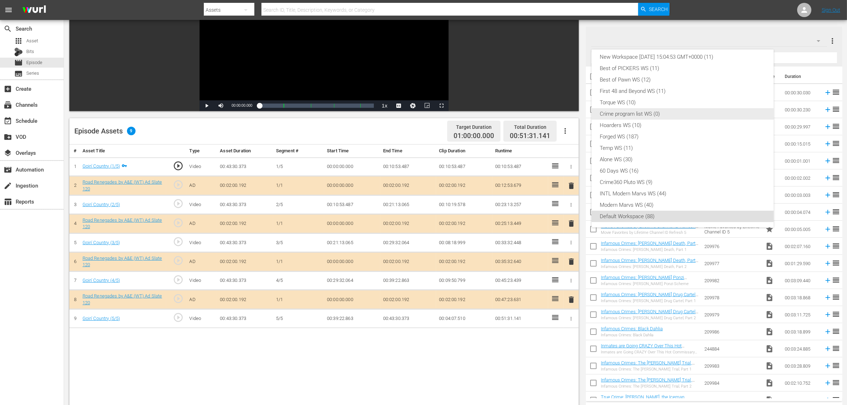
scroll to position [0, 0]
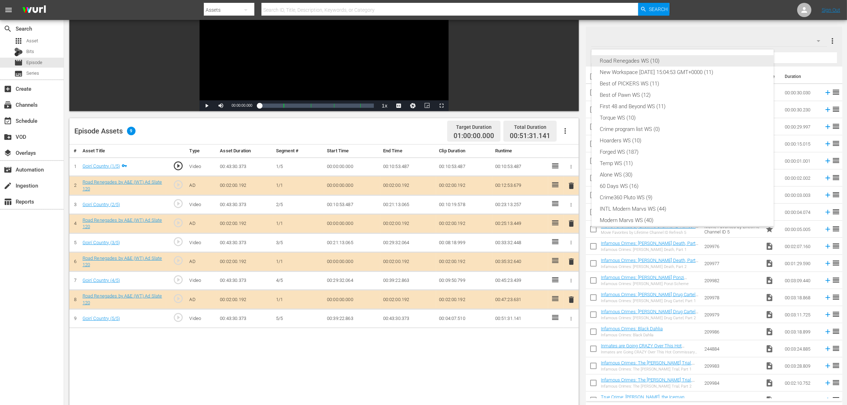
click at [638, 62] on div "Road Renegades WS (10)" at bounding box center [682, 60] width 165 height 11
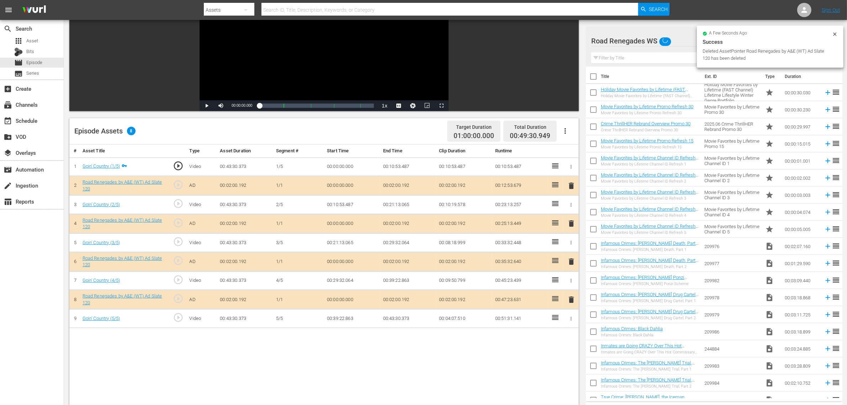
scroll to position [6, 0]
click at [701, 0] on div "Road Renegades WS (10) New Workspace Tue Sep 23 2025 15:04:53 GMT+0000 (11) Bes…" at bounding box center [423, 202] width 847 height 405
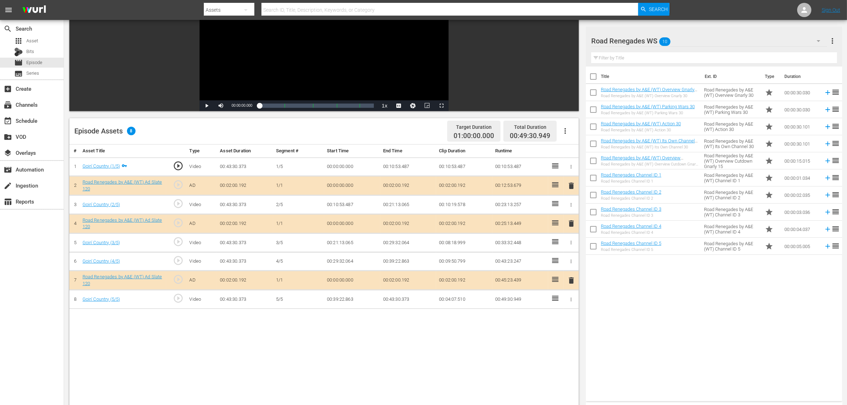
click at [681, 294] on div "Title Ext. ID Type Duration Road Renegades by A&E (WT) Overview Gnarly 30 Road …" at bounding box center [714, 233] width 256 height 332
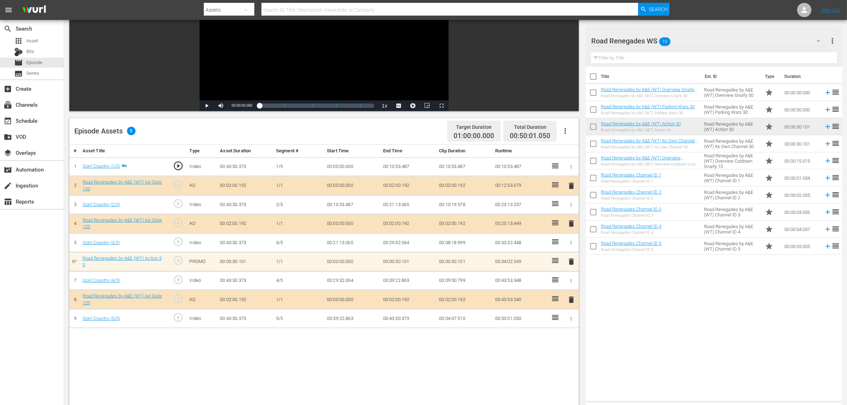
click at [701, 346] on div "Title Ext. ID Type Duration Road Renegades by A&E (WT) Overview Gnarly 30 Road …" at bounding box center [714, 233] width 256 height 332
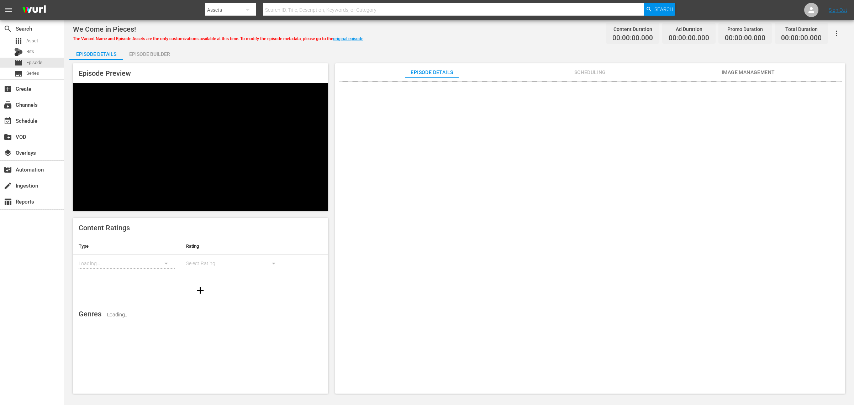
click at [162, 53] on div "Episode Builder" at bounding box center [149, 54] width 53 height 17
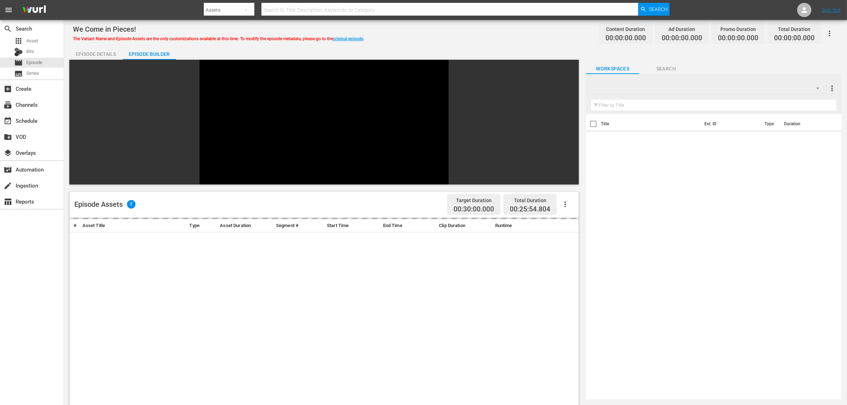
click at [472, 33] on div "We Come in Pieces! The Variant Name and Episode Assets are the only customizati…" at bounding box center [455, 33] width 765 height 16
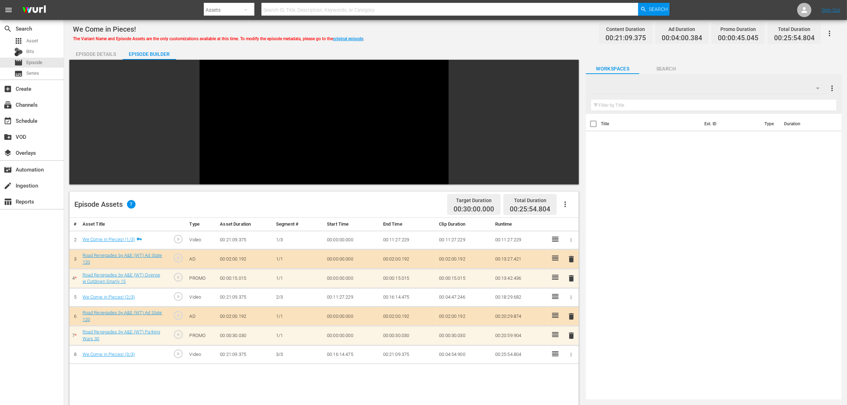
click at [477, 29] on div "We Come in Pieces! The Variant Name and Episode Assets are the only customizati…" at bounding box center [455, 33] width 765 height 16
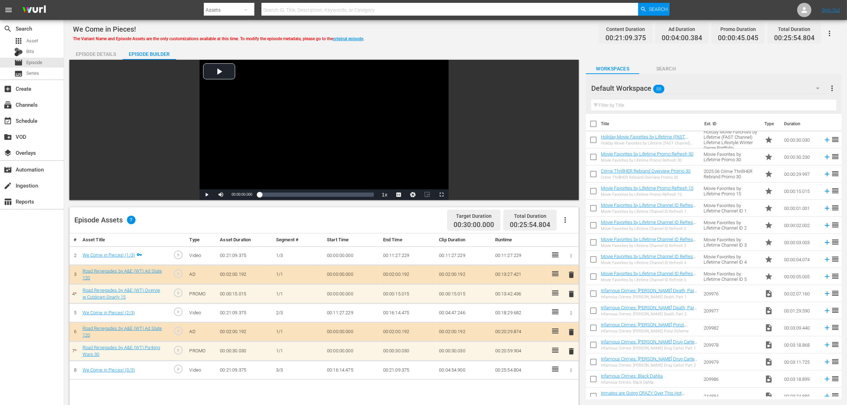
click at [568, 292] on span "delete" at bounding box center [571, 294] width 9 height 9
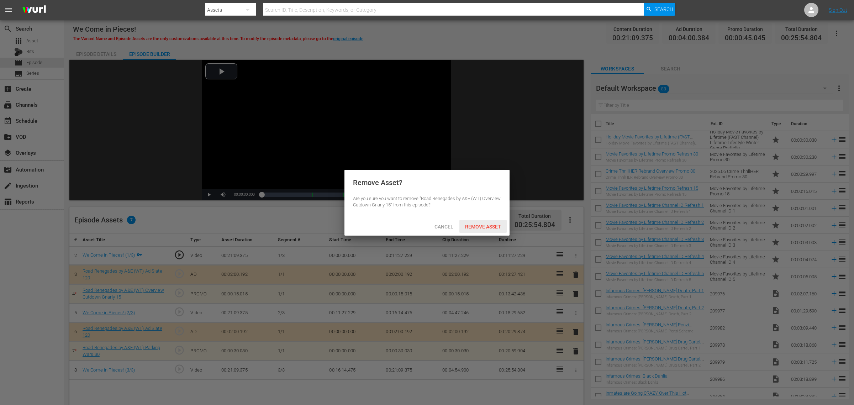
click at [485, 224] on span "Remove Asset" at bounding box center [482, 227] width 47 height 6
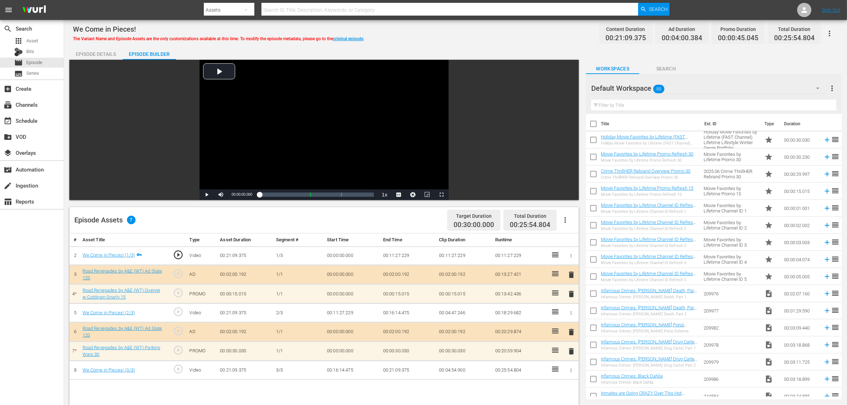
click at [504, 37] on div "We Come in Pieces! The Variant Name and Episode Assets are the only customizati…" at bounding box center [455, 33] width 765 height 16
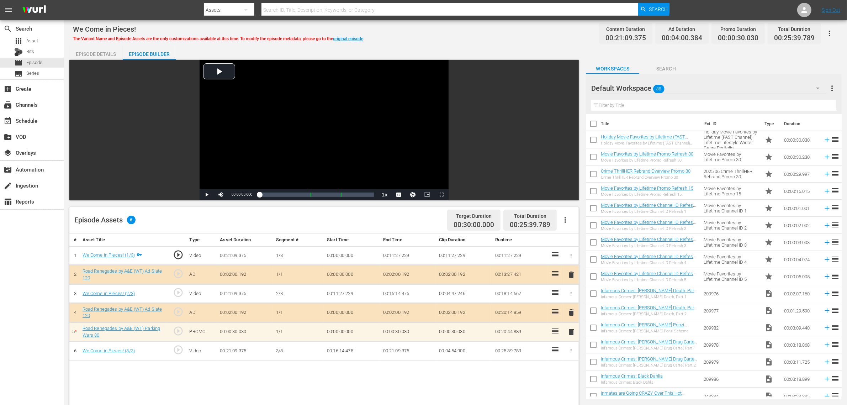
click at [664, 84] on span "88" at bounding box center [659, 88] width 11 height 15
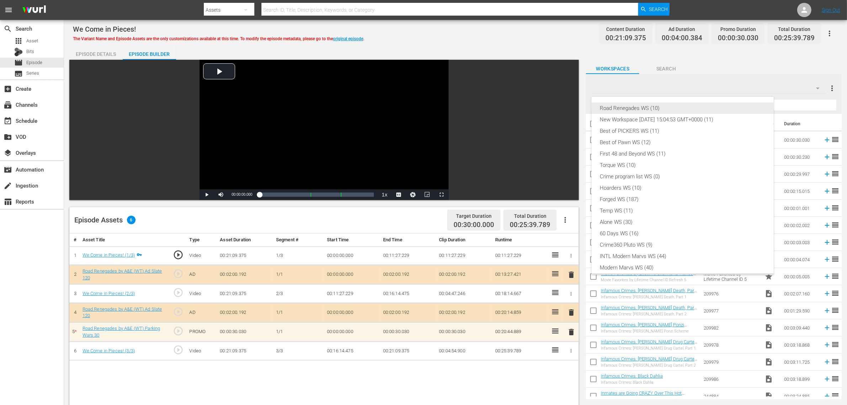
click at [638, 106] on div "Road Renegades WS (10)" at bounding box center [682, 107] width 165 height 11
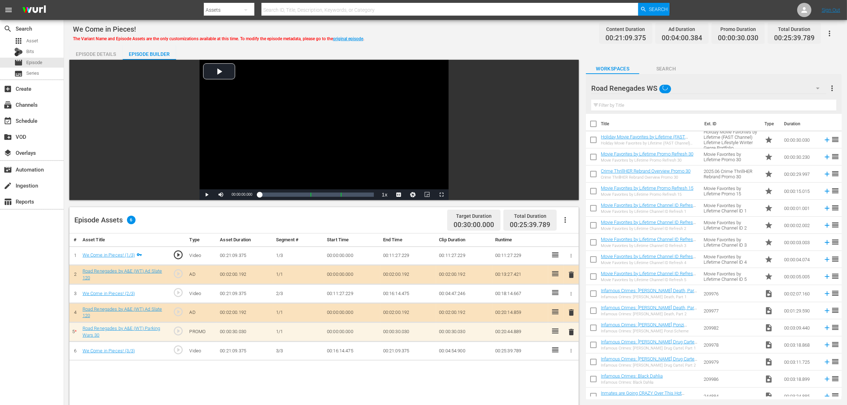
scroll to position [6, 0]
click at [507, 35] on div "We Come in Pieces! The Variant Name and Episode Assets are the only customizati…" at bounding box center [455, 33] width 765 height 16
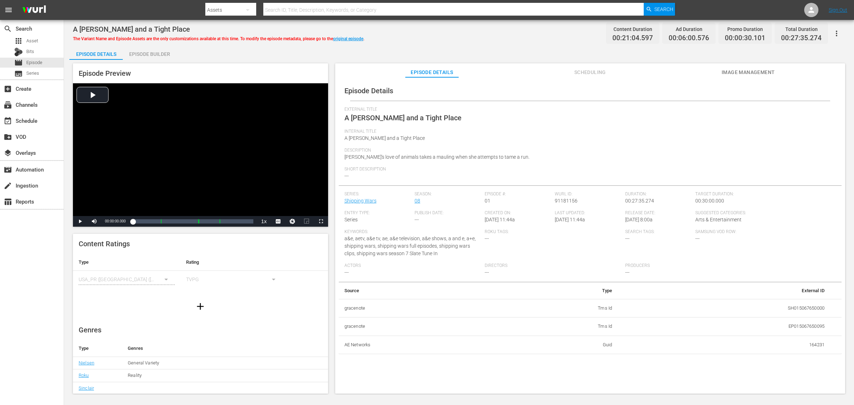
click at [162, 54] on div "Episode Builder" at bounding box center [149, 54] width 53 height 17
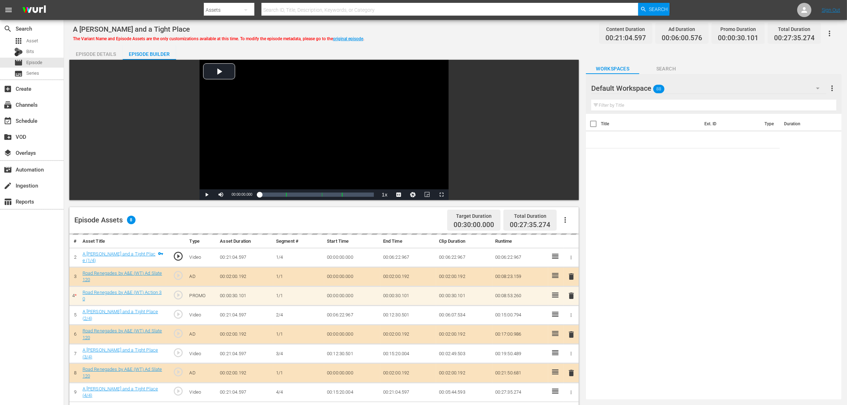
click at [683, 86] on div "Default Workspace 88" at bounding box center [708, 88] width 235 height 20
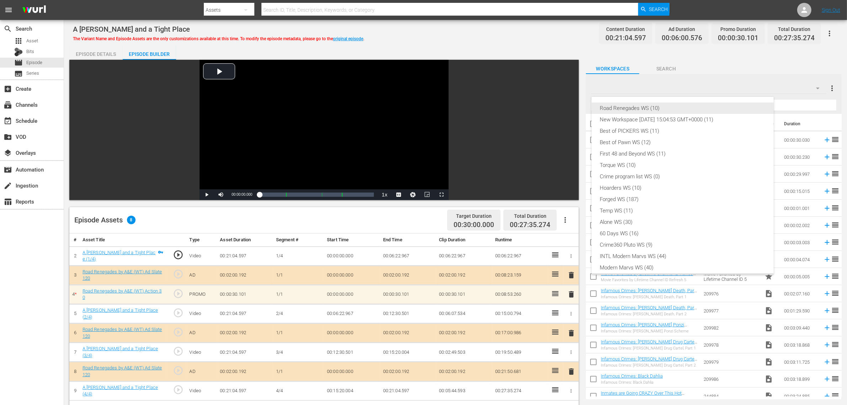
click at [641, 107] on div "Road Renegades WS (10)" at bounding box center [682, 107] width 165 height 11
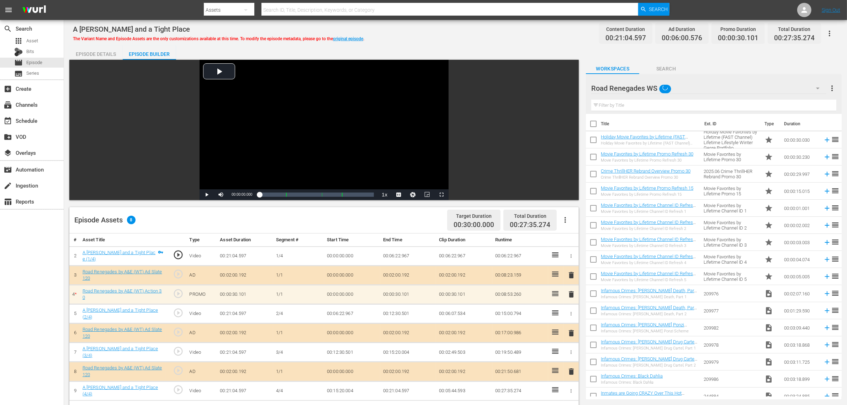
scroll to position [6, 0]
click at [496, 26] on div "Road Renegades WS (10) New Workspace [DATE] 15:04:53 GMT+0000 (11) Best of PICK…" at bounding box center [423, 202] width 847 height 405
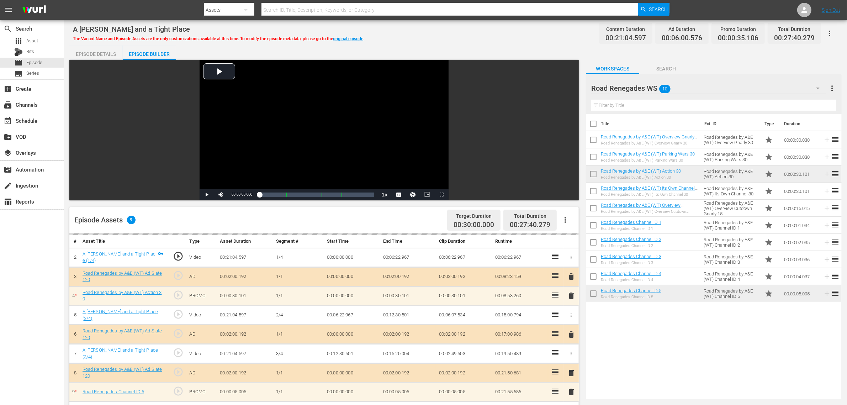
click at [532, 40] on div "A Tiger Chase and a Tight Place The Variant Name and Episode Assets are the onl…" at bounding box center [455, 33] width 765 height 16
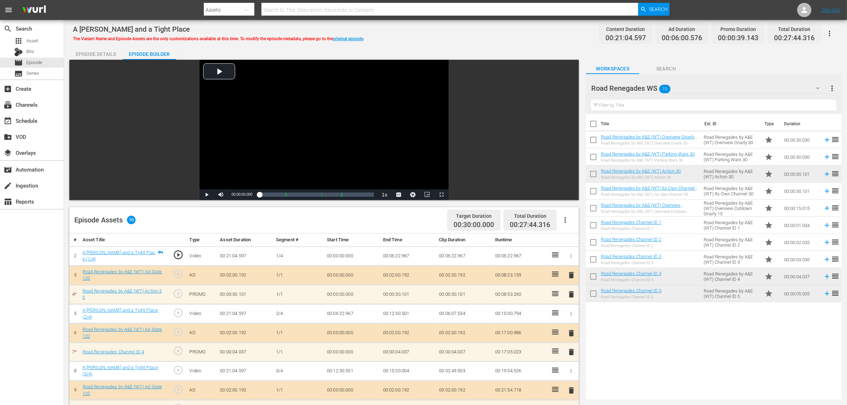
click at [544, 38] on div "A Tiger Chase and a Tight Place The Variant Name and Episode Assets are the onl…" at bounding box center [455, 33] width 765 height 16
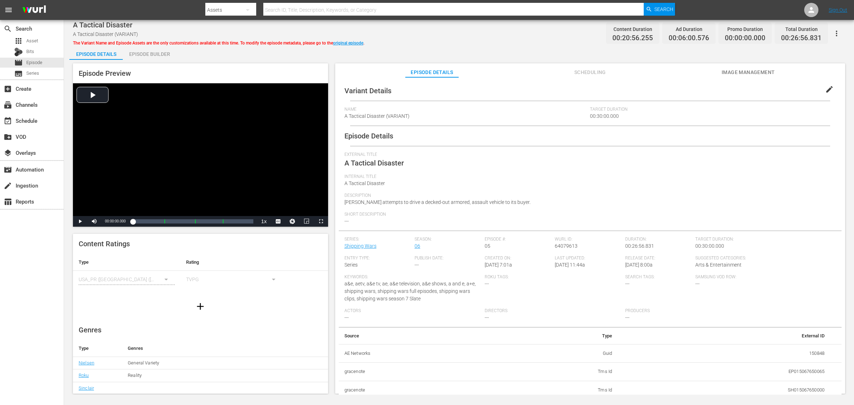
click at [422, 38] on div "A Tactical Disaster A Tactical Disaster (VARIANT) The Variant Name and Episode …" at bounding box center [459, 33] width 772 height 16
click at [134, 52] on div "Episode Builder" at bounding box center [149, 54] width 53 height 17
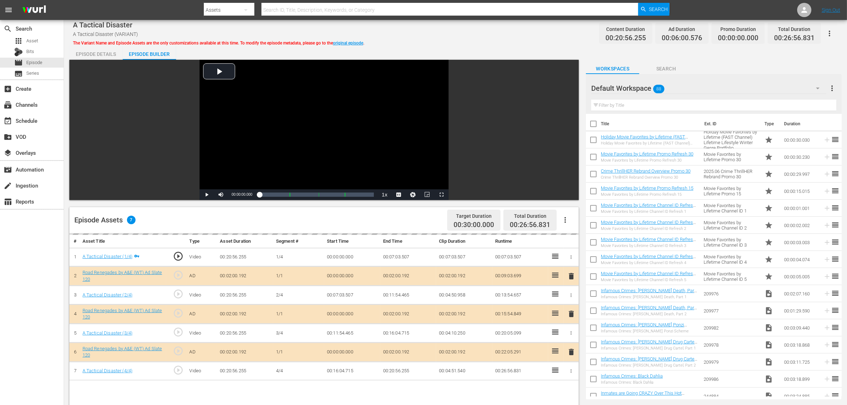
click at [406, 34] on div "A Tactical Disaster A Tactical Disaster (VARIANT) The Variant Name and Episode …" at bounding box center [455, 33] width 765 height 16
click at [671, 91] on div "Default Workspace 88" at bounding box center [708, 88] width 235 height 20
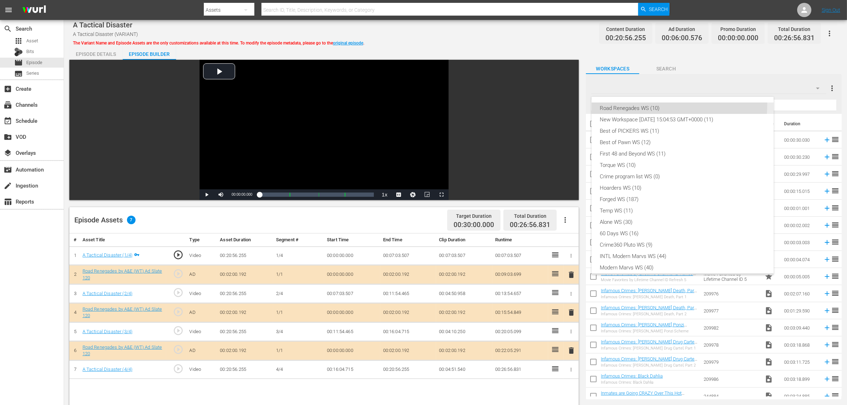
click at [642, 104] on div "Road Renegades WS (10)" at bounding box center [682, 107] width 165 height 11
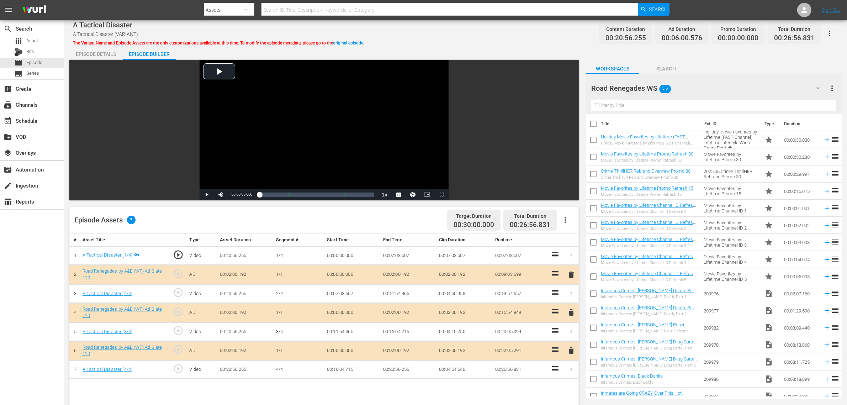
scroll to position [6, 0]
click at [441, 26] on div "A Tactical Disaster A Tactical Disaster (VARIANT) The Variant Name and Episode …" at bounding box center [455, 33] width 765 height 16
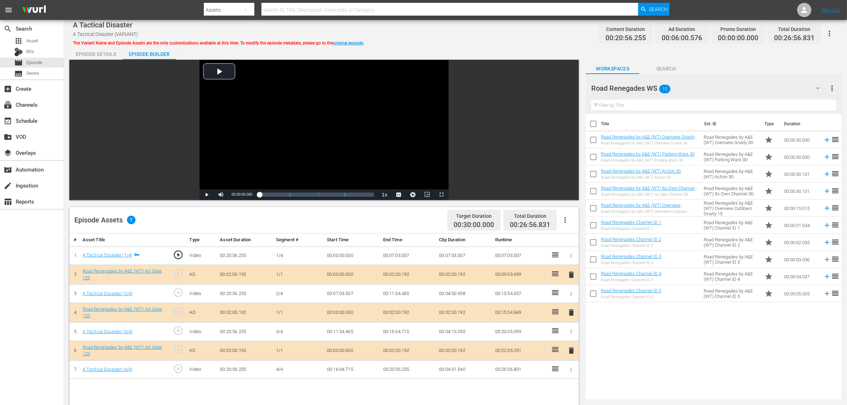
click at [570, 314] on span "delete" at bounding box center [571, 312] width 9 height 9
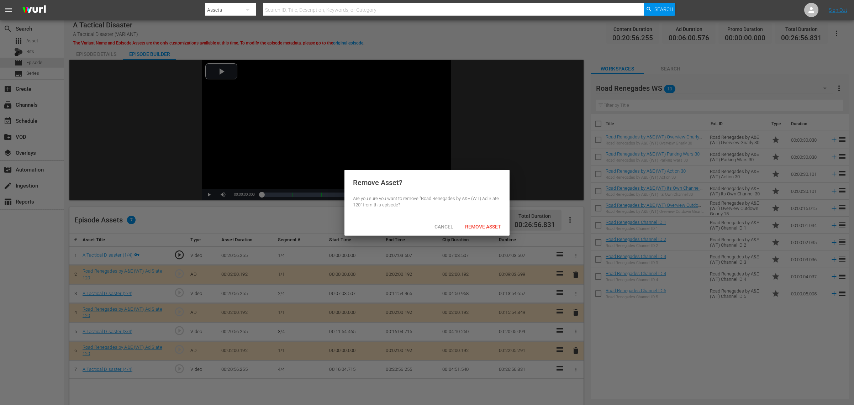
click at [483, 228] on span "Remove Asset" at bounding box center [482, 227] width 47 height 6
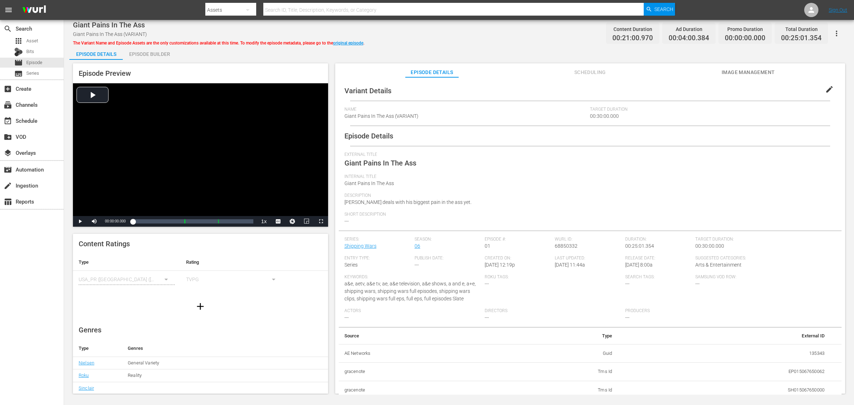
click at [144, 52] on div "Episode Builder" at bounding box center [149, 54] width 53 height 17
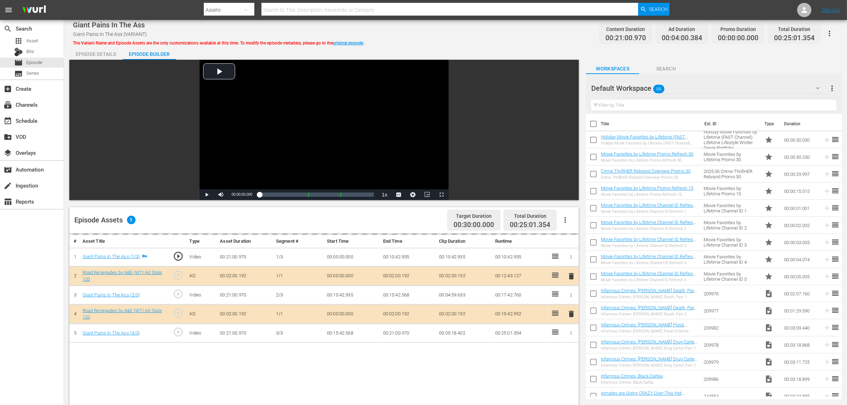
click at [466, 38] on div "Giant Pains In The Ass Giant Pains In The Ass (VARIANT) The Variant Name and Ep…" at bounding box center [455, 33] width 765 height 16
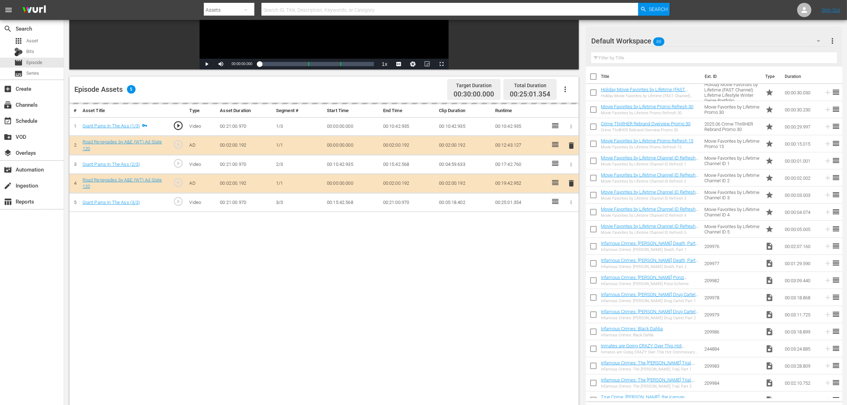
scroll to position [133, 0]
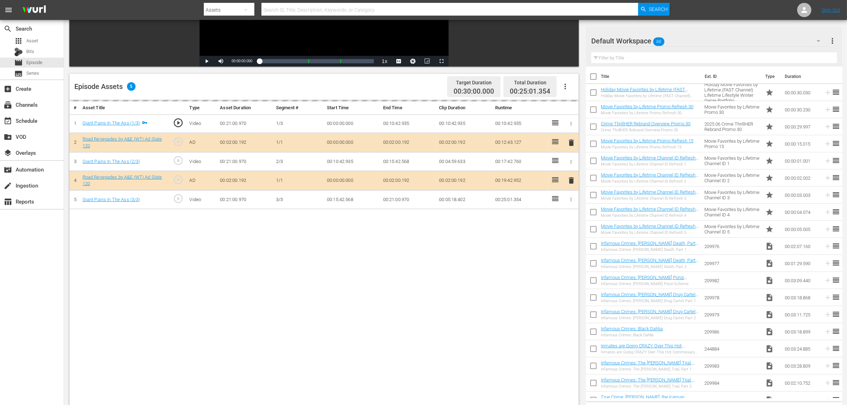
click at [683, 41] on div "Default Workspace 88" at bounding box center [709, 41] width 236 height 20
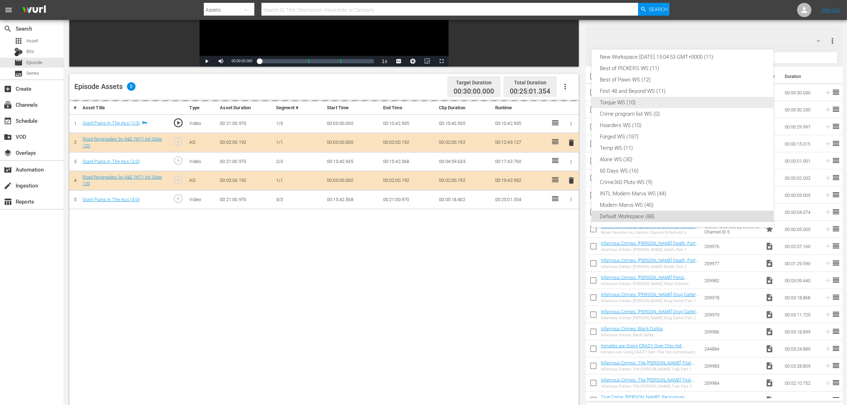
scroll to position [0, 0]
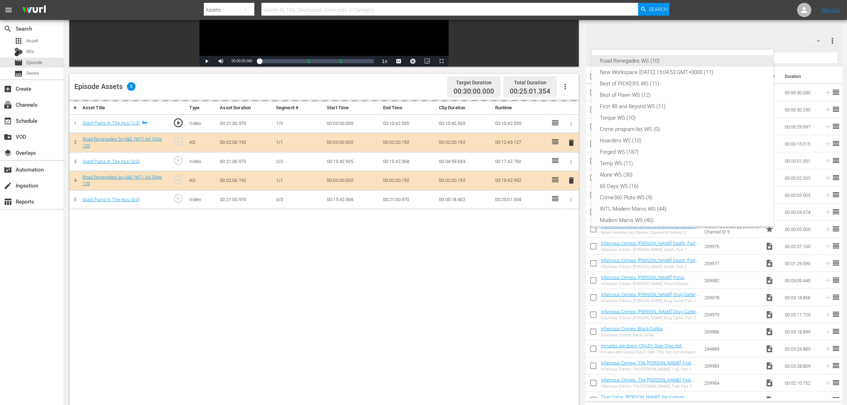
click at [632, 62] on div "Road Renegades WS (10)" at bounding box center [682, 60] width 165 height 11
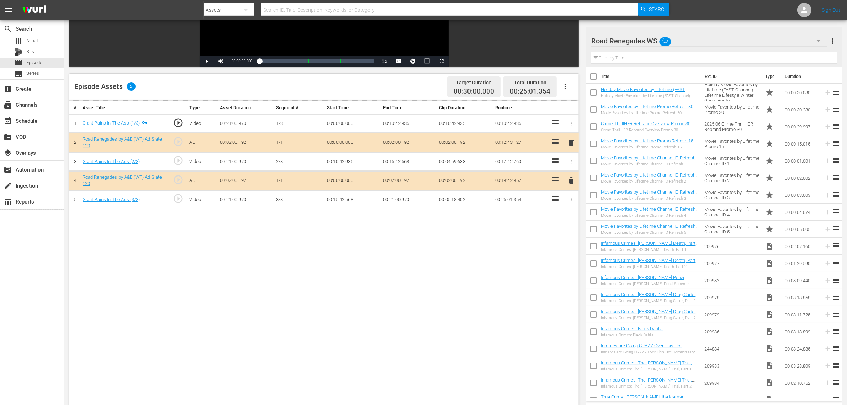
click at [438, 324] on div "Road Renegades WS (10) New Workspace Tue Sep 23 2025 15:04:53 GMT+0000 (11) Bes…" at bounding box center [423, 202] width 847 height 405
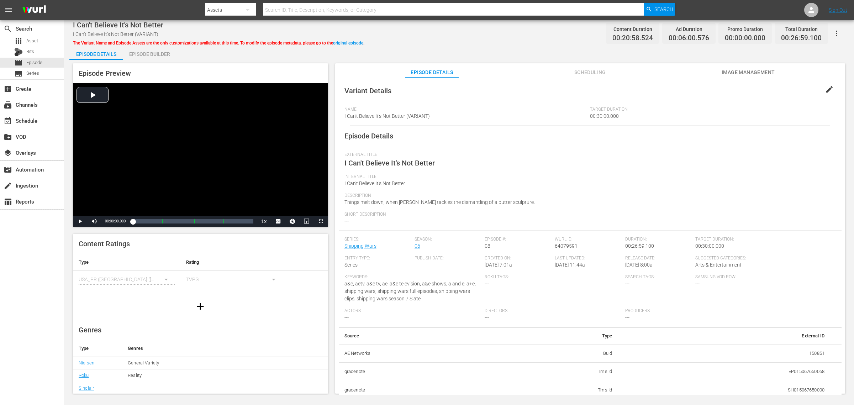
click at [160, 52] on div "Episode Builder" at bounding box center [149, 54] width 53 height 17
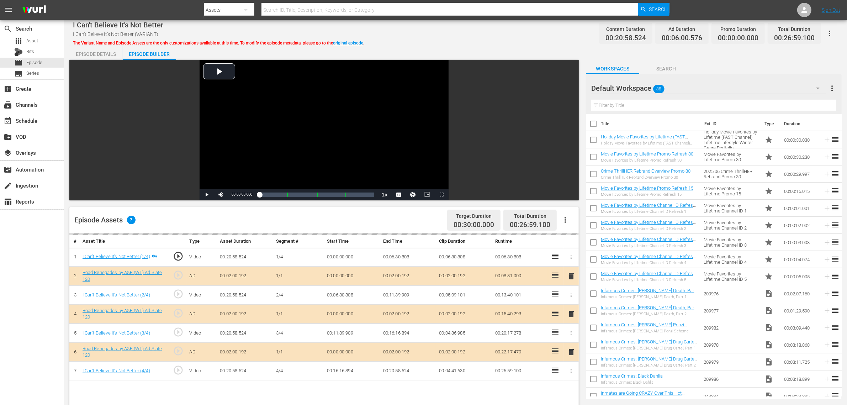
click at [487, 31] on div "I Can't Believe It's Not Better I Can't Believe It's Not Better (VARIANT) The V…" at bounding box center [455, 33] width 765 height 16
click at [570, 313] on div "delete" at bounding box center [571, 314] width 10 height 10
click at [683, 89] on div "Default Workspace 88" at bounding box center [708, 88] width 235 height 20
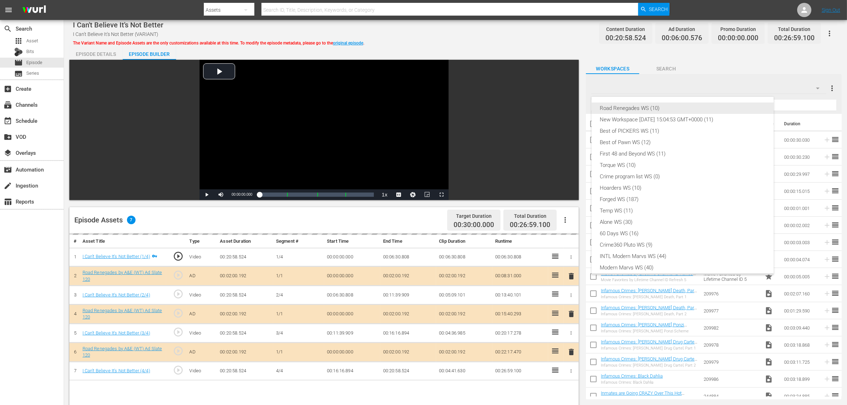
click at [637, 106] on div "Road Renegades WS (10)" at bounding box center [682, 107] width 165 height 11
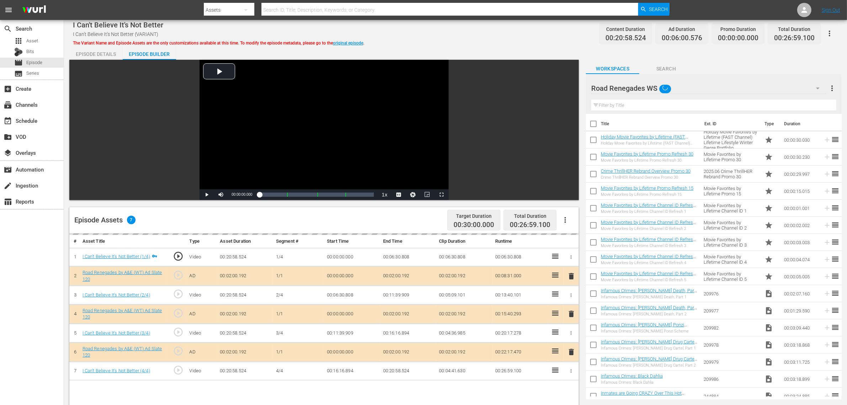
scroll to position [6, 0]
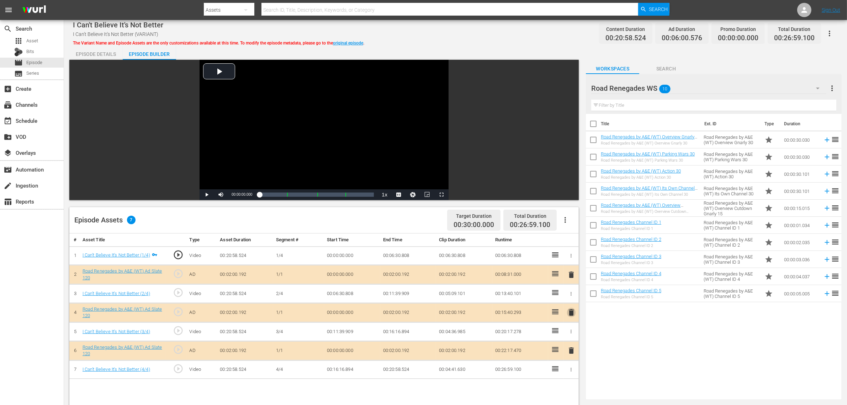
click at [569, 314] on span "delete" at bounding box center [571, 312] width 9 height 9
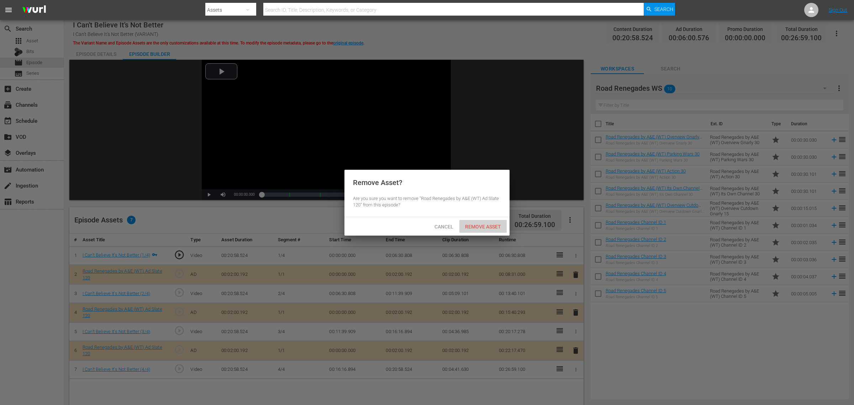
click at [479, 225] on span "Remove Asset" at bounding box center [482, 227] width 47 height 6
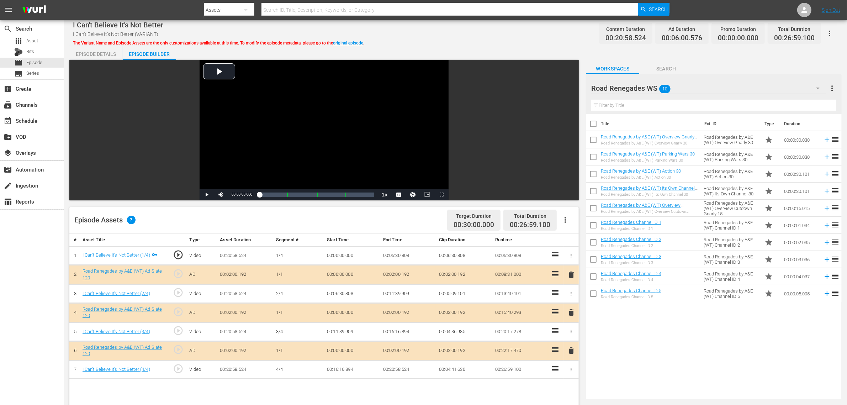
click at [668, 324] on div "Title Ext. ID Type Duration Road Renegades by A&E (WT) Overview Gnarly 30 Road …" at bounding box center [714, 255] width 256 height 283
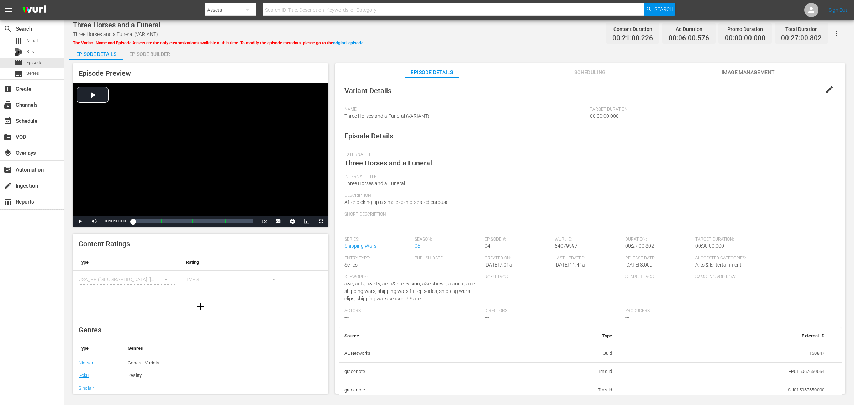
click at [159, 53] on div "Episode Builder" at bounding box center [149, 54] width 53 height 17
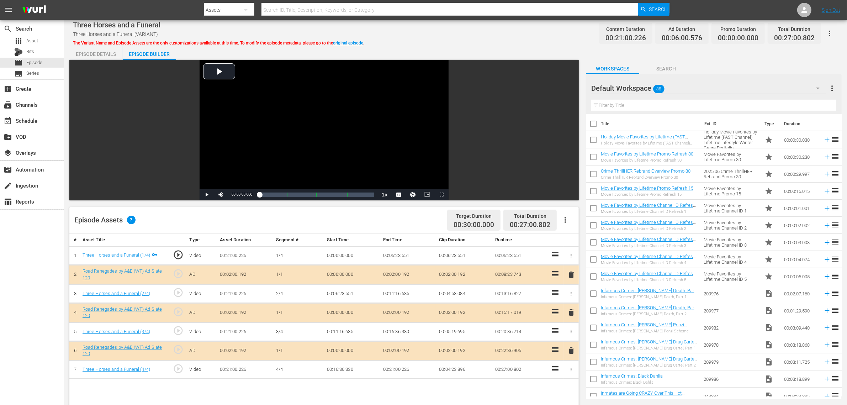
click at [570, 315] on span "delete" at bounding box center [571, 312] width 9 height 9
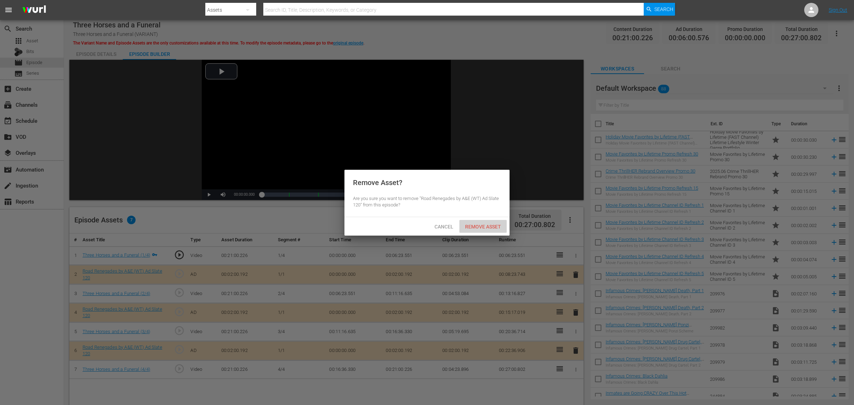
click at [481, 220] on div "Remove Asset" at bounding box center [482, 226] width 47 height 13
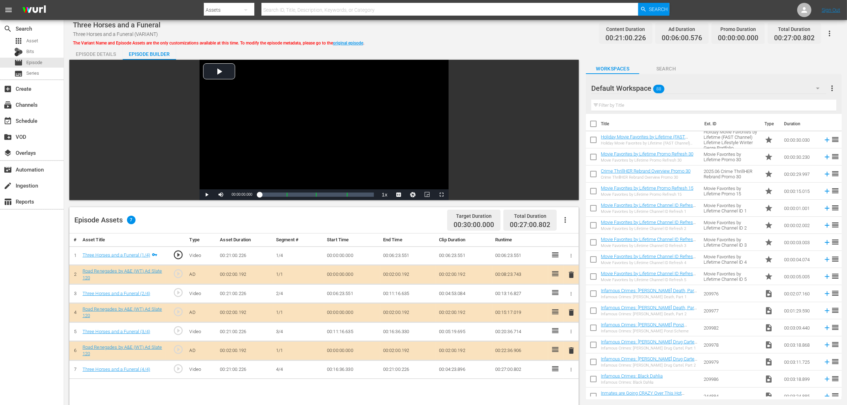
click at [674, 86] on div "Default Workspace 88" at bounding box center [708, 88] width 235 height 20
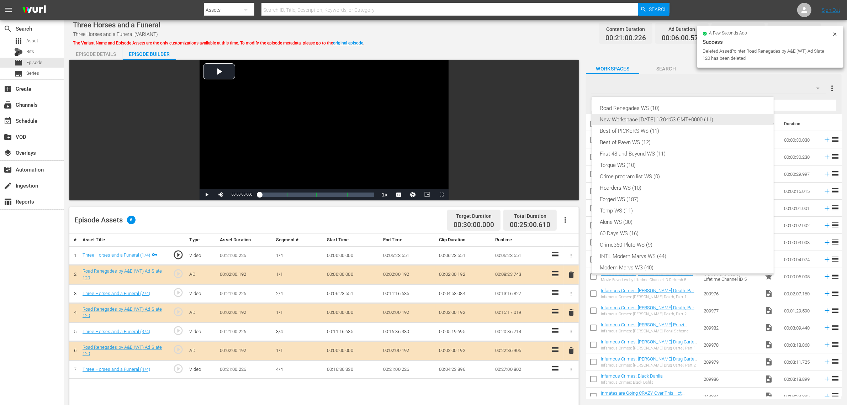
click at [657, 111] on div "Road Renegades WS (10)" at bounding box center [682, 107] width 165 height 11
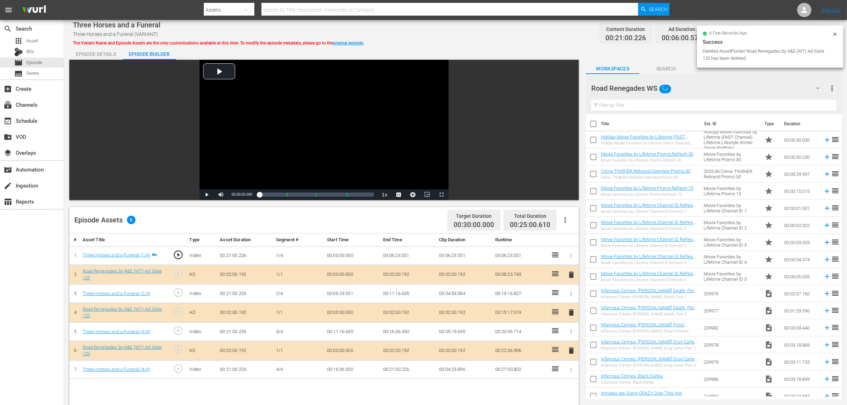
scroll to position [6, 0]
click at [549, 46] on div "Episode Details Episode Builder Episode Preview Video Player is loading. Play V…" at bounding box center [455, 315] width 773 height 539
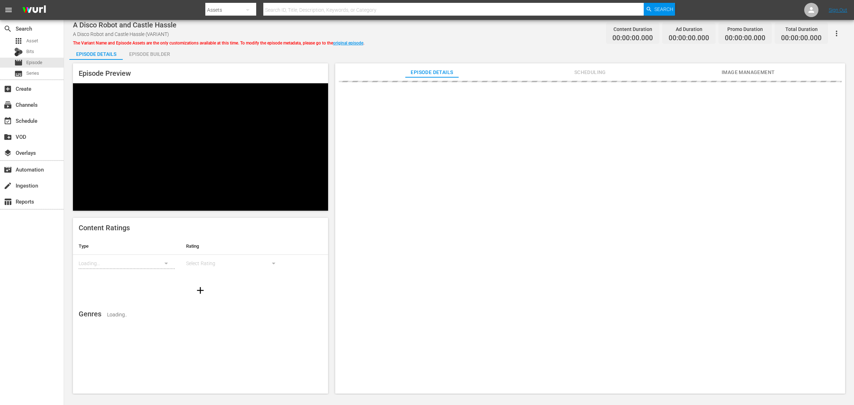
click at [423, 31] on div "A Disco Robot and Castle Hassle A Disco Robot and Castle Hassle (VARIANT) The V…" at bounding box center [459, 33] width 772 height 16
click at [154, 56] on div "Episode Builder" at bounding box center [149, 54] width 53 height 17
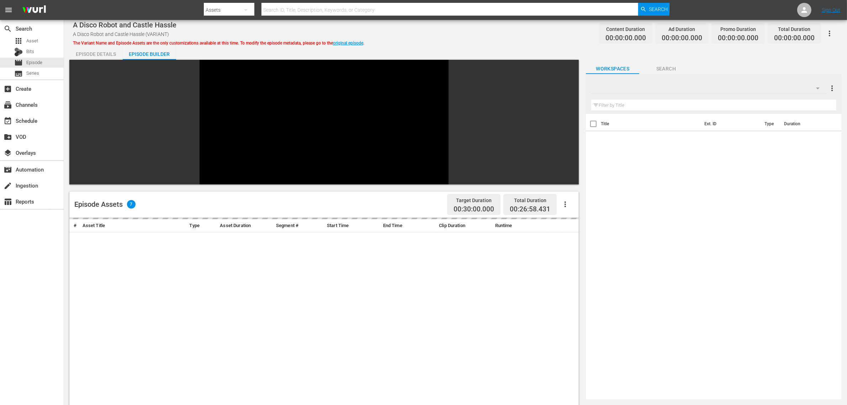
click at [470, 45] on div "A Disco Robot and Castle Hassle A Disco Robot and Castle Hassle (VARIANT) The V…" at bounding box center [455, 297] width 783 height 555
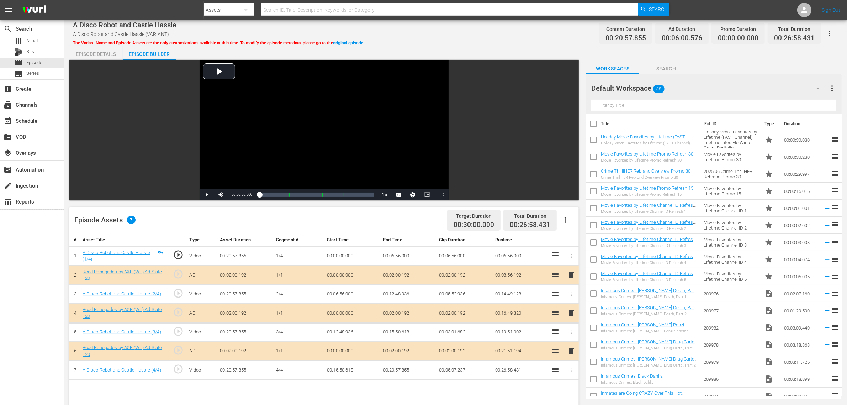
click at [683, 83] on div "Default Workspace 88" at bounding box center [708, 88] width 235 height 20
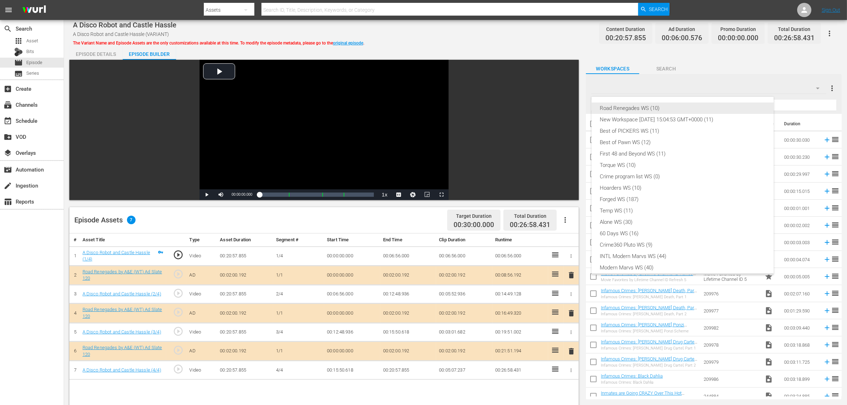
click at [649, 107] on div "Road Renegades WS (10)" at bounding box center [682, 107] width 165 height 11
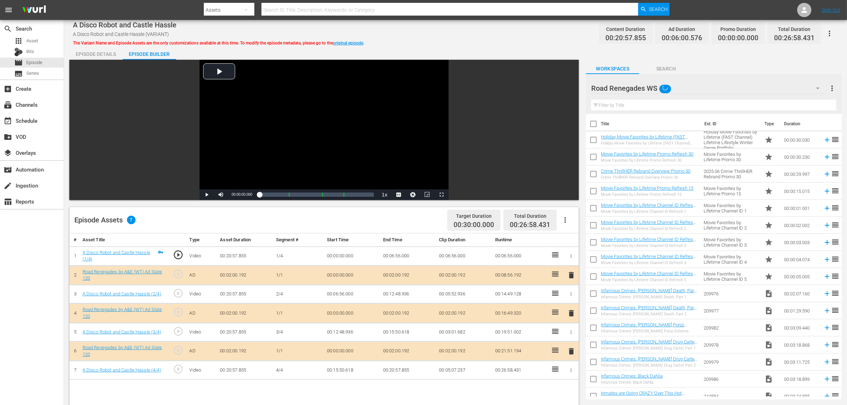
scroll to position [6, 0]
click at [497, 35] on div "Road Renegades WS (10) New Workspace Tue Sep 23 2025 15:04:53 GMT+0000 (11) Bes…" at bounding box center [423, 202] width 847 height 405
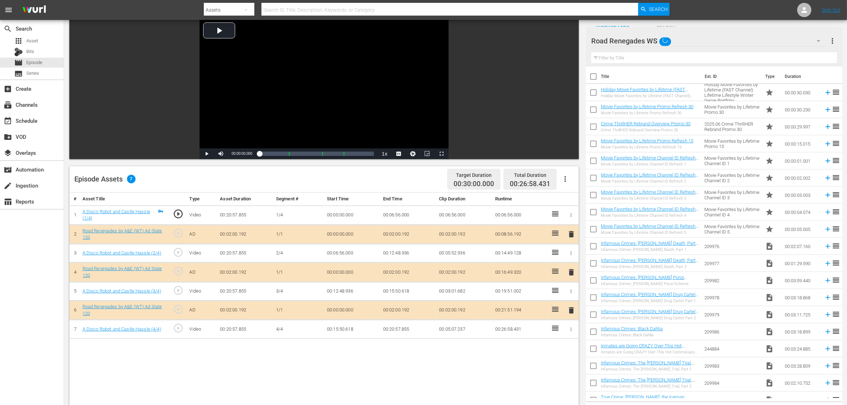
scroll to position [89, 0]
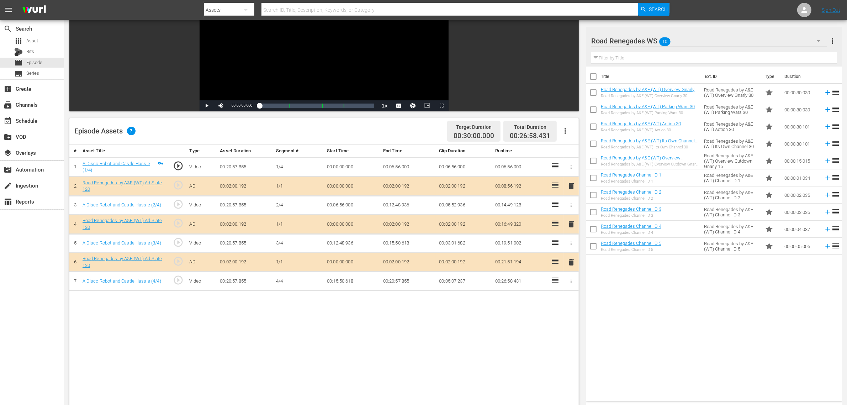
click at [573, 227] on span "delete" at bounding box center [571, 224] width 9 height 9
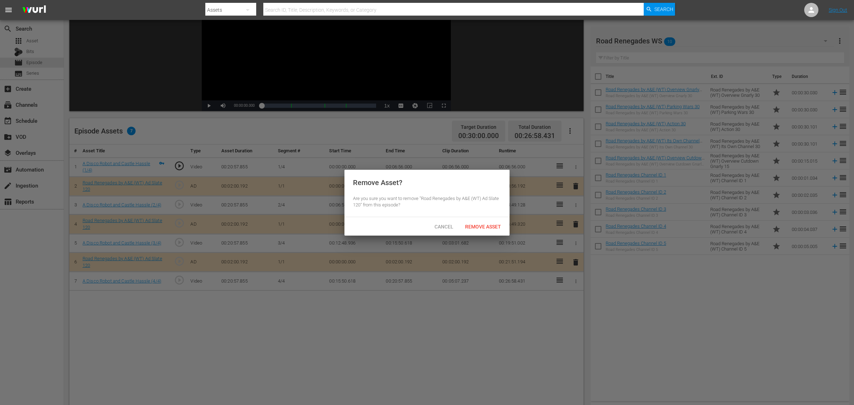
click at [496, 227] on span "Remove Asset" at bounding box center [482, 227] width 47 height 6
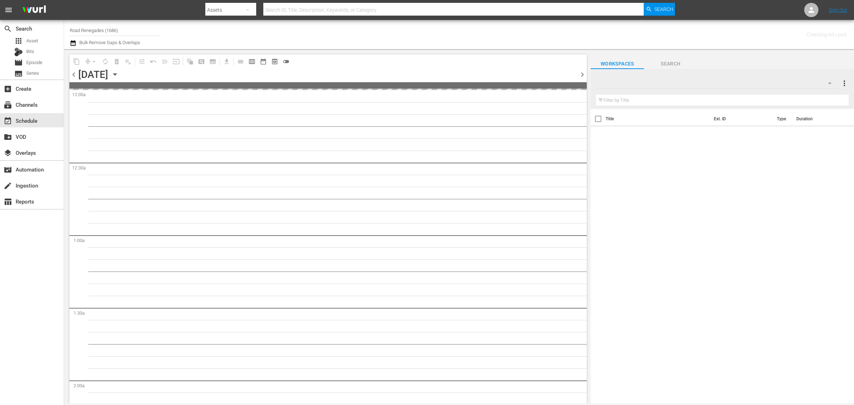
click at [152, 31] on input "Road Renegades (1686)" at bounding box center [115, 30] width 91 height 17
drag, startPoint x: 152, startPoint y: 31, endPoint x: -37, endPoint y: 13, distance: 190.5
click at [0, 13] on html "menu Search By Assets Search ID, Title, Description, Keywords, or Category Sear…" at bounding box center [427, 202] width 854 height 405
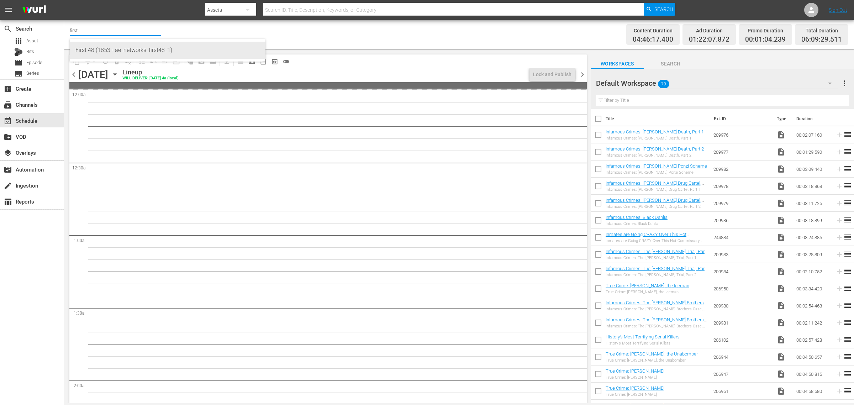
click at [128, 51] on div "First 48 (1853 - ae_networks_first48_1)" at bounding box center [167, 50] width 184 height 17
type input "First 48 (1853 - ae_networks_first48_1)"
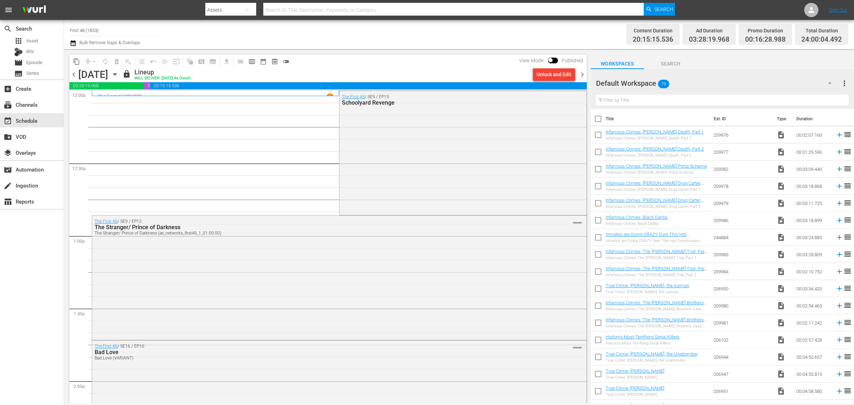
click at [119, 72] on icon "button" at bounding box center [115, 74] width 8 height 8
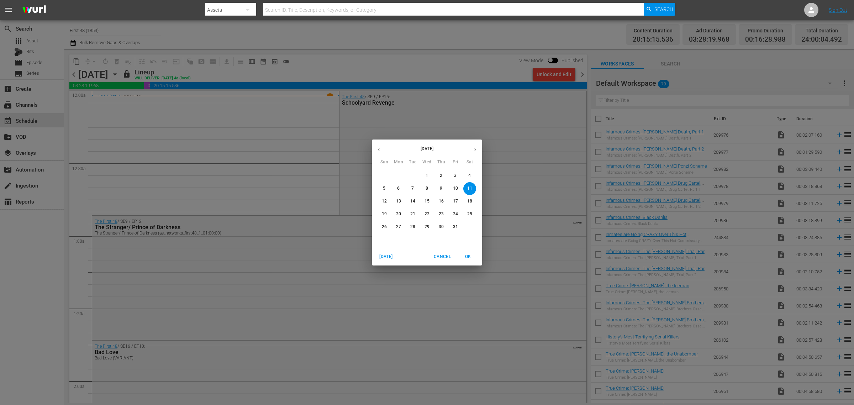
click at [429, 201] on p "15" at bounding box center [427, 201] width 5 height 6
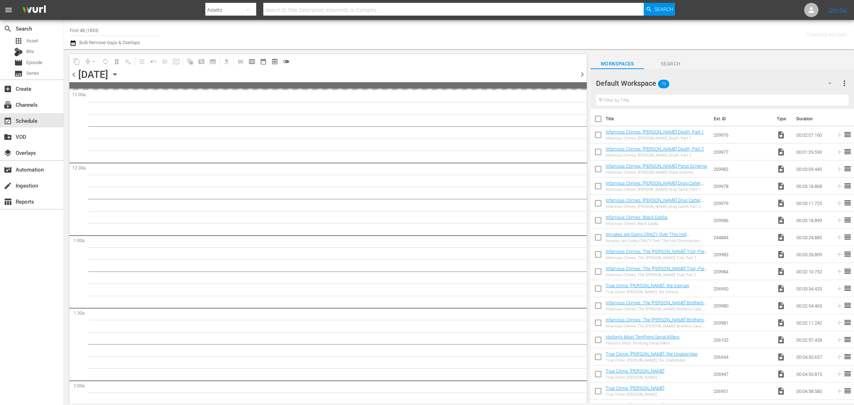
click at [367, 35] on div "Channel Title First 48 (1853) Bulk Remove Gaps & Overlaps" at bounding box center [282, 35] width 425 height 26
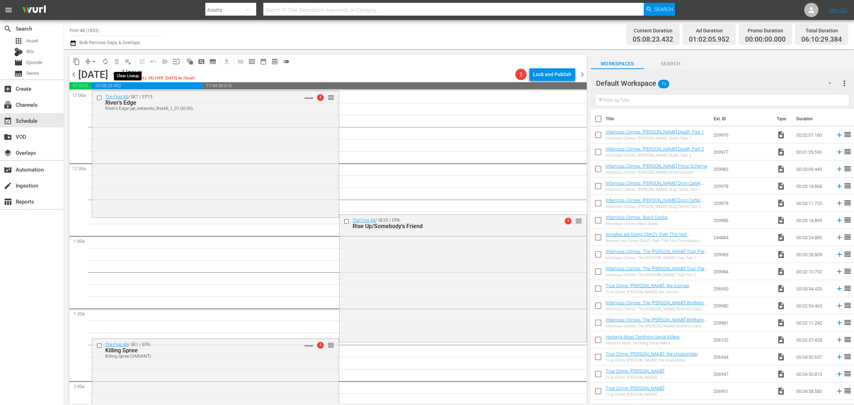
click at [127, 61] on span "playlist_remove_outlined" at bounding box center [128, 61] width 7 height 7
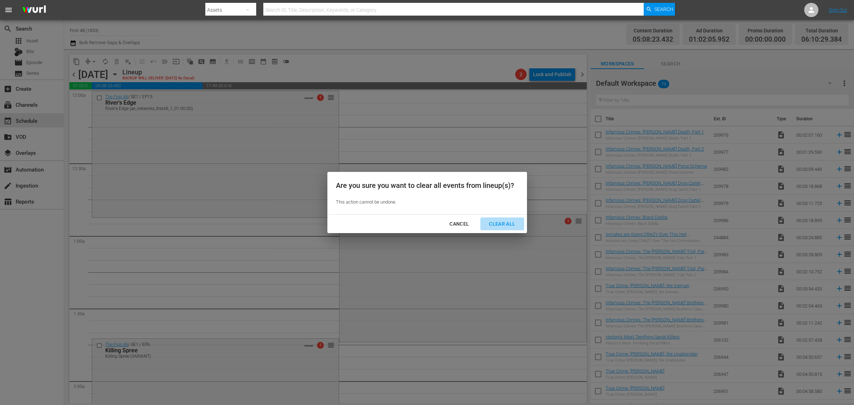
click at [494, 222] on div "Clear All" at bounding box center [502, 224] width 38 height 9
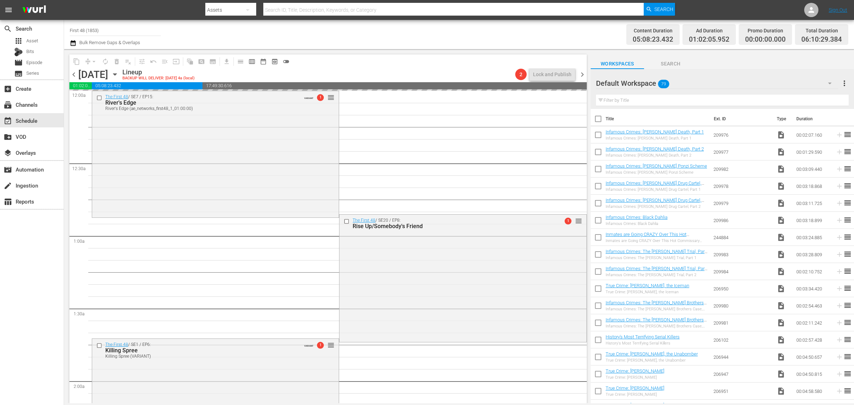
click at [358, 34] on div "Channel Title First 48 (1853) Bulk Remove Gaps & Overlaps" at bounding box center [282, 35] width 425 height 26
click at [302, 29] on div "Channel Title First 48 (1853) Bulk Remove Gaps & Overlaps" at bounding box center [282, 35] width 425 height 26
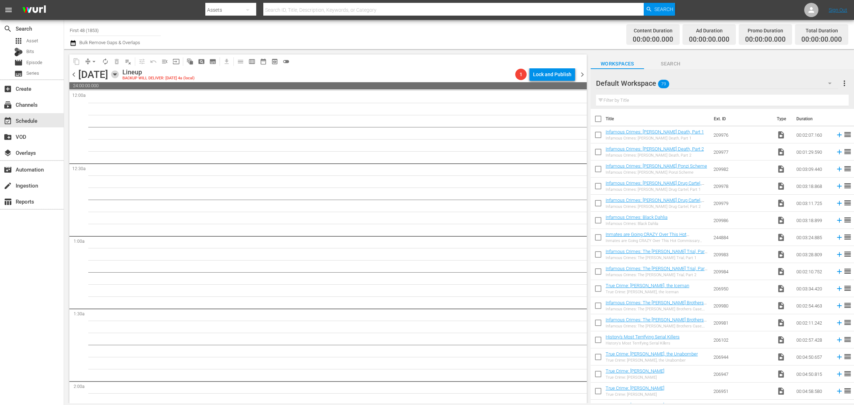
click at [119, 75] on icon "button" at bounding box center [115, 74] width 8 height 8
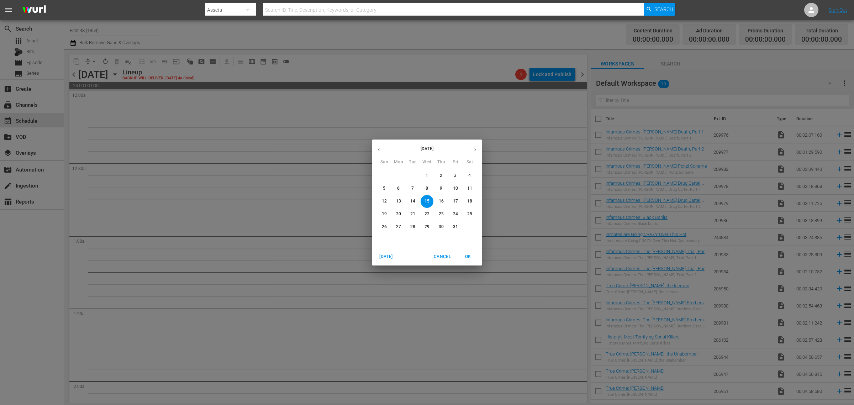
click at [427, 173] on p "1" at bounding box center [427, 176] width 2 height 6
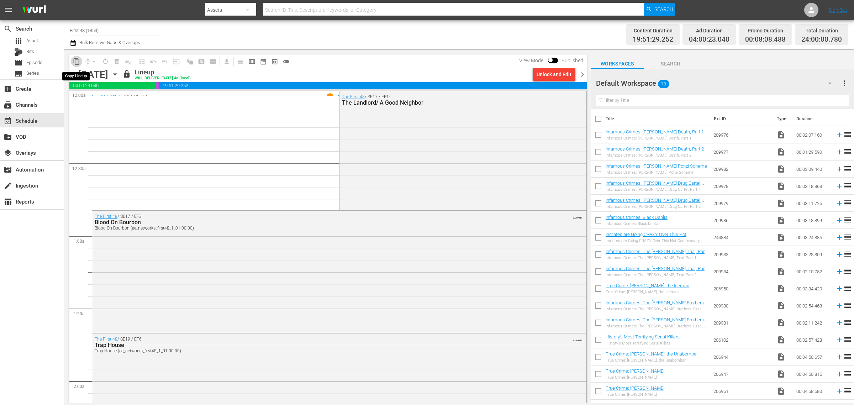
click at [75, 59] on span "content_copy" at bounding box center [76, 61] width 7 height 7
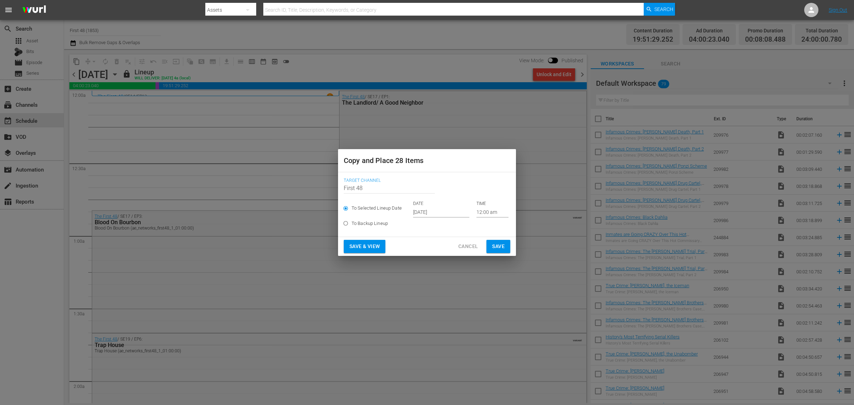
click at [434, 211] on input "Sep 28th 2025" at bounding box center [441, 212] width 56 height 11
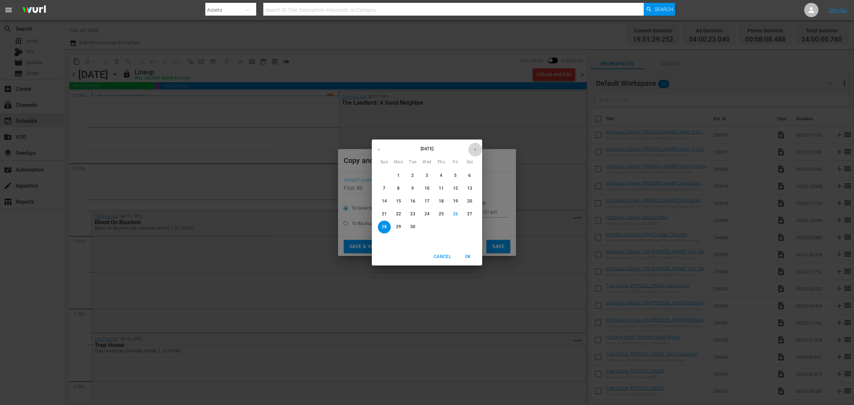
click at [473, 149] on icon "button" at bounding box center [475, 149] width 5 height 5
drag, startPoint x: 427, startPoint y: 201, endPoint x: 433, endPoint y: 210, distance: 10.5
click at [426, 201] on p "15" at bounding box center [427, 201] width 5 height 6
type input "Oct 15th 2025"
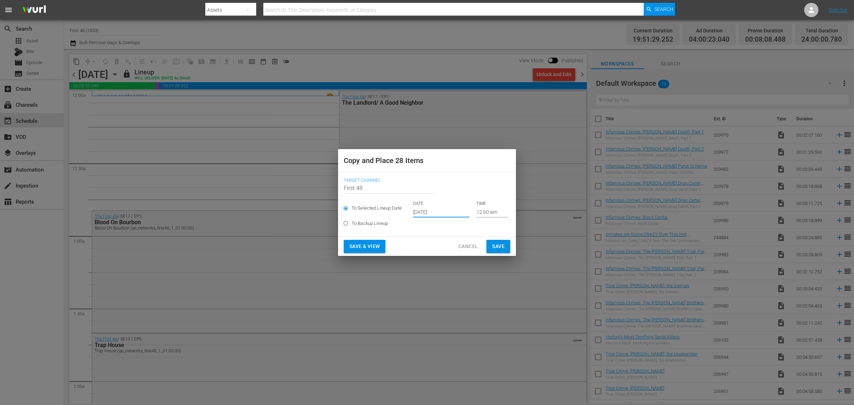
click at [370, 242] on span "Save & View" at bounding box center [364, 246] width 30 height 9
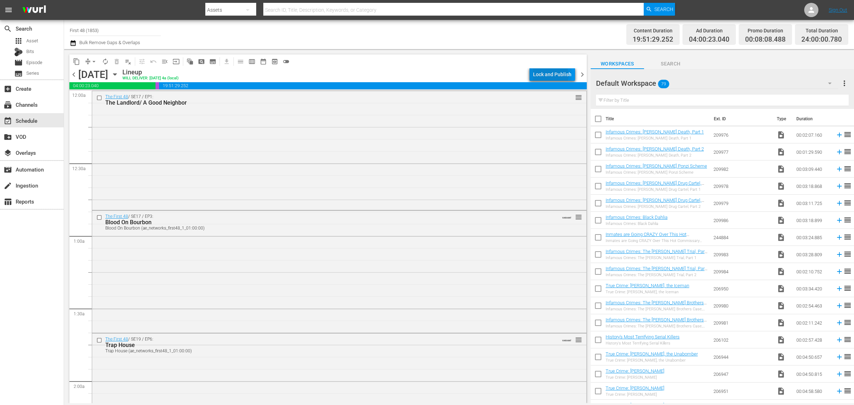
click at [552, 75] on div "Lock and Publish" at bounding box center [552, 74] width 38 height 13
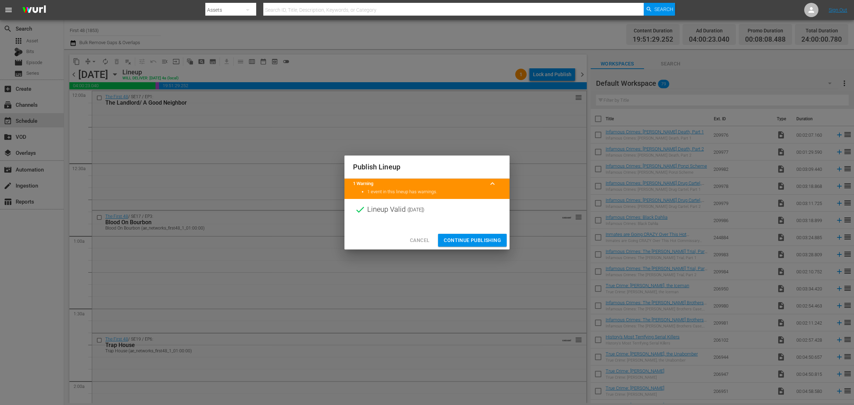
click at [469, 243] on span "Continue Publishing" at bounding box center [472, 240] width 57 height 9
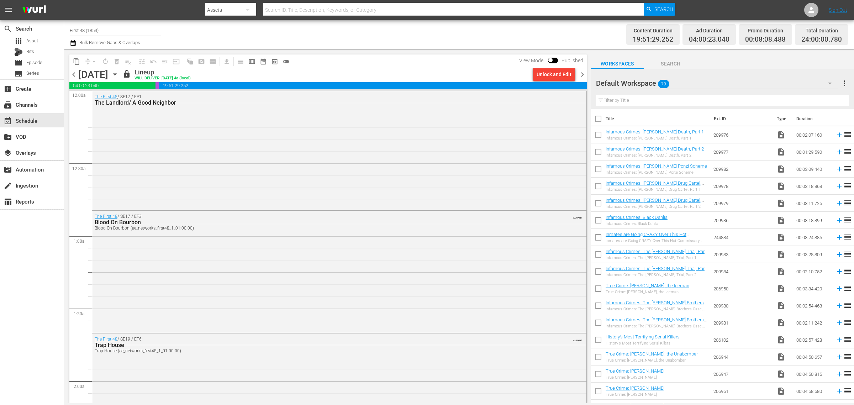
click at [458, 36] on div "Channel Title First 48 (1853) Bulk Remove Gaps & Overlaps" at bounding box center [282, 35] width 425 height 26
click at [560, 72] on div "Unlock and Edit" at bounding box center [554, 74] width 35 height 13
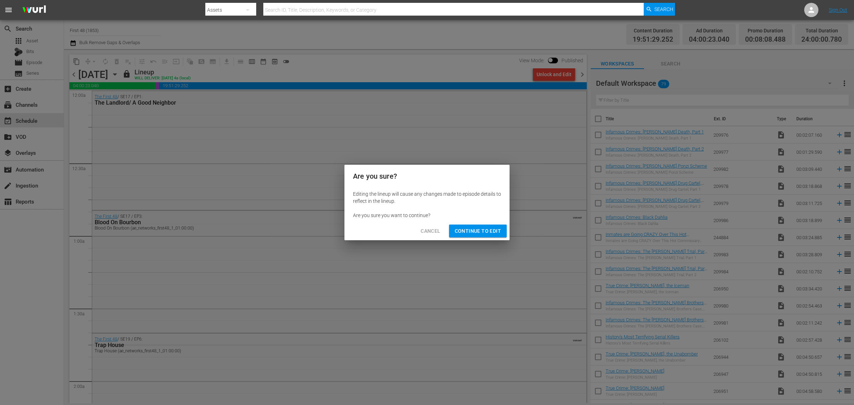
click at [469, 234] on span "Continue to Edit" at bounding box center [478, 231] width 46 height 9
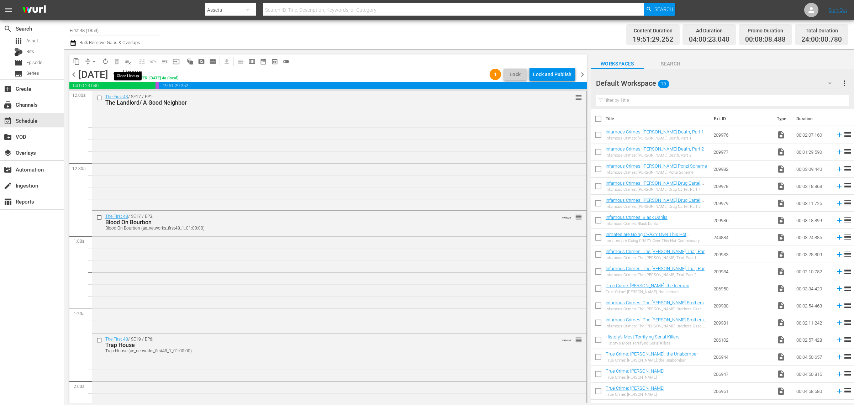
click at [127, 61] on span "playlist_remove_outlined" at bounding box center [128, 61] width 7 height 7
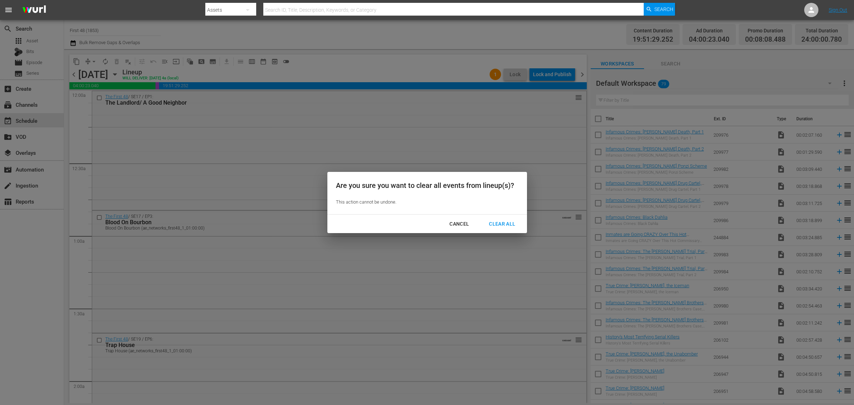
click at [500, 226] on div "Clear All" at bounding box center [502, 224] width 38 height 9
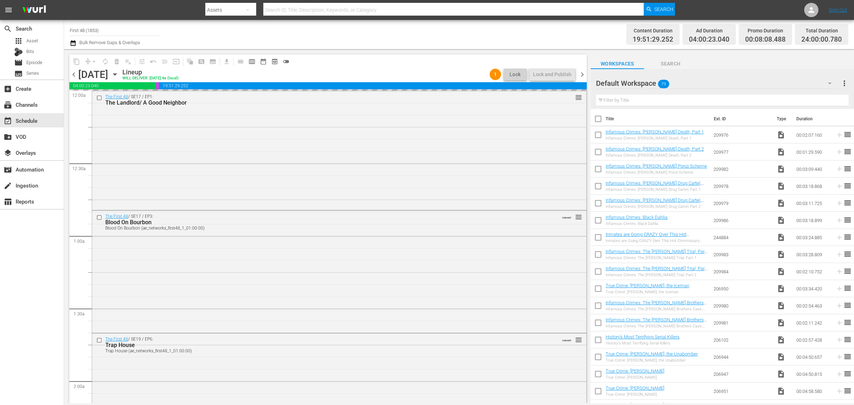
click at [377, 30] on div "Channel Title First 48 (1853) Bulk Remove Gaps & Overlaps" at bounding box center [282, 35] width 425 height 26
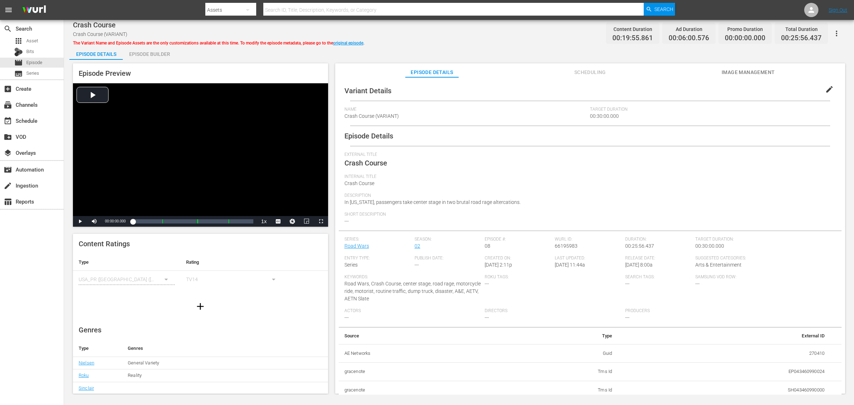
click at [152, 51] on div "Episode Builder" at bounding box center [149, 54] width 53 height 17
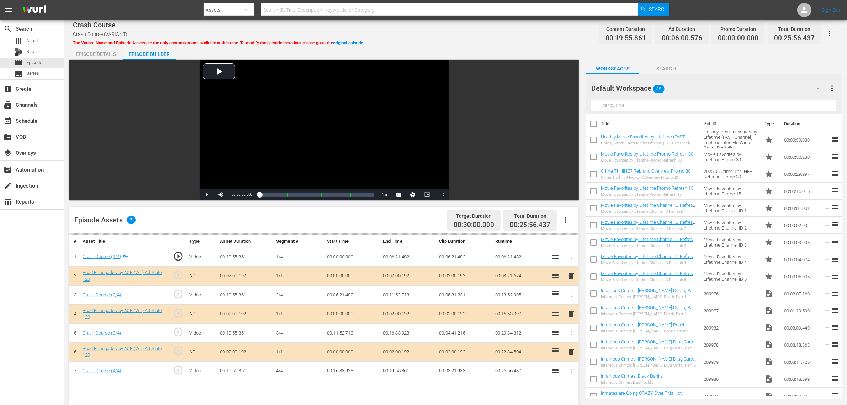
click at [467, 30] on div "Crash Course Crash Course (VARIANT) The Variant Name and Episode Assets are the…" at bounding box center [455, 33] width 765 height 16
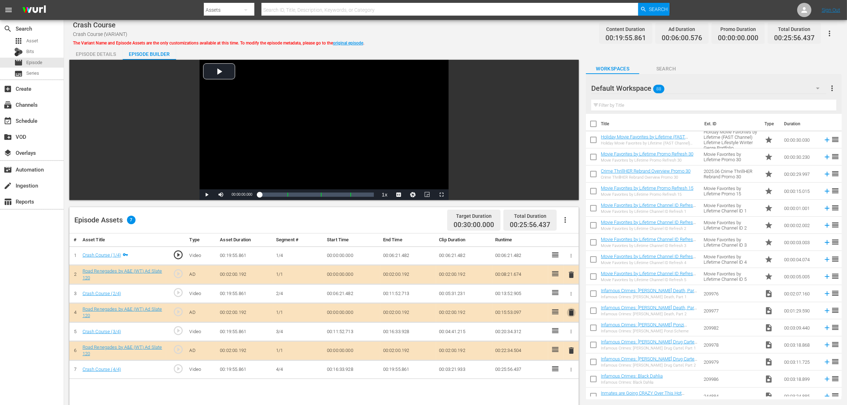
click at [570, 314] on span "delete" at bounding box center [571, 312] width 9 height 9
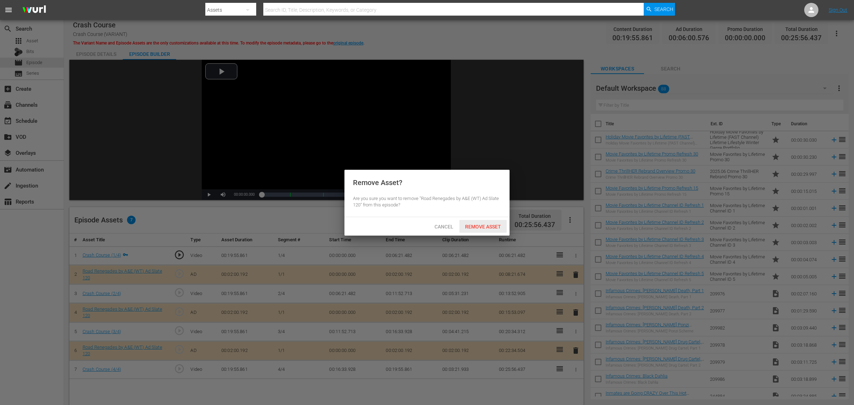
click at [485, 221] on div "Remove Asset" at bounding box center [482, 226] width 47 height 13
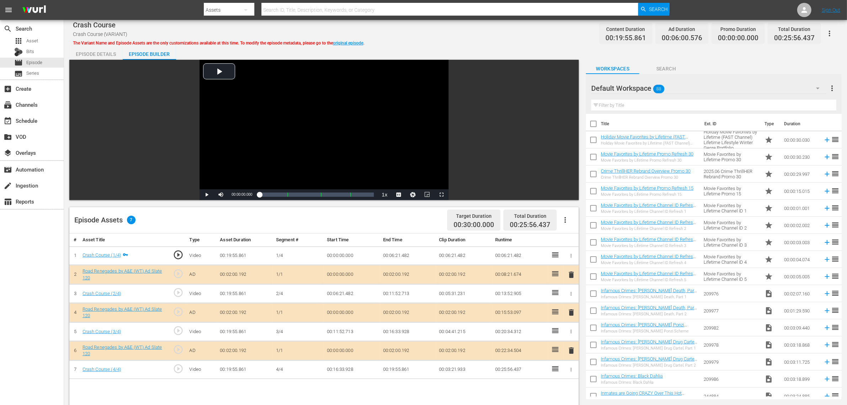
click at [683, 90] on div "Default Workspace 88" at bounding box center [708, 88] width 235 height 20
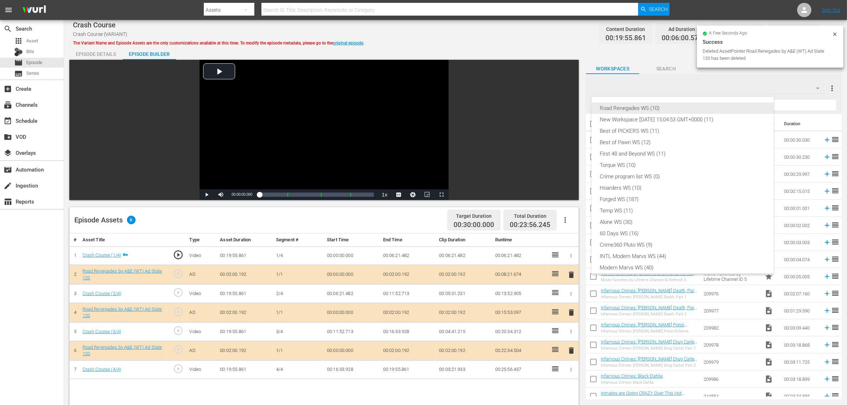
click at [638, 112] on div "Road Renegades WS (10)" at bounding box center [682, 107] width 165 height 11
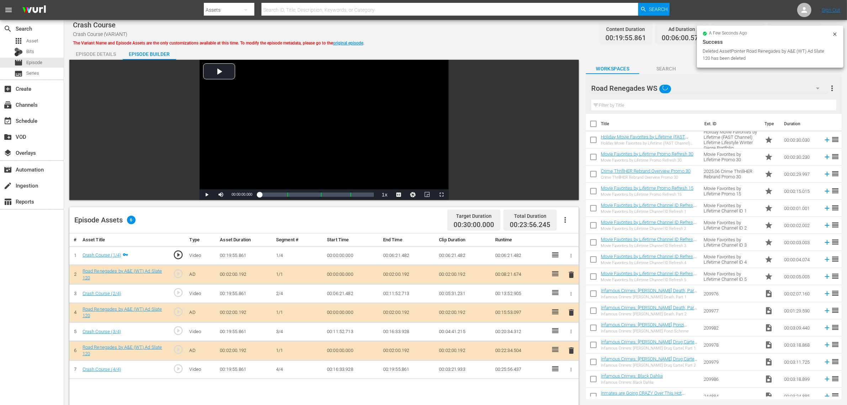
scroll to position [6, 0]
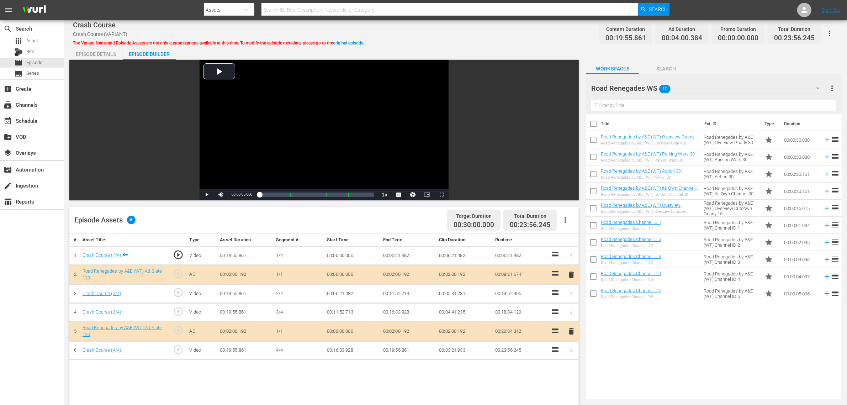
click at [492, 20] on div "Crash Course Crash Course (VARIANT) The Variant Name and Episode Assets are the…" at bounding box center [455, 305] width 783 height 570
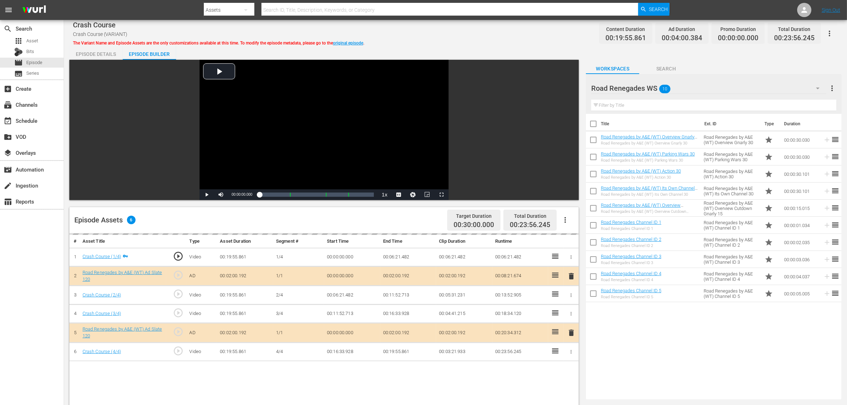
click at [481, 26] on div "Crash Course Crash Course (VARIANT) The Variant Name and Episode Assets are the…" at bounding box center [455, 33] width 765 height 16
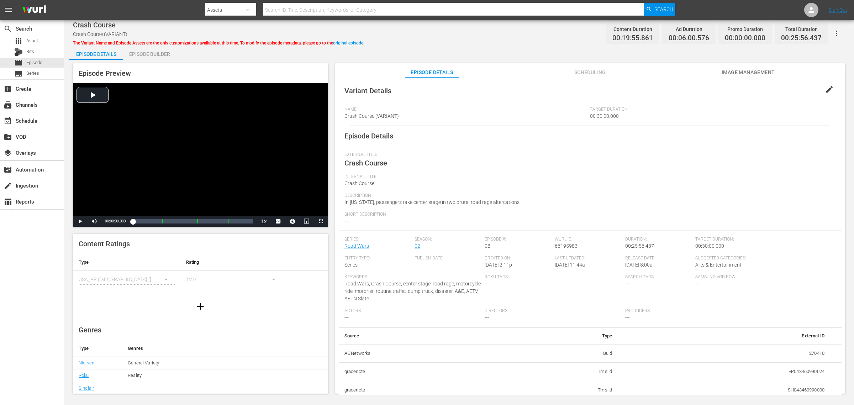
click at [161, 51] on div "Episode Builder" at bounding box center [149, 54] width 53 height 17
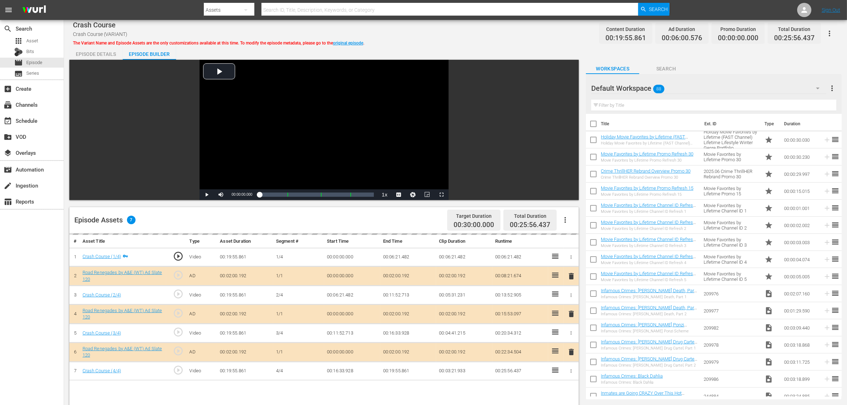
click at [441, 33] on div "Crash Course Crash Course (VARIANT) The Variant Name and Episode Assets are the…" at bounding box center [455, 33] width 765 height 16
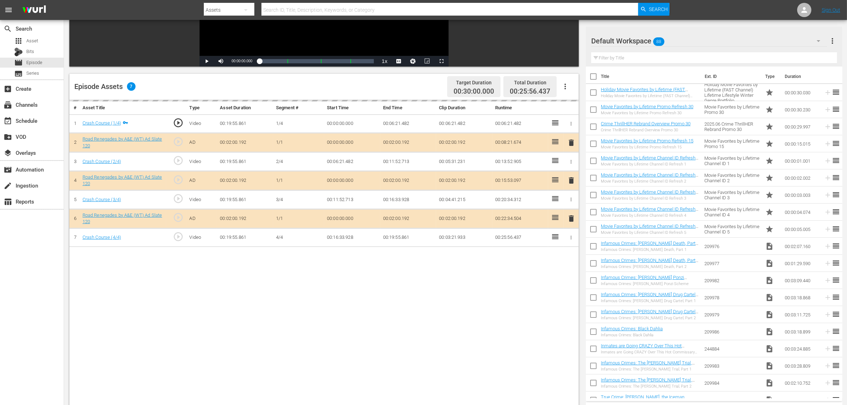
click at [572, 182] on div "delete" at bounding box center [571, 180] width 10 height 10
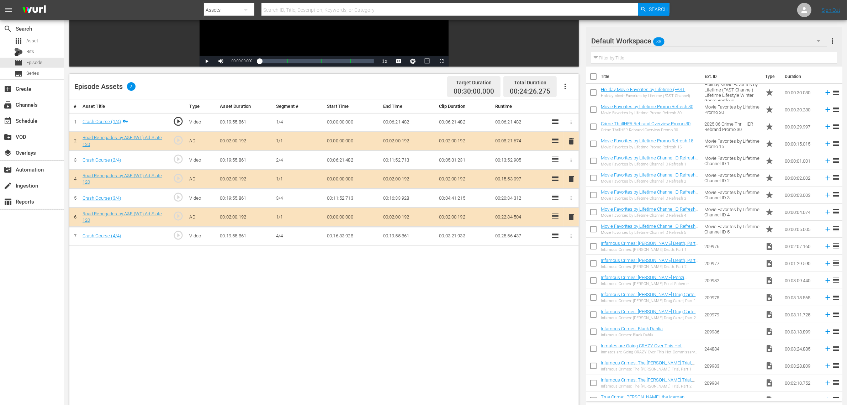
click at [570, 182] on span "delete" at bounding box center [571, 179] width 9 height 9
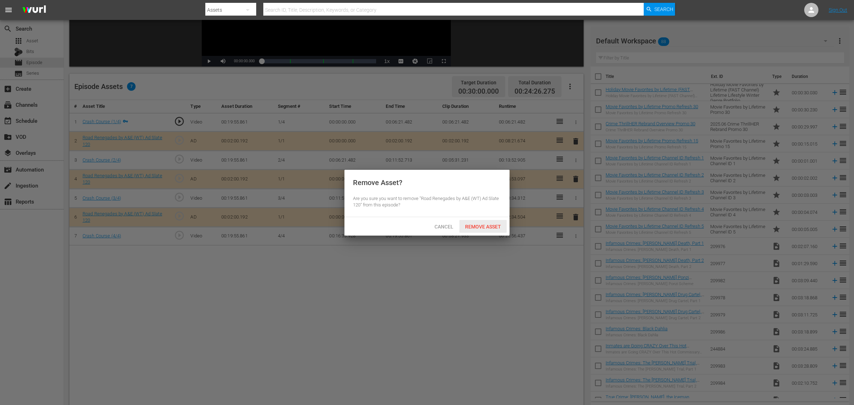
click at [491, 230] on div "Remove Asset" at bounding box center [482, 226] width 47 height 13
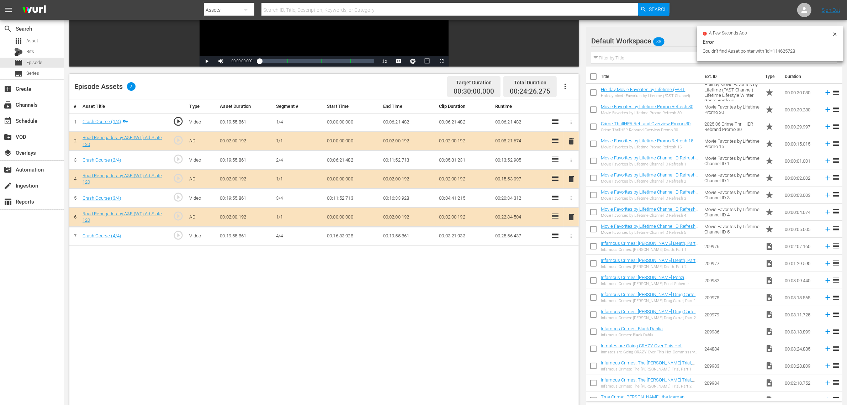
click at [682, 41] on div "Default Workspace 88" at bounding box center [709, 41] width 236 height 20
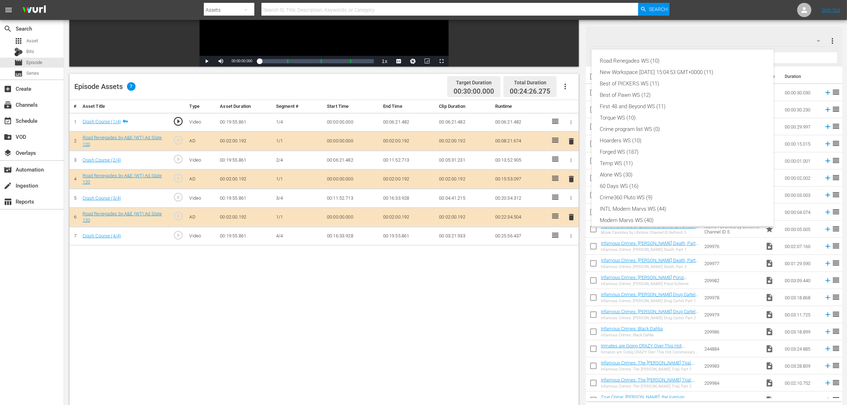
scroll to position [15, 0]
click at [667, 59] on div "New Workspace [DATE] 15:04:53 GMT+0000 (11)" at bounding box center [682, 56] width 165 height 11
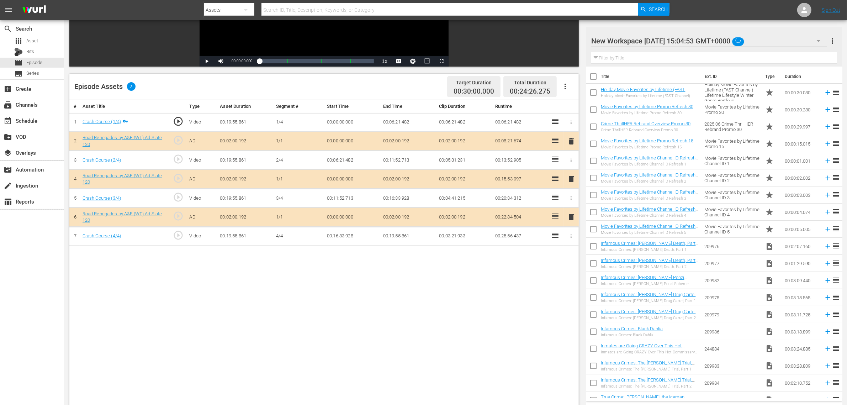
click at [678, 37] on div at bounding box center [651, 41] width 121 height 18
click at [683, 40] on input "New Workspace [DATE] 15:04:53 GMT+0000" at bounding box center [710, 40] width 239 height 17
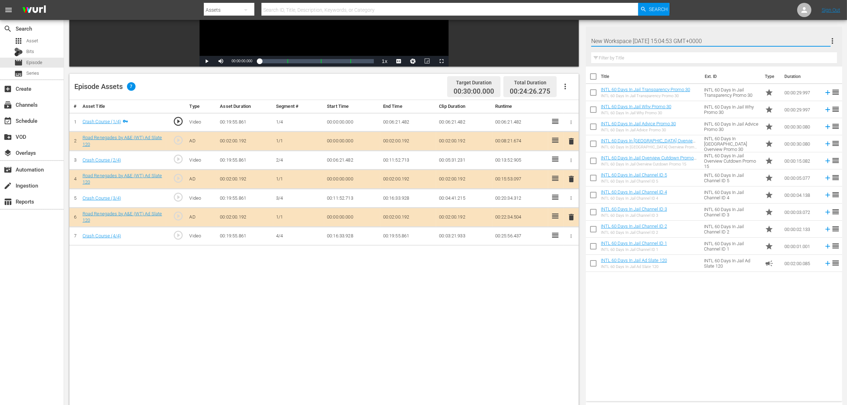
click at [670, 324] on div "Title Ext. ID Type Duration INTL 60 Days In Jail Transparency Promo 30 INTL 60 …" at bounding box center [714, 233] width 256 height 332
click at [683, 42] on div "New Workspace [DATE] 15:04:53 GMT+0000 11" at bounding box center [709, 41] width 236 height 20
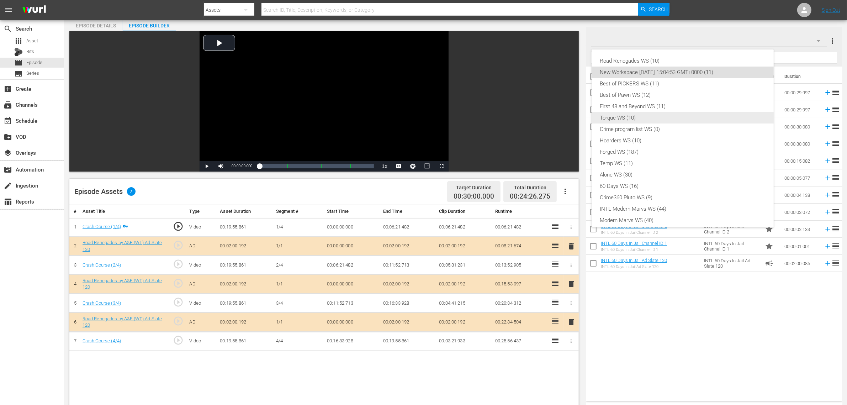
scroll to position [0, 0]
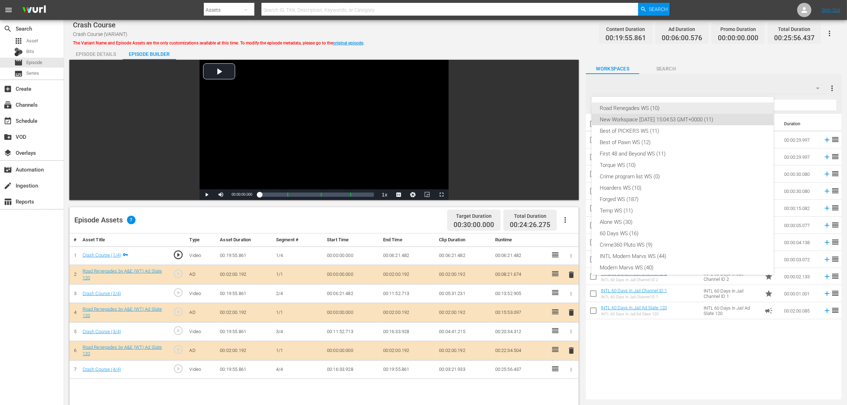
click at [649, 111] on div "Road Renegades WS (10)" at bounding box center [682, 107] width 165 height 11
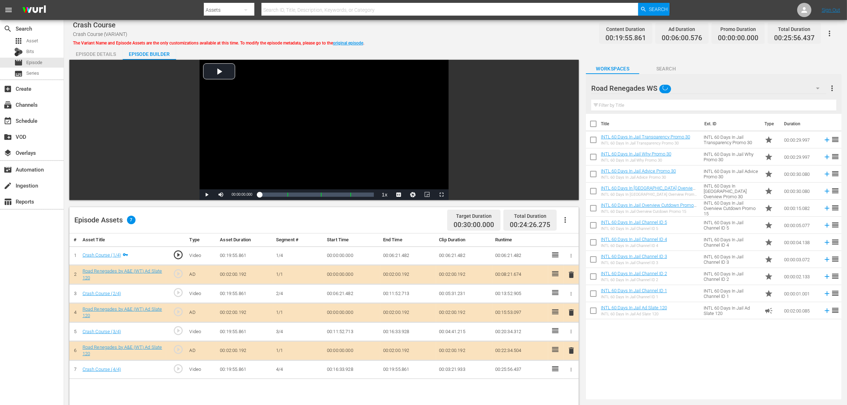
click at [508, 40] on div "Crash Course Crash Course (VARIANT) The Variant Name and Episode Assets are the…" at bounding box center [455, 33] width 765 height 16
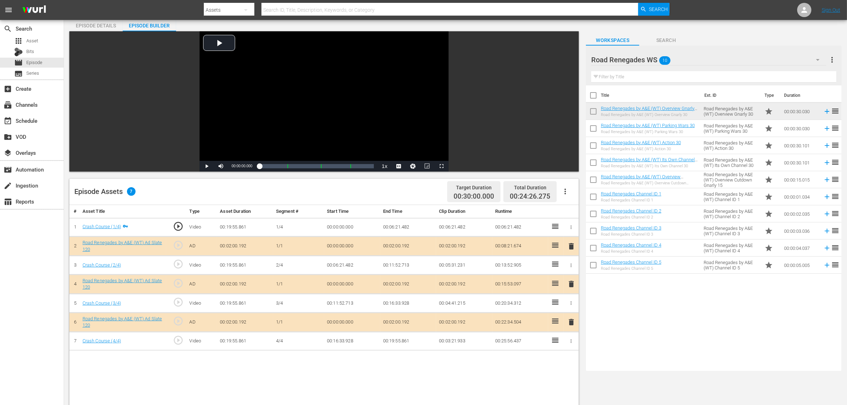
scroll to position [44, 0]
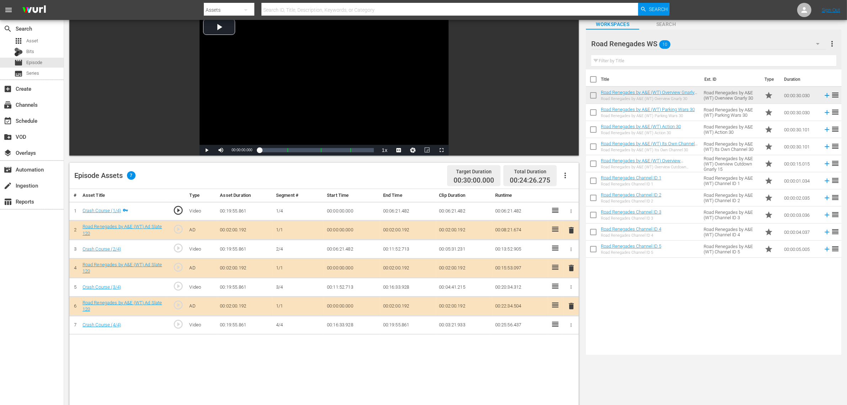
click at [683, 324] on div "Title Ext. ID Type Duration Road Renegades by A&E (WT) Overview Gnarly 30 Road …" at bounding box center [714, 210] width 256 height 283
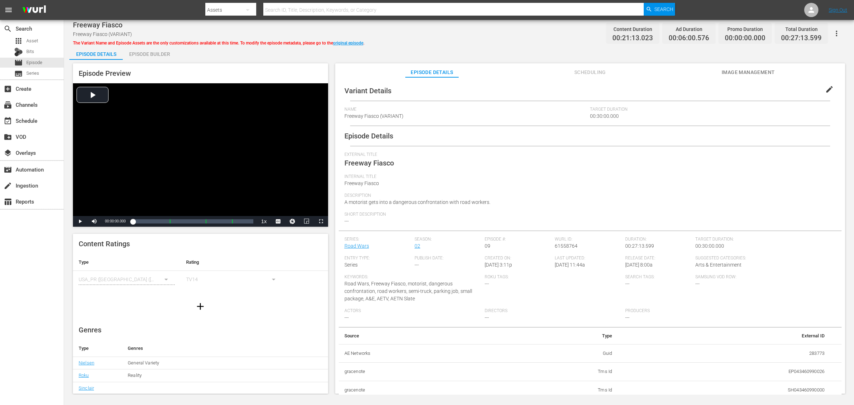
click at [155, 56] on div "Episode Builder" at bounding box center [149, 54] width 53 height 17
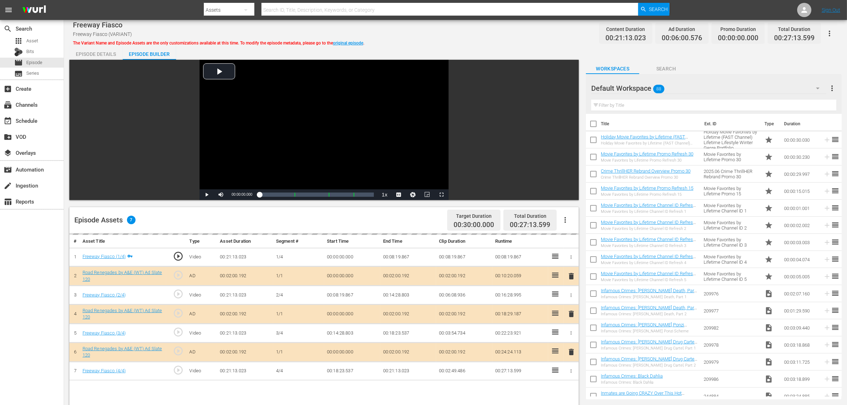
click at [518, 39] on div "Freeway Fiasco Freeway Fiasco (VARIANT) The Variant Name and Episode Assets are…" at bounding box center [455, 33] width 765 height 16
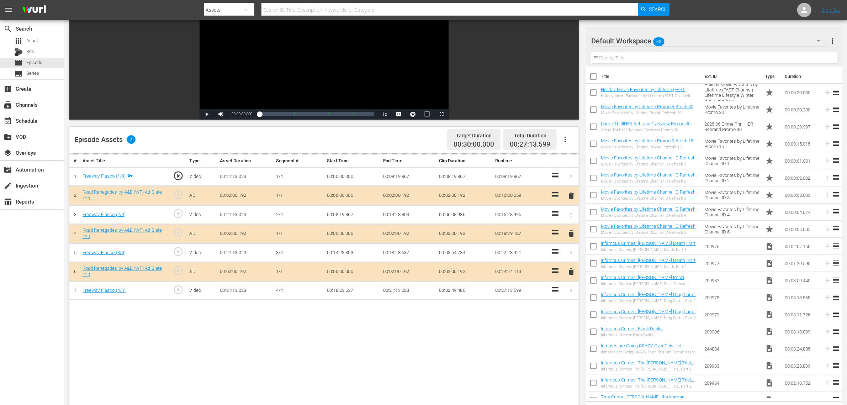
scroll to position [178, 0]
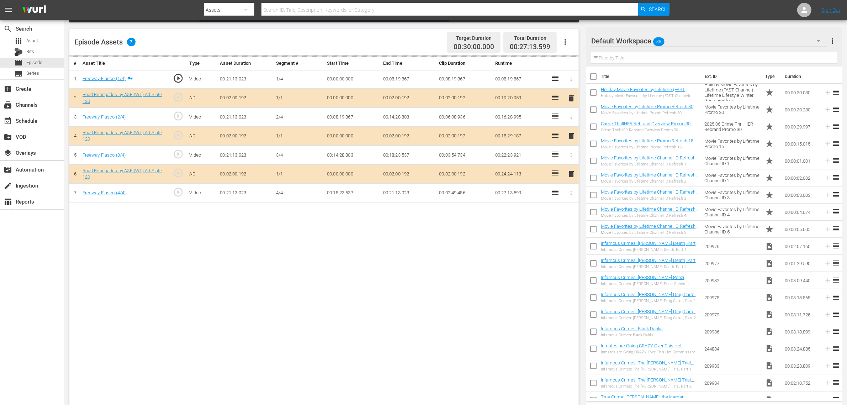
click at [573, 139] on div "delete" at bounding box center [571, 136] width 10 height 10
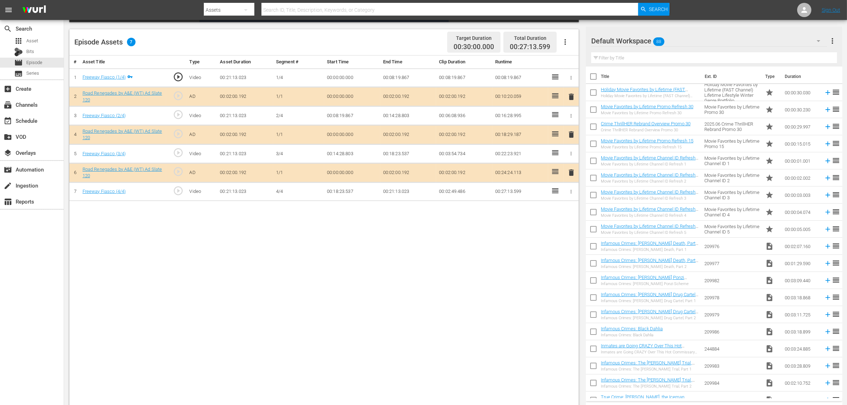
click at [569, 136] on span "delete" at bounding box center [571, 134] width 9 height 9
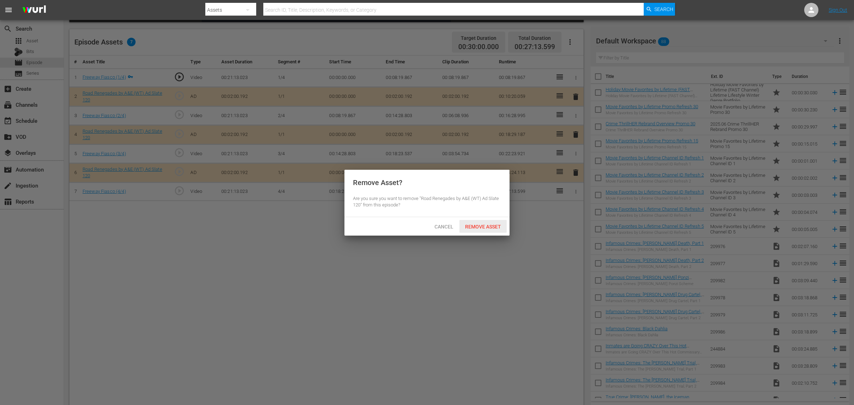
click at [470, 225] on span "Remove Asset" at bounding box center [482, 227] width 47 height 6
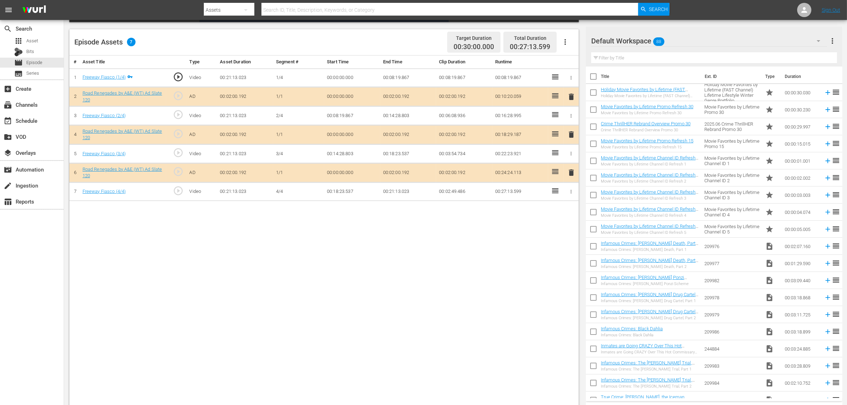
click at [680, 42] on div "Default Workspace 88" at bounding box center [709, 41] width 236 height 20
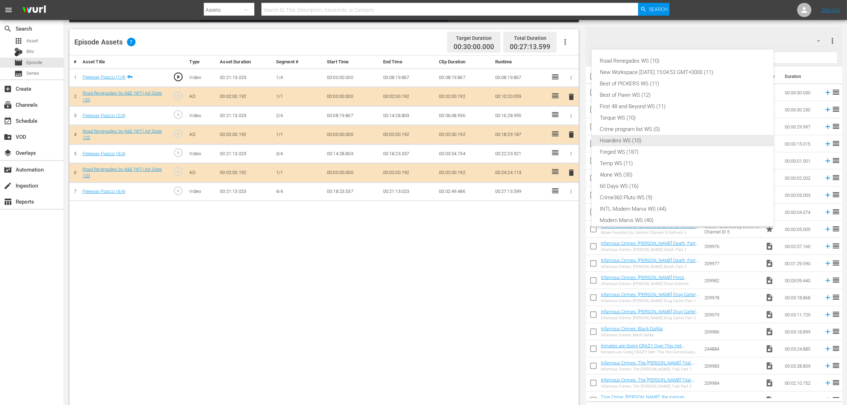
scroll to position [0, 0]
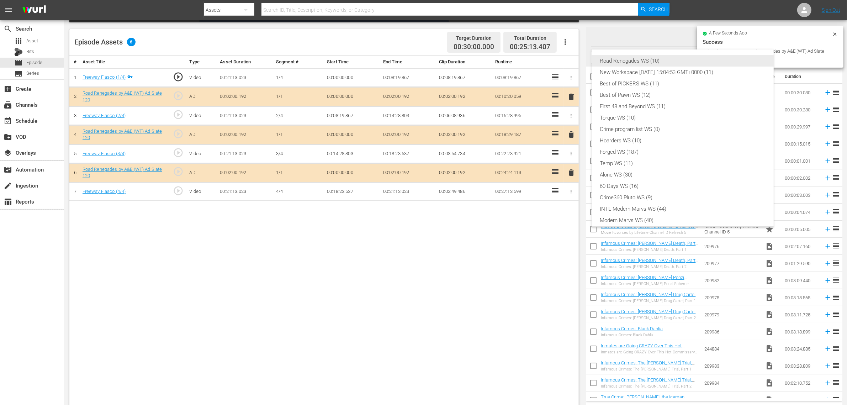
click at [648, 64] on div "Road Renegades WS (10)" at bounding box center [682, 60] width 165 height 11
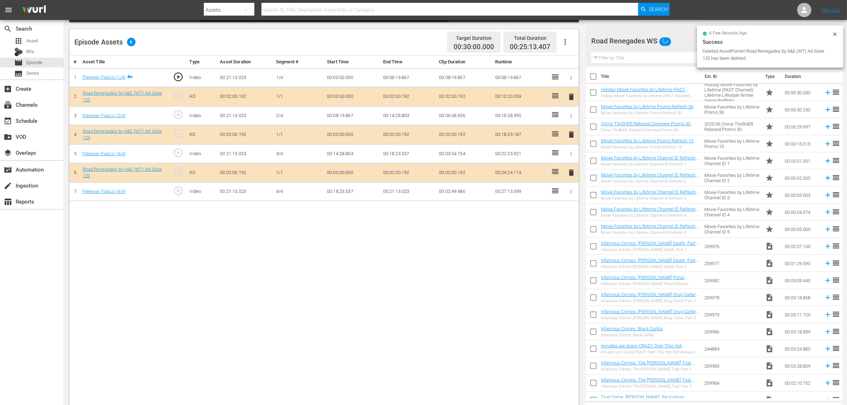
scroll to position [6, 0]
click at [415, 39] on div "Episode Assets 6 Target Duration 00:30:00.000 Total Duration 00:25:13.407" at bounding box center [324, 42] width 510 height 26
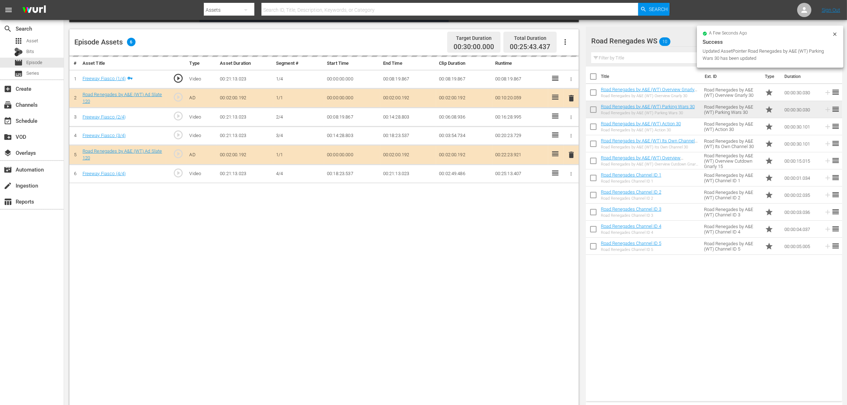
click at [418, 40] on div "Episode Assets 6 Target Duration 00:30:00.000 Total Duration 00:25:43.437" at bounding box center [324, 42] width 510 height 26
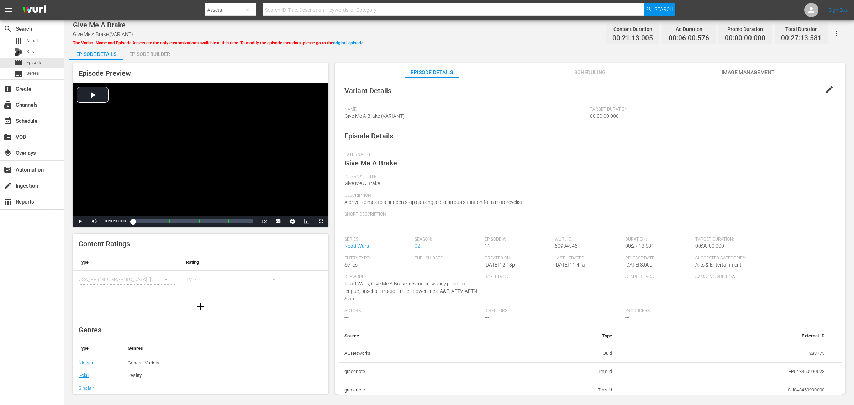
click at [142, 49] on div "Episode Builder" at bounding box center [149, 54] width 53 height 17
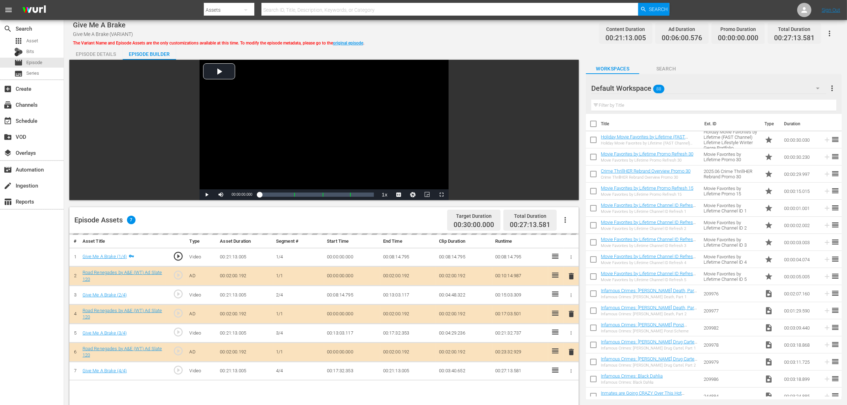
drag, startPoint x: 476, startPoint y: 42, endPoint x: 479, endPoint y: 33, distance: 9.0
click at [477, 36] on div "Give Me A Brake Give Me A Brake (VARIANT) The Variant Name and Episode Assets a…" at bounding box center [455, 305] width 783 height 570
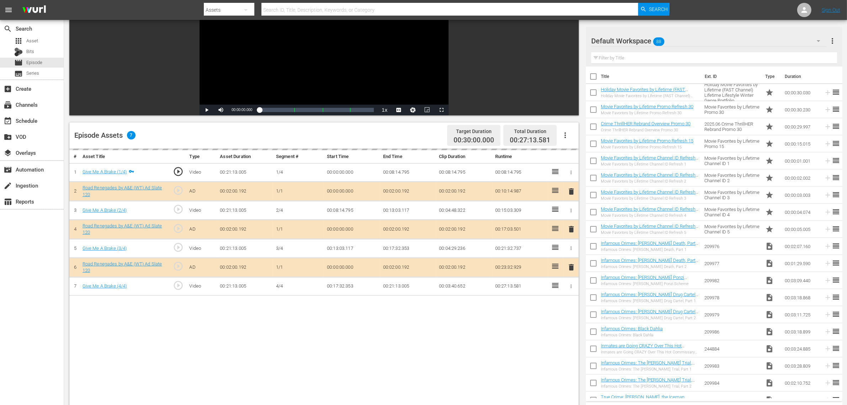
scroll to position [89, 0]
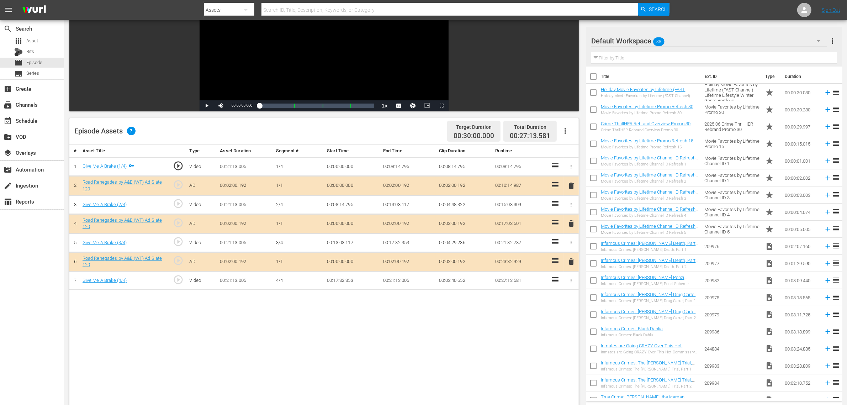
click at [489, 324] on div "# Asset Title Type Asset Duration Segment # Start Time End Time Clip Duration R…" at bounding box center [324, 320] width 510 height 352
click at [683, 41] on div "Default Workspace 88" at bounding box center [709, 41] width 236 height 20
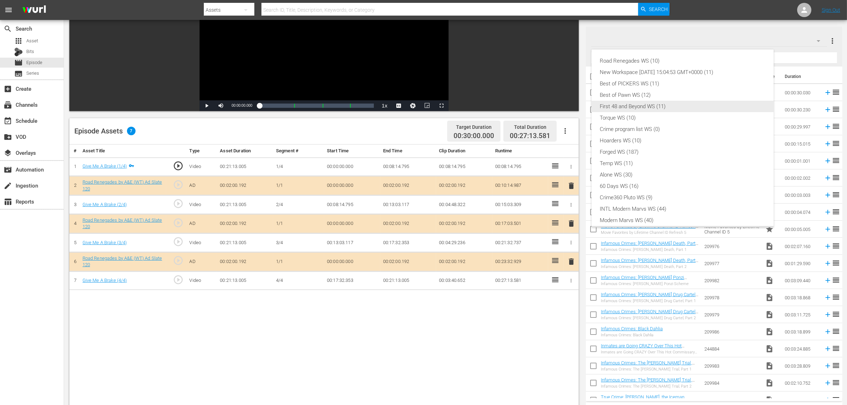
scroll to position [0, 0]
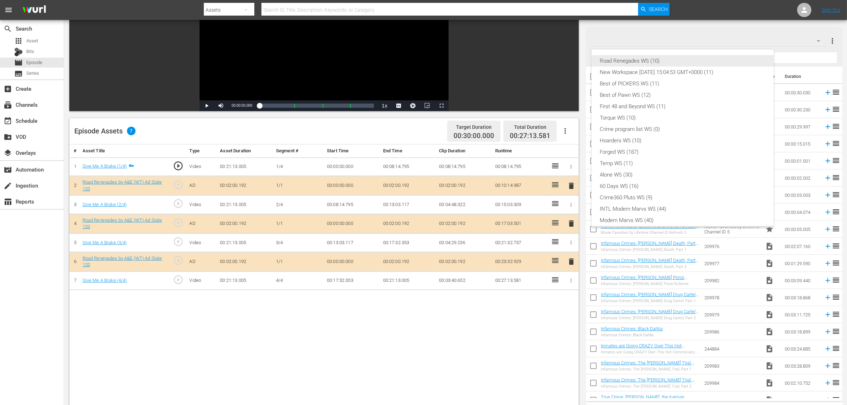
click at [655, 59] on div "Road Renegades WS (10)" at bounding box center [682, 60] width 165 height 11
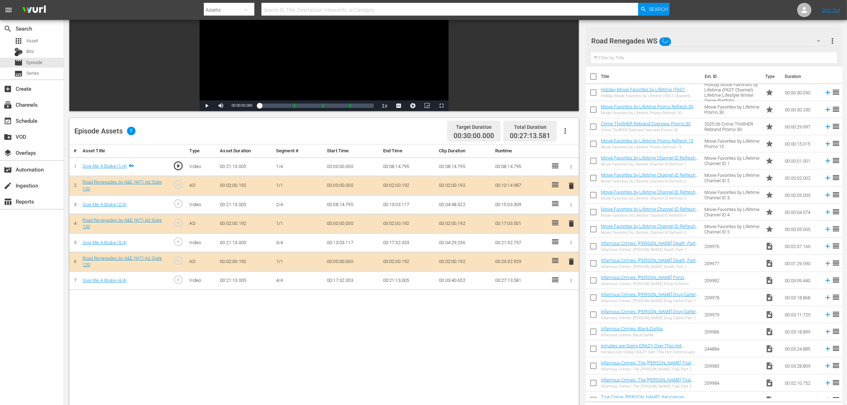
scroll to position [6, 0]
click at [405, 125] on div "Episode Assets 7 Target Duration 00:30:00.000 Total Duration 00:27:13.581" at bounding box center [324, 131] width 510 height 26
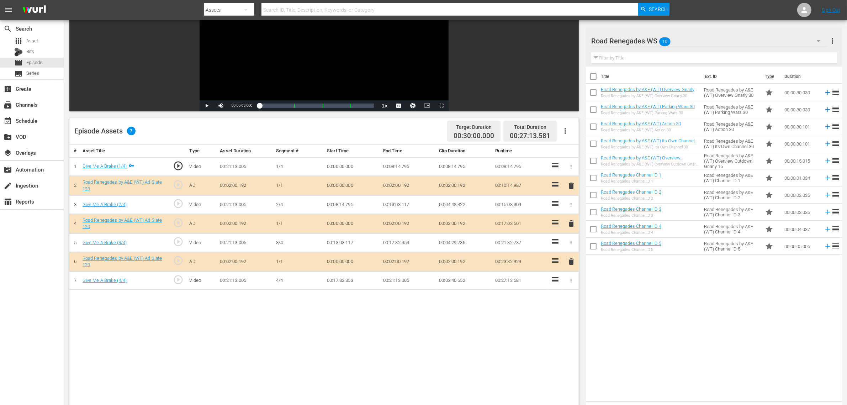
click at [572, 223] on span "delete" at bounding box center [571, 223] width 9 height 9
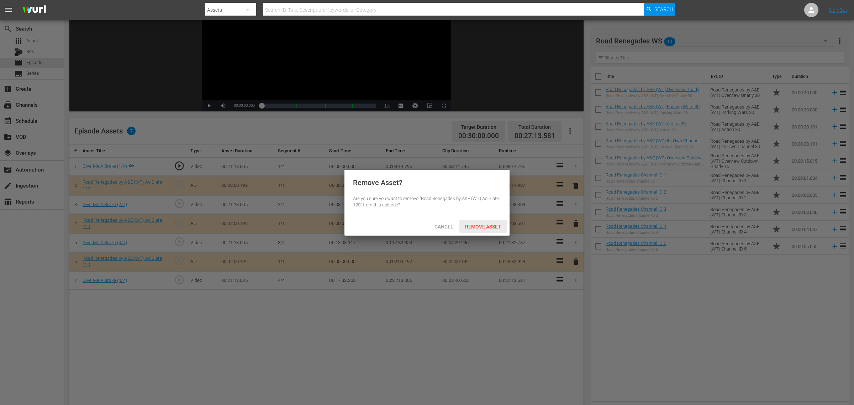
click at [489, 224] on span "Remove Asset" at bounding box center [482, 227] width 47 height 6
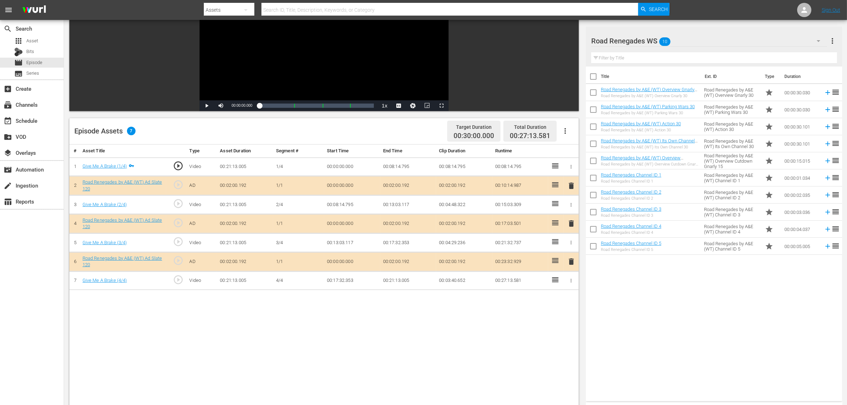
click at [683, 310] on div "Title Ext. ID Type Duration Road Renegades by A&E (WT) Overview Gnarly 30 Road …" at bounding box center [714, 233] width 256 height 332
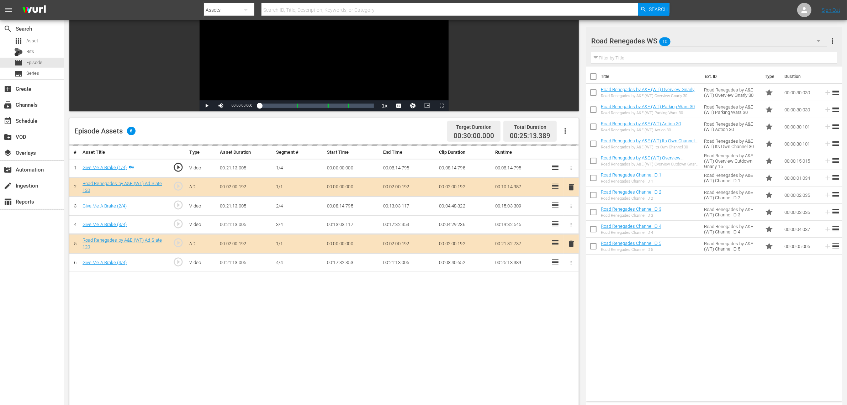
click at [407, 132] on div "Episode Assets 6 Target Duration 00:30:00.000 Total Duration 00:25:13.389" at bounding box center [324, 131] width 510 height 26
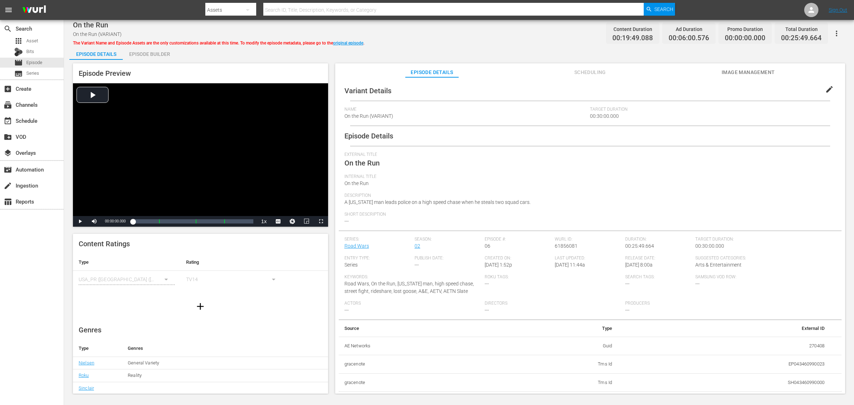
click at [160, 54] on div "Episode Builder" at bounding box center [149, 54] width 53 height 17
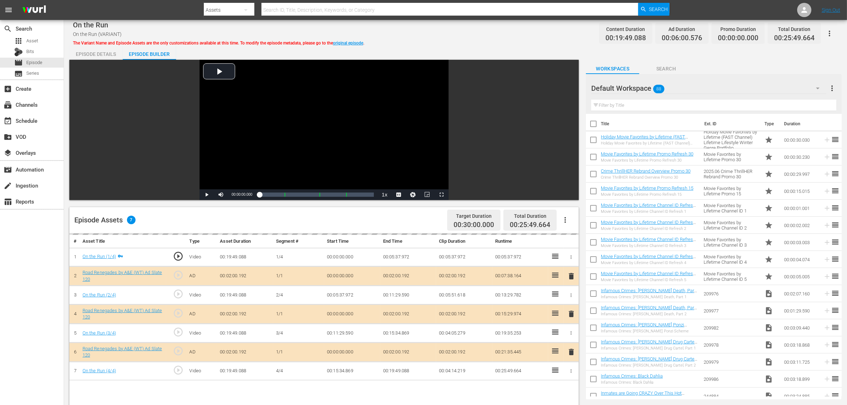
click at [431, 51] on div "Episode Details Episode Builder Episode Preview Video Player is loading. Play V…" at bounding box center [455, 315] width 773 height 539
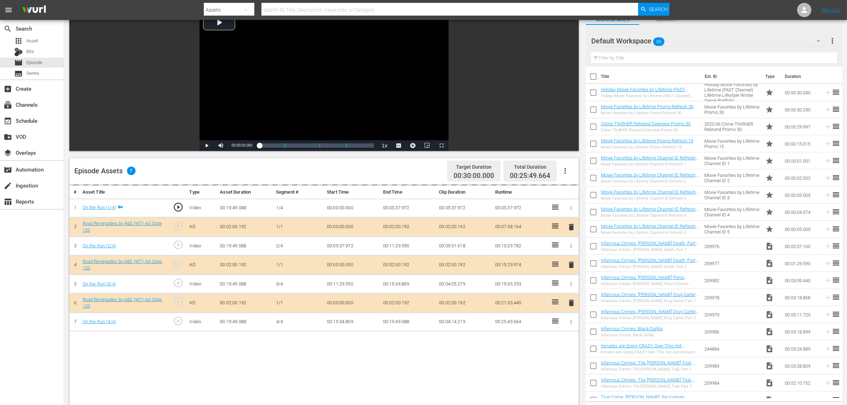
scroll to position [89, 0]
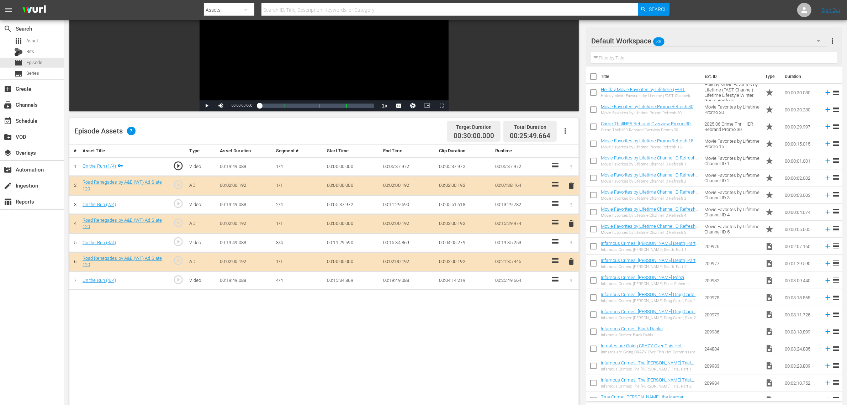
click at [683, 36] on div "Default Workspace 88" at bounding box center [709, 41] width 236 height 20
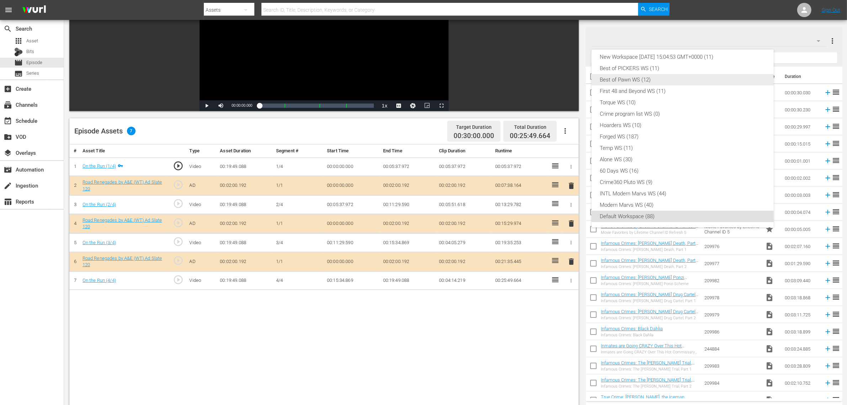
scroll to position [0, 0]
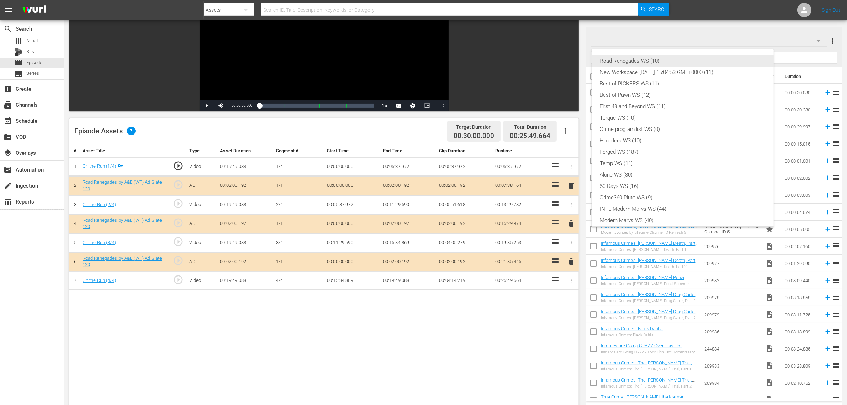
click at [643, 59] on div "Road Renegades WS (10)" at bounding box center [682, 60] width 165 height 11
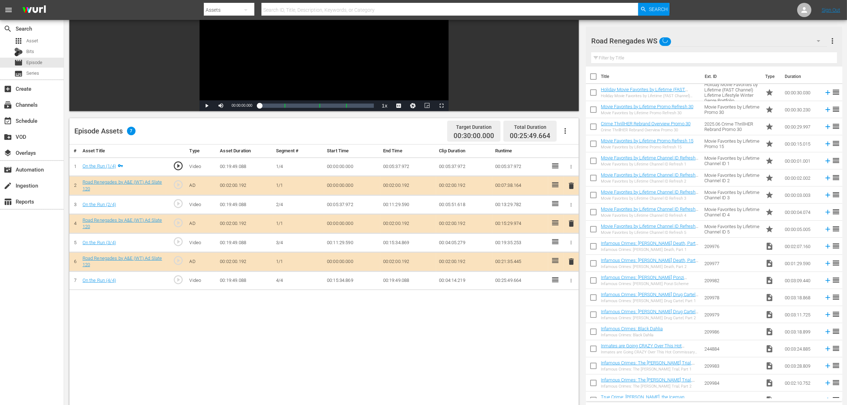
scroll to position [6, 0]
click at [393, 122] on div "Road Renegades WS (10) New Workspace [DATE] 15:04:53 GMT+0000 (11) Best of PICK…" at bounding box center [423, 202] width 847 height 405
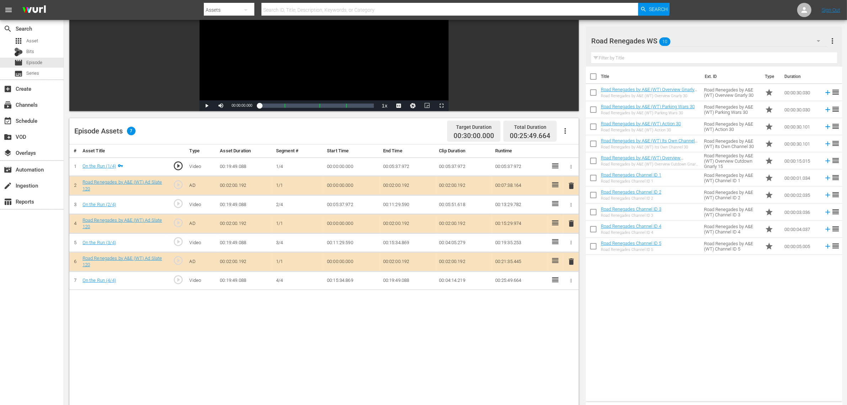
click at [571, 225] on span "delete" at bounding box center [571, 223] width 9 height 9
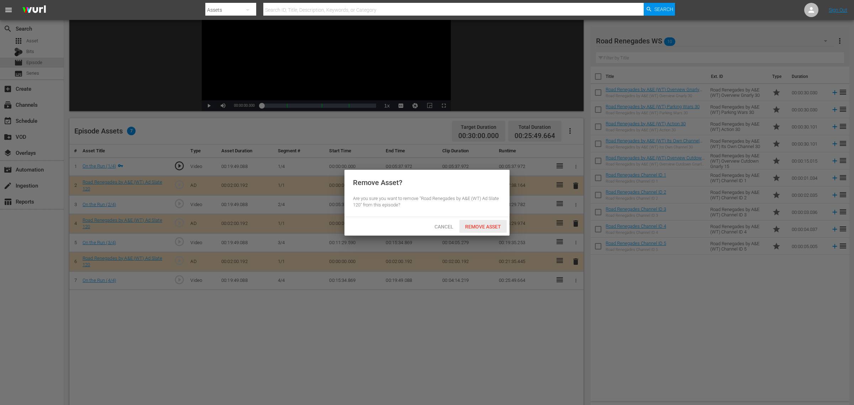
click at [475, 228] on span "Remove Asset" at bounding box center [482, 227] width 47 height 6
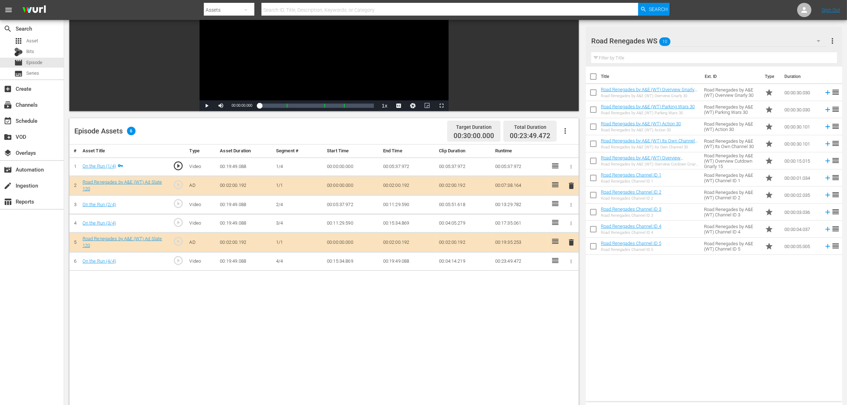
click at [656, 324] on div "Title Ext. ID Type Duration Road Renegades by A&E (WT) Overview Gnarly 30 Road …" at bounding box center [714, 233] width 256 height 332
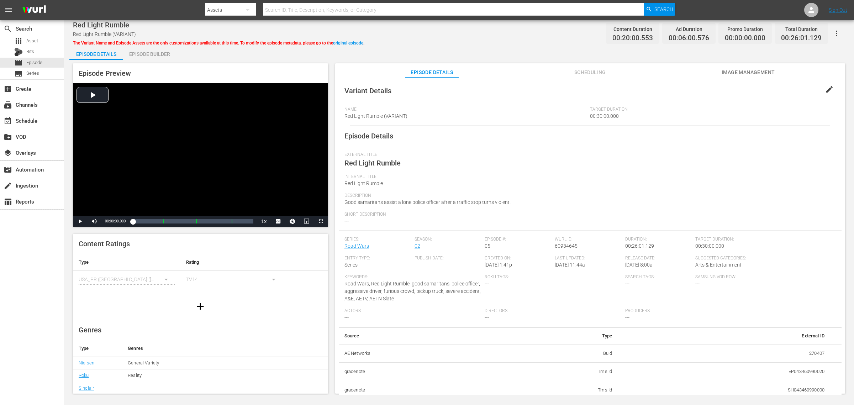
click at [142, 49] on div "Episode Builder" at bounding box center [149, 54] width 53 height 17
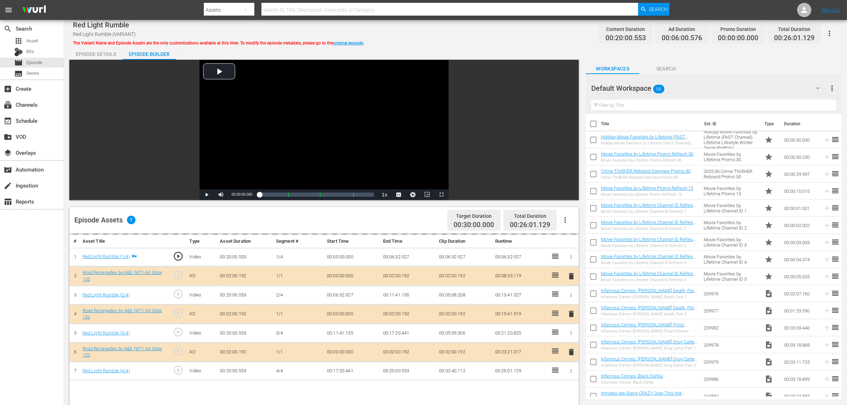
click at [426, 31] on div "Red Light Rumble Red Light Rumble (VARIANT) The Variant Name and Episode Assets…" at bounding box center [455, 33] width 765 height 16
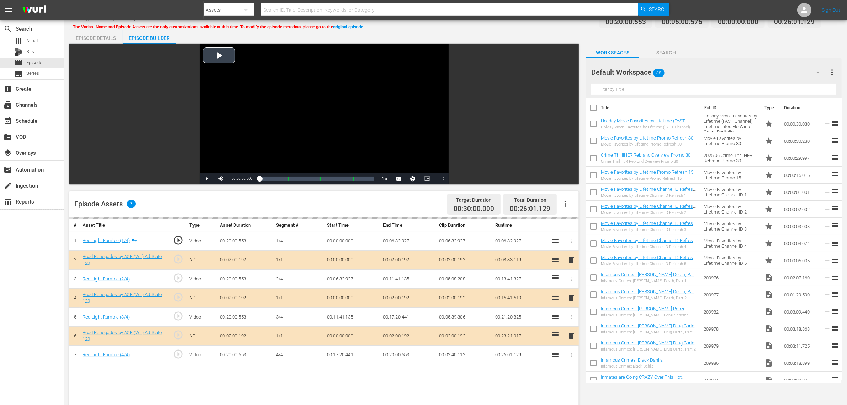
scroll to position [44, 0]
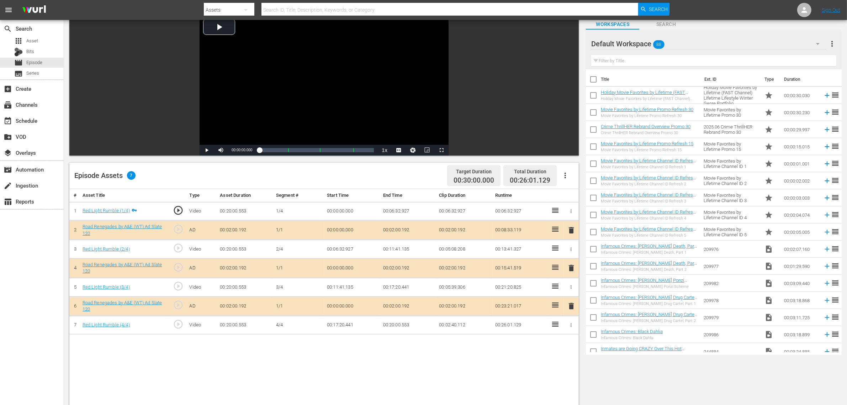
click at [572, 269] on span "delete" at bounding box center [571, 268] width 9 height 9
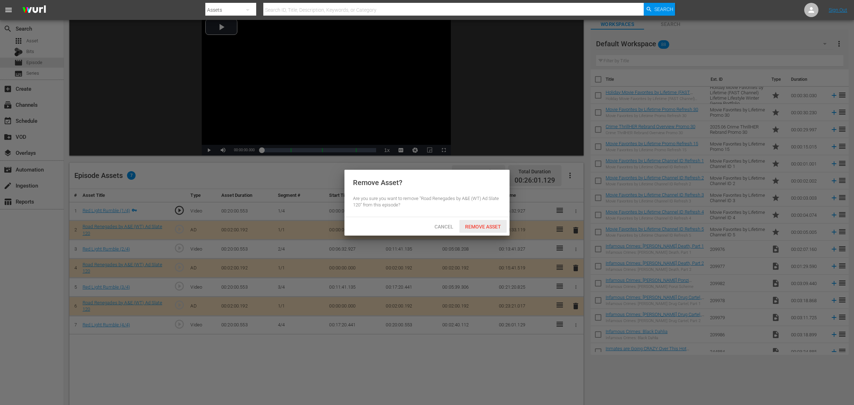
click at [490, 228] on span "Remove Asset" at bounding box center [482, 227] width 47 height 6
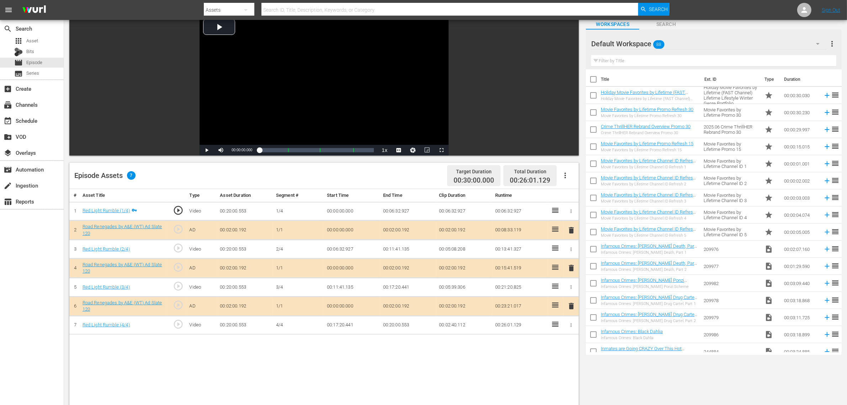
click at [683, 44] on div "Default Workspace 88" at bounding box center [708, 44] width 235 height 20
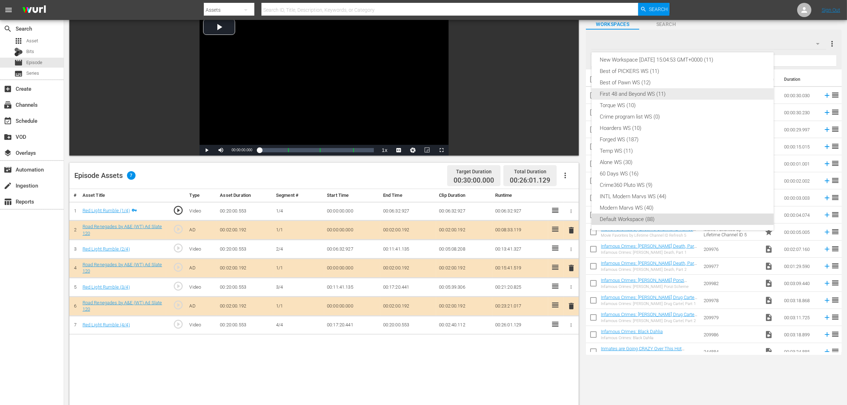
scroll to position [0, 0]
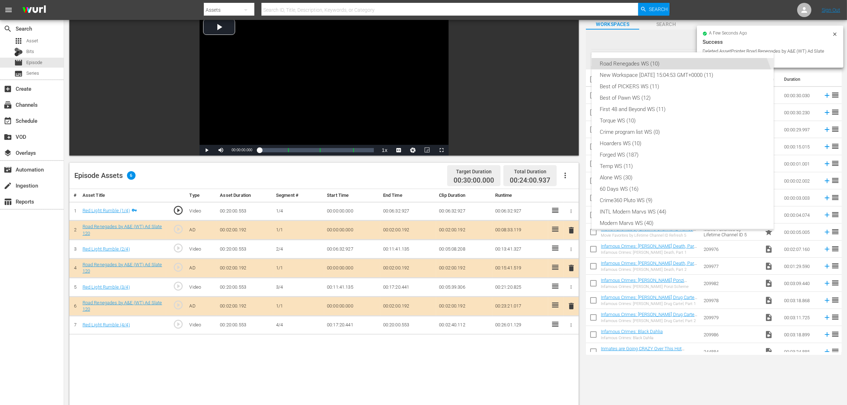
click at [652, 63] on div "Road Renegades WS (10)" at bounding box center [682, 63] width 165 height 11
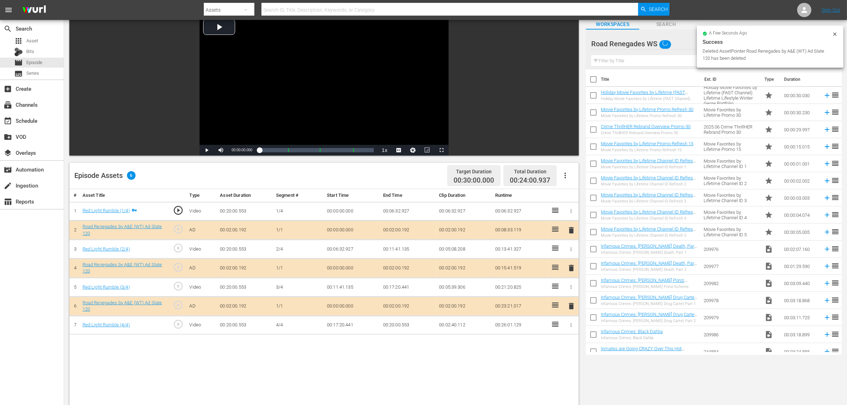
click at [331, 173] on div "Episode Assets 6 Target Duration 00:30:00.000 Total Duration 00:24:00.937" at bounding box center [324, 176] width 510 height 26
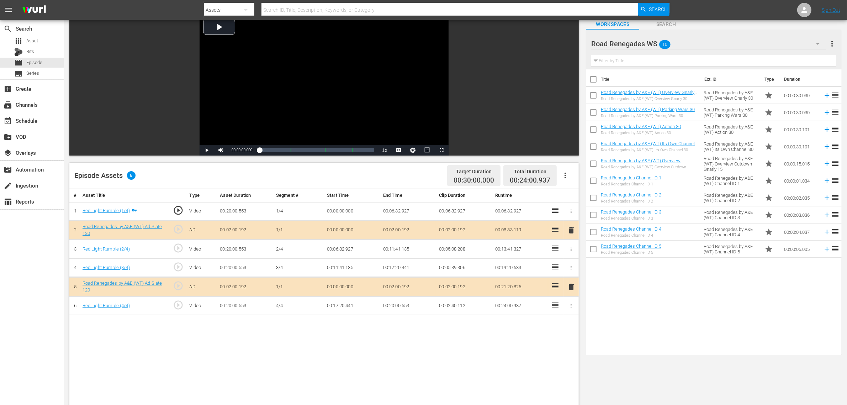
click at [683, 8] on nav "menu Search By Assets Search ID, Title, Description, Keywords, or Category Sear…" at bounding box center [423, 10] width 847 height 20
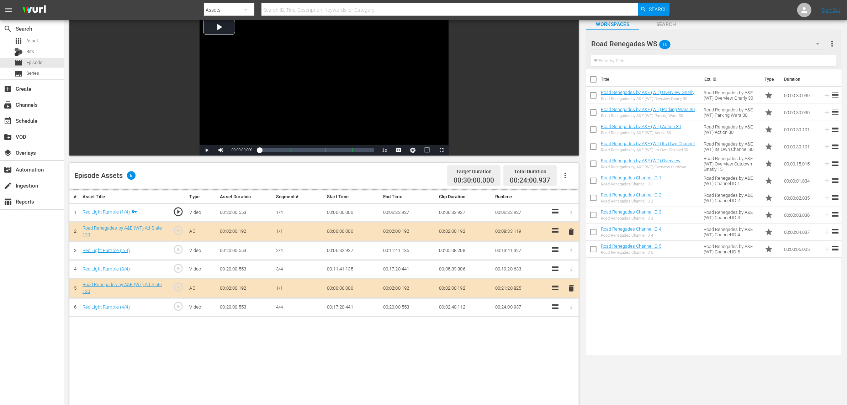
click at [352, 179] on div "Episode Assets 6 Target Duration 00:30:00.000 Total Duration 00:24:00.937" at bounding box center [324, 176] width 510 height 26
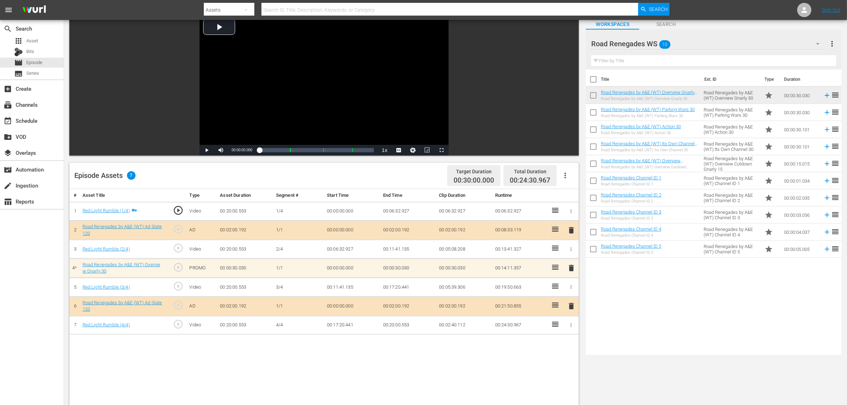
click at [648, 291] on div "Title Ext. ID Type Duration Road Renegades by A&E (WT) Overview Gnarly 30 Road …" at bounding box center [714, 210] width 256 height 283
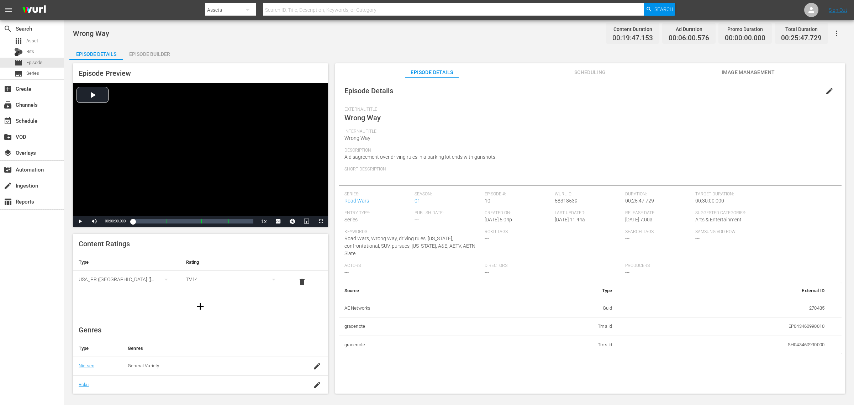
click at [153, 54] on div "Episode Builder" at bounding box center [149, 54] width 53 height 17
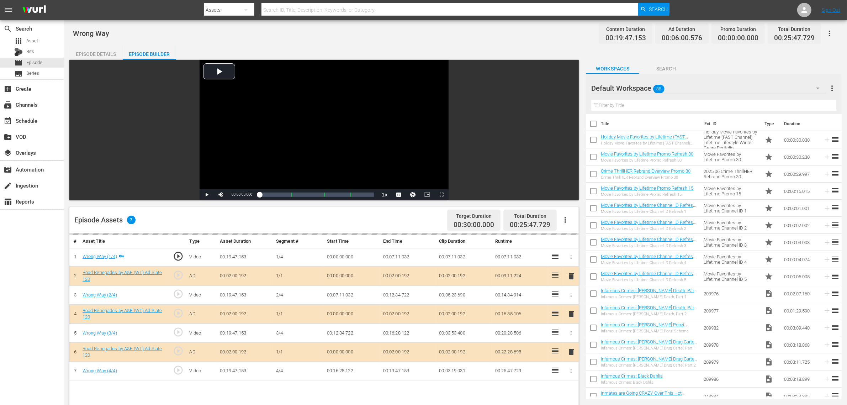
click at [433, 44] on div "Wrong Way Content Duration 00:19:47.153 Ad Duration 00:06:00.576 Promo Duration…" at bounding box center [455, 305] width 783 height 570
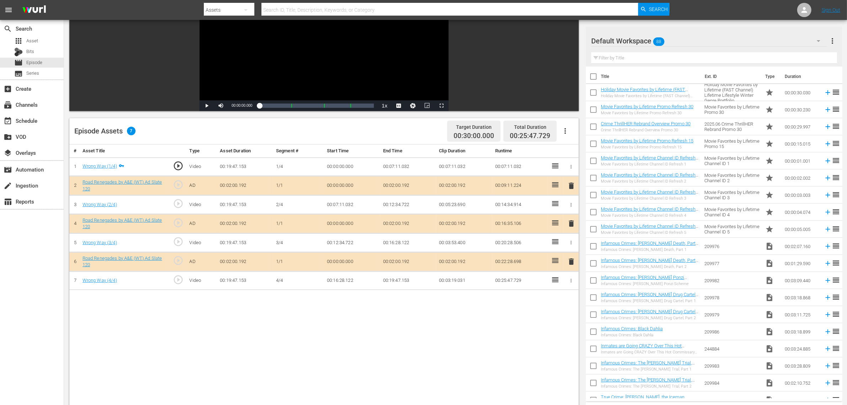
click at [572, 225] on span "delete" at bounding box center [571, 223] width 9 height 9
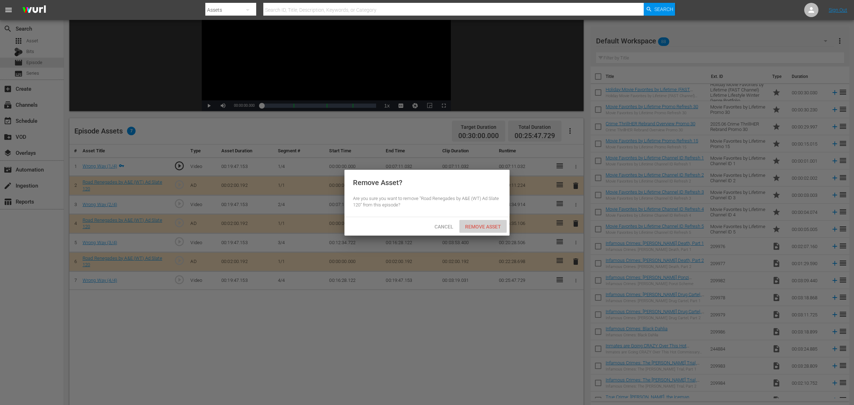
click at [485, 225] on span "Remove Asset" at bounding box center [482, 227] width 47 height 6
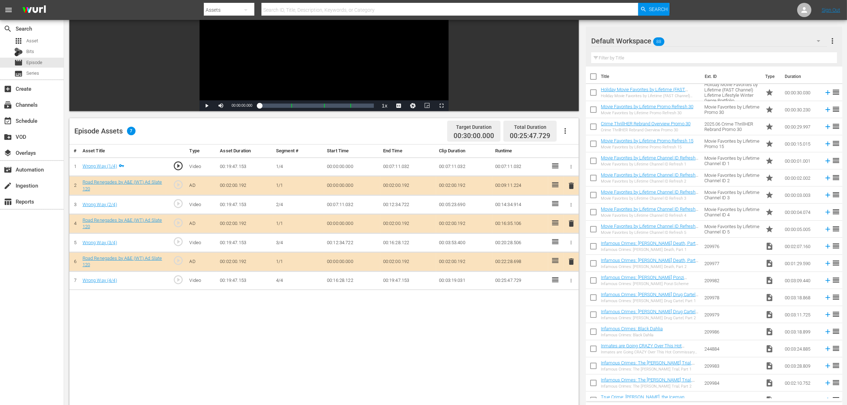
click at [677, 44] on div "Default Workspace 88" at bounding box center [709, 41] width 236 height 20
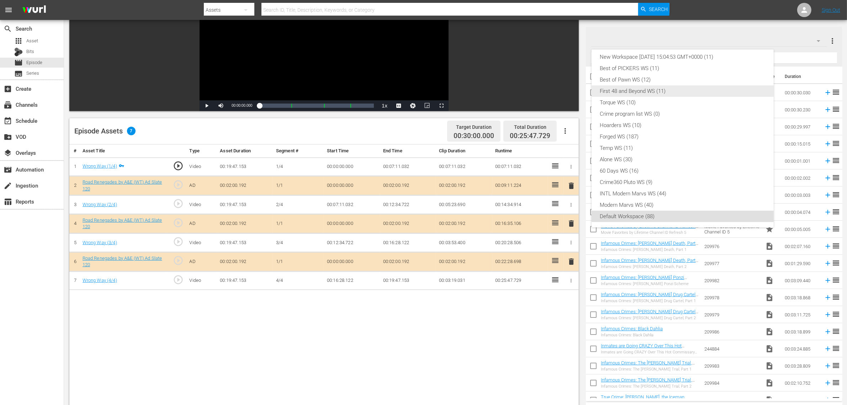
scroll to position [0, 0]
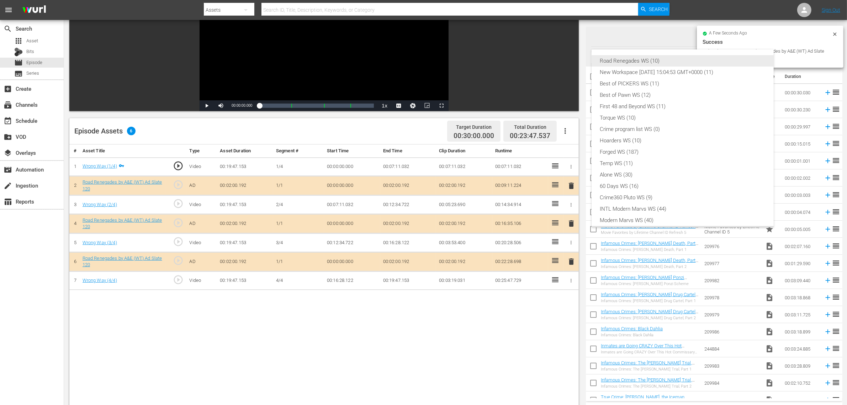
click at [646, 62] on div "Road Renegades WS (10)" at bounding box center [682, 60] width 165 height 11
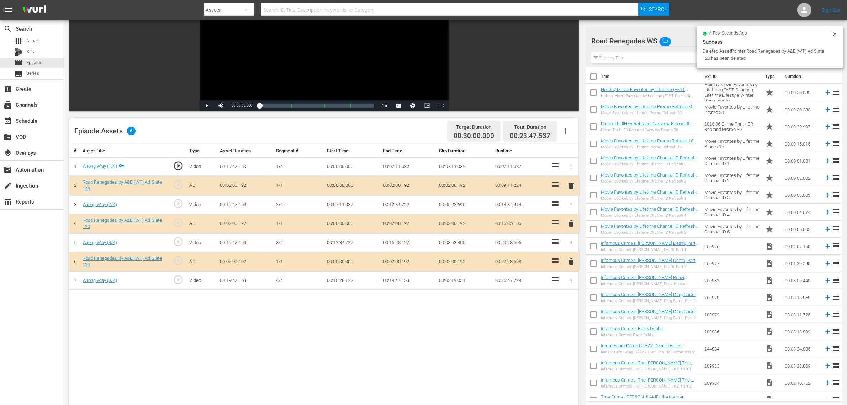
scroll to position [6, 0]
click at [683, 5] on nav "menu Search By Assets Search ID, Title, Description, Keywords, or Category Sear…" at bounding box center [423, 10] width 847 height 20
click at [392, 127] on div "Episode Assets 6 Target Duration 00:30:00.000 Total Duration 00:23:47.537" at bounding box center [324, 131] width 510 height 26
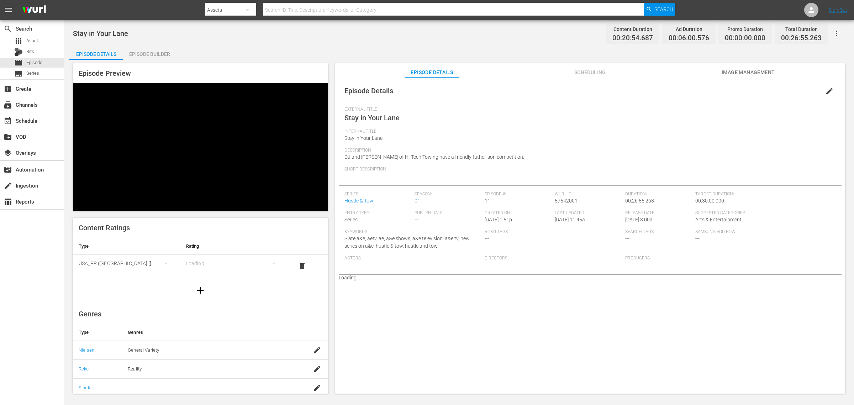
click at [160, 51] on div "Episode Builder" at bounding box center [149, 54] width 53 height 17
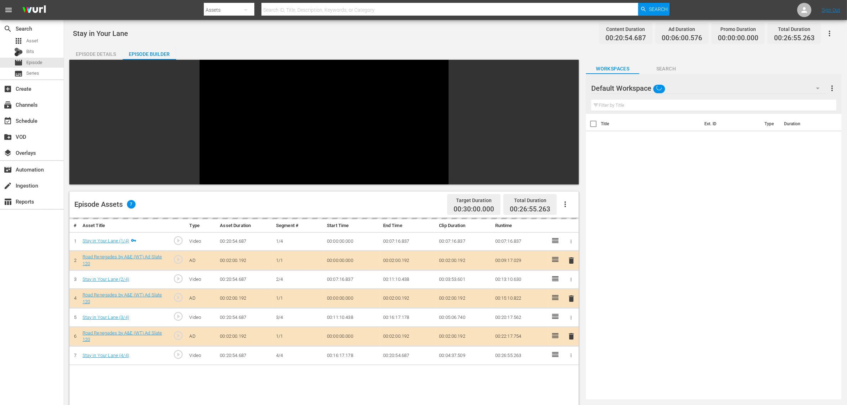
click at [367, 38] on div "Stay in Your Lane Content Duration 00:20:54.687 Ad Duration 00:06:00.576 Promo …" at bounding box center [455, 33] width 765 height 16
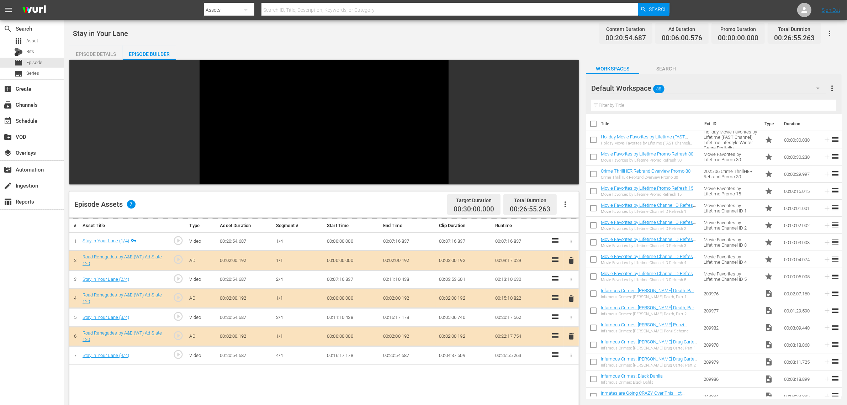
click at [750, 86] on div "Default Workspace 88" at bounding box center [708, 88] width 235 height 20
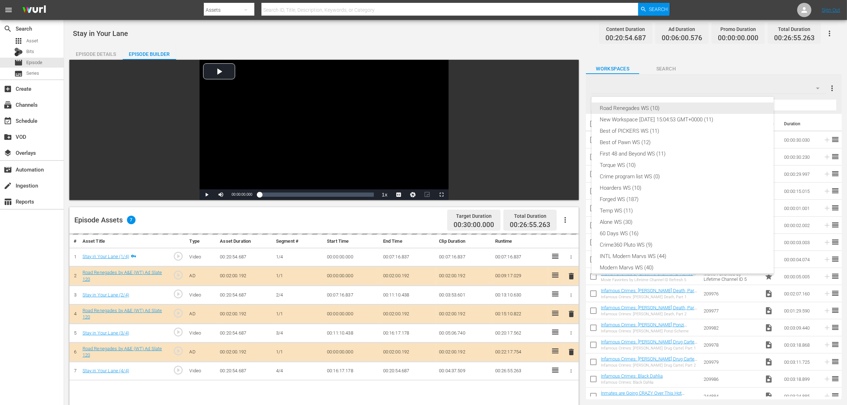
click at [627, 106] on div "Road Renegades WS (10) New Workspace [DATE] 15:04:53 GMT+0000 (11) Best of PICK…" at bounding box center [683, 194] width 182 height 194
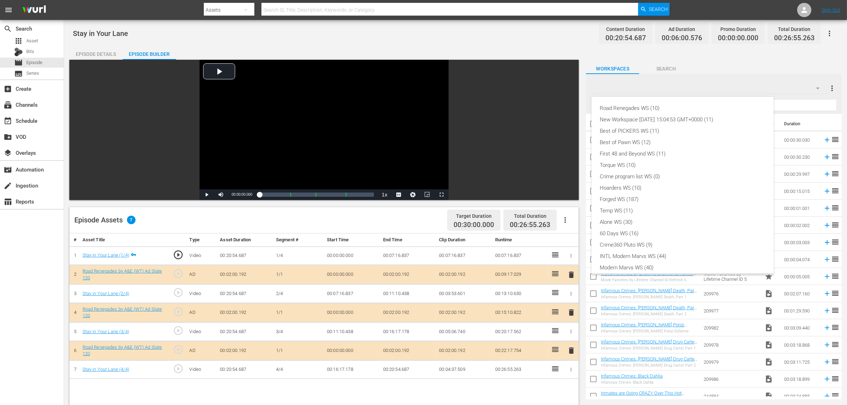
scroll to position [10, 0]
click at [495, 33] on div "Road Renegades WS (10) New Workspace [DATE] 15:04:53 GMT+0000 (11) Best of PICK…" at bounding box center [423, 202] width 847 height 405
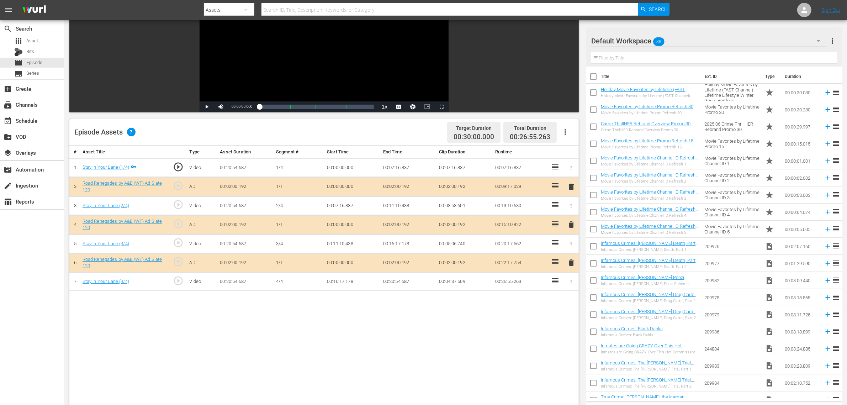
scroll to position [89, 0]
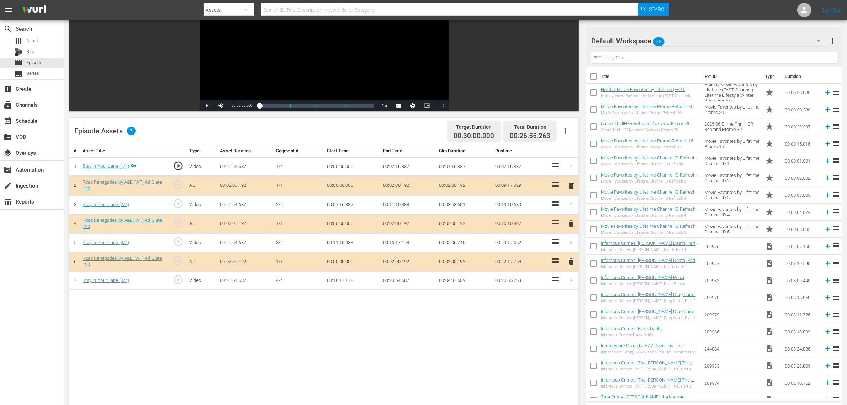
click at [693, 43] on div "Default Workspace 88" at bounding box center [709, 41] width 236 height 20
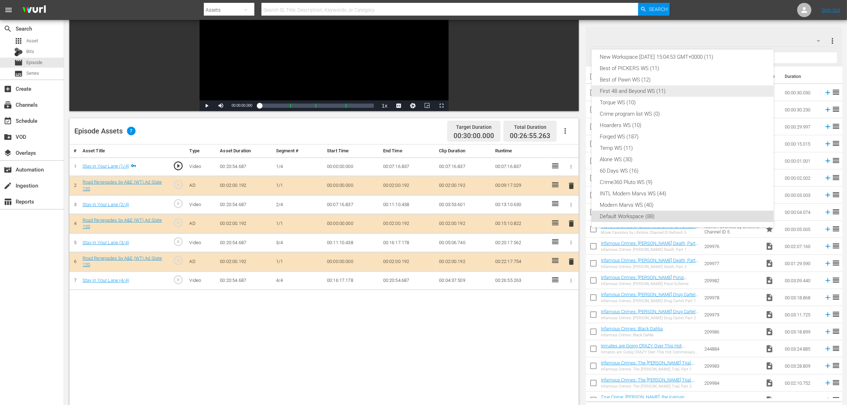
scroll to position [0, 0]
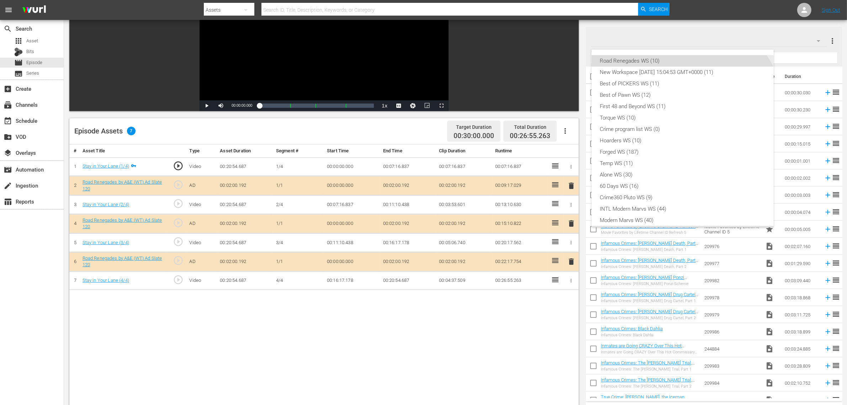
click at [629, 56] on div "Road Renegades WS (10)" at bounding box center [682, 60] width 165 height 11
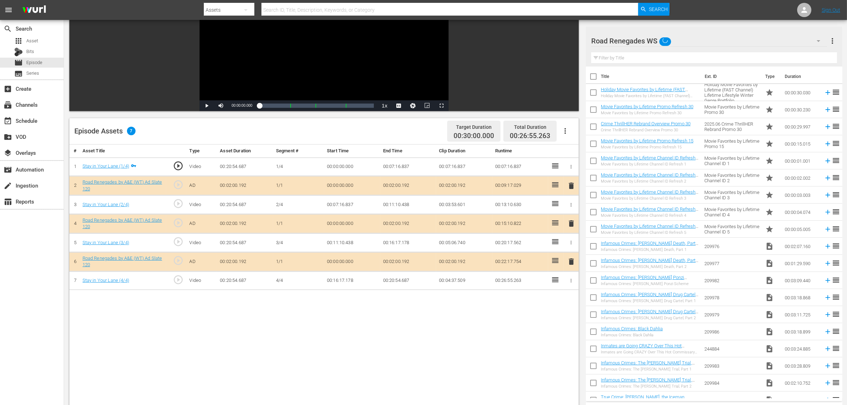
click at [570, 223] on span "delete" at bounding box center [571, 223] width 9 height 9
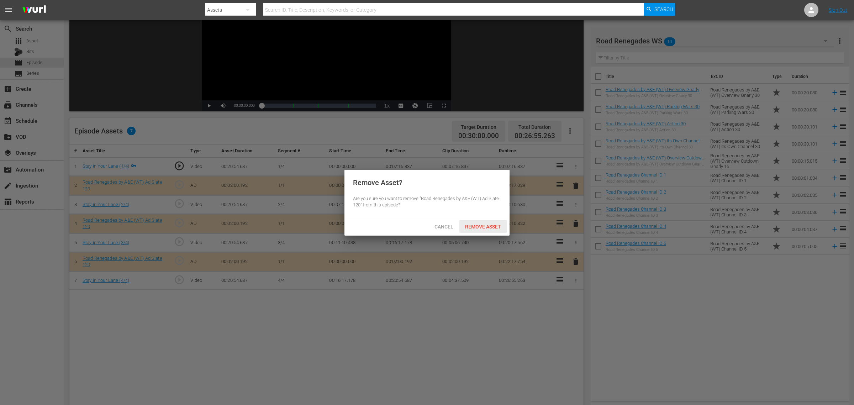
click at [494, 230] on span "Remove Asset" at bounding box center [482, 227] width 47 height 6
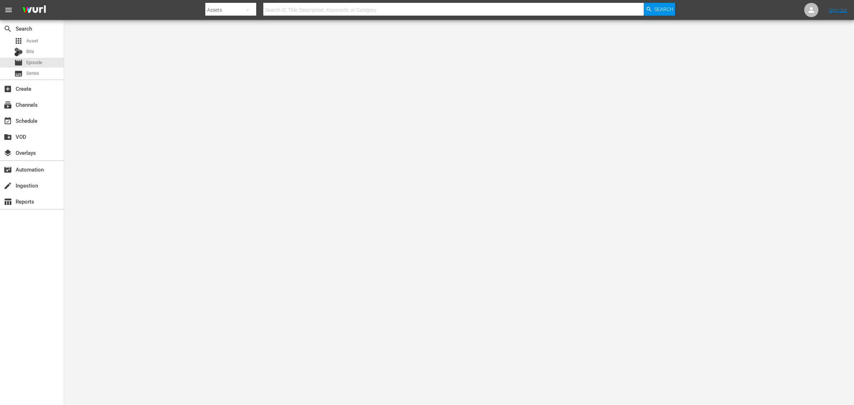
click at [147, 7] on nav "menu Search By Assets Search ID, Title, Description, Keywords, or Category Sear…" at bounding box center [427, 10] width 854 height 20
click at [24, 278] on div "search Search apps Asset Bits movie Episode subtitles Series add_box Create sub…" at bounding box center [32, 222] width 64 height 405
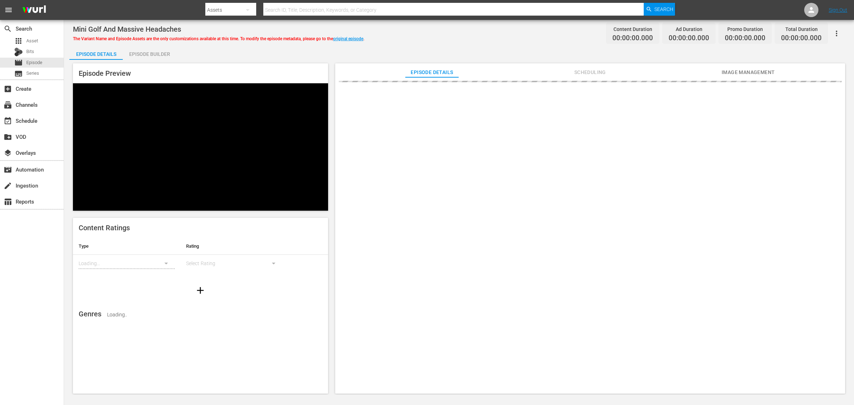
click at [161, 52] on div "Episode Builder" at bounding box center [149, 54] width 53 height 17
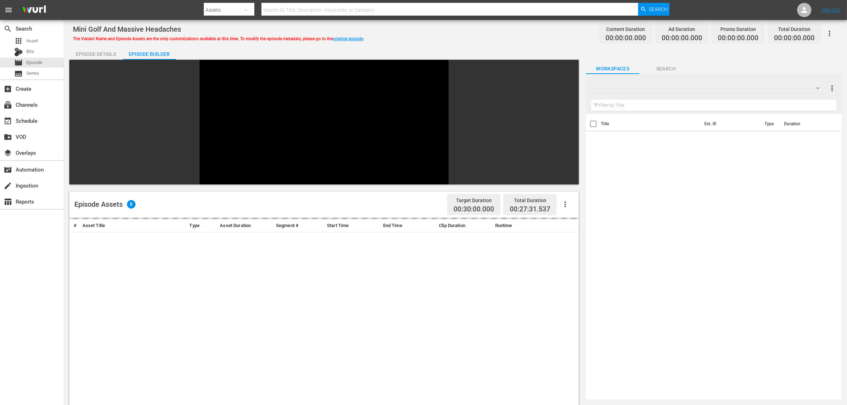
click at [444, 38] on div "Mini Golf And Massive Headaches The Variant Name and Episode Assets are the onl…" at bounding box center [455, 33] width 765 height 16
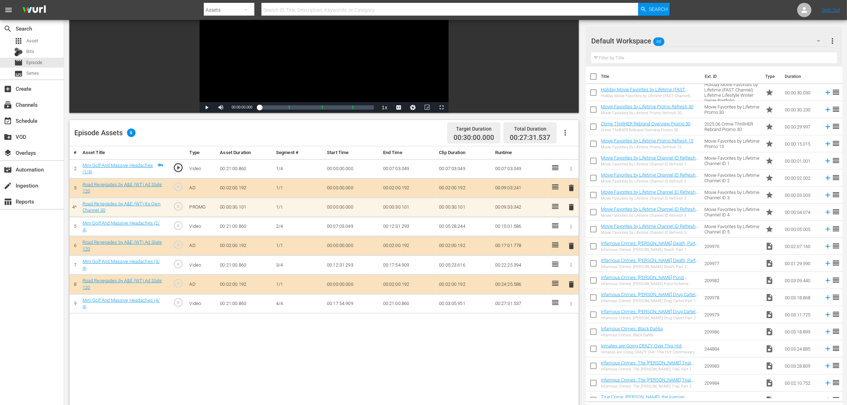
scroll to position [89, 0]
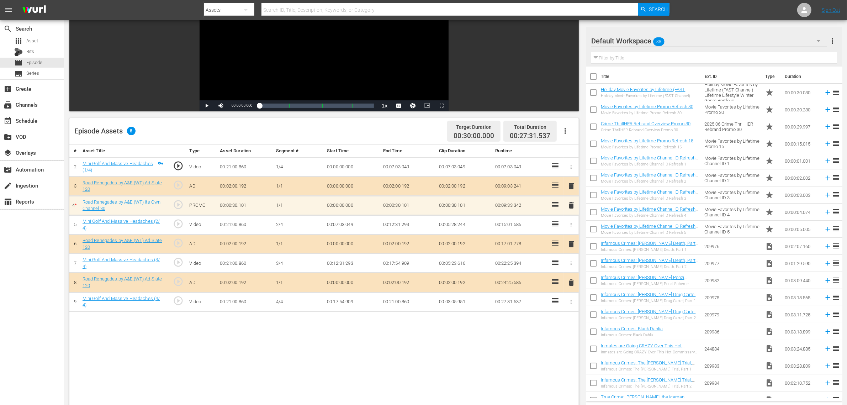
click at [698, 39] on div "Default Workspace 88" at bounding box center [709, 41] width 236 height 20
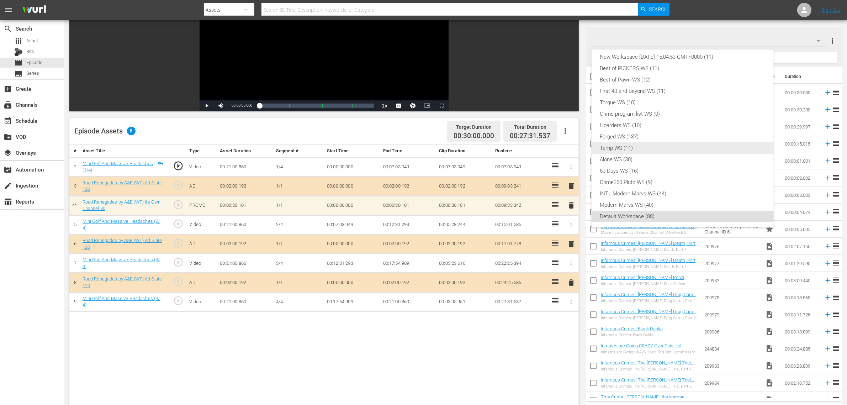
scroll to position [0, 0]
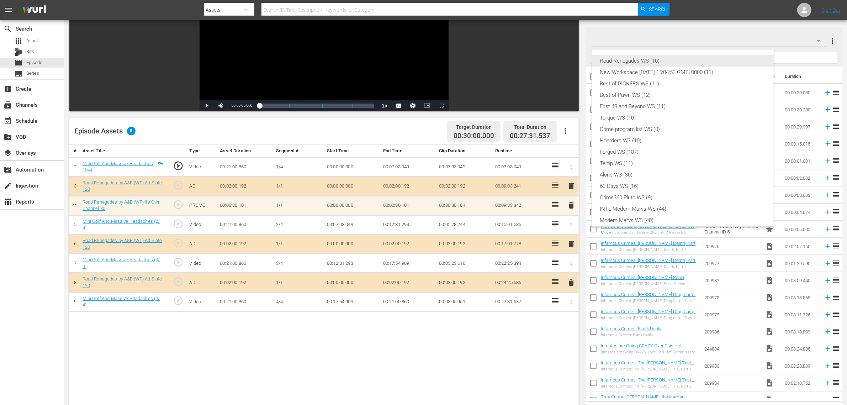
click at [639, 60] on div "Road Renegades WS (10)" at bounding box center [682, 60] width 165 height 11
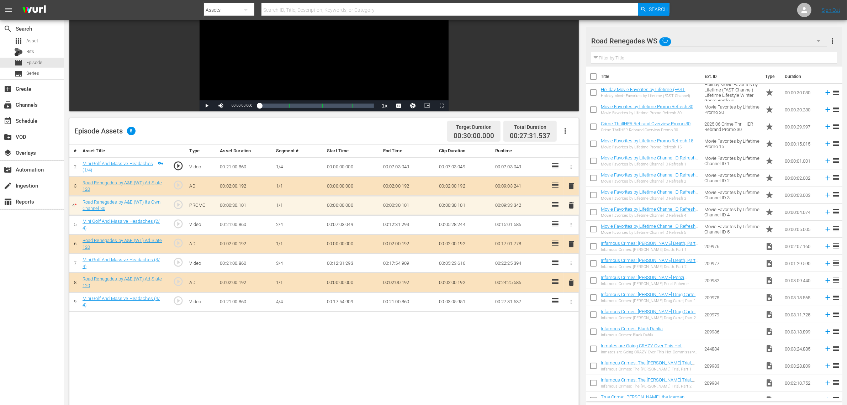
scroll to position [6, 0]
click at [408, 128] on div "Episode Assets 8 Target Duration 00:30:00.000 Total Duration 00:27:31.537" at bounding box center [324, 131] width 510 height 26
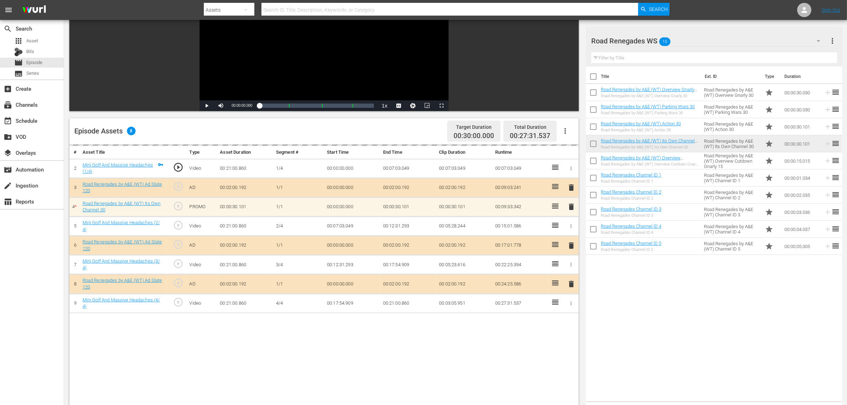
click at [360, 126] on div "Episode Assets 8 Target Duration 00:30:00.000 Total Duration 00:27:31.537" at bounding box center [324, 131] width 510 height 26
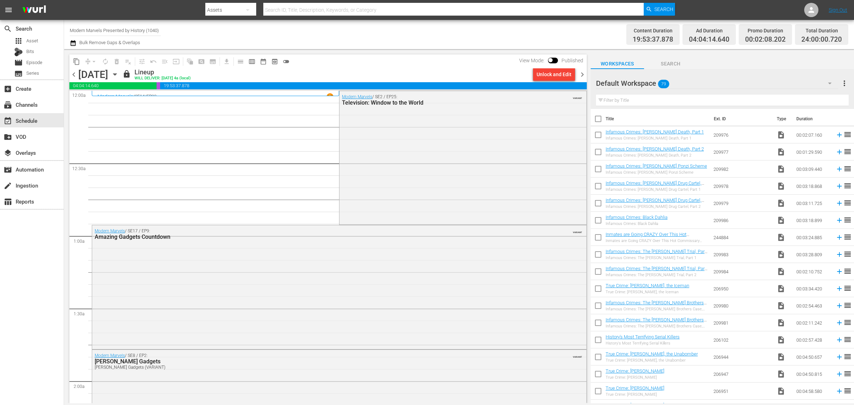
scroll to position [602, 0]
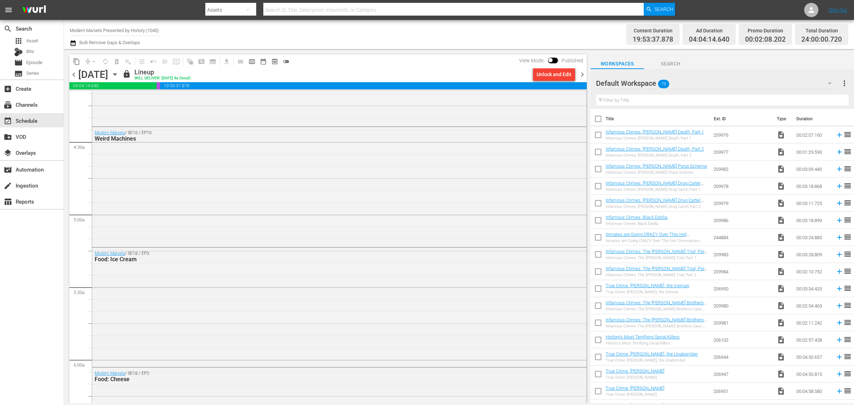
click at [582, 73] on span "chevron_right" at bounding box center [582, 74] width 9 height 9
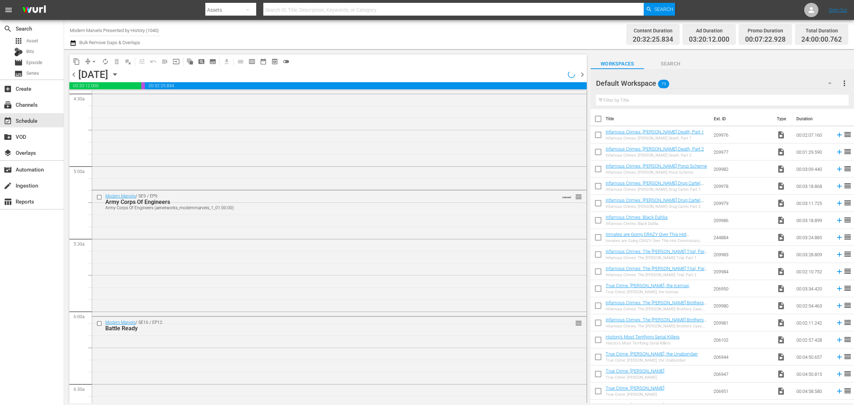
scroll to position [614, 0]
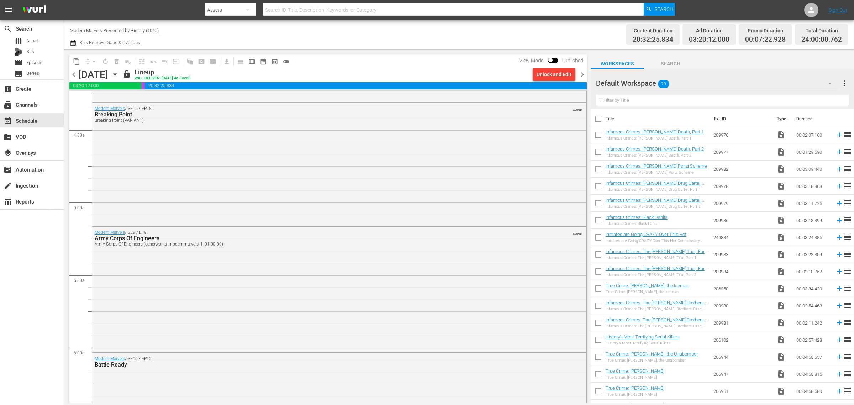
drag, startPoint x: 0, startPoint y: 0, endPoint x: 582, endPoint y: 73, distance: 586.3
click at [582, 73] on span "chevron_right" at bounding box center [582, 74] width 9 height 9
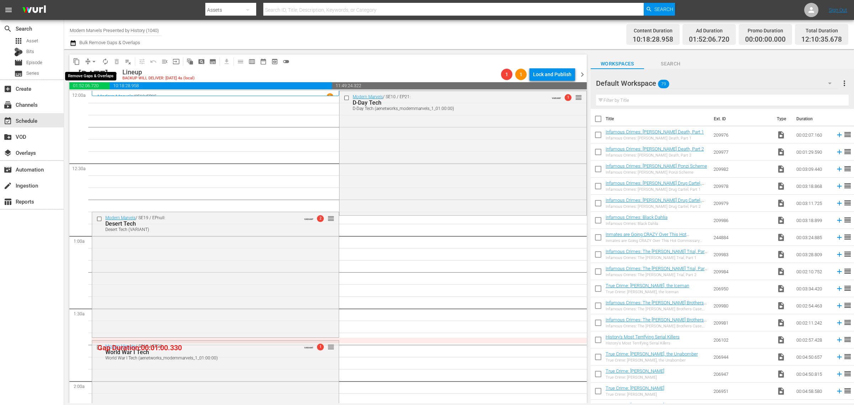
click at [95, 61] on span "arrow_drop_down" at bounding box center [93, 61] width 7 height 7
click at [96, 72] on li "Align to Midnight" at bounding box center [94, 76] width 75 height 12
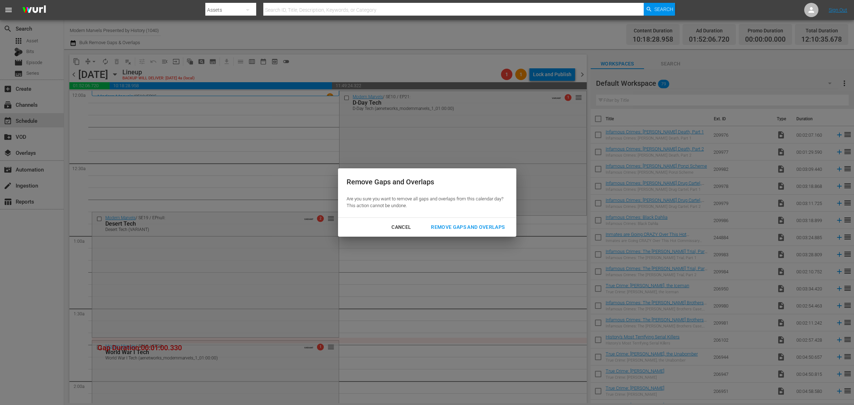
click at [488, 224] on div "Remove Gaps and Overlaps" at bounding box center [467, 227] width 85 height 9
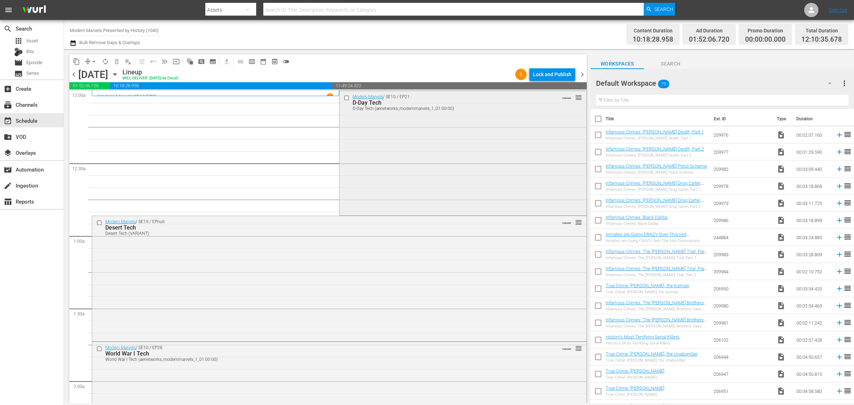
click at [391, 128] on div "Modern Marvels / SE10 / EP21: D-Day Tech D-Day Tech (aenetworks_modernmarvels_1…" at bounding box center [462, 152] width 247 height 123
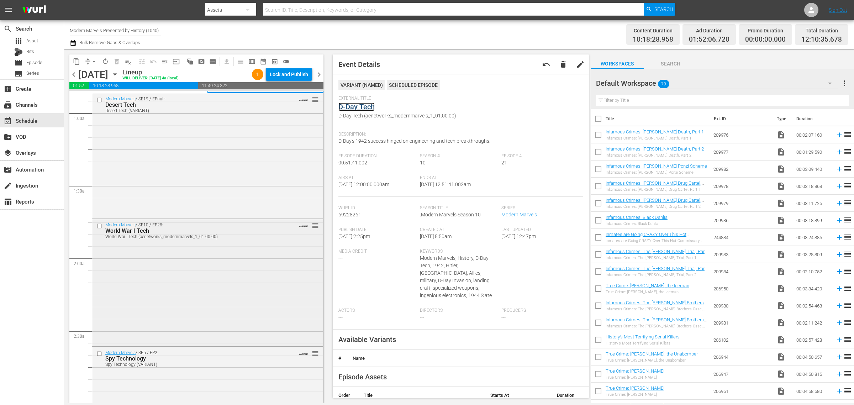
scroll to position [133, 0]
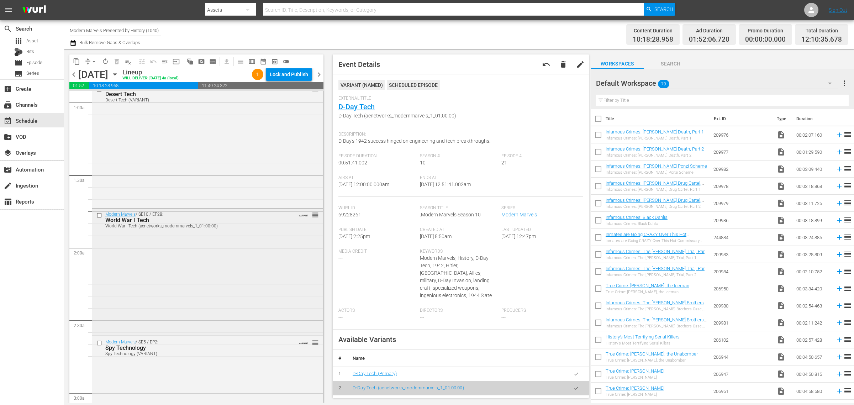
click at [154, 246] on div "Modern Marvels / SE10 / EP28: World War I Tech World War I Tech (aenetworks_mod…" at bounding box center [207, 272] width 231 height 126
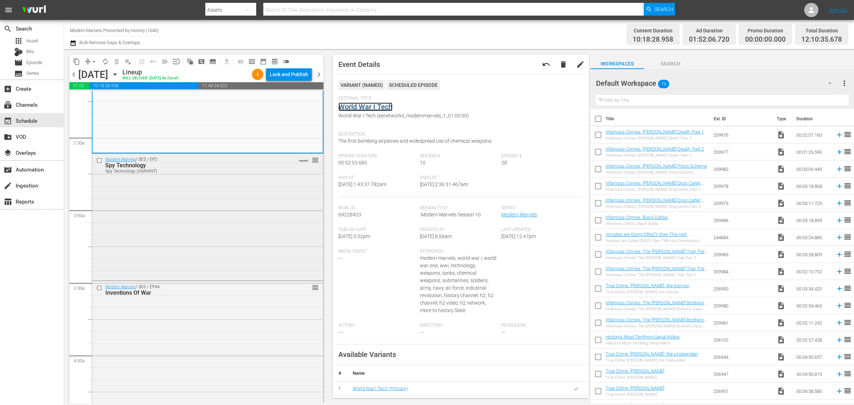
scroll to position [356, 0]
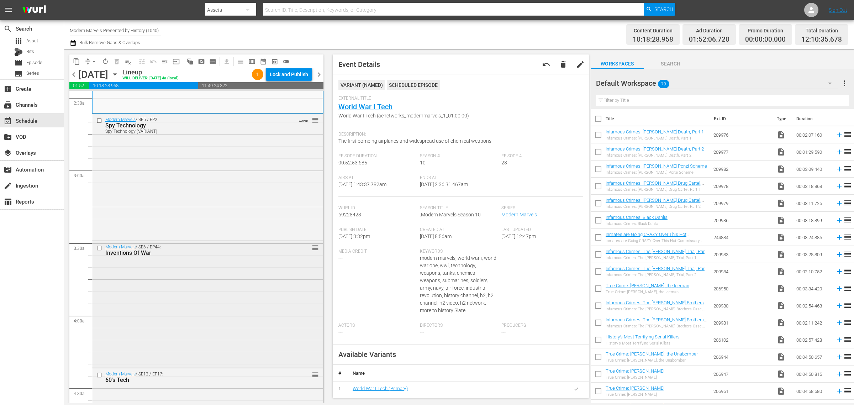
click at [180, 290] on div "Modern Marvels / SE6 / EP44: Inventions Of War reorder" at bounding box center [207, 303] width 231 height 125
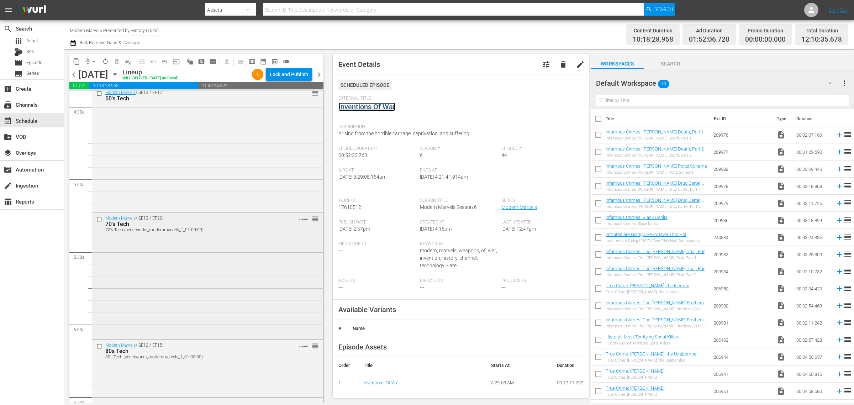
scroll to position [667, 0]
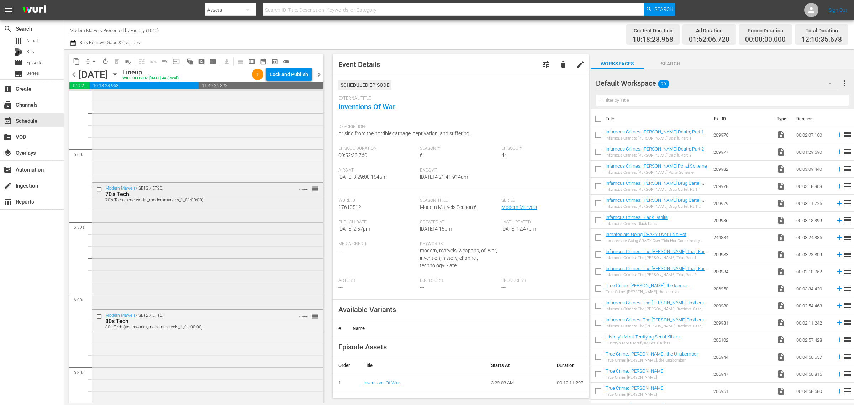
click at [163, 219] on div "Modern Marvels / SE13 / EP20: 70's Tech 70's Tech (aenetworks_modernmarvels_1_0…" at bounding box center [207, 245] width 231 height 125
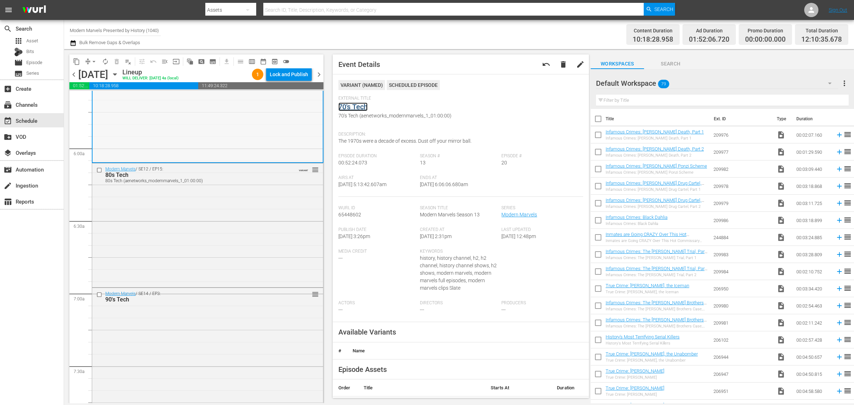
scroll to position [934, 0]
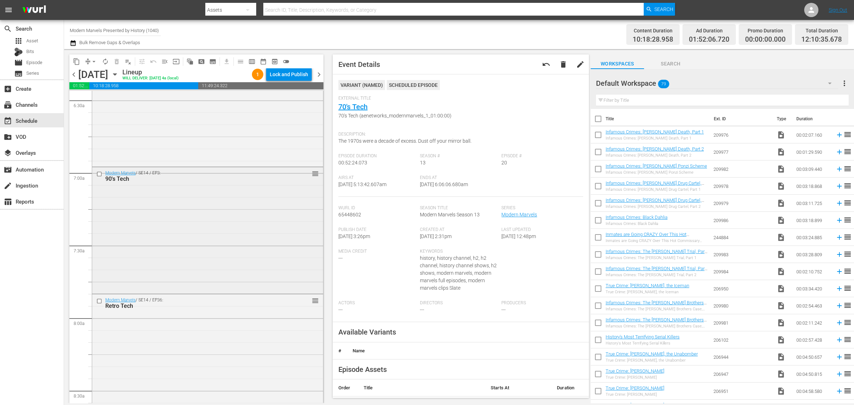
click at [210, 223] on div "Modern Marvels / SE14 / EP3: 90's Tech reorder" at bounding box center [207, 229] width 231 height 125
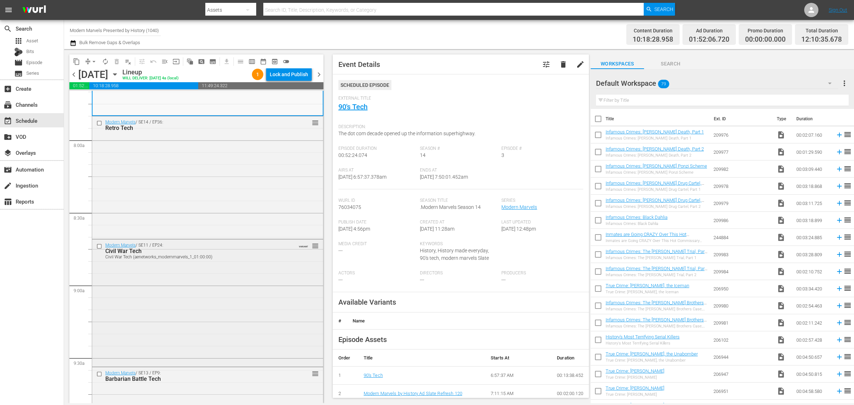
click at [184, 262] on div "Modern Marvels / SE11 / EP24: Civil War Tech Civil War Tech (aenetworks_modernm…" at bounding box center [207, 302] width 231 height 126
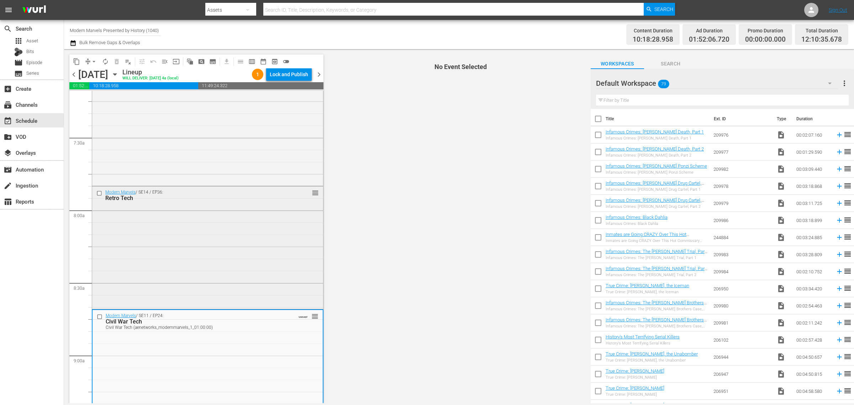
scroll to position [1023, 0]
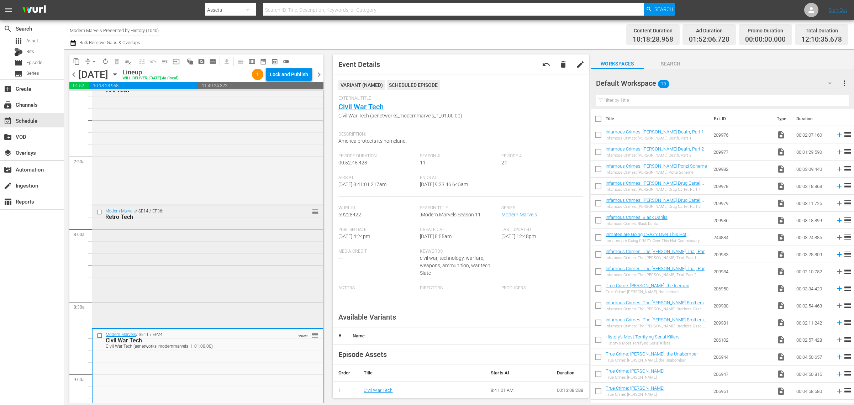
click at [191, 251] on div "Modern Marvels / SE14 / EP36: Retro Tech reorder" at bounding box center [207, 265] width 231 height 121
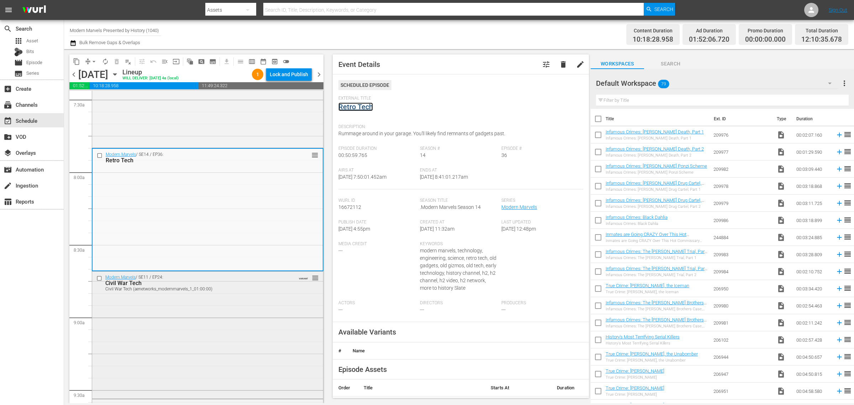
scroll to position [1201, 0]
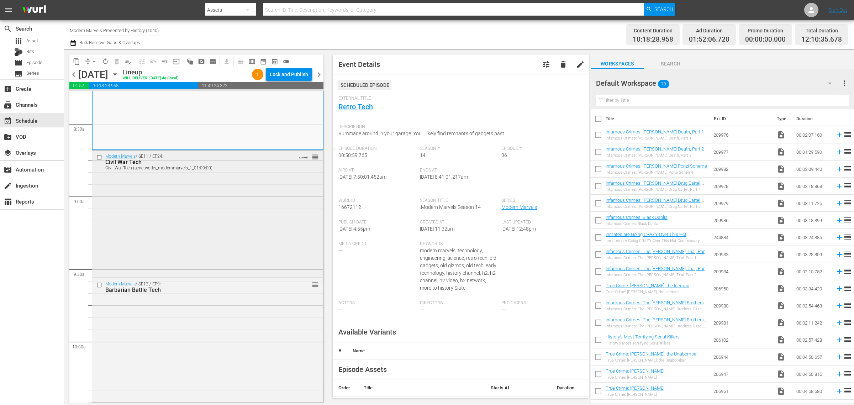
click at [164, 225] on div "Modern Marvels / SE11 / EP24: Civil War Tech Civil War Tech (aenetworks_modernm…" at bounding box center [207, 214] width 231 height 126
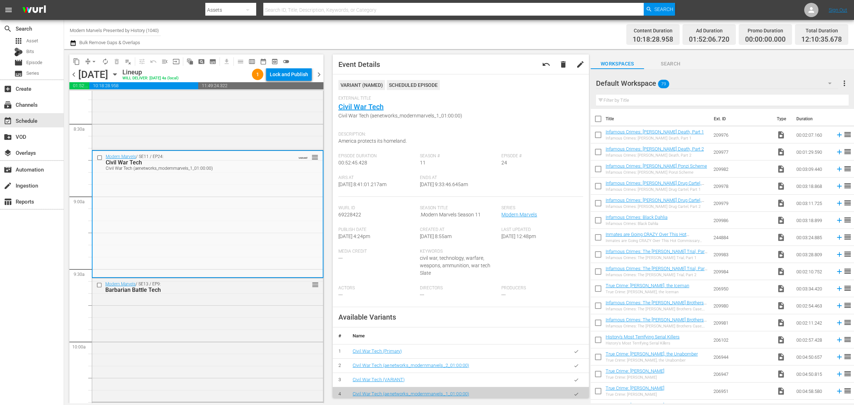
click at [406, 36] on div "Channel Title Modern Marvels Presented by History (1040) Bulk Remove Gaps & Ove…" at bounding box center [282, 35] width 425 height 26
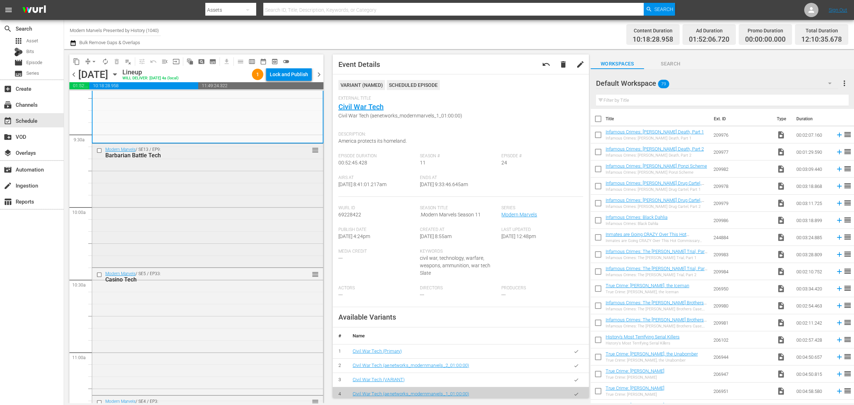
scroll to position [1379, 0]
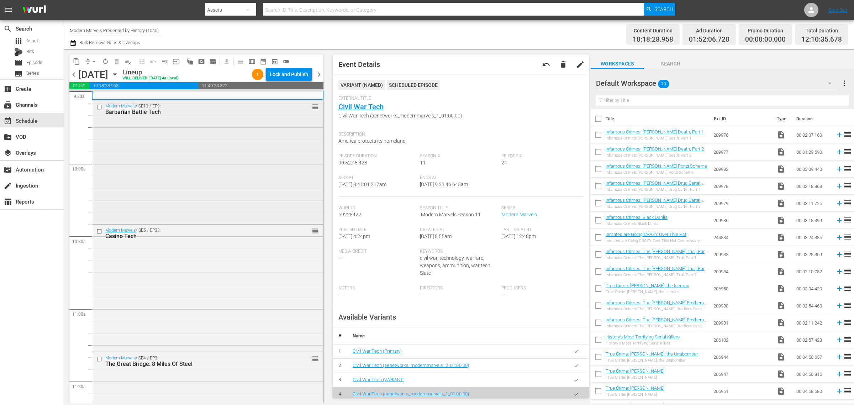
click at [148, 159] on div "Modern Marvels / SE13 / EP9: Barbarian Battle Tech reorder" at bounding box center [207, 161] width 231 height 122
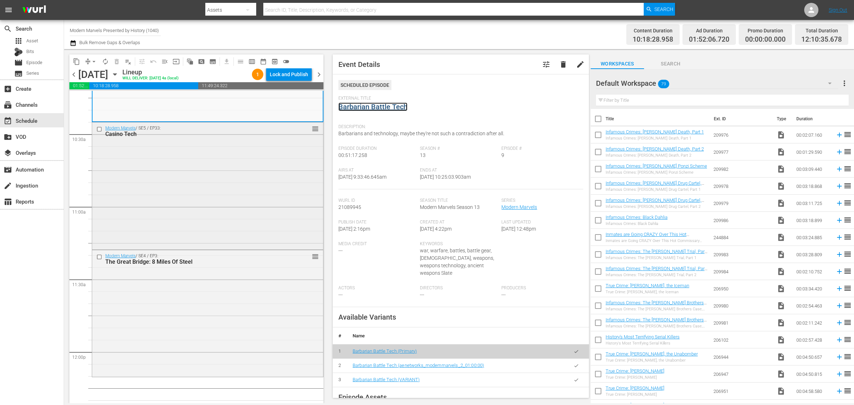
scroll to position [1512, 0]
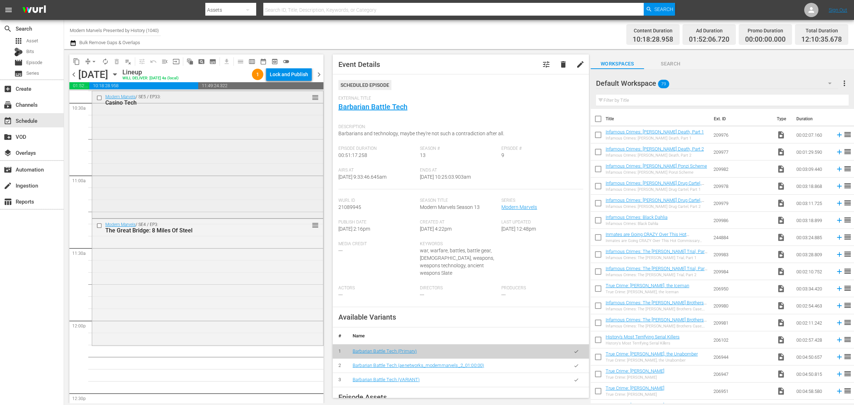
click at [181, 167] on div "Modern Marvels / SE5 / EP33: Casino Tech reorder" at bounding box center [207, 154] width 231 height 126
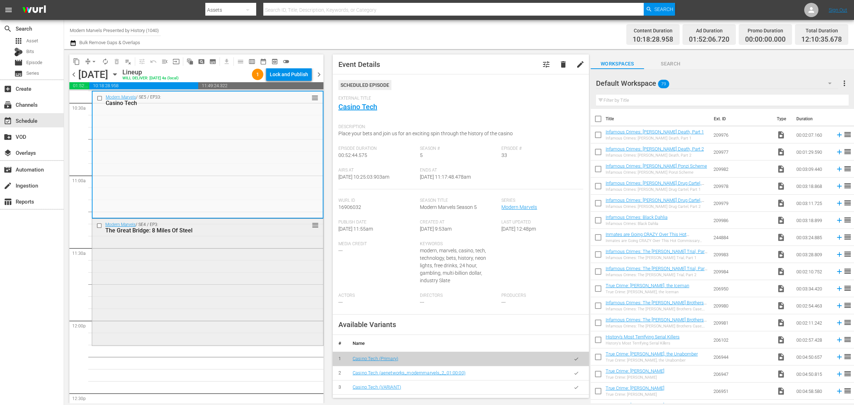
click at [205, 280] on div "Modern Marvels / SE4 / EP3: The Great Bridge: 8 Miles Of Steel reorder" at bounding box center [207, 282] width 231 height 126
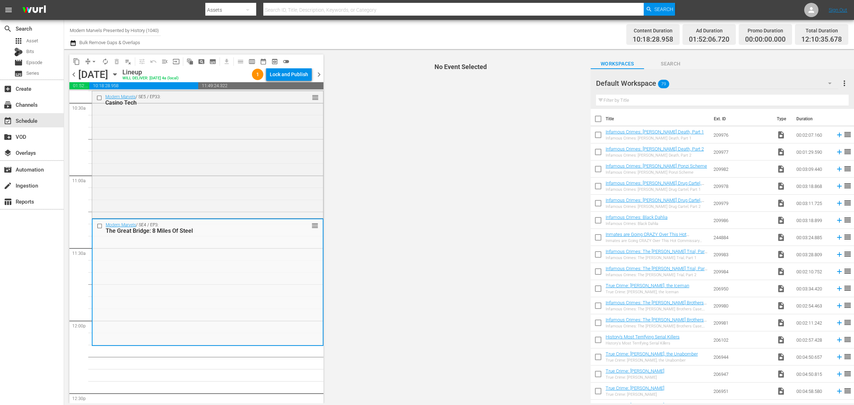
click at [395, 38] on div "Channel Title Modern Marvels Presented by History (1040) Bulk Remove Gaps & Ove…" at bounding box center [282, 35] width 425 height 26
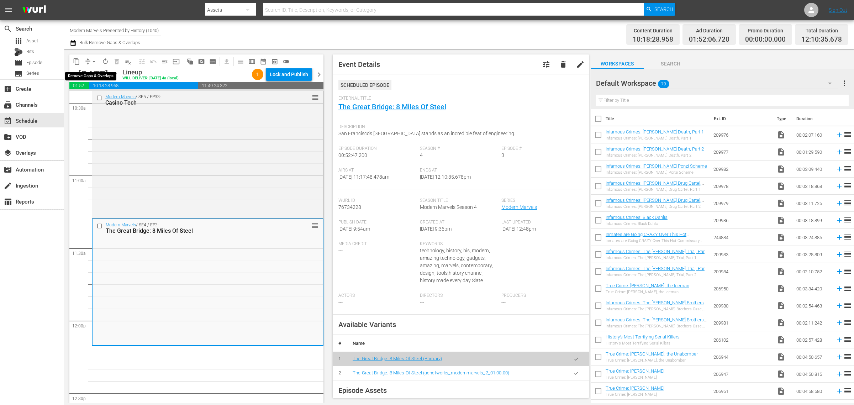
click at [95, 61] on span "arrow_drop_down" at bounding box center [93, 61] width 7 height 7
click at [98, 77] on li "Align to Midnight" at bounding box center [94, 76] width 75 height 12
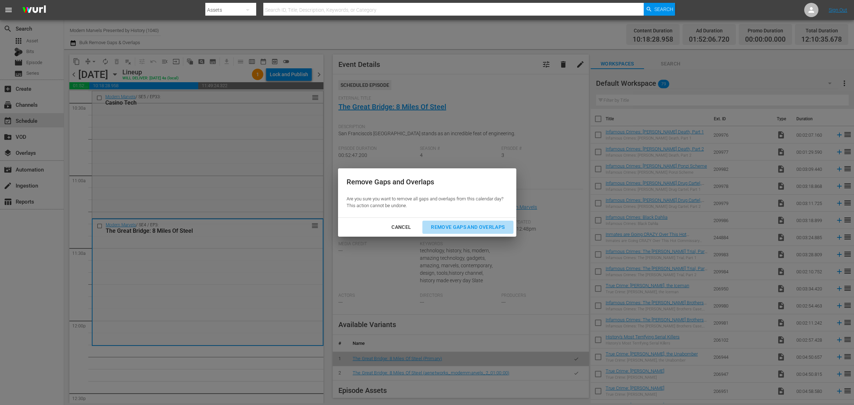
click at [449, 225] on div "Remove Gaps and Overlaps" at bounding box center [467, 227] width 85 height 9
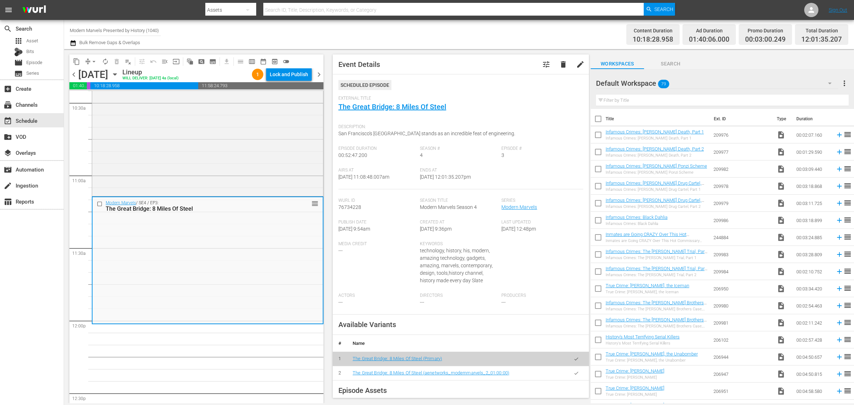
click at [94, 59] on span "arrow_drop_down" at bounding box center [93, 61] width 7 height 7
click at [90, 74] on li "Align to Midnight" at bounding box center [94, 76] width 75 height 12
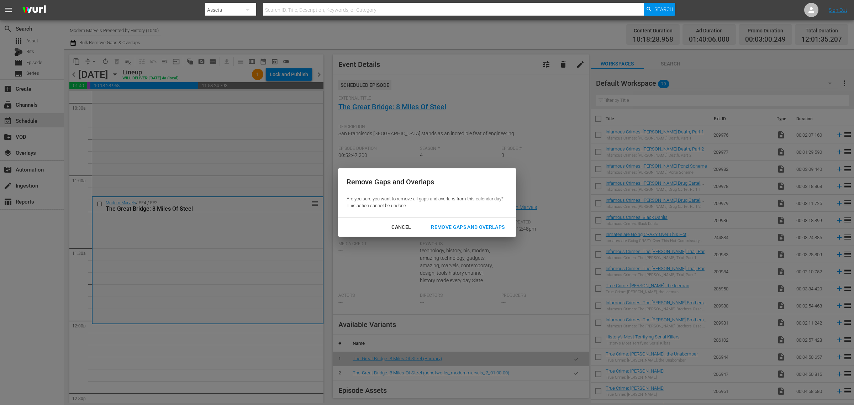
drag, startPoint x: 462, startPoint y: 221, endPoint x: 479, endPoint y: 159, distance: 64.2
click at [461, 222] on button "Remove Gaps and Overlaps" at bounding box center [467, 227] width 91 height 13
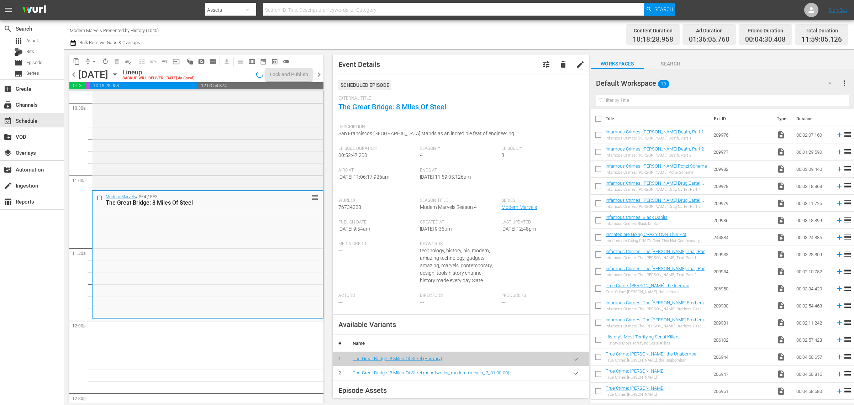
scroll to position [1500, 0]
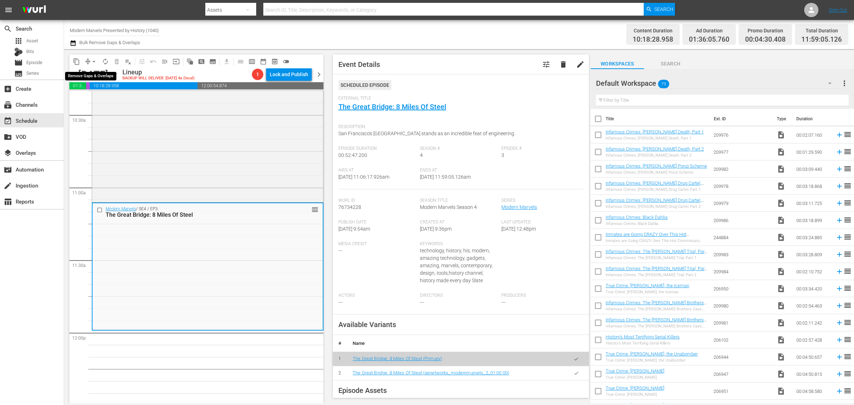
click at [94, 58] on span "arrow_drop_down" at bounding box center [93, 61] width 7 height 7
click at [93, 74] on li "Align to Midnight" at bounding box center [94, 76] width 75 height 12
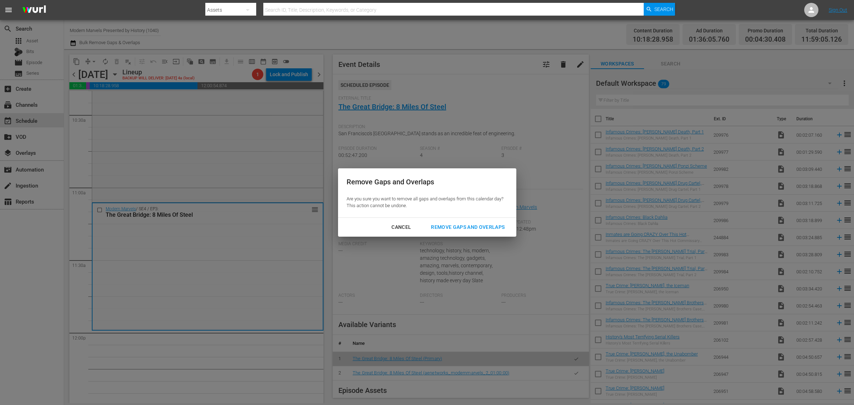
click at [475, 226] on div "Remove Gaps and Overlaps" at bounding box center [467, 227] width 85 height 9
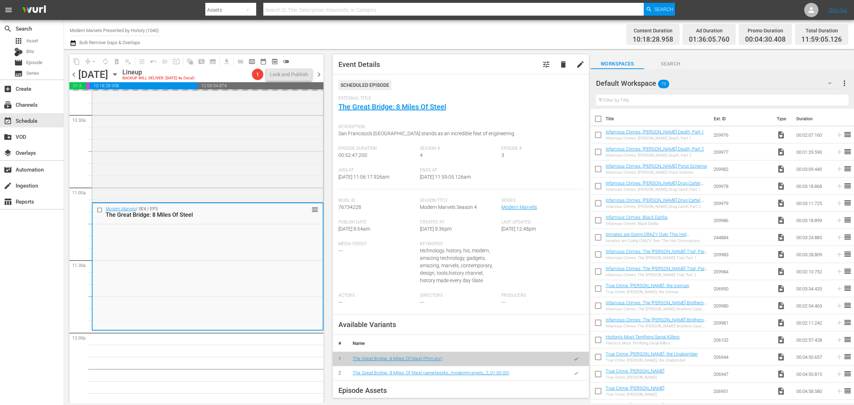
click at [439, 31] on div "Channel Title Modern Marvels Presented by History (1040) Bulk Remove Gaps & Ove…" at bounding box center [282, 35] width 425 height 26
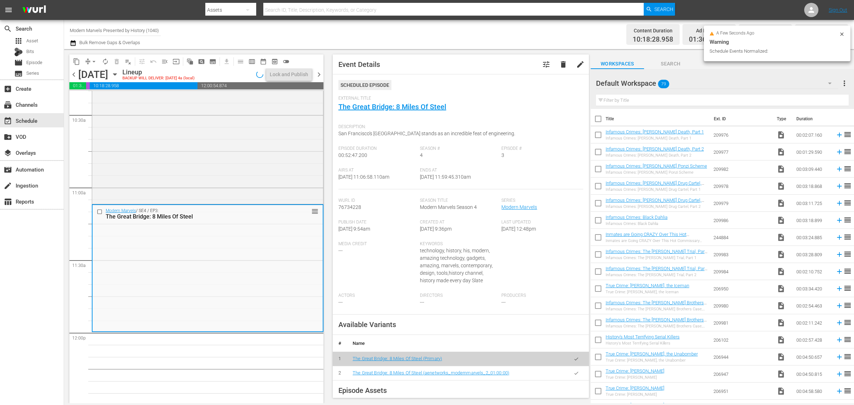
scroll to position [1525, 0]
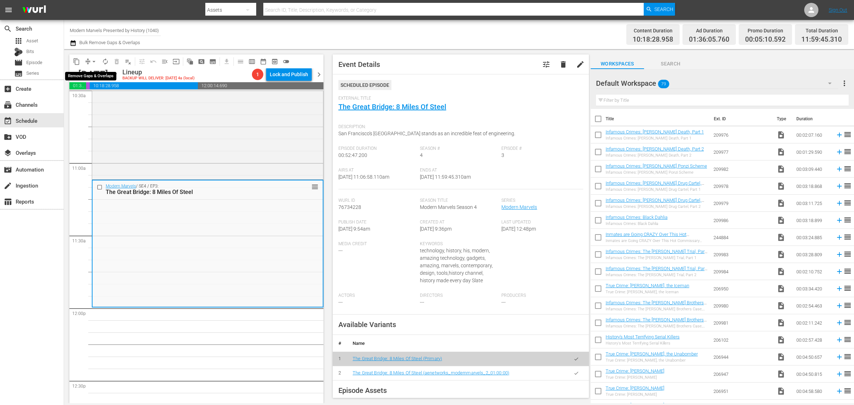
click at [94, 60] on span "arrow_drop_down" at bounding box center [93, 61] width 7 height 7
click at [95, 72] on li "Align to Midnight" at bounding box center [94, 76] width 75 height 12
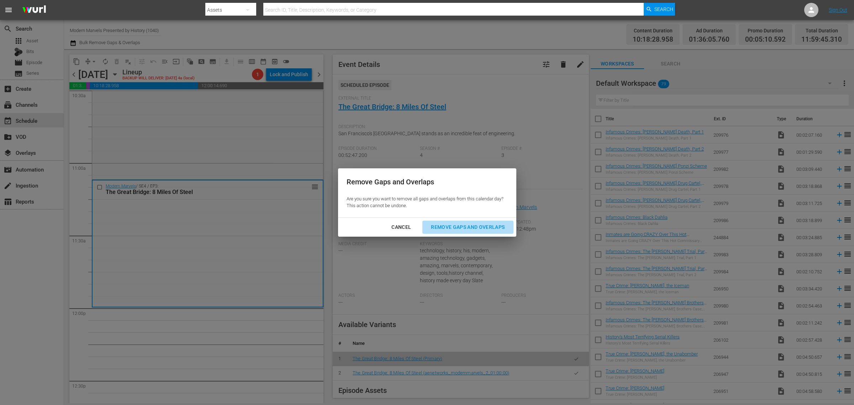
click at [483, 228] on div "Remove Gaps and Overlaps" at bounding box center [467, 227] width 85 height 9
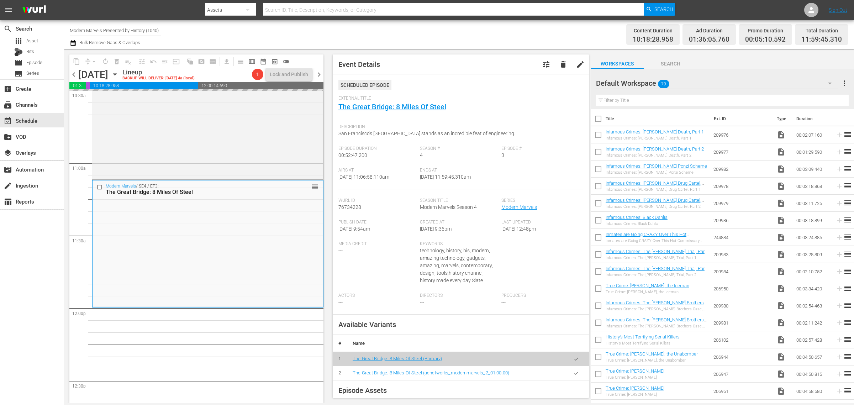
click at [479, 28] on div "Channel Title Modern Marvels Presented by History (1040) Bulk Remove Gaps & Ove…" at bounding box center [282, 35] width 425 height 26
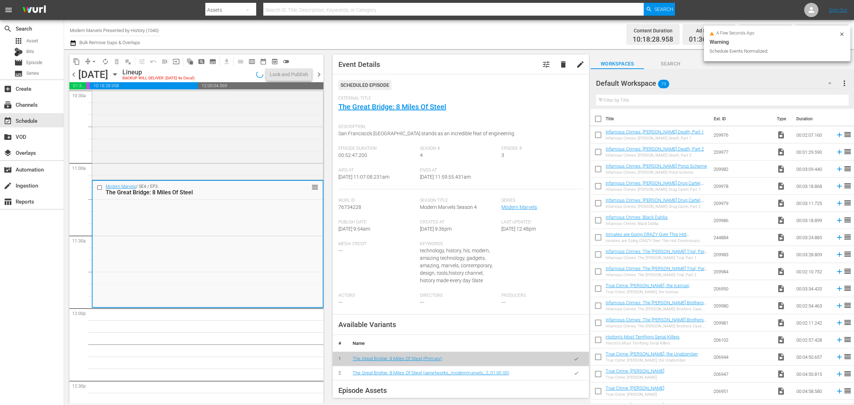
scroll to position [1536, 0]
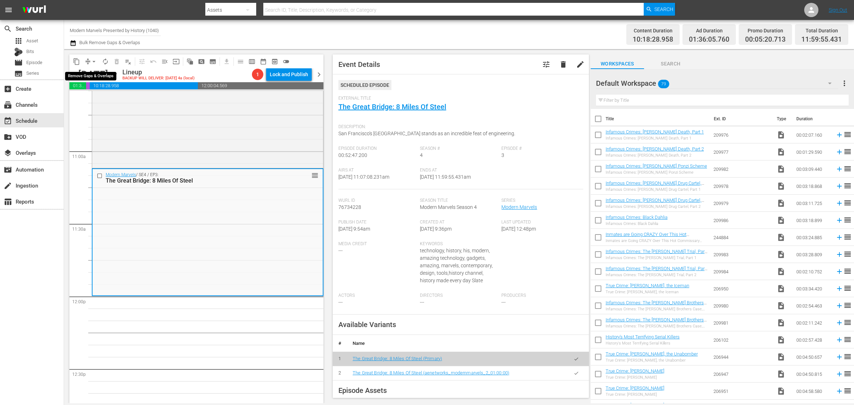
click at [91, 62] on span "arrow_drop_down" at bounding box center [93, 61] width 7 height 7
click at [91, 73] on li "Align to Midnight" at bounding box center [94, 76] width 75 height 12
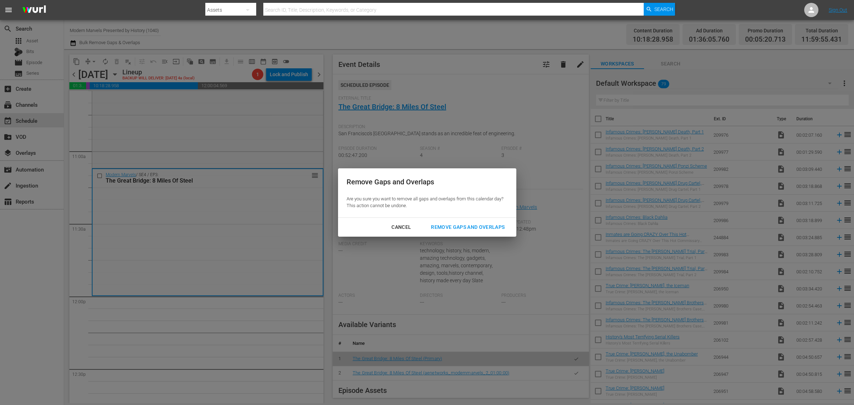
click at [457, 220] on div "Cancel Remove Gaps and Overlaps" at bounding box center [427, 227] width 178 height 19
click at [457, 227] on div "Remove Gaps and Overlaps" at bounding box center [467, 227] width 85 height 9
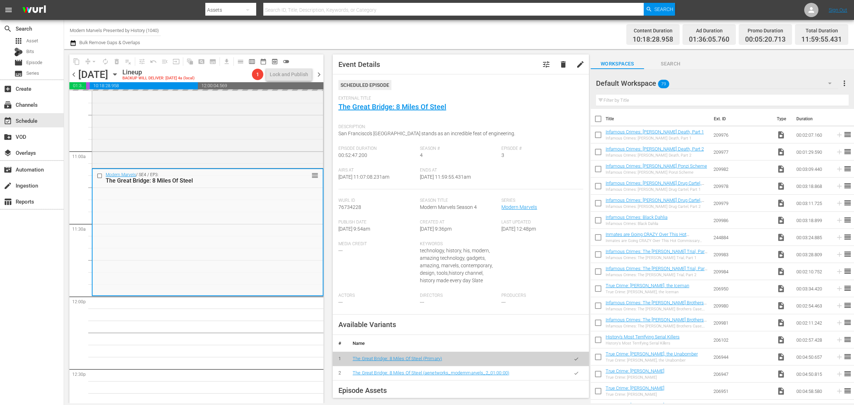
click at [396, 33] on div "Channel Title Modern Marvels Presented by History (1040) Bulk Remove Gaps & Ove…" at bounding box center [282, 35] width 425 height 26
click at [411, 36] on div "Channel Title Modern Marvels Presented by History (1040) Bulk Remove Gaps & Ove…" at bounding box center [282, 35] width 425 height 26
click at [105, 62] on span "autorenew_outlined" at bounding box center [105, 61] width 7 height 7
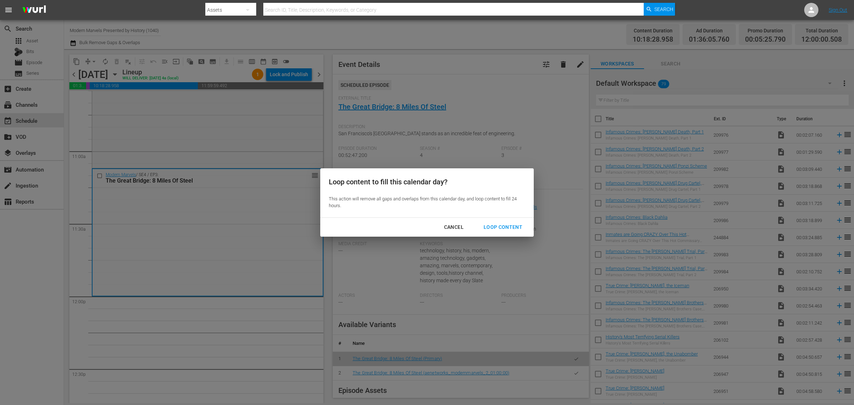
click at [502, 222] on button "Loop Content" at bounding box center [503, 227] width 56 height 13
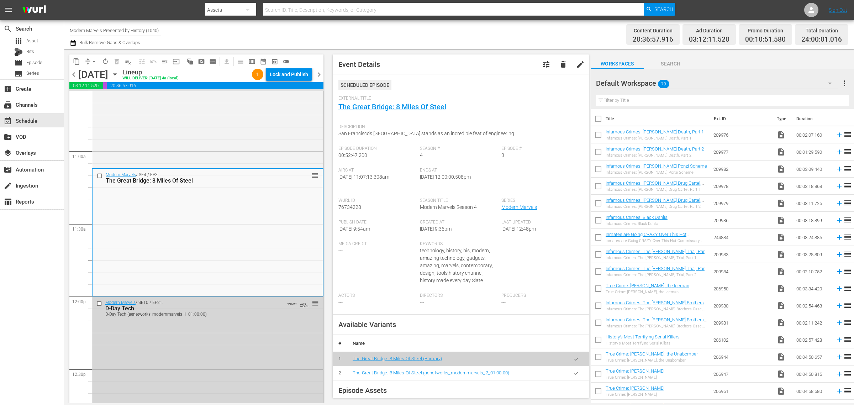
click at [431, 38] on div "Channel Title Modern Marvels Presented by History (1040) Bulk Remove Gaps & Ove…" at bounding box center [282, 35] width 425 height 26
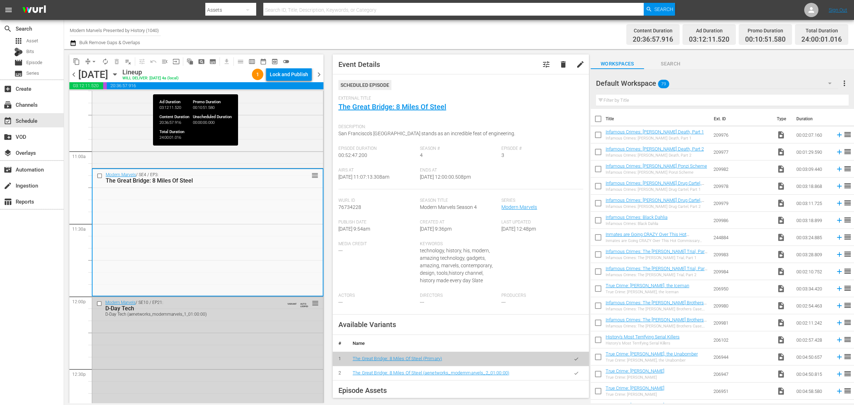
click at [297, 78] on div "Lock and Publish" at bounding box center [289, 74] width 38 height 13
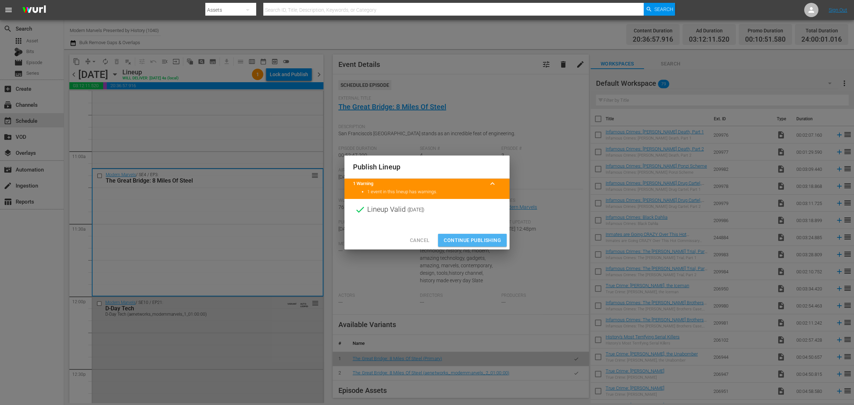
click at [468, 240] on span "Continue Publishing" at bounding box center [472, 240] width 57 height 9
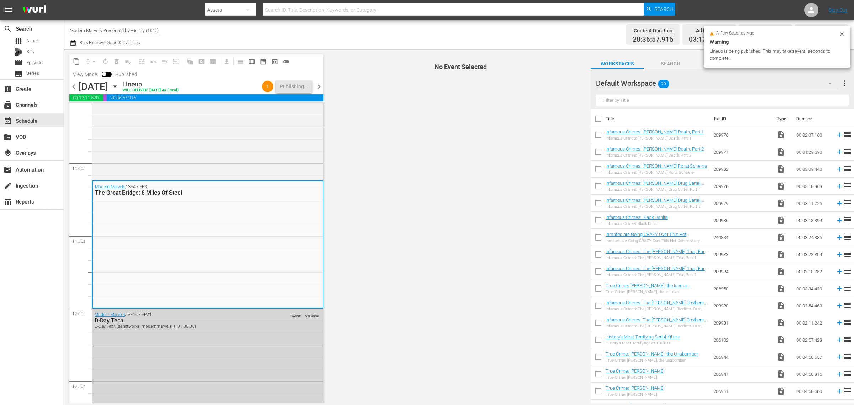
click at [415, 40] on div "Channel Title Modern Marvels Presented by History (1040) Bulk Remove Gaps & Ove…" at bounding box center [282, 35] width 425 height 26
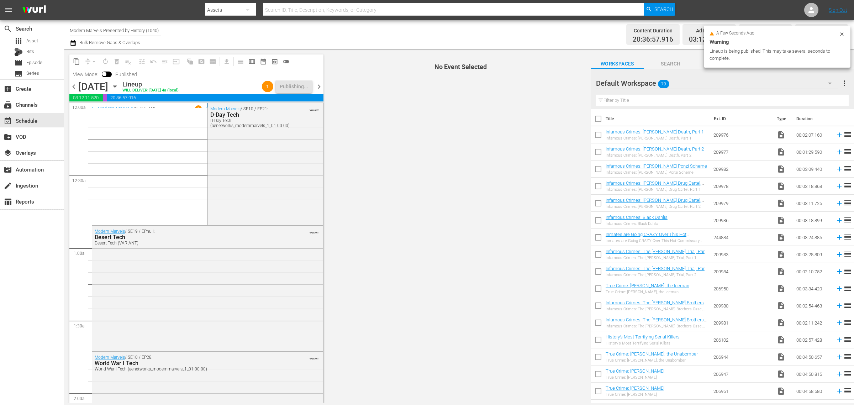
click at [369, 37] on div "Channel Title Modern Marvels Presented by History (1040) Bulk Remove Gaps & Ove…" at bounding box center [282, 35] width 425 height 26
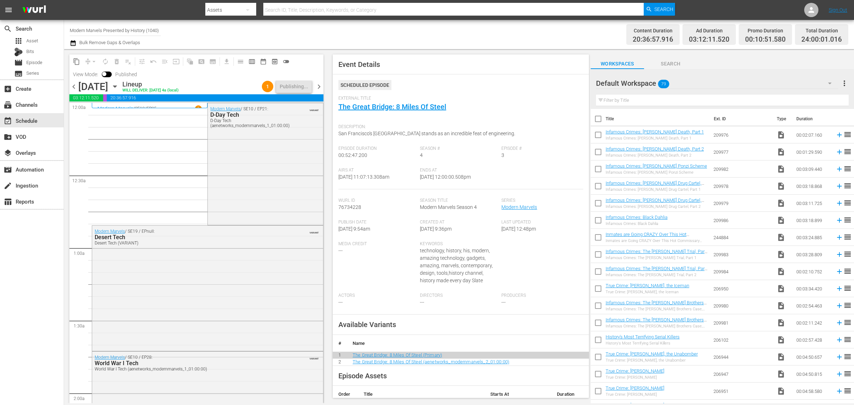
click at [376, 33] on div "Channel Title Modern Marvels Presented by History (1040) Bulk Remove Gaps & Ove…" at bounding box center [282, 35] width 425 height 26
click at [298, 28] on div "Channel Title Modern Marvels Presented by History (1040) Bulk Remove Gaps & Ove…" at bounding box center [282, 35] width 425 height 26
click at [416, 31] on div "Channel Title Modern Marvels Presented by History (1040) Bulk Remove Gaps & Ove…" at bounding box center [282, 35] width 425 height 26
click at [428, 33] on div "Channel Title Modern Marvels Presented by History (1040) Bulk Remove Gaps & Ove…" at bounding box center [282, 35] width 425 height 26
click at [318, 84] on span "chevron_right" at bounding box center [319, 86] width 9 height 9
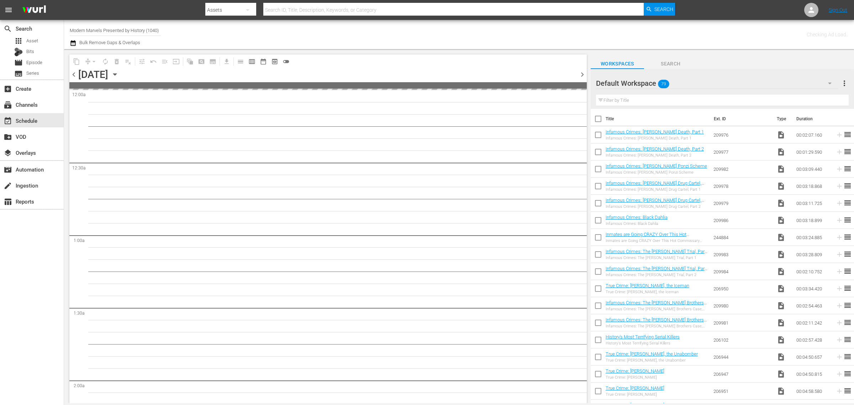
click at [438, 35] on div "Channel Title Modern Marvels Presented by History (1040) Bulk Remove Gaps & Ove…" at bounding box center [282, 35] width 425 height 26
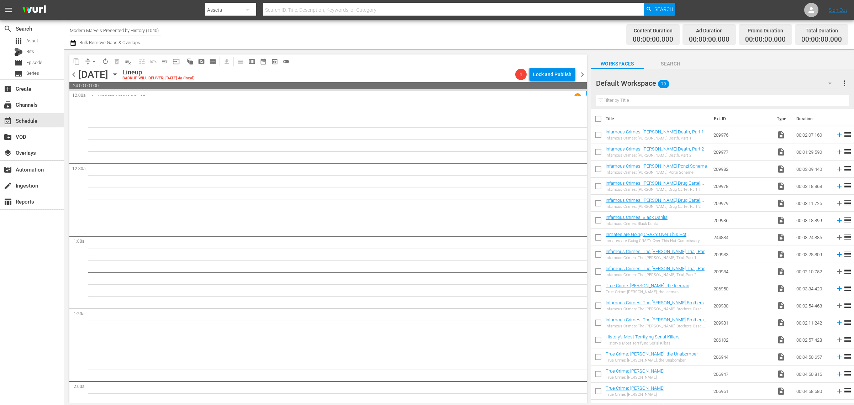
click at [119, 75] on icon "button" at bounding box center [115, 74] width 8 height 8
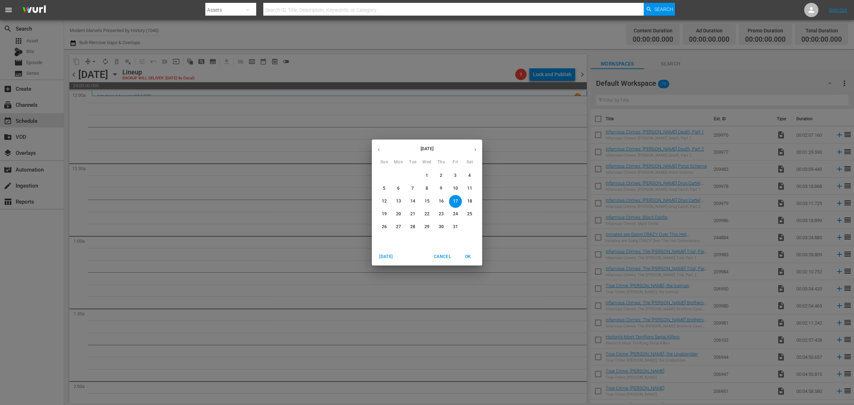
click at [396, 200] on p "13" at bounding box center [398, 201] width 5 height 6
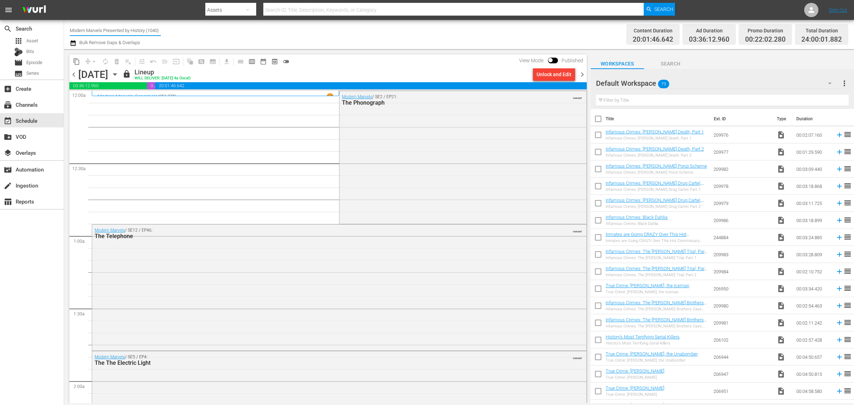
drag, startPoint x: 70, startPoint y: 30, endPoint x: 308, endPoint y: 48, distance: 238.1
click at [308, 48] on div "Channel Title Modern Marvels Presented by History (1040) Bulk Remove Gaps & Ove…" at bounding box center [459, 34] width 790 height 29
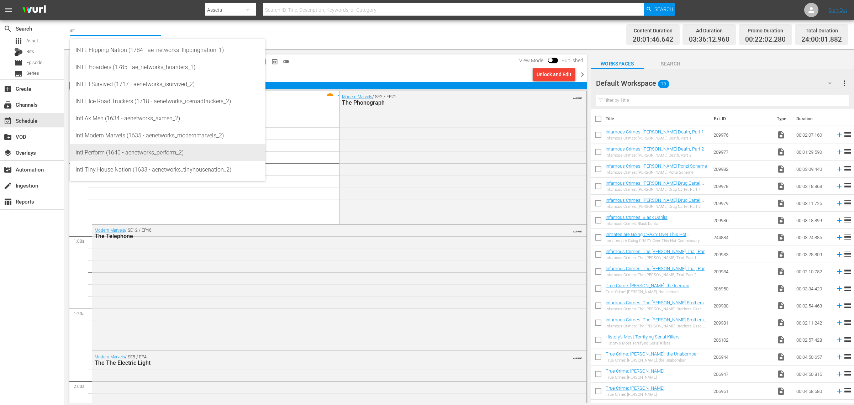
click at [148, 141] on div "Intl Modern Marvels (1635 - aenetworks_modernmarvels_2)" at bounding box center [167, 135] width 184 height 17
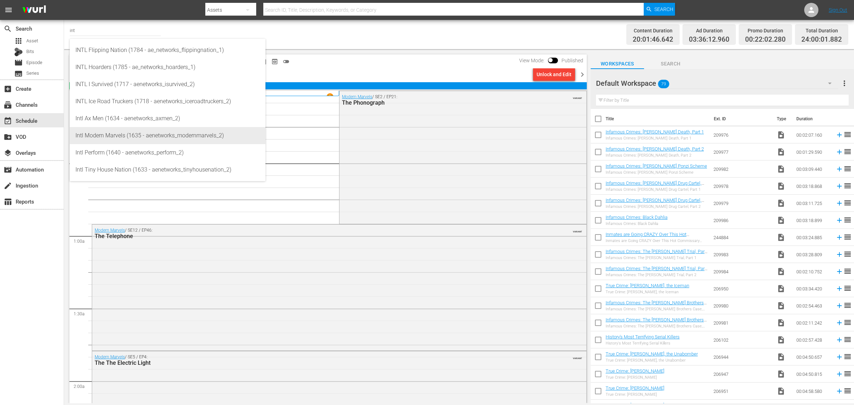
type input "Intl Modern Marvels (1635 - aenetworks_modernmarvels_2)"
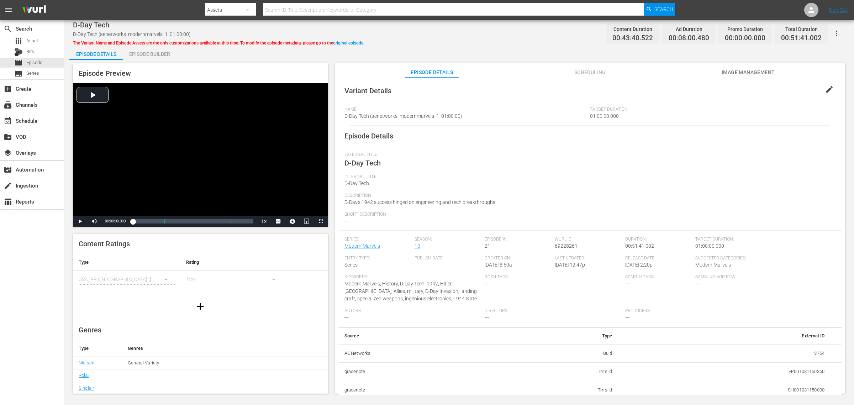
click at [168, 51] on div "Episode Builder" at bounding box center [149, 54] width 53 height 17
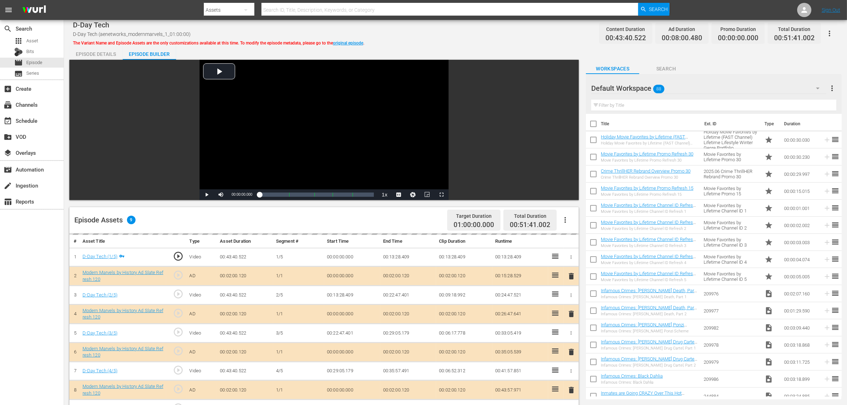
click at [534, 42] on div "D-Day Tech D-Day Tech (aenetworks_modernmarvels_1_01:00:00) The Variant Name an…" at bounding box center [455, 305] width 783 height 570
click at [683, 86] on div "Default Workspace 88" at bounding box center [708, 88] width 235 height 20
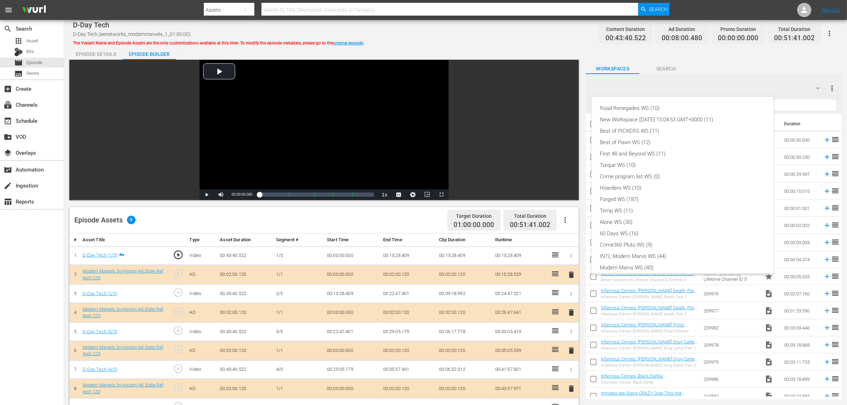
scroll to position [15, 0]
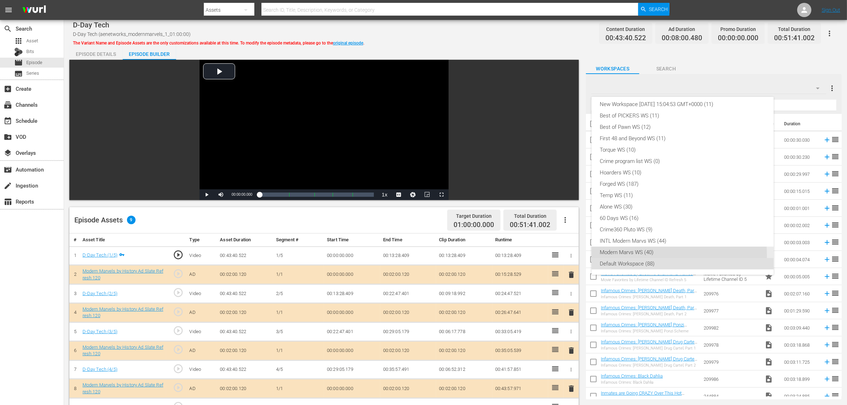
click at [645, 254] on div "Modern Marvs WS (40)" at bounding box center [682, 252] width 165 height 11
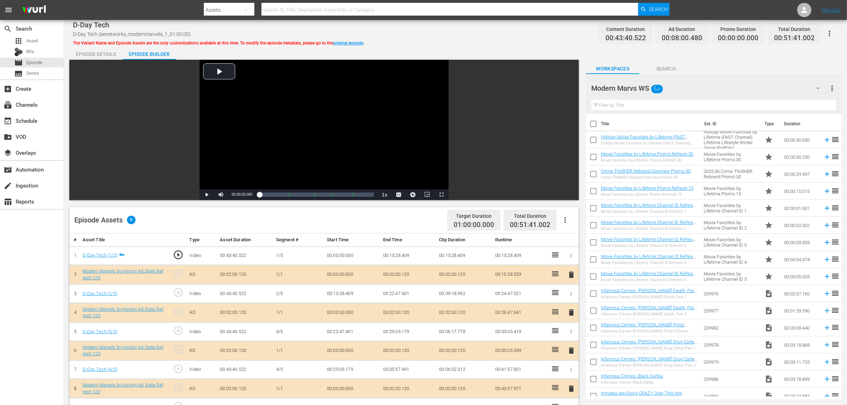
click at [467, 46] on div "Episode Details Episode Builder Episode Preview Video Player is loading. Play V…" at bounding box center [455, 315] width 773 height 539
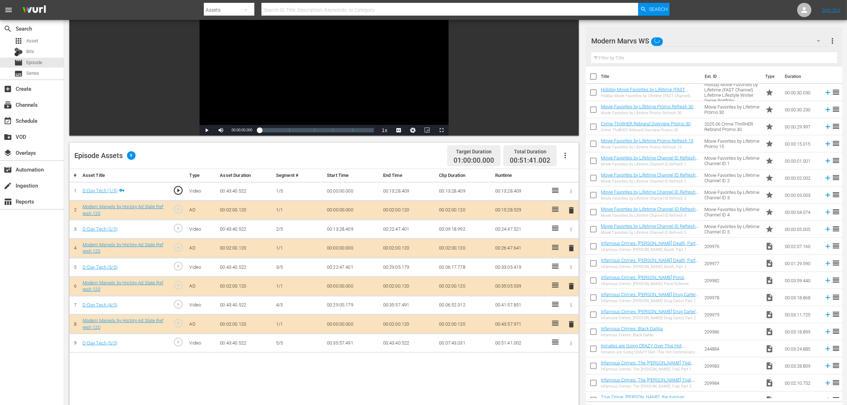
scroll to position [133, 0]
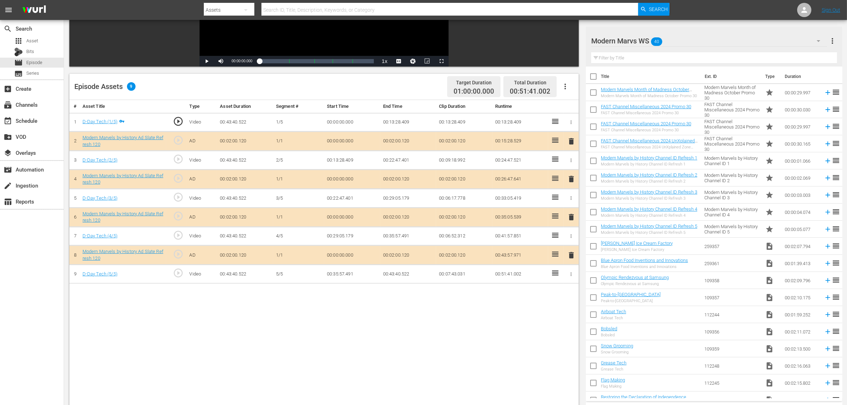
click at [459, 313] on div "# Asset Title Type Asset Duration Segment # Start Time End Time Clip Duration R…" at bounding box center [324, 276] width 510 height 352
click at [574, 216] on span "delete" at bounding box center [571, 217] width 9 height 9
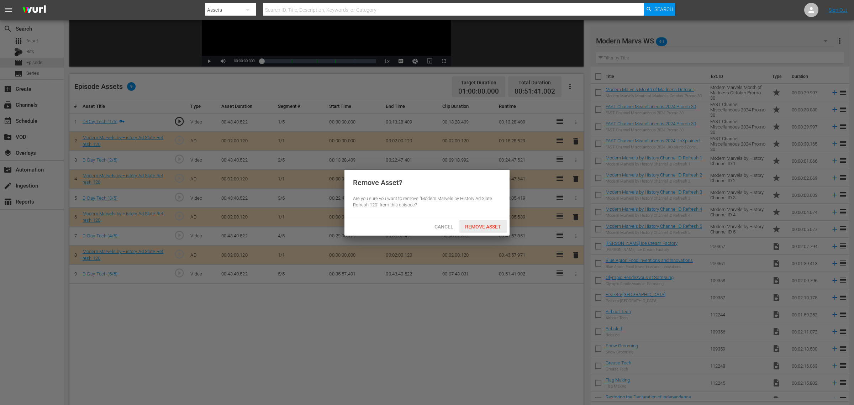
click at [493, 222] on div "Remove Asset" at bounding box center [482, 226] width 47 height 13
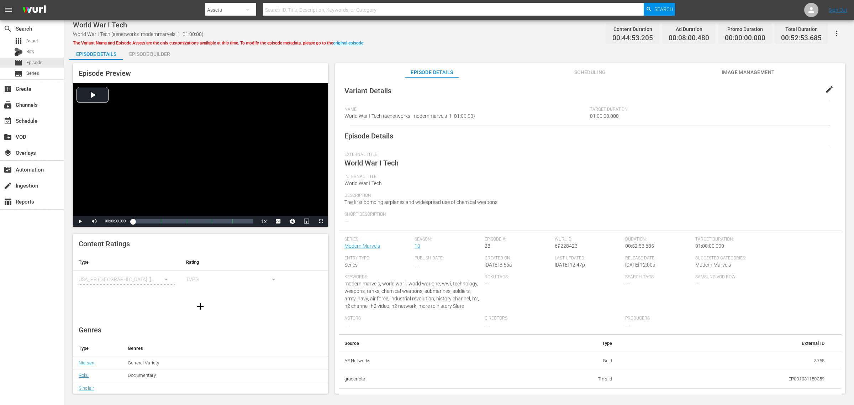
click at [163, 56] on div "Episode Builder" at bounding box center [149, 54] width 53 height 17
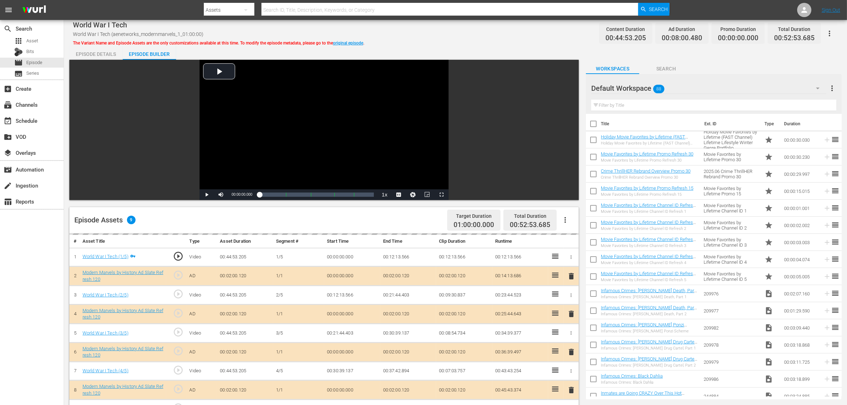
click at [534, 38] on div "World War I Tech World War I Tech (aenetworks_modernmarvels_1_01:00:00) The Var…" at bounding box center [455, 33] width 765 height 16
click at [683, 86] on div "Default Workspace 88" at bounding box center [708, 88] width 235 height 20
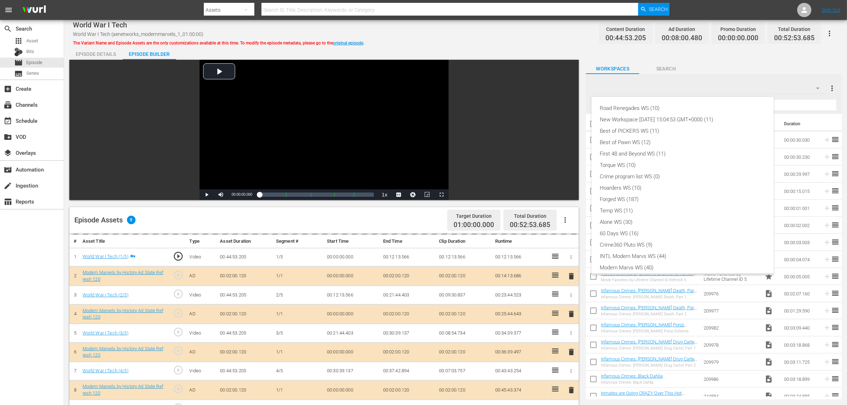
scroll to position [15, 0]
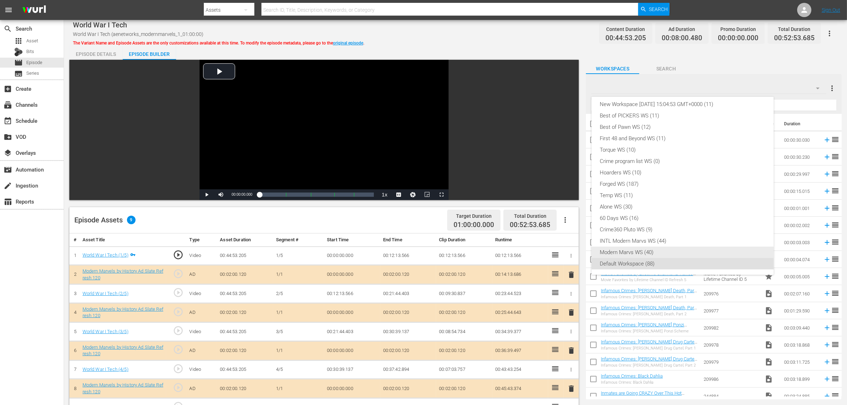
click at [648, 250] on div "Modern Marvs WS (40)" at bounding box center [682, 252] width 165 height 11
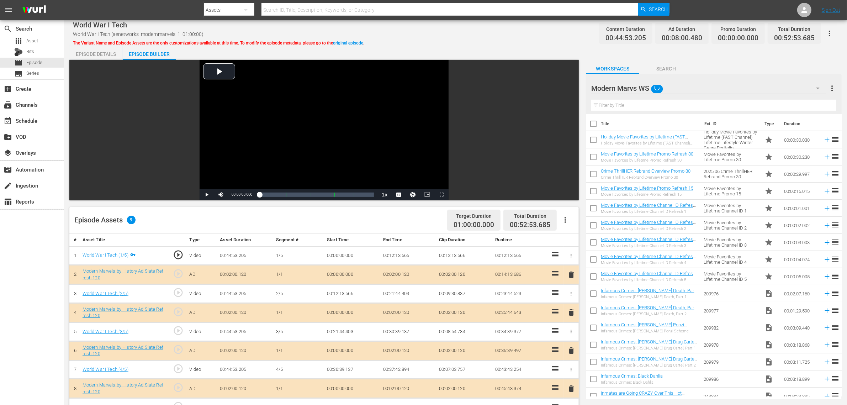
drag, startPoint x: 475, startPoint y: 35, endPoint x: 475, endPoint y: 28, distance: 6.0
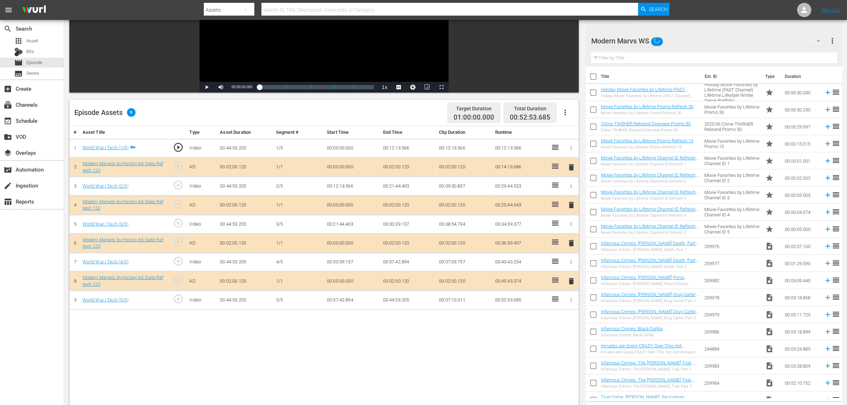
scroll to position [178, 0]
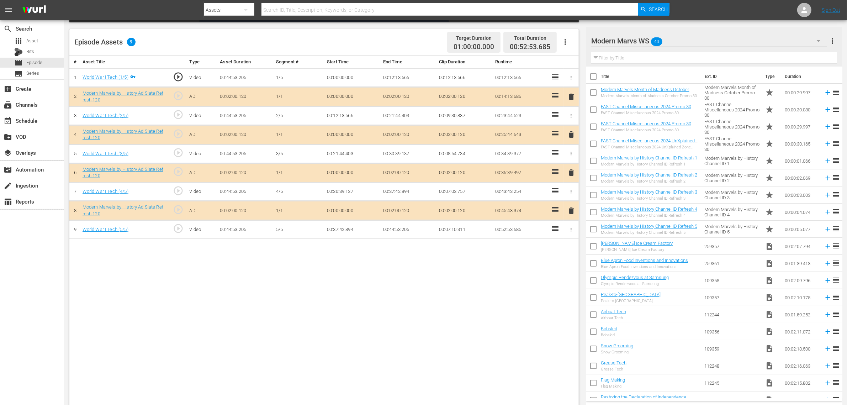
click at [571, 173] on span "delete" at bounding box center [571, 172] width 9 height 9
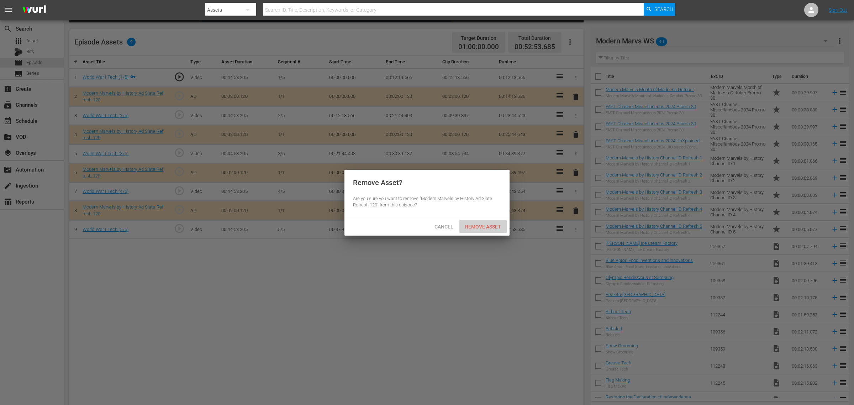
click at [490, 225] on span "Remove Asset" at bounding box center [482, 227] width 47 height 6
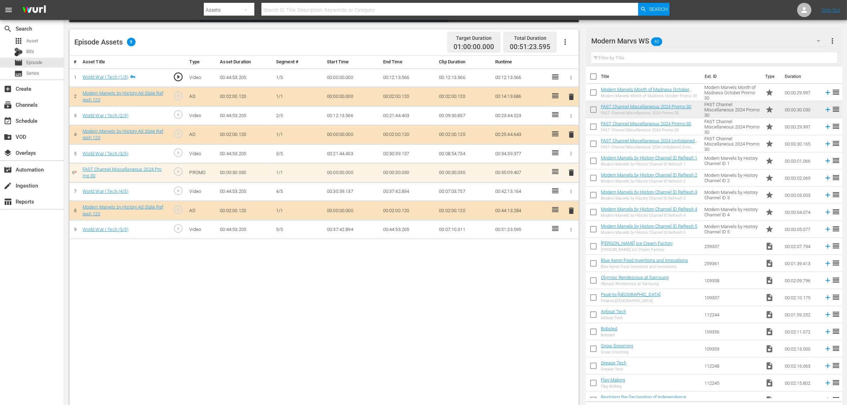
click at [410, 294] on div "# Asset Title Type Asset Duration Segment # Start Time End Time Clip Duration R…" at bounding box center [324, 232] width 510 height 352
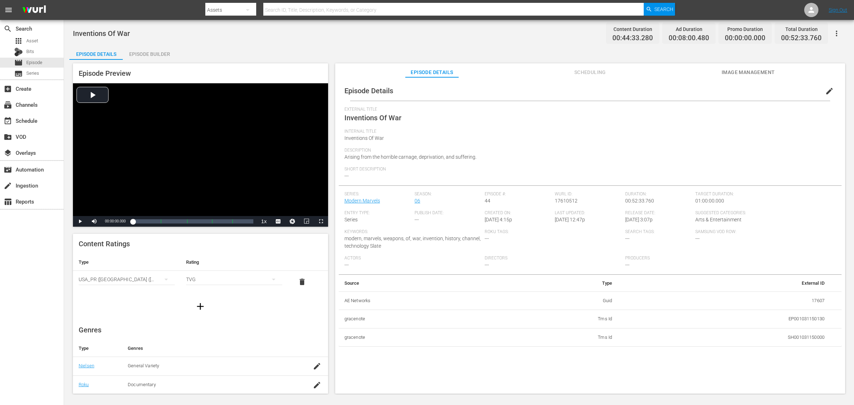
click at [154, 49] on div "Episode Builder" at bounding box center [149, 54] width 53 height 17
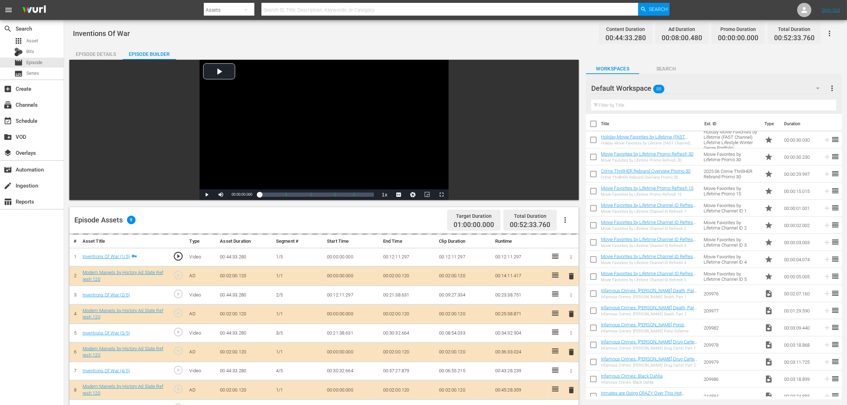
click at [683, 87] on div "Default Workspace 88" at bounding box center [708, 88] width 235 height 20
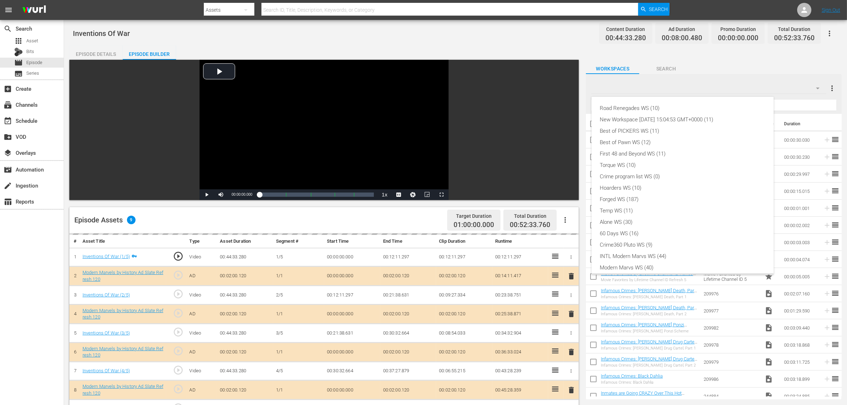
scroll to position [15, 0]
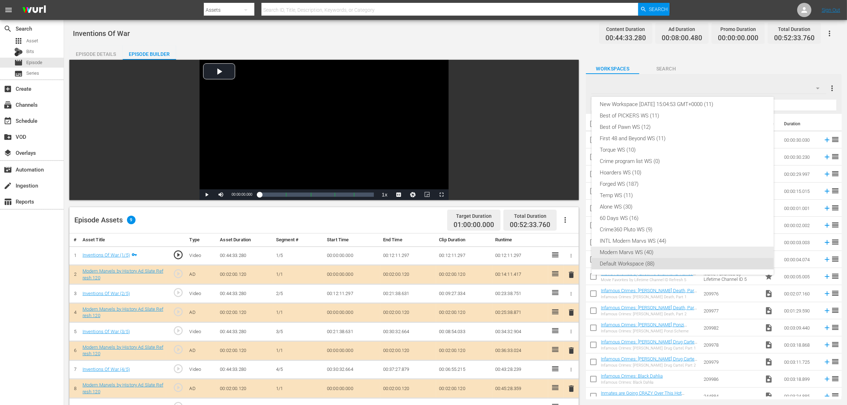
click at [680, 248] on div "Modern Marvs WS (40)" at bounding box center [682, 252] width 165 height 11
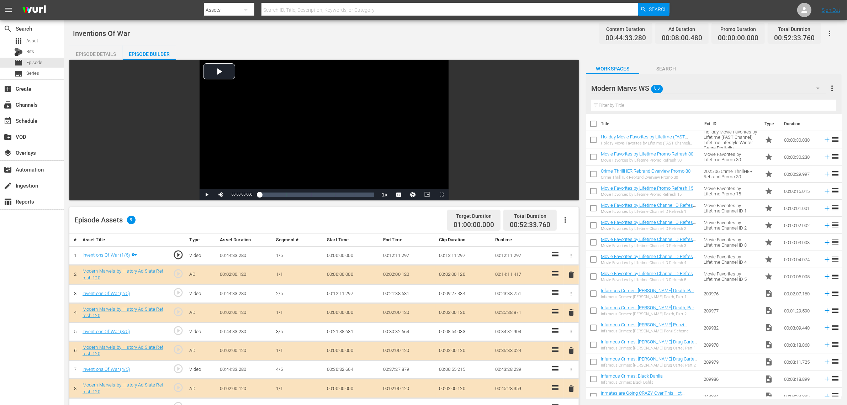
click at [488, 24] on div "Road Renegades WS (10) New Workspace [DATE] 15:04:53 GMT+0000 (11) Best of PICK…" at bounding box center [423, 202] width 847 height 405
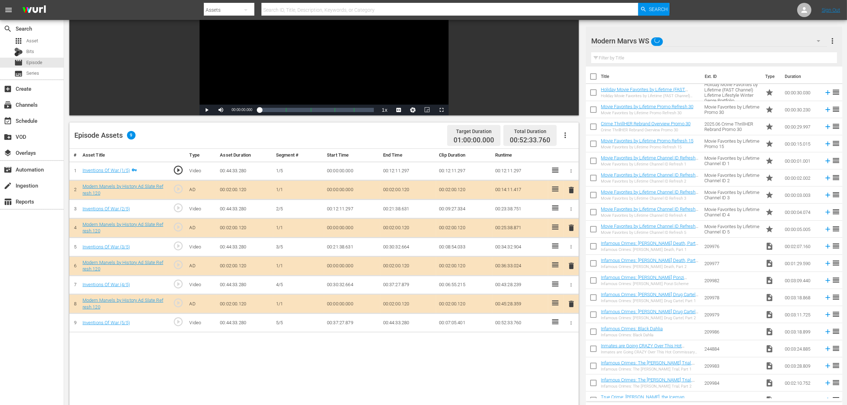
scroll to position [178, 0]
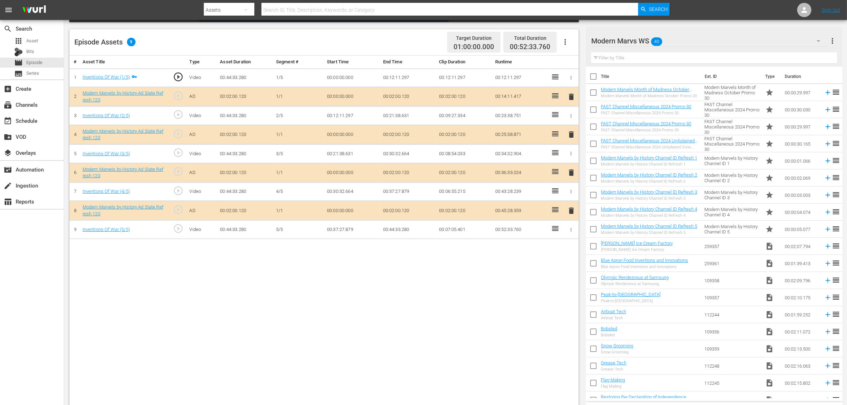
click at [568, 173] on span "delete" at bounding box center [571, 172] width 9 height 9
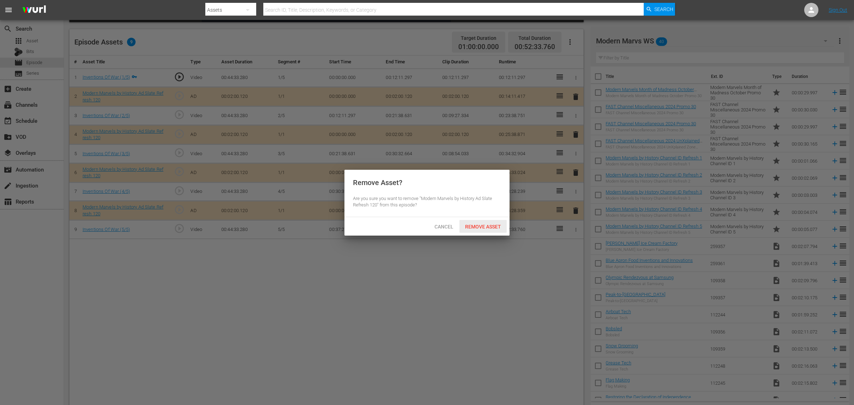
click at [469, 225] on span "Remove Asset" at bounding box center [482, 227] width 47 height 6
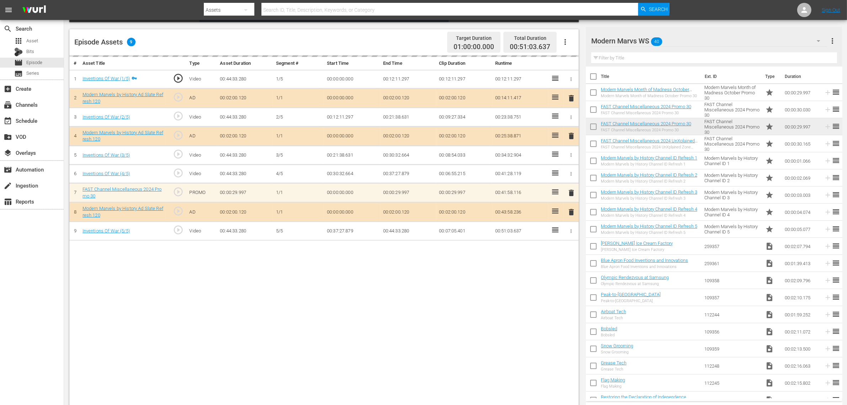
click at [683, 15] on nav "menu Search By Assets Search ID, Title, Description, Keywords, or Category Sear…" at bounding box center [423, 10] width 847 height 20
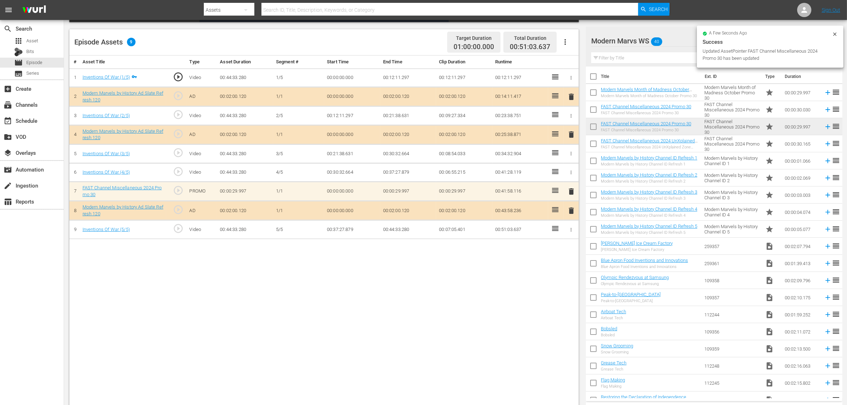
click at [575, 27] on div "Video Player is loading. Play Video Play Mute Current Time 00:00:00.000 / Durat…" at bounding box center [325, 144] width 513 height 525
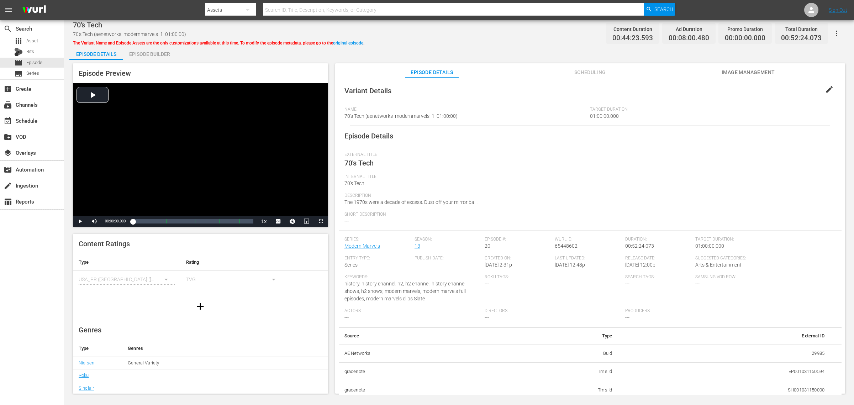
click at [164, 52] on div "Episode Builder" at bounding box center [149, 54] width 53 height 17
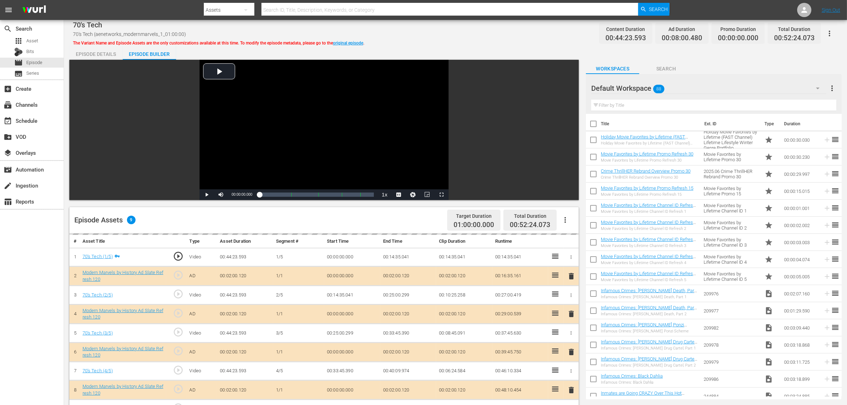
click at [437, 31] on div "70's Tech 70's Tech (aenetworks_modernmarvels_1_01:00:00) The Variant Name and …" at bounding box center [455, 33] width 765 height 16
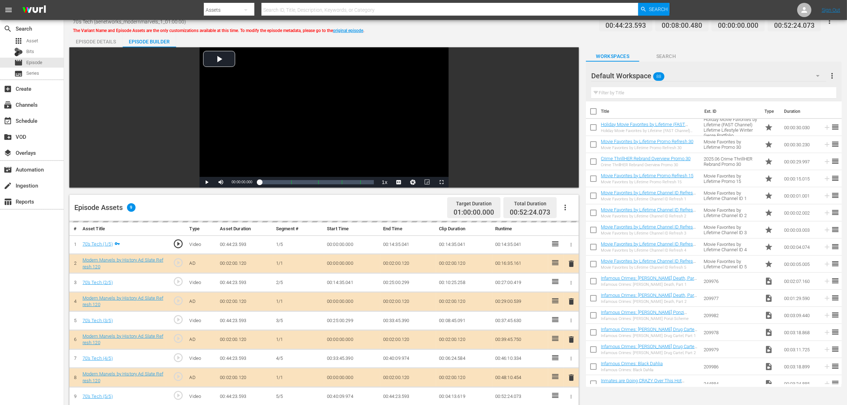
scroll to position [178, 0]
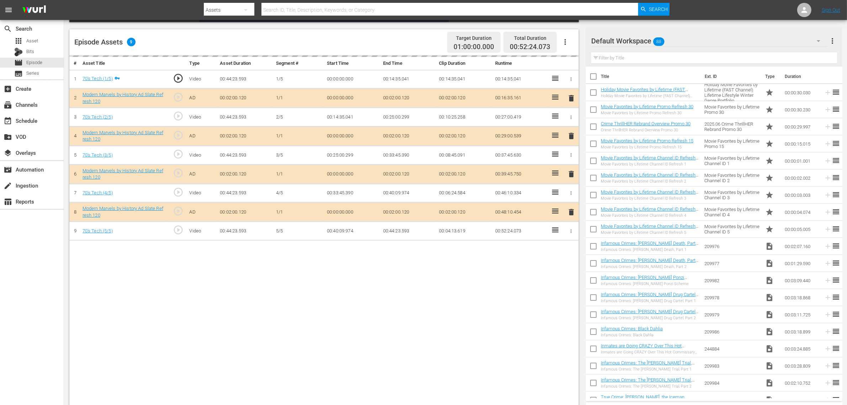
click at [572, 175] on span "delete" at bounding box center [571, 174] width 9 height 9
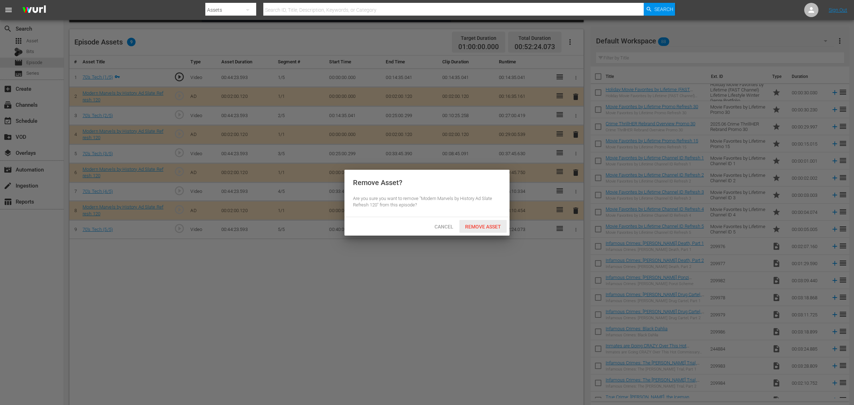
click at [497, 228] on span "Remove Asset" at bounding box center [482, 227] width 47 height 6
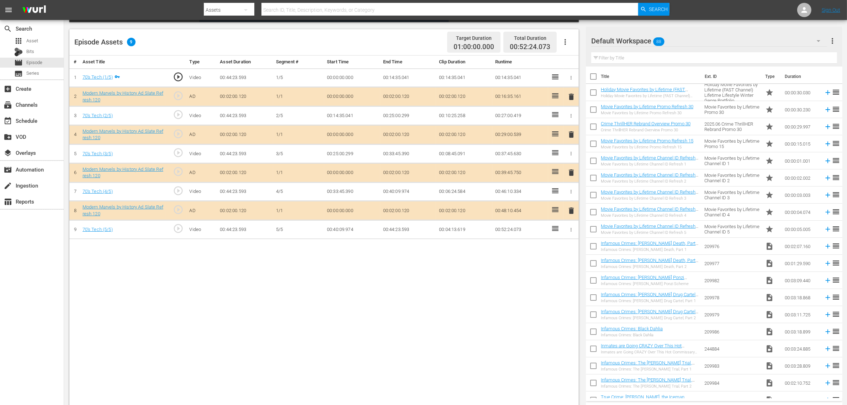
click at [683, 40] on div "Default Workspace 88" at bounding box center [709, 41] width 236 height 20
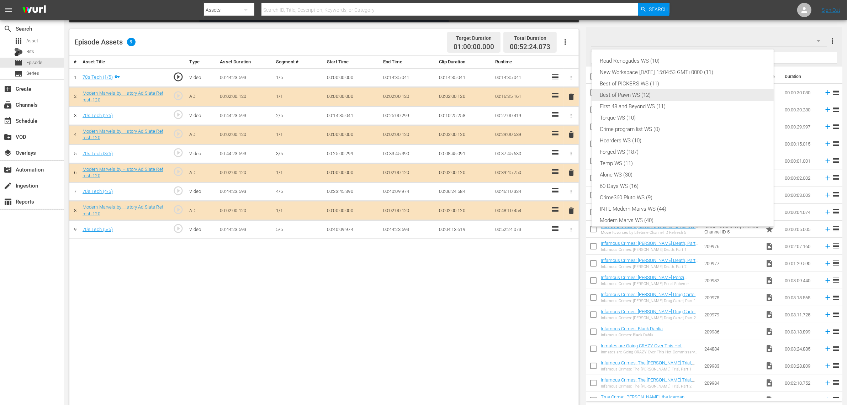
scroll to position [15, 0]
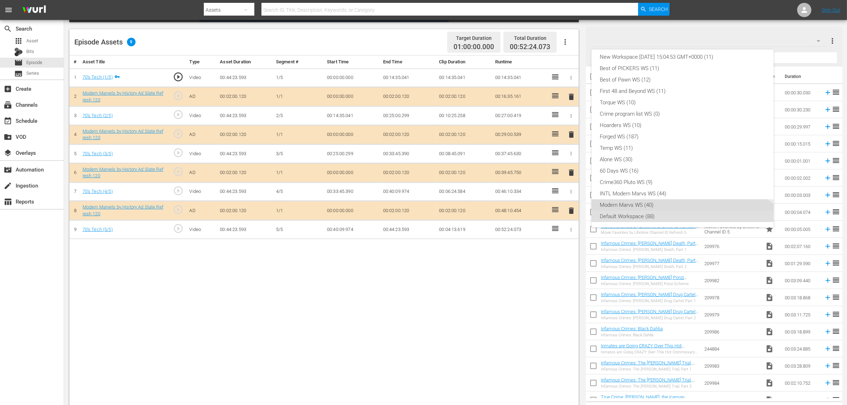
click at [646, 207] on div "Modern Marvs WS (40)" at bounding box center [682, 204] width 165 height 11
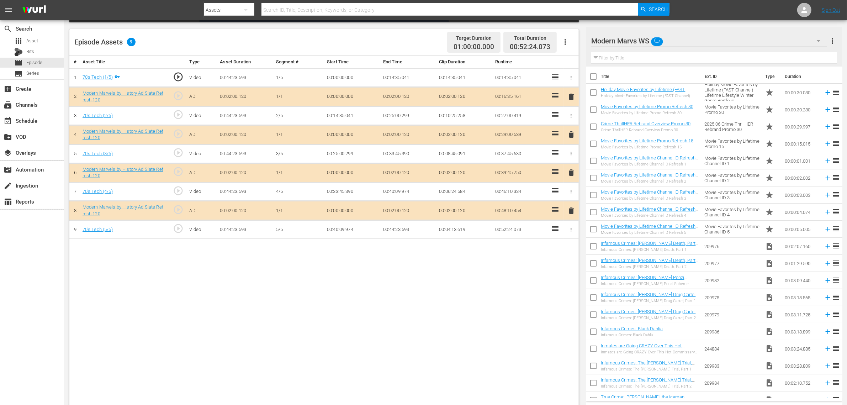
click at [403, 319] on div "Road Renegades WS (10) New Workspace Tue Sep 23 2025 15:04:53 GMT+0000 (11) Bes…" at bounding box center [423, 202] width 847 height 405
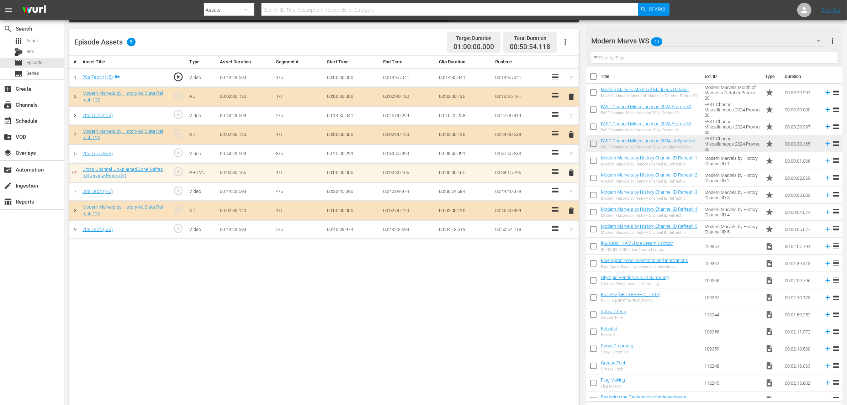
click at [421, 304] on div "# Asset Title Type Asset Duration Segment # Start Time End Time Clip Duration R…" at bounding box center [324, 232] width 510 height 352
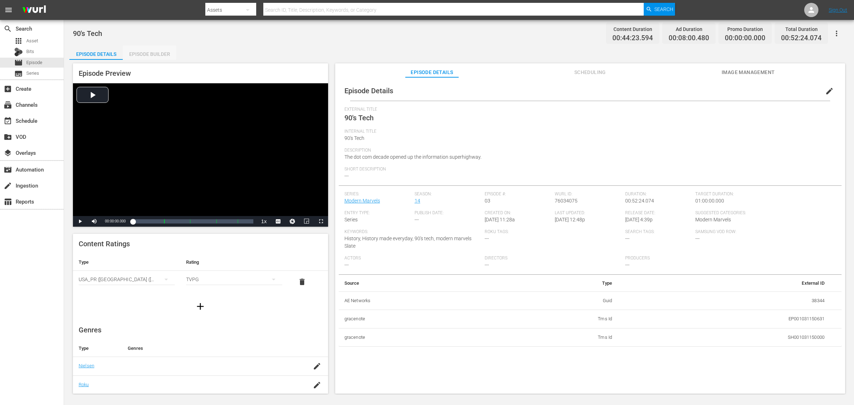
click at [148, 47] on div "Episode Builder" at bounding box center [149, 54] width 53 height 17
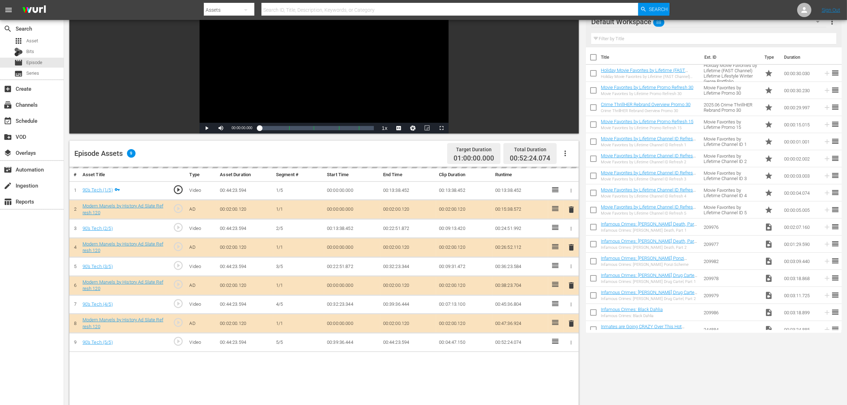
scroll to position [178, 0]
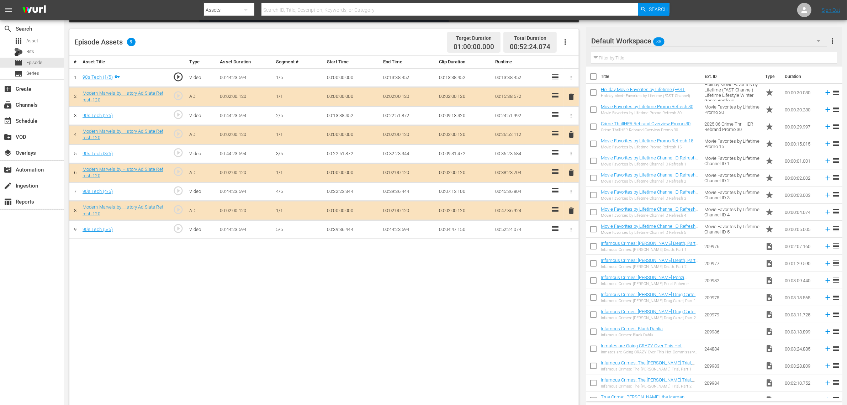
click at [683, 40] on div "Default Workspace 88" at bounding box center [709, 41] width 236 height 20
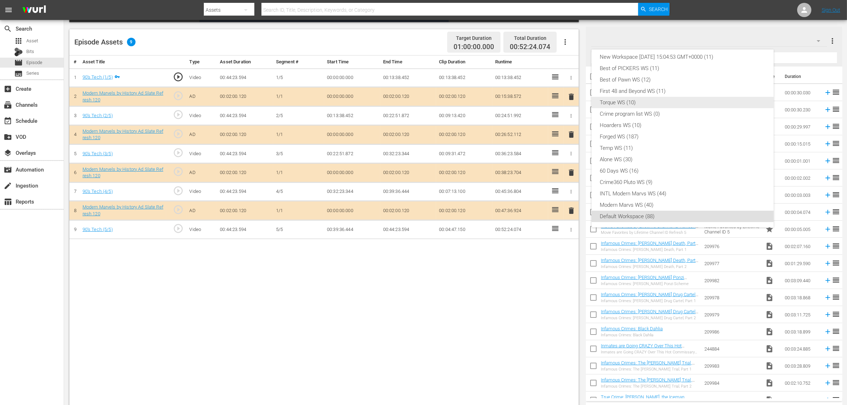
scroll to position [0, 0]
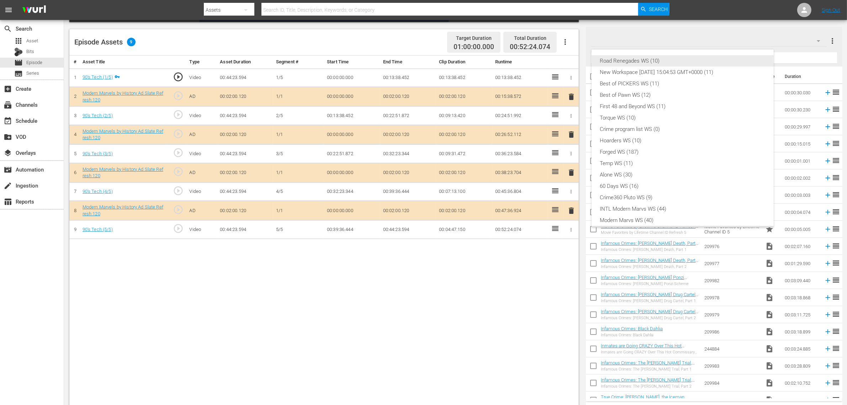
click at [638, 62] on div "Road Renegades WS (10)" at bounding box center [682, 60] width 165 height 11
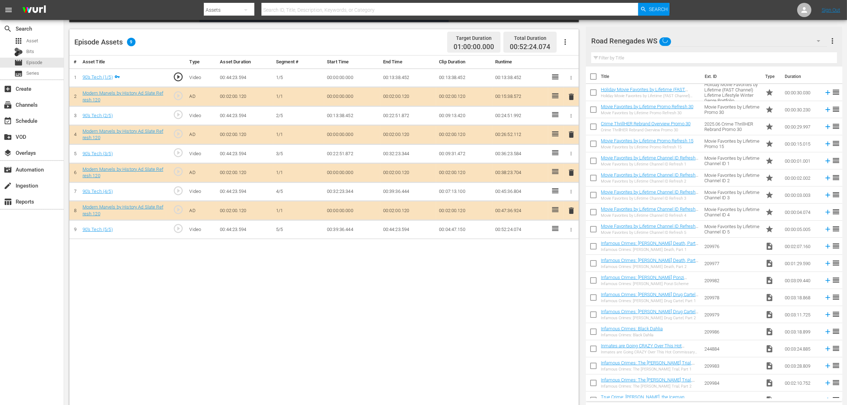
scroll to position [6, 0]
click at [410, 32] on div "Episode Assets 9 Target Duration 01:00:00.000 Total Duration 00:52:24.074" at bounding box center [324, 42] width 510 height 26
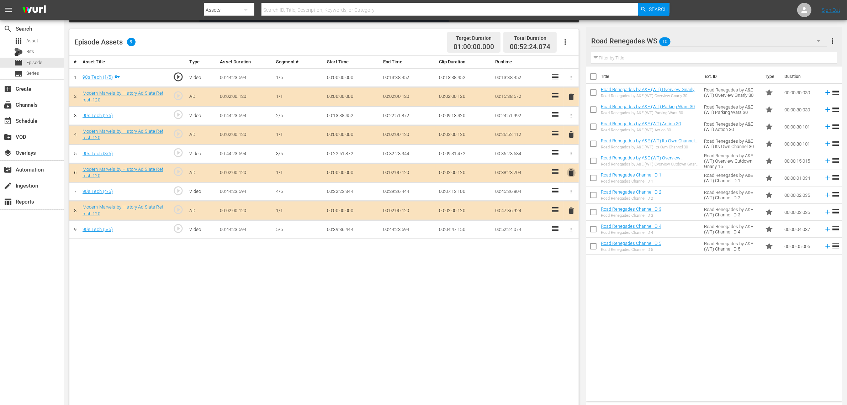
click at [571, 174] on span "delete" at bounding box center [571, 172] width 9 height 9
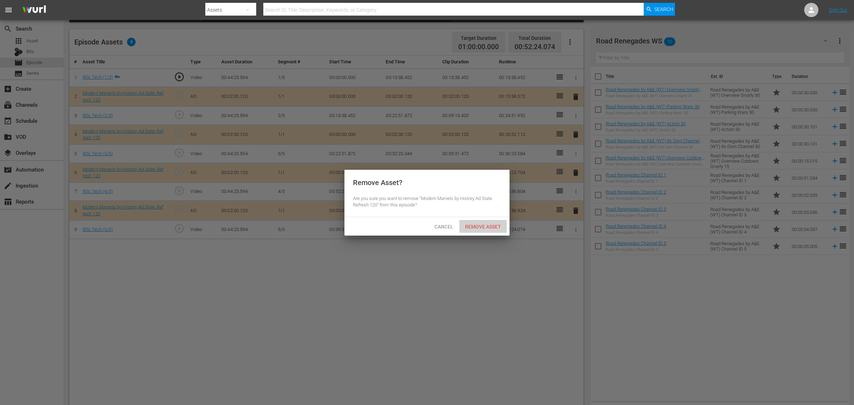
click at [481, 228] on span "Remove Asset" at bounding box center [482, 227] width 47 height 6
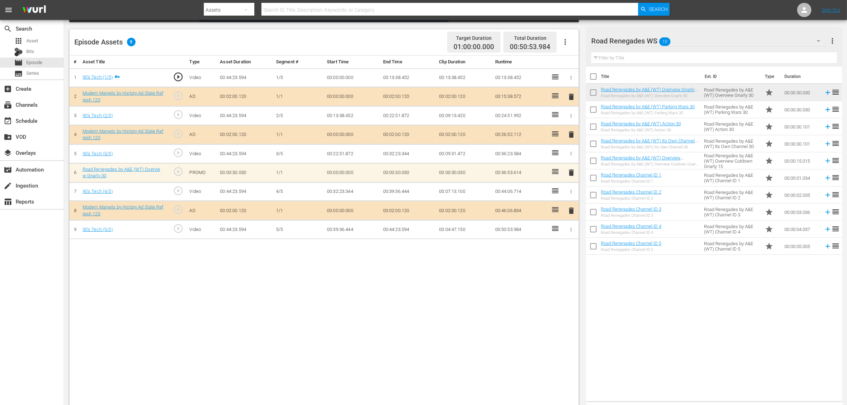
click at [683, 324] on div "Title Ext. ID Type Duration Road Renegades by A&E (WT) Overview Gnarly 30 Road …" at bounding box center [714, 233] width 256 height 332
click at [683, 38] on div "Road Renegades WS 10" at bounding box center [709, 41] width 236 height 20
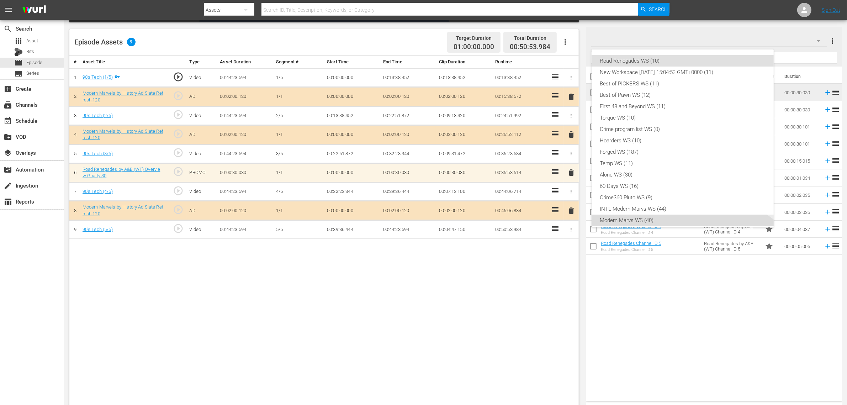
click at [643, 218] on div "Modern Marvs WS (40)" at bounding box center [682, 220] width 165 height 11
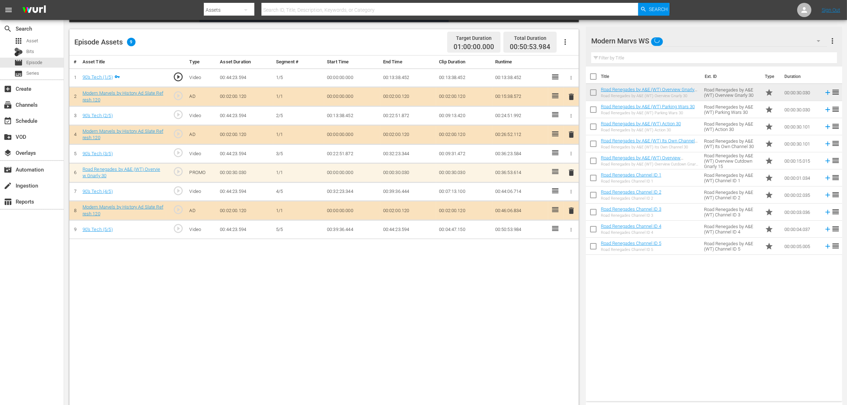
click at [408, 42] on div "Episode Assets 9 Target Duration 01:00:00.000 Total Duration 00:50:53.984" at bounding box center [324, 42] width 510 height 26
click at [499, 312] on div "# Asset Title Type Asset Duration Segment # Start Time End Time Clip Duration R…" at bounding box center [324, 232] width 510 height 352
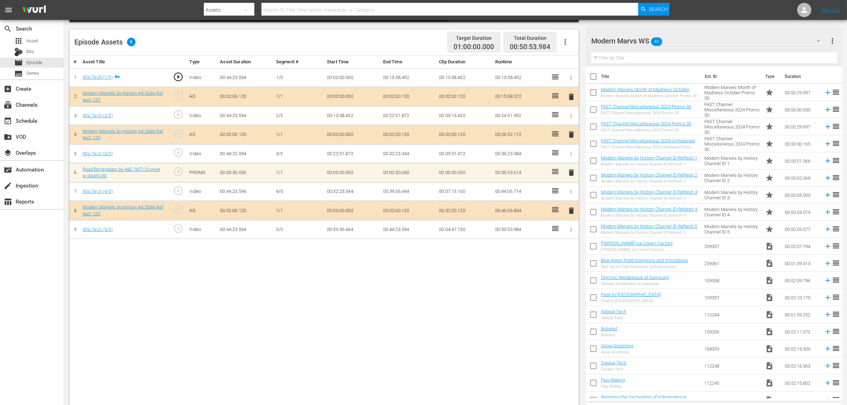
click at [513, 287] on div "# Asset Title Type Asset Duration Segment # Start Time End Time Clip Duration R…" at bounding box center [324, 232] width 510 height 352
click at [570, 175] on span "delete" at bounding box center [571, 172] width 9 height 9
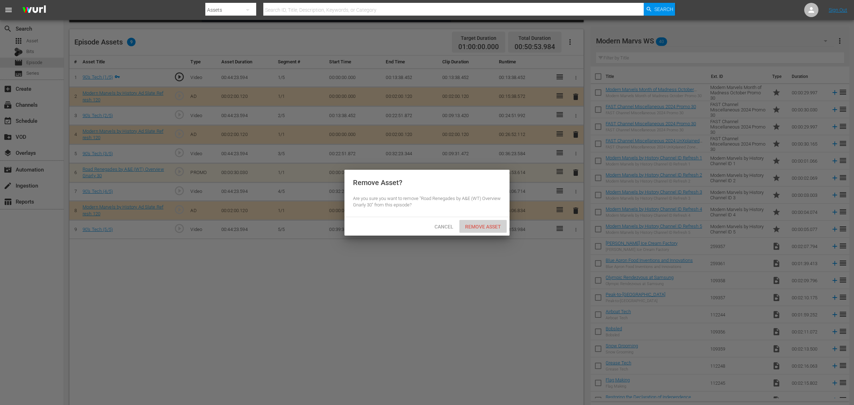
click at [489, 227] on span "Remove Asset" at bounding box center [482, 227] width 47 height 6
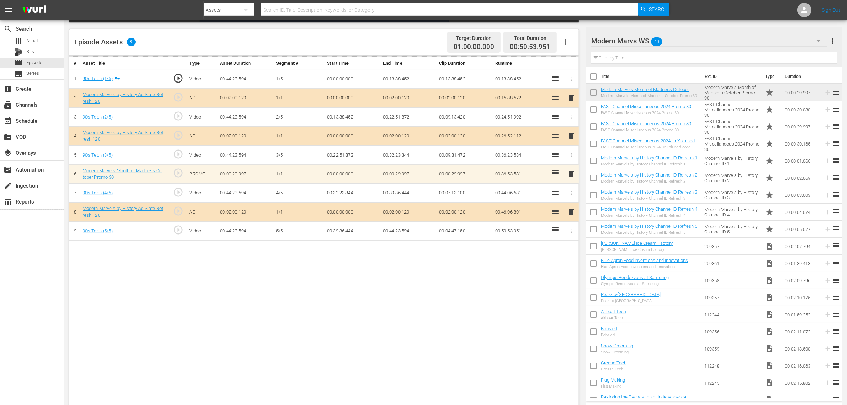
click at [433, 43] on div "Episode Assets 9 Target Duration 01:00:00.000 Total Duration 00:50:53.951" at bounding box center [324, 42] width 510 height 26
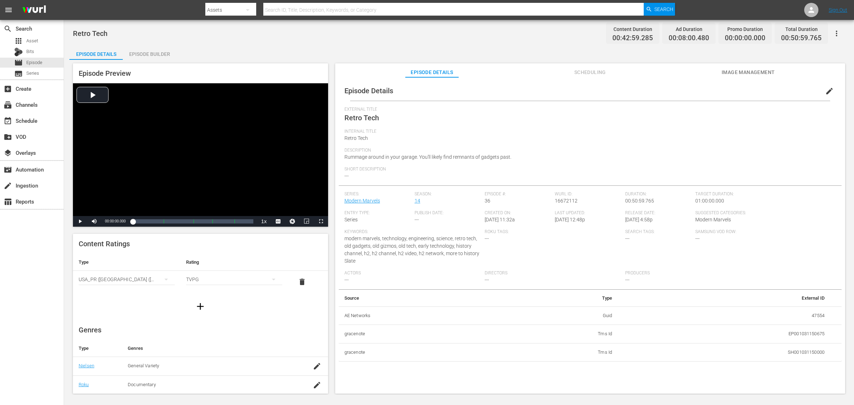
click at [145, 51] on div "Episode Builder" at bounding box center [149, 54] width 53 height 17
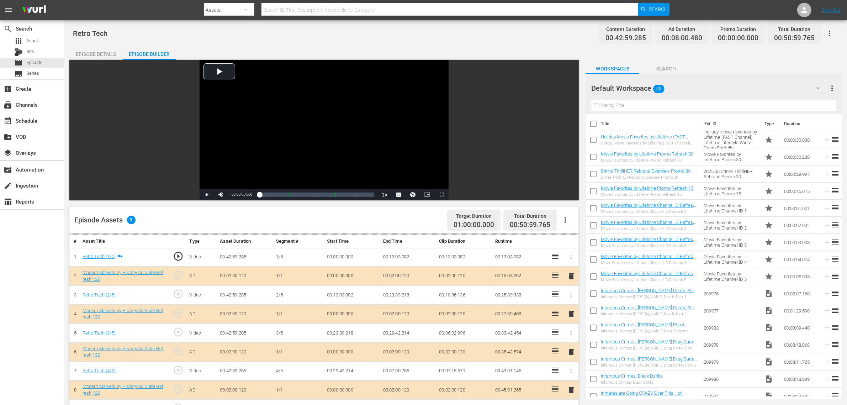
click at [457, 46] on div "Episode Details Episode Builder Episode Preview Video Player is loading. Play V…" at bounding box center [455, 315] width 773 height 539
click at [677, 86] on div "Default Workspace 88" at bounding box center [708, 88] width 235 height 20
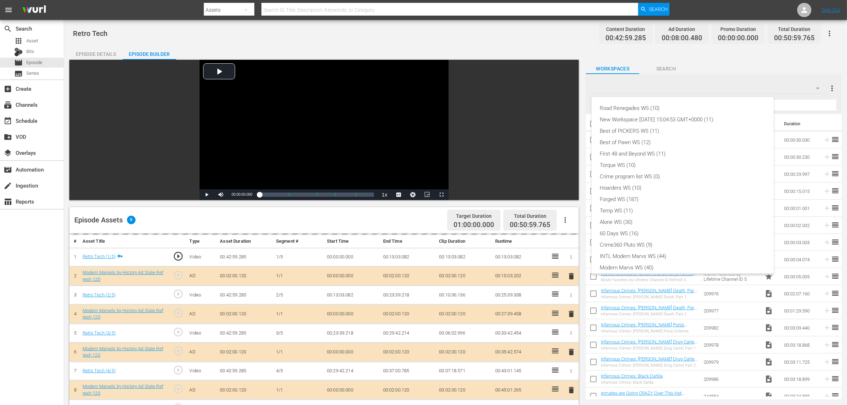
scroll to position [15, 0]
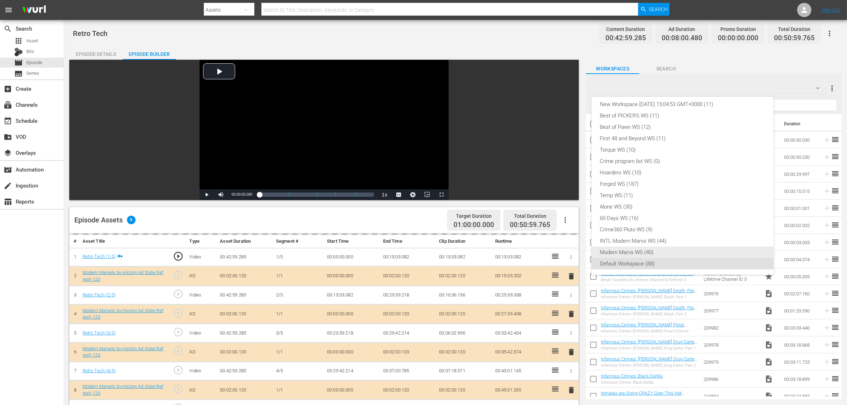
click at [626, 252] on div "Modern Marvs WS (40)" at bounding box center [682, 252] width 165 height 11
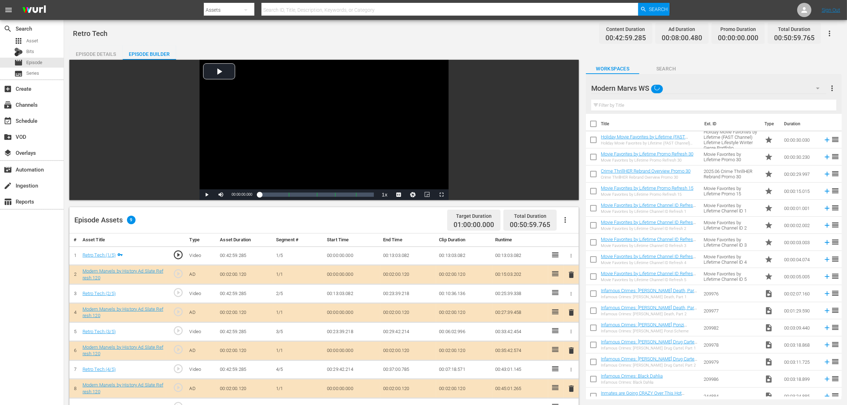
click at [495, 43] on div "Retro Tech Content Duration 00:42:59.285 Ad Duration 00:08:00.480 Promo Duratio…" at bounding box center [455, 305] width 783 height 570
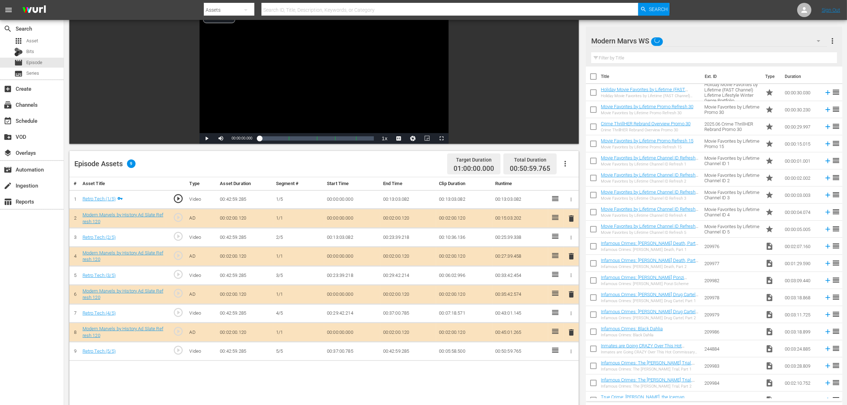
scroll to position [133, 0]
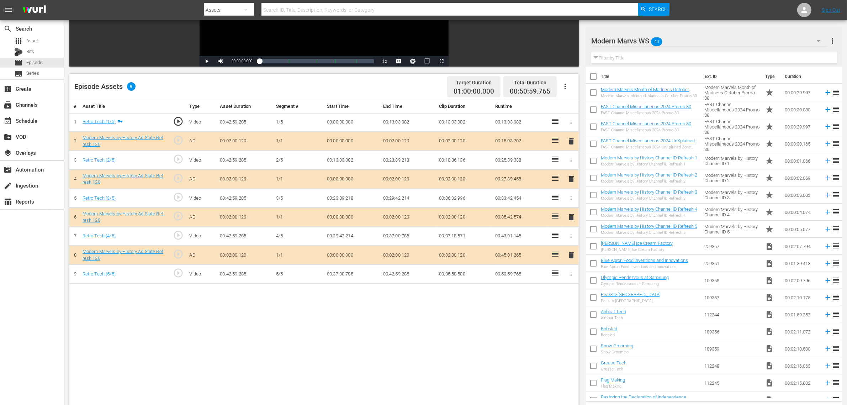
click at [573, 218] on span "delete" at bounding box center [571, 217] width 9 height 9
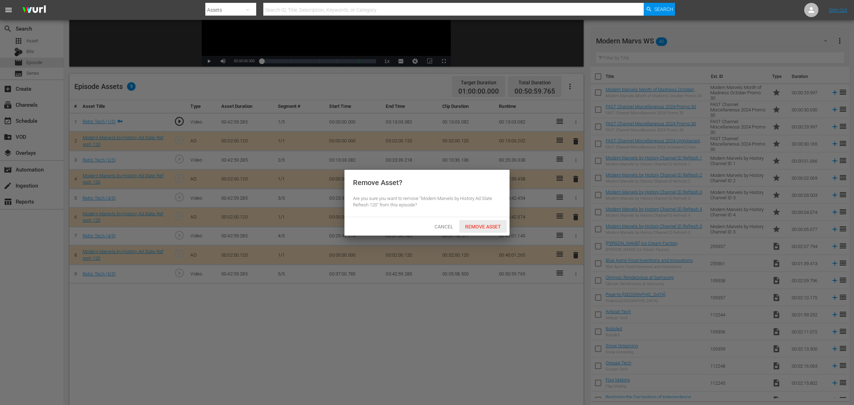
click at [492, 225] on span "Remove Asset" at bounding box center [482, 227] width 47 height 6
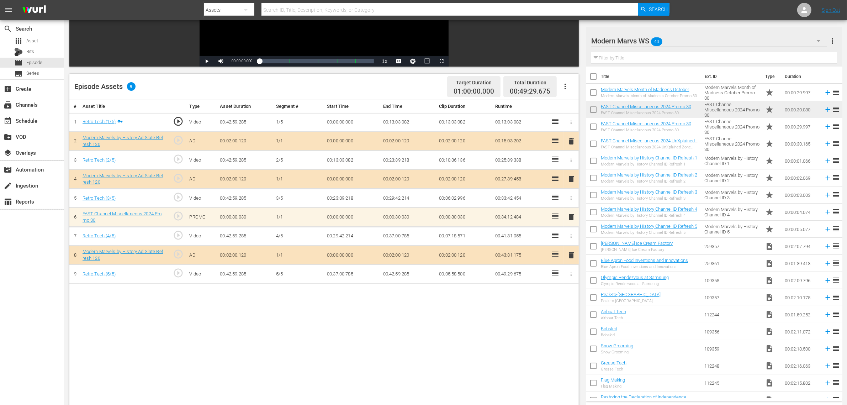
click at [374, 88] on div "Episode Assets 9 Target Duration 01:00:00.000 Total Duration 00:49:29.675" at bounding box center [324, 87] width 510 height 26
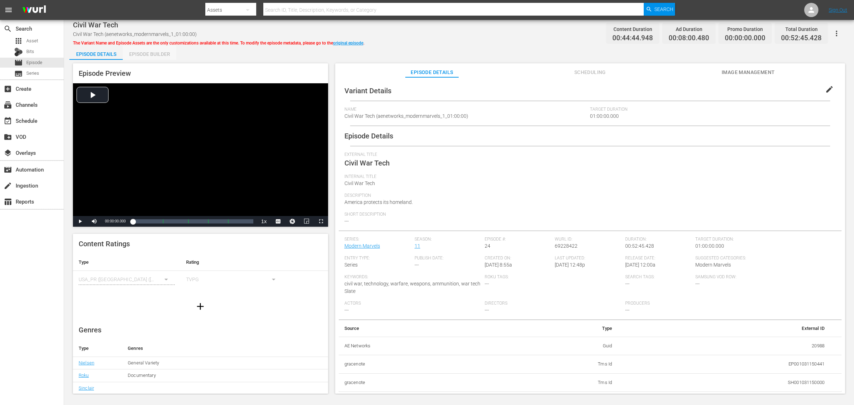
click at [159, 53] on div "Episode Builder" at bounding box center [149, 54] width 53 height 17
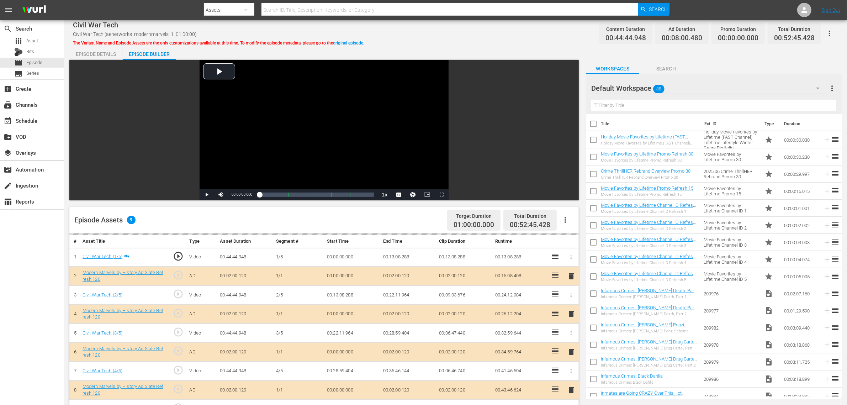
click at [477, 38] on div "Civil War Tech Civil War Tech (aenetworks_modernmarvels_1_01:00:00) The Variant…" at bounding box center [455, 33] width 765 height 16
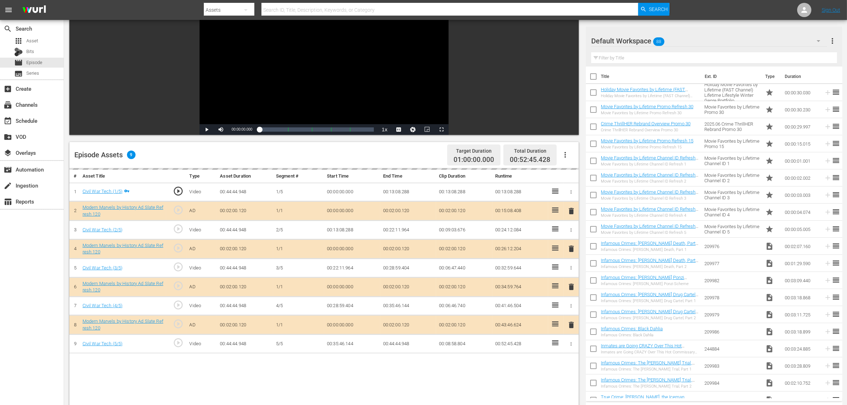
scroll to position [178, 0]
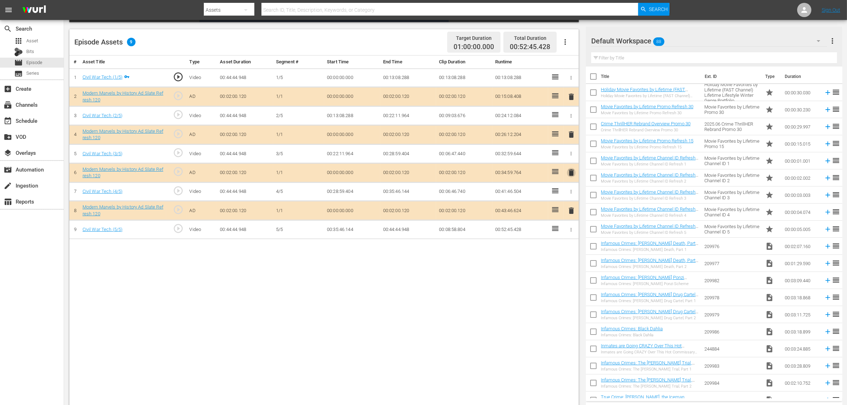
click at [571, 172] on span "delete" at bounding box center [571, 172] width 9 height 9
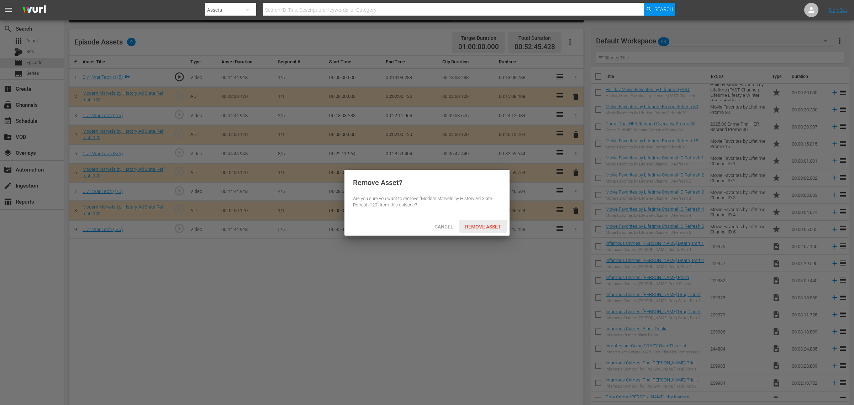
click at [488, 225] on span "Remove Asset" at bounding box center [482, 227] width 47 height 6
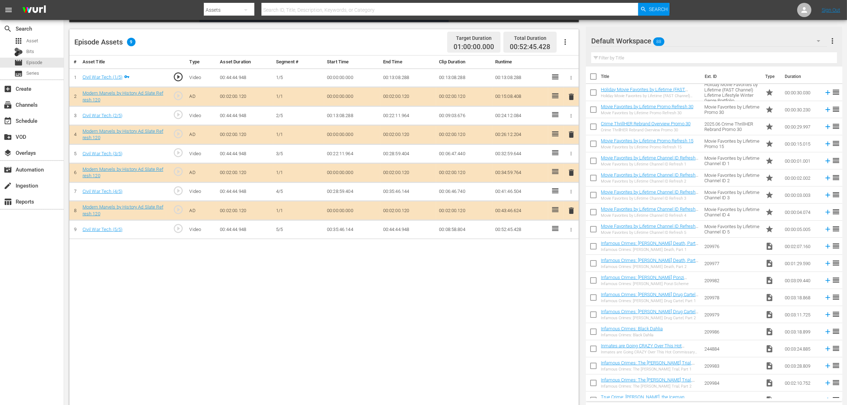
click at [683, 38] on body "menu Search By Assets Search ID, Title, Description, Keywords, or Category Sear…" at bounding box center [423, 24] width 847 height 405
click at [683, 41] on div "Default Workspace 88" at bounding box center [709, 41] width 236 height 20
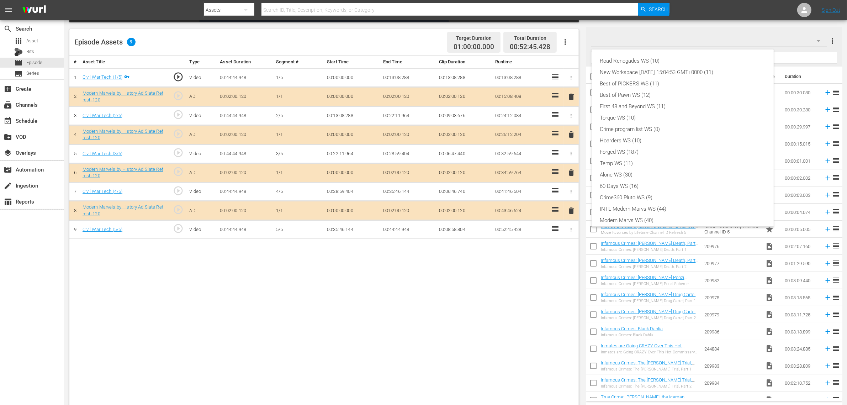
scroll to position [15, 0]
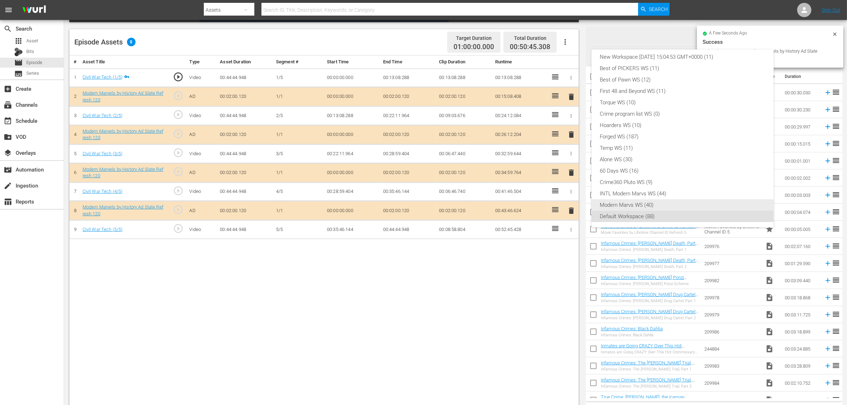
click at [634, 205] on div "Modern Marvs WS (40)" at bounding box center [682, 204] width 165 height 11
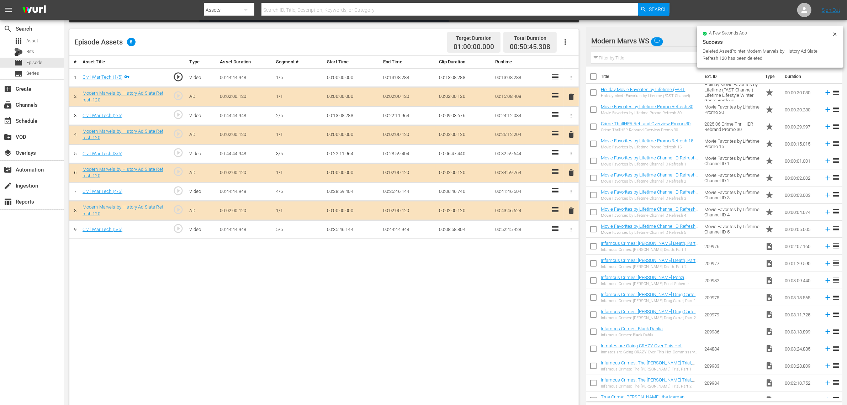
click at [471, 315] on div "Road Renegades WS (10) New Workspace Tue Sep 23 2025 15:04:53 GMT+0000 (11) Bes…" at bounding box center [423, 202] width 847 height 405
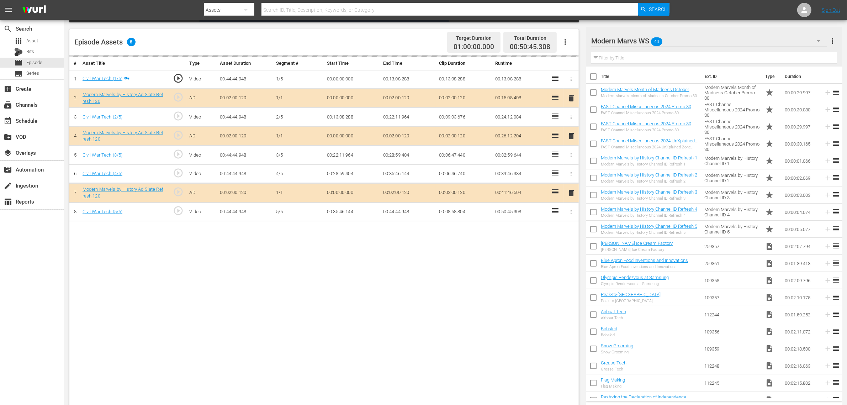
click at [683, 7] on nav "menu Search By Assets Search ID, Title, Description, Keywords, or Category Sear…" at bounding box center [423, 10] width 847 height 20
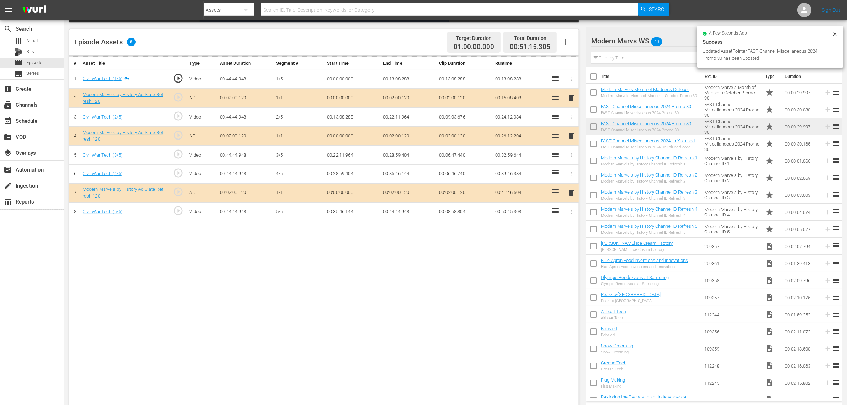
click at [683, 7] on nav "menu Search By Assets Search ID, Title, Description, Keywords, or Category Sear…" at bounding box center [423, 10] width 847 height 20
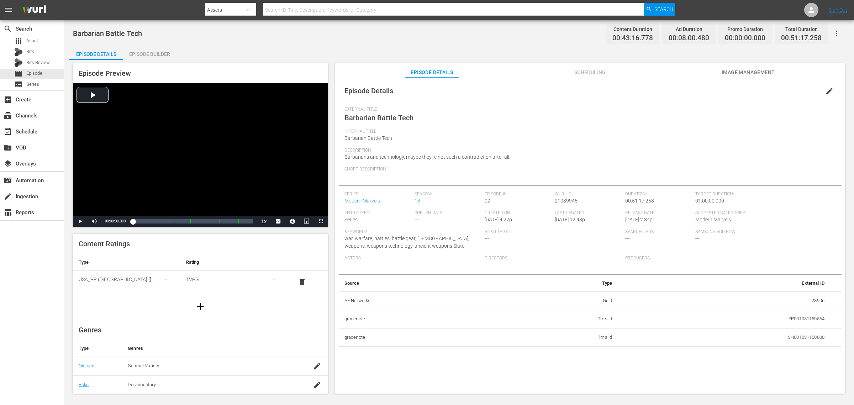
click at [137, 53] on div "Episode Builder" at bounding box center [149, 54] width 53 height 17
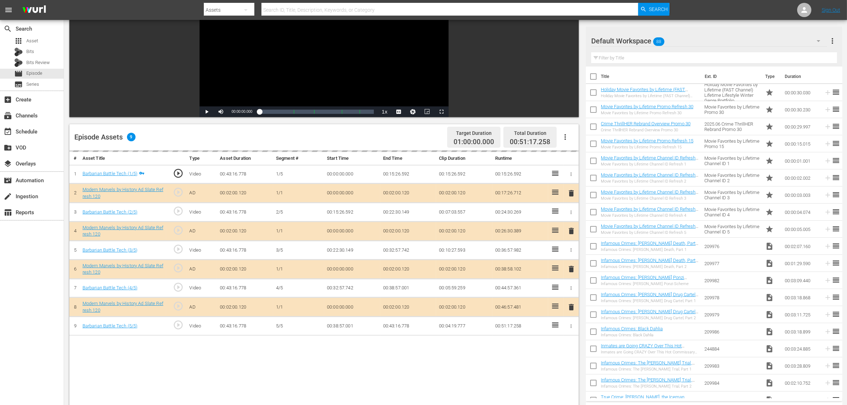
scroll to position [89, 0]
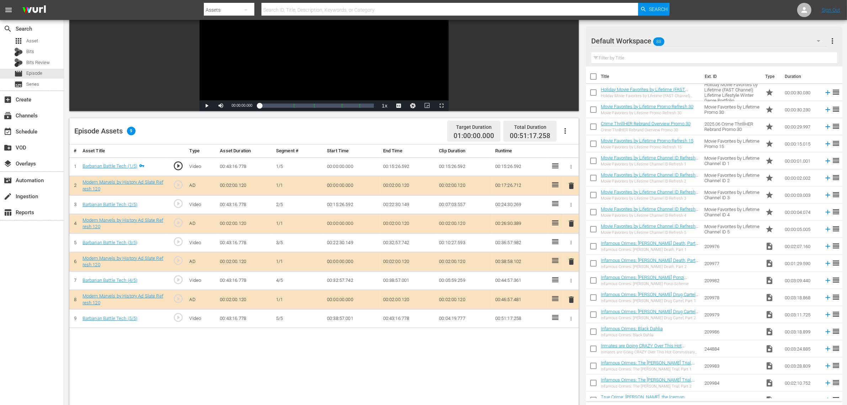
click at [572, 264] on span "delete" at bounding box center [571, 261] width 9 height 9
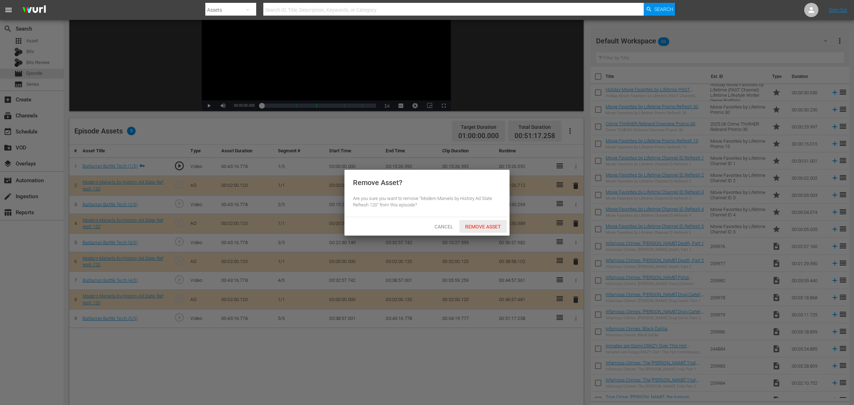
click at [475, 227] on span "Remove Asset" at bounding box center [482, 227] width 47 height 6
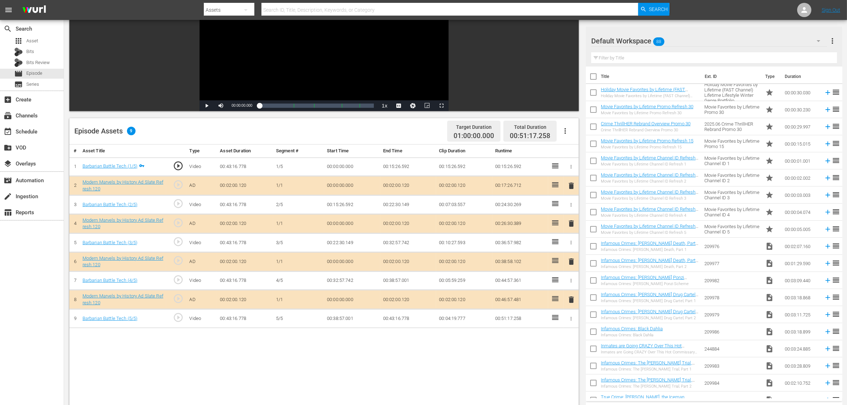
click at [683, 42] on div "Default Workspace 88" at bounding box center [709, 41] width 236 height 20
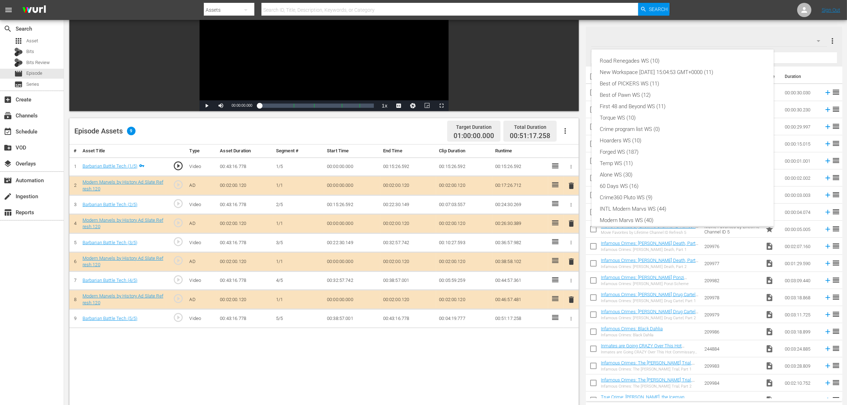
scroll to position [15, 0]
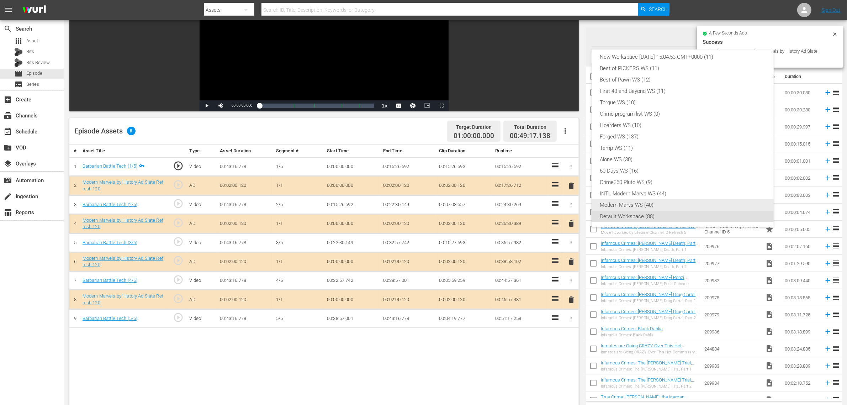
click at [640, 205] on div "Modern Marvs WS (40)" at bounding box center [682, 204] width 165 height 11
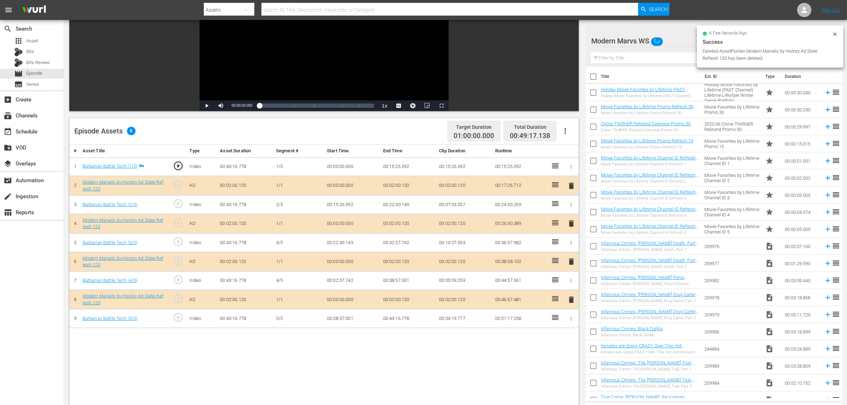
click at [402, 131] on div "Episode Assets 8 Target Duration 01:00:00.000 Total Duration 00:49:17.138" at bounding box center [324, 131] width 510 height 26
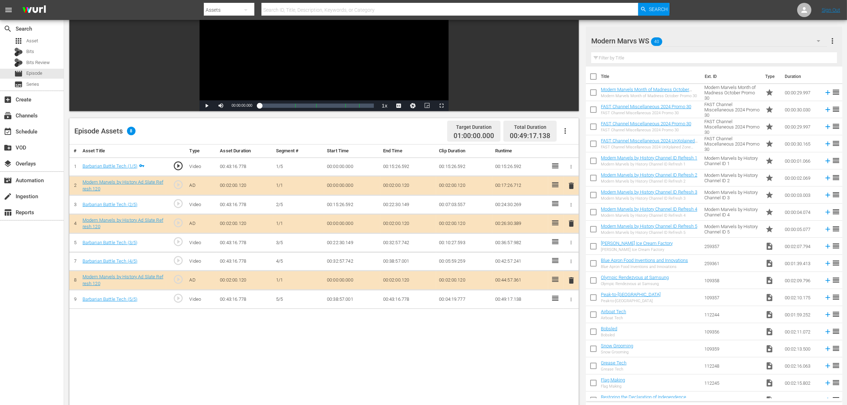
click at [478, 324] on div "# Asset Title Type Asset Duration Segment # Start Time End Time Clip Duration R…" at bounding box center [324, 320] width 510 height 352
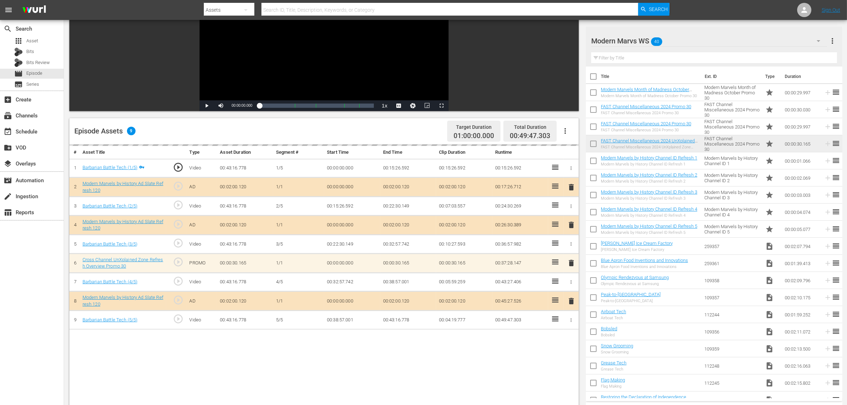
click at [398, 127] on div "Episode Assets 9 Target Duration 01:00:00.000 Total Duration 00:49:47.303" at bounding box center [324, 131] width 510 height 26
